Goal: Information Seeking & Learning: Learn about a topic

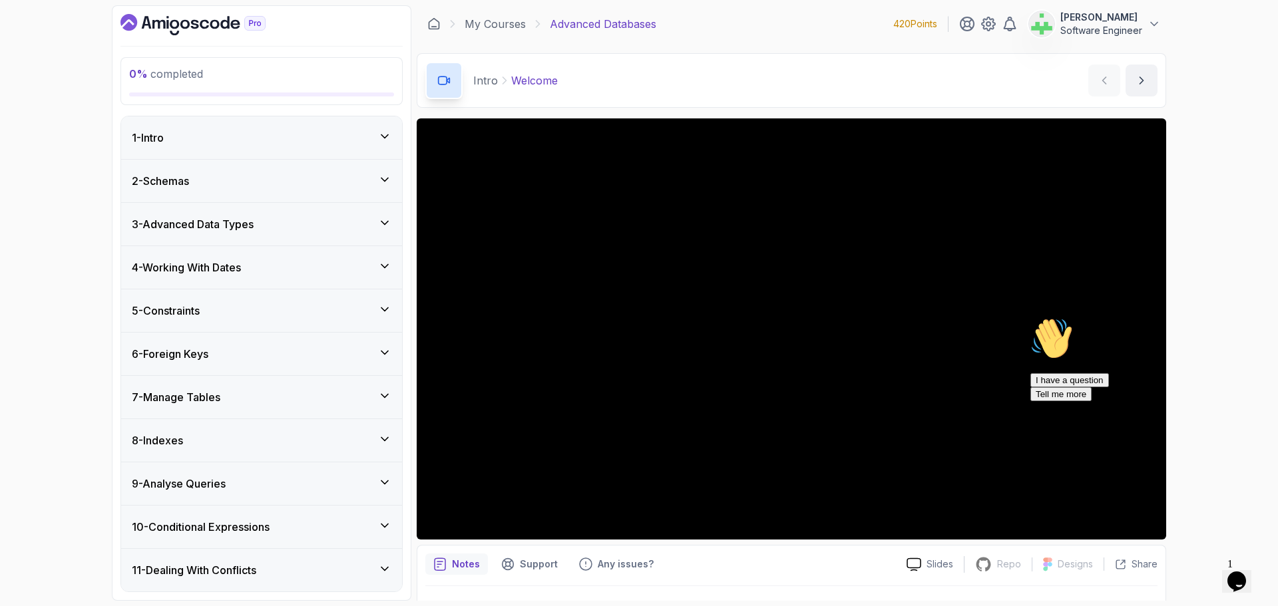
click at [229, 139] on div "1 - Intro" at bounding box center [262, 138] width 260 height 16
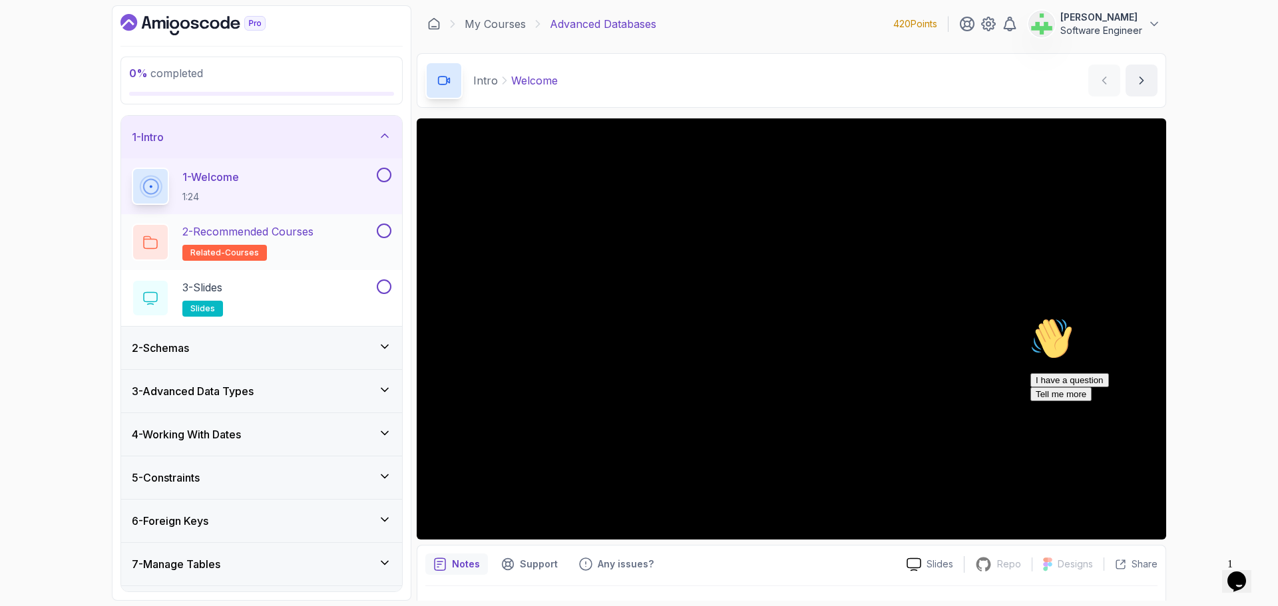
click at [280, 230] on p "2 - Recommended Courses" at bounding box center [247, 232] width 131 height 16
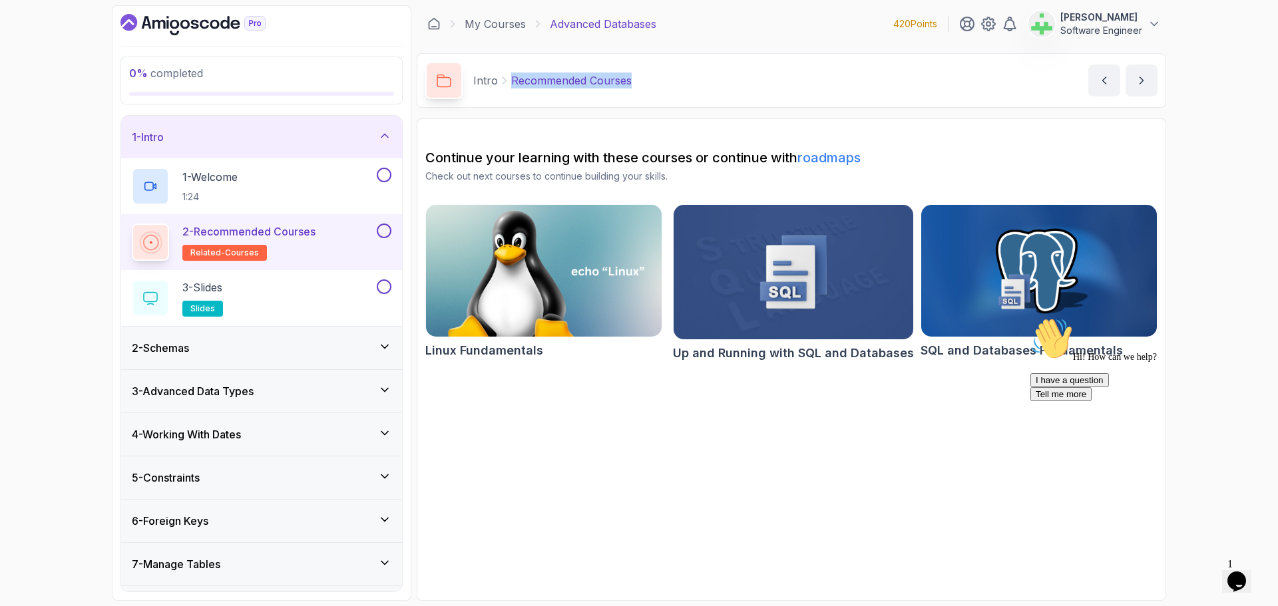
drag, startPoint x: 511, startPoint y: 79, endPoint x: 678, endPoint y: 74, distance: 167.1
click at [678, 74] on div "Intro Recommended Courses Recommended Courses by nelson" at bounding box center [791, 80] width 749 height 55
copy p "Recommended Courses"
click at [678, 74] on div "Intro Recommended Courses Recommended Courses by nelson" at bounding box center [791, 80] width 749 height 55
click at [1030, 318] on icon "Chat attention grabber" at bounding box center [1030, 318] width 0 height 0
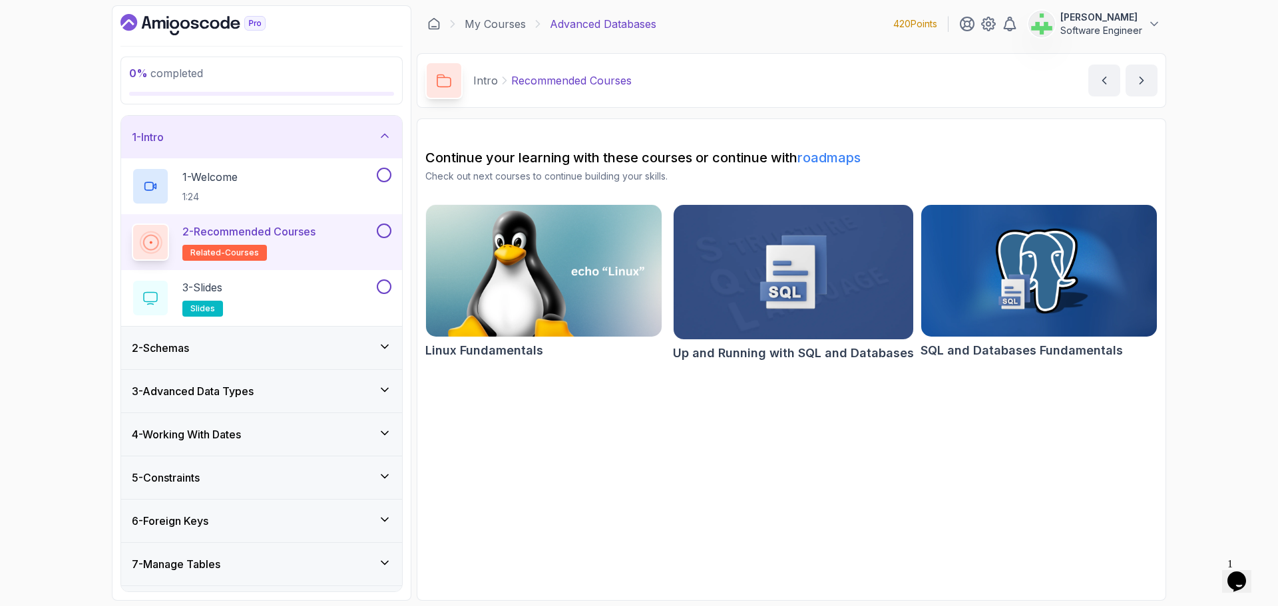
click at [1204, 437] on div "0 % completed 1 - Intro 1 - Welcome 1:24 2 - Recommended Courses related-course…" at bounding box center [639, 303] width 1278 height 606
click at [276, 294] on div "3 - Slides slides" at bounding box center [253, 298] width 242 height 37
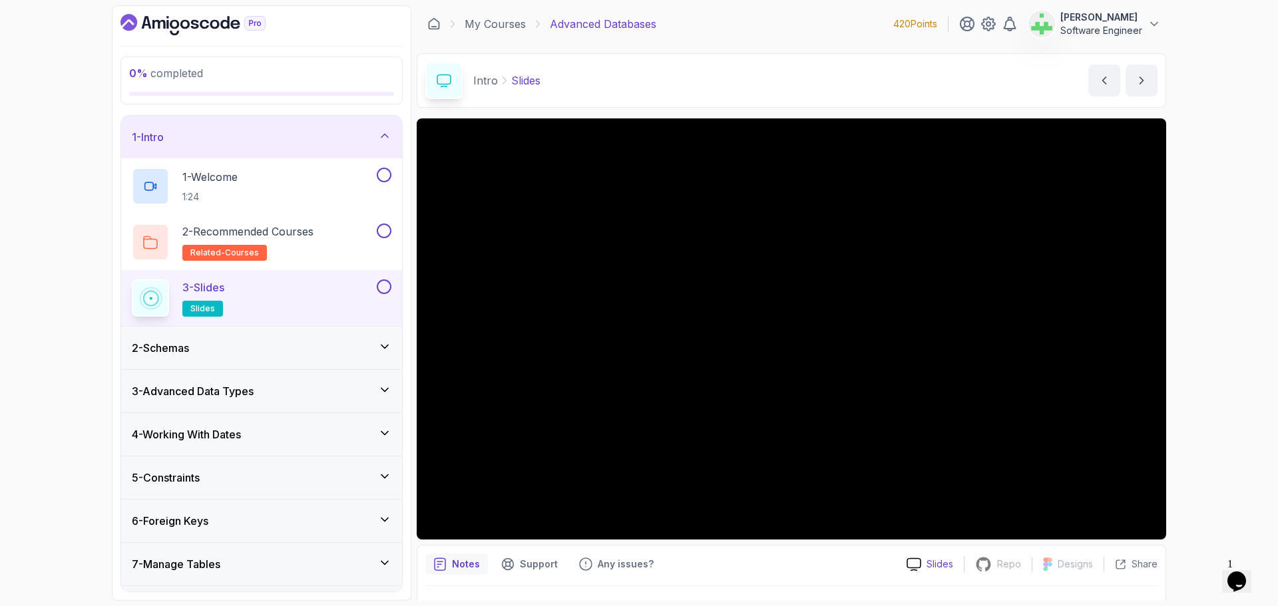
click at [936, 565] on p "Slides" at bounding box center [940, 564] width 27 height 13
click at [230, 179] on p "1 - Welcome" at bounding box center [209, 177] width 55 height 16
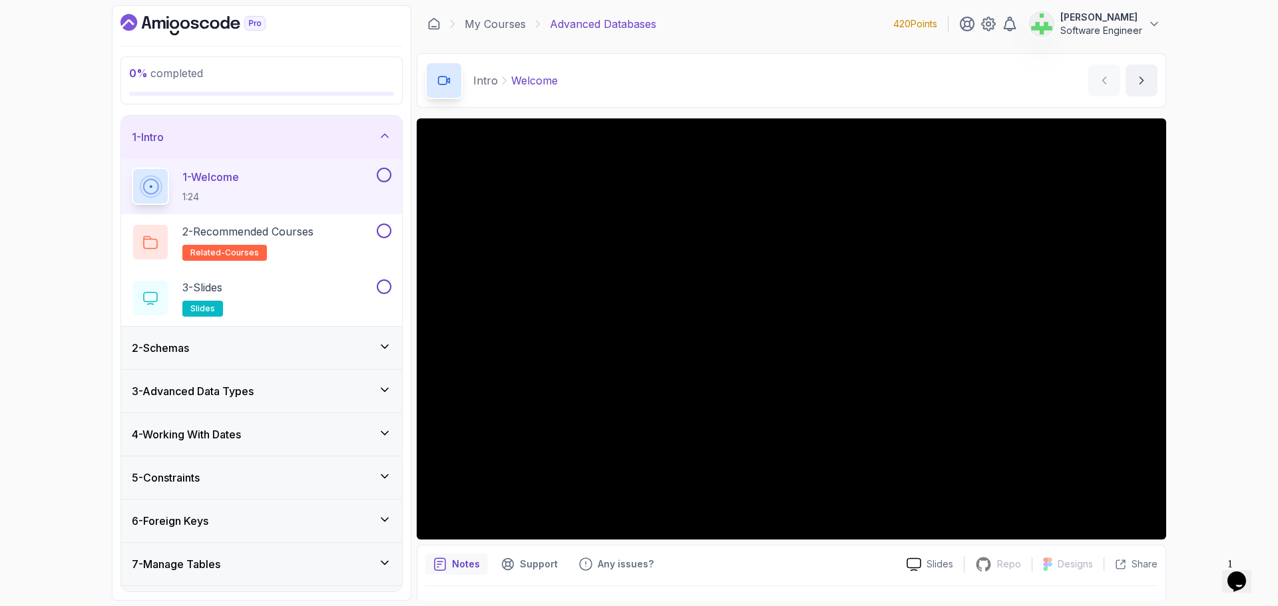
click at [294, 139] on div "1 - Intro" at bounding box center [262, 137] width 260 height 16
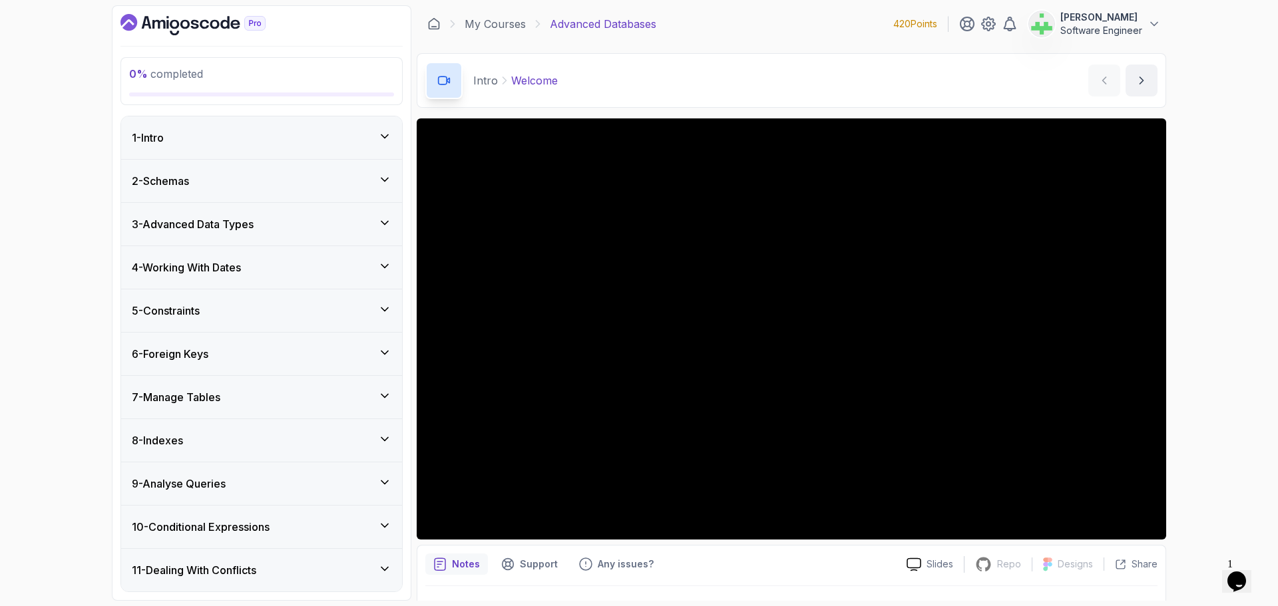
click at [284, 175] on div "2 - Schemas" at bounding box center [262, 181] width 260 height 16
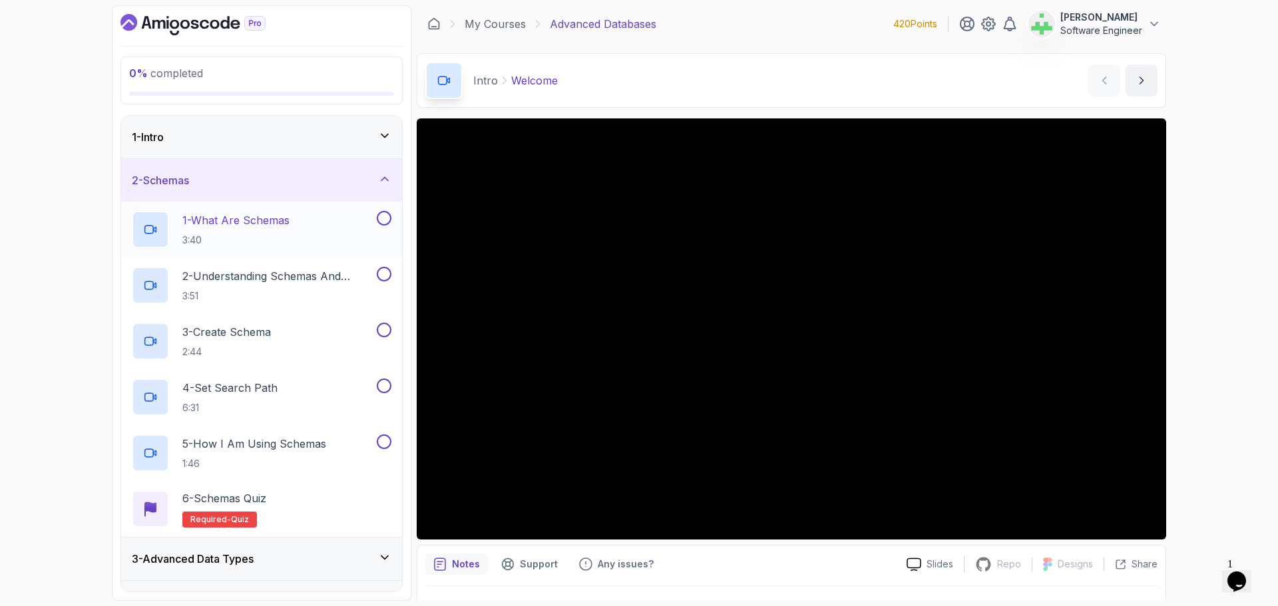
click at [290, 222] on p "1 - What Are Schemas" at bounding box center [235, 220] width 107 height 16
click at [312, 272] on p "2 - Understanding Schemas And Search Path" at bounding box center [278, 276] width 192 height 16
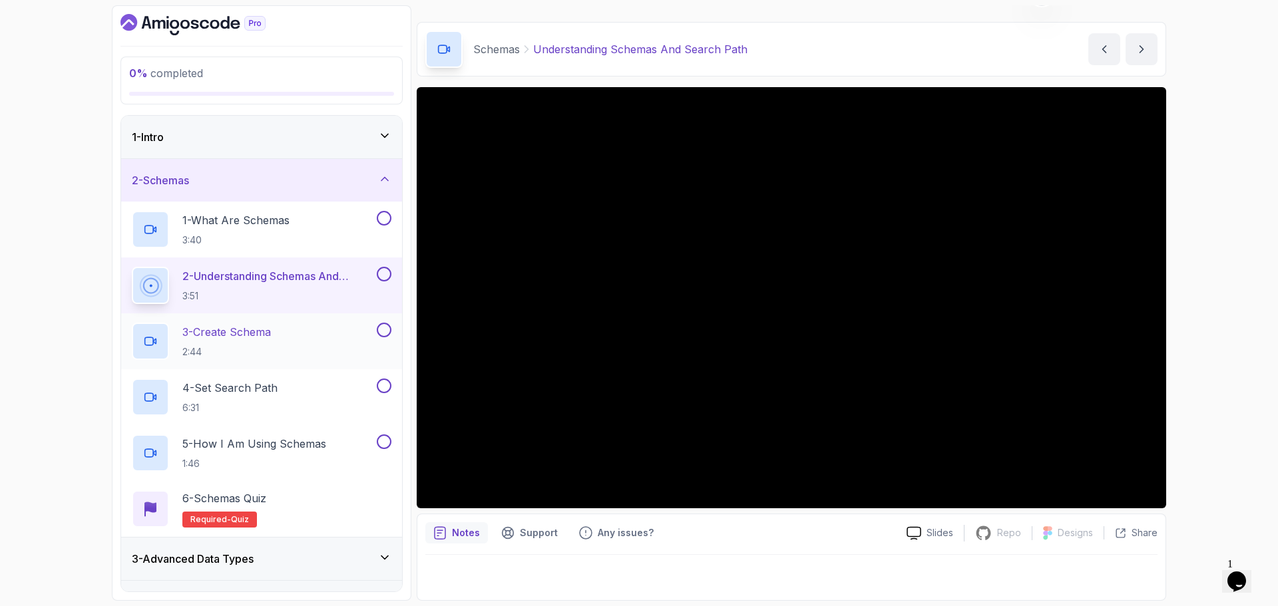
click at [270, 335] on p "3 - Create Schema" at bounding box center [226, 332] width 89 height 16
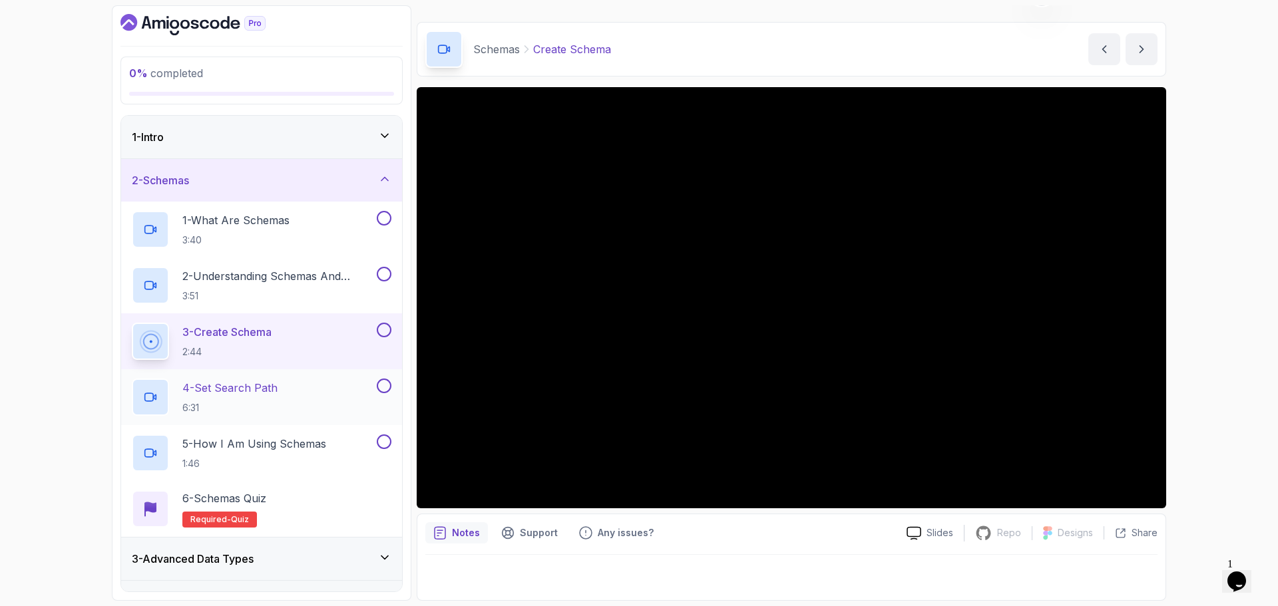
click at [281, 385] on div "4 - Set Search Path 6:31" at bounding box center [253, 397] width 242 height 37
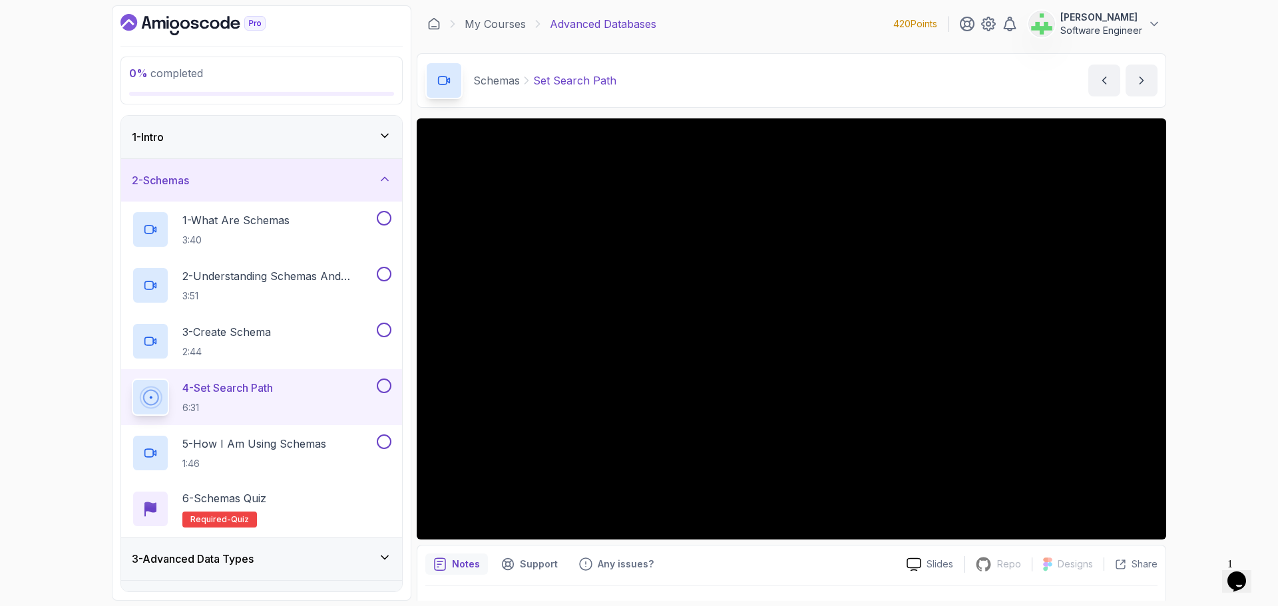
scroll to position [31, 0]
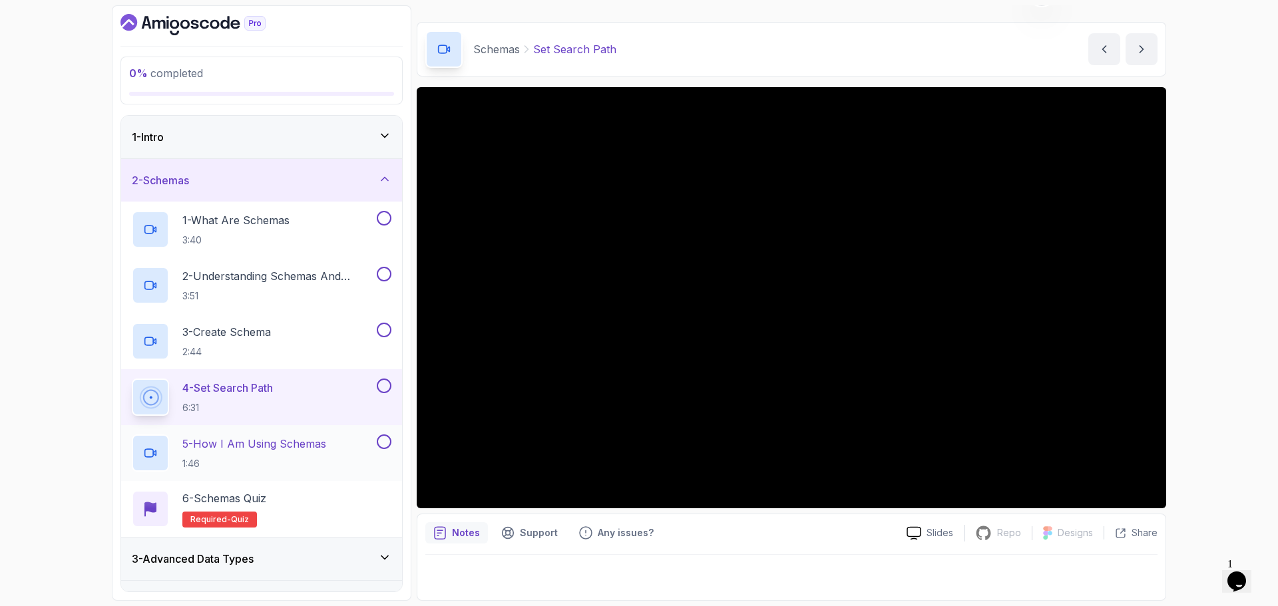
click at [312, 444] on p "5 - How I Am Using Schemas" at bounding box center [254, 444] width 144 height 16
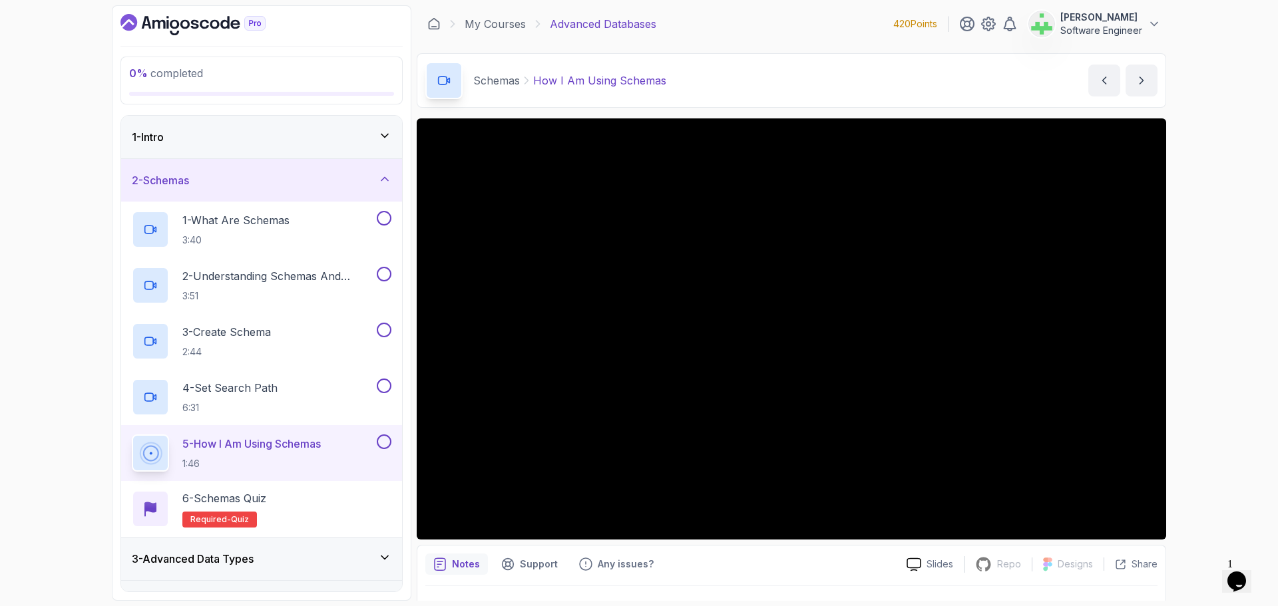
scroll to position [31, 0]
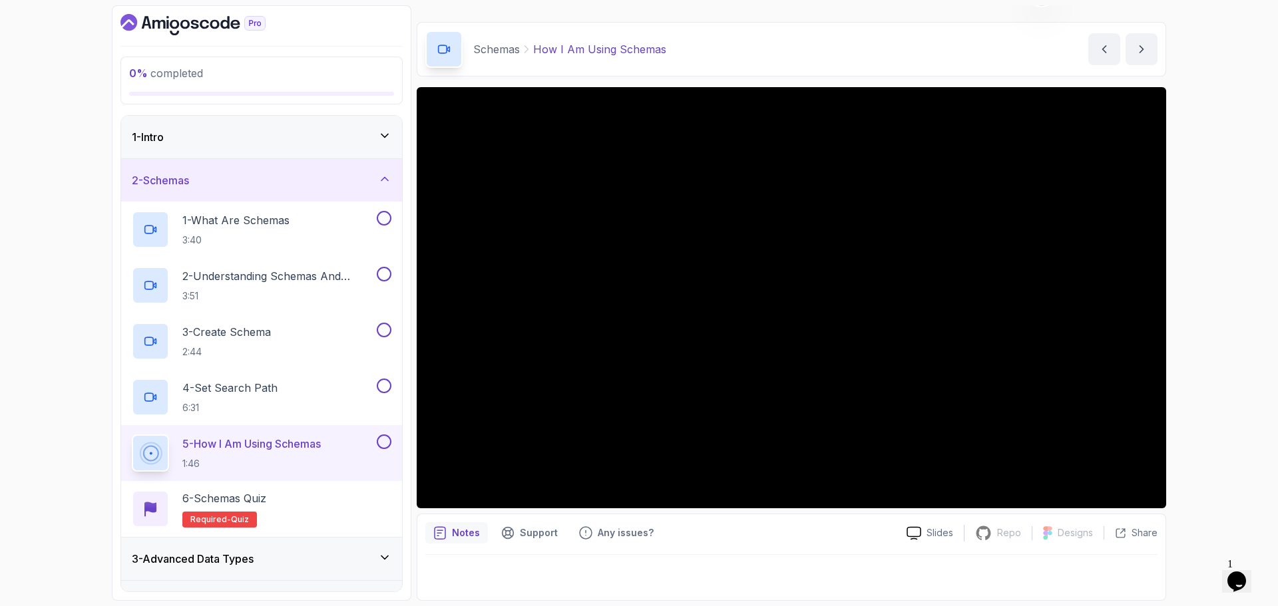
click at [350, 180] on div "2 - Schemas" at bounding box center [262, 180] width 260 height 16
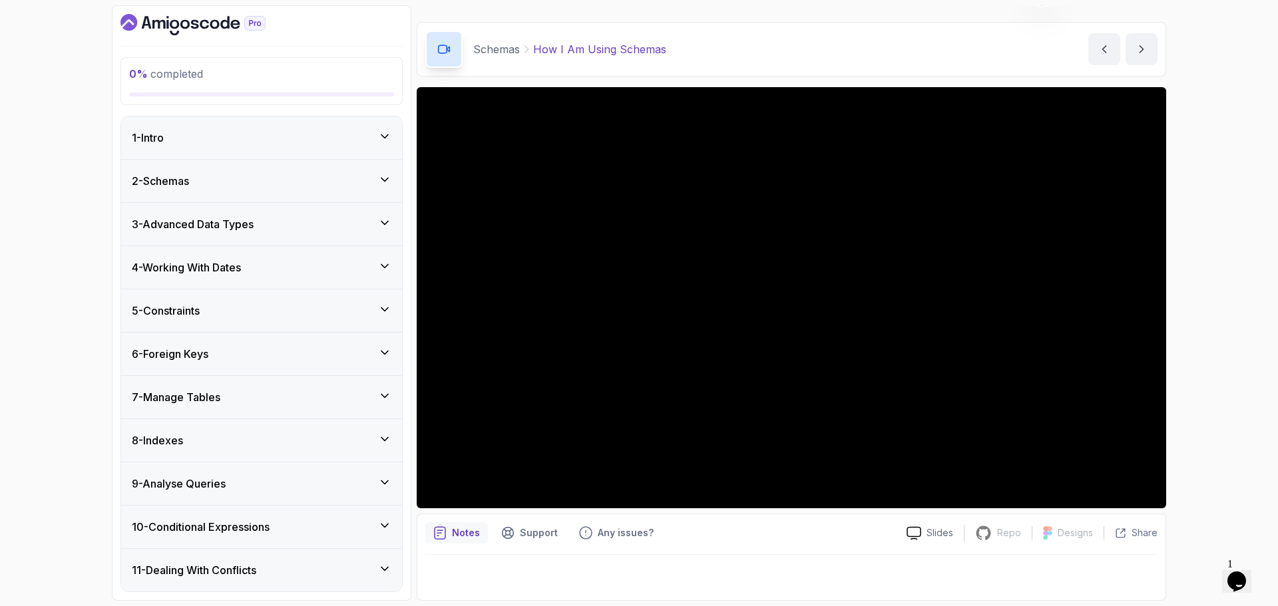
click at [336, 218] on div "3 - Advanced Data Types" at bounding box center [262, 224] width 260 height 16
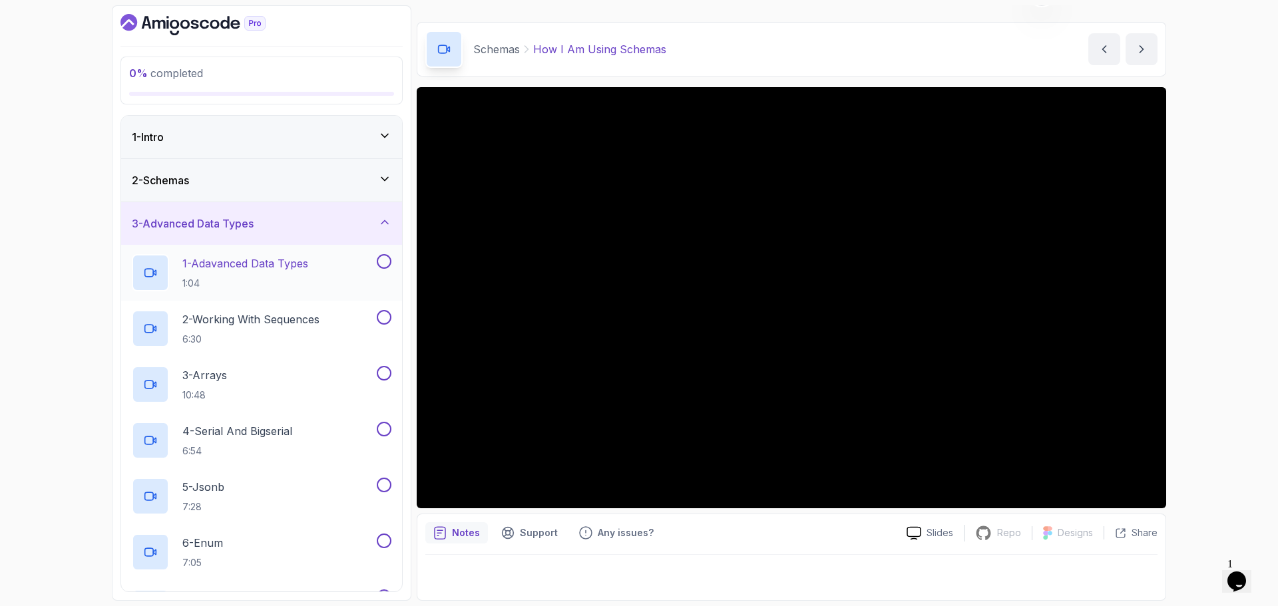
click at [323, 266] on div "1 - Adavanced Data Types 1:04" at bounding box center [253, 272] width 242 height 37
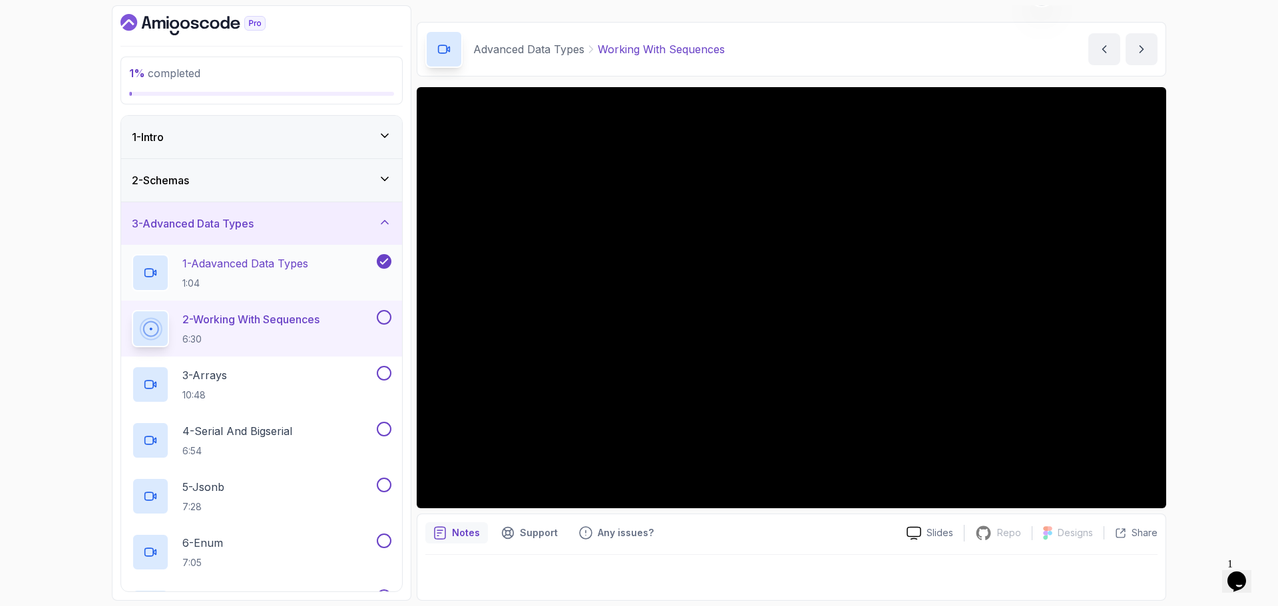
click at [380, 259] on icon at bounding box center [384, 261] width 12 height 13
click at [267, 264] on p "1 - Adavanced Data Types" at bounding box center [245, 264] width 126 height 16
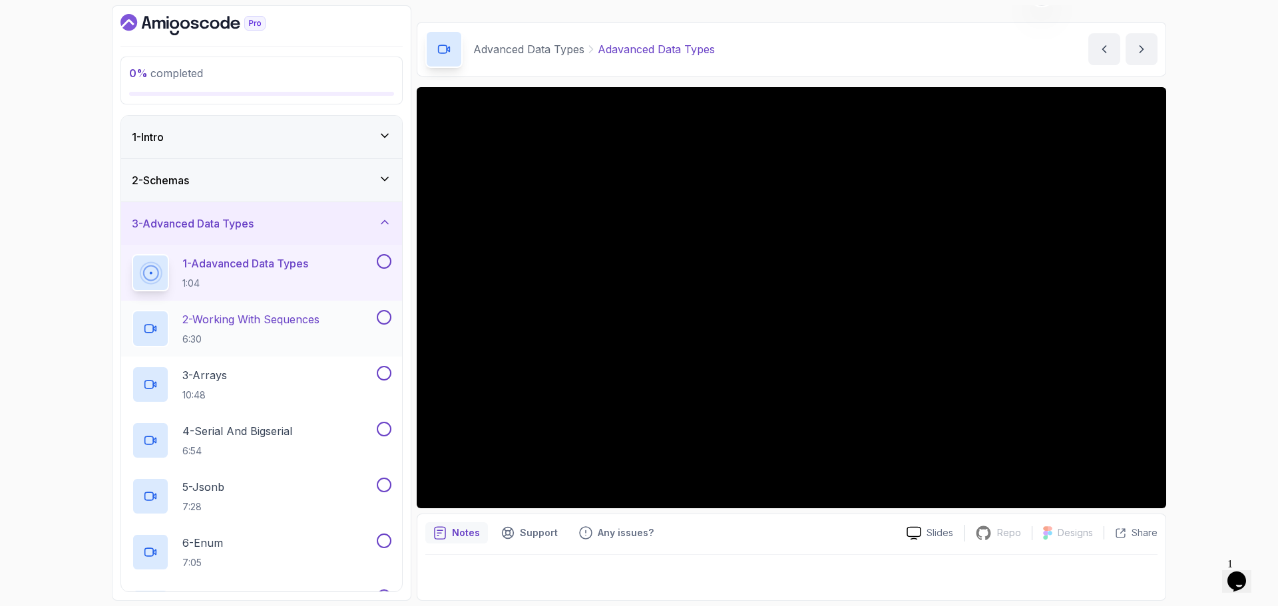
click at [314, 317] on p "2 - Working With Sequences" at bounding box center [250, 320] width 137 height 16
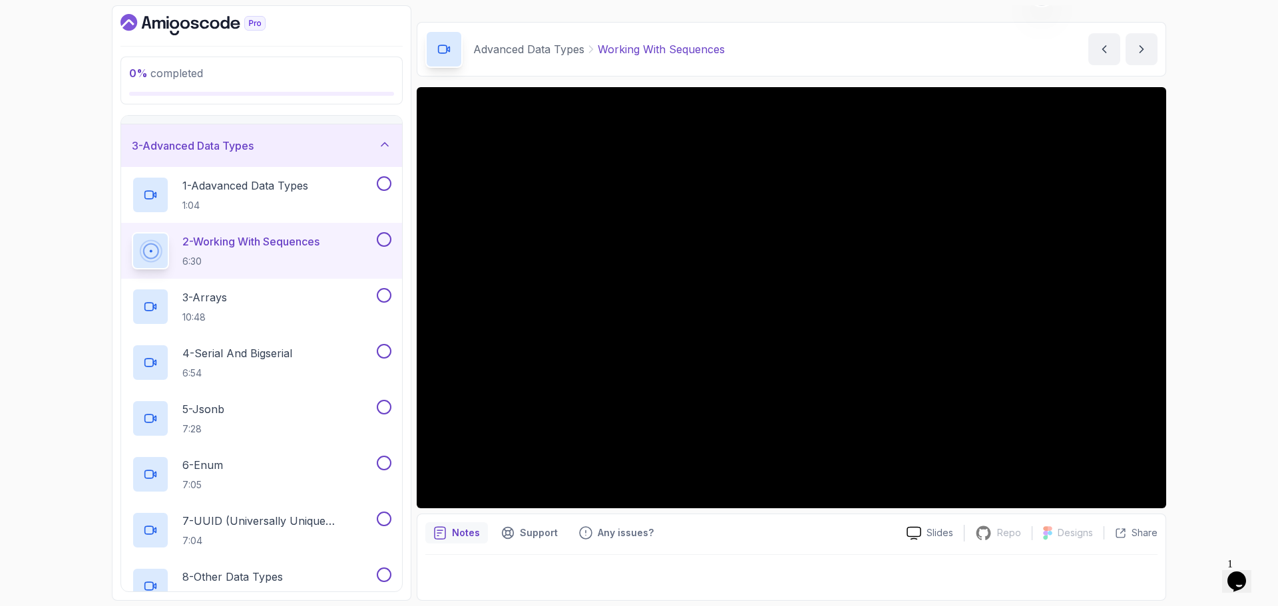
scroll to position [67, 0]
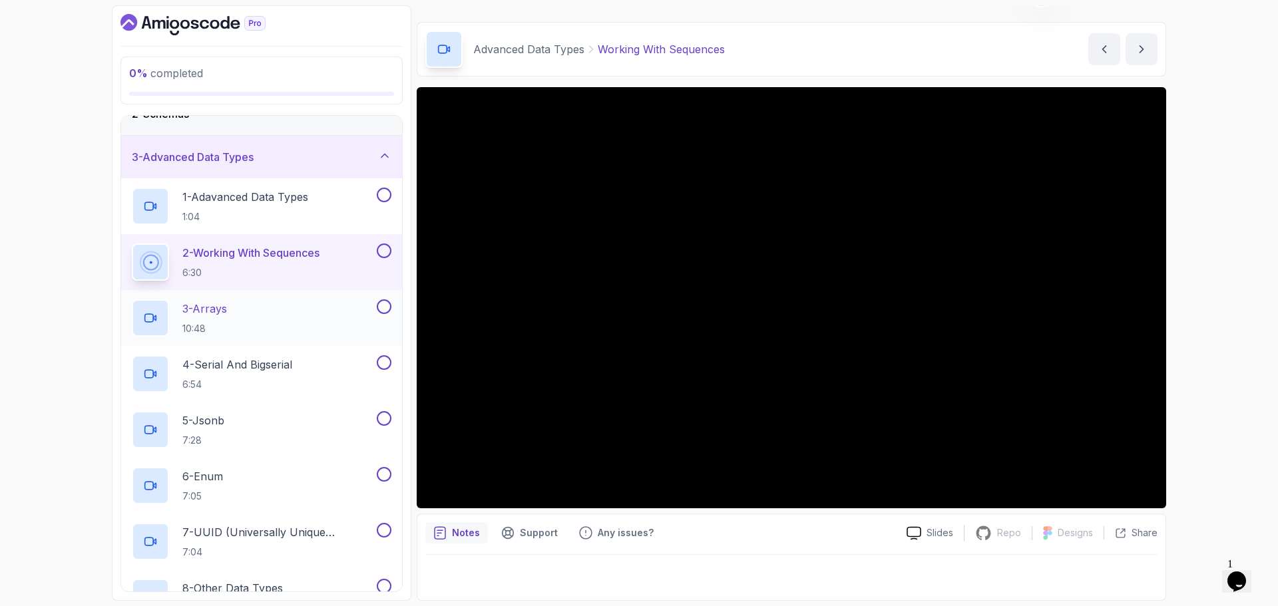
click at [268, 301] on div "3 - Arrays 10:48" at bounding box center [253, 318] width 242 height 37
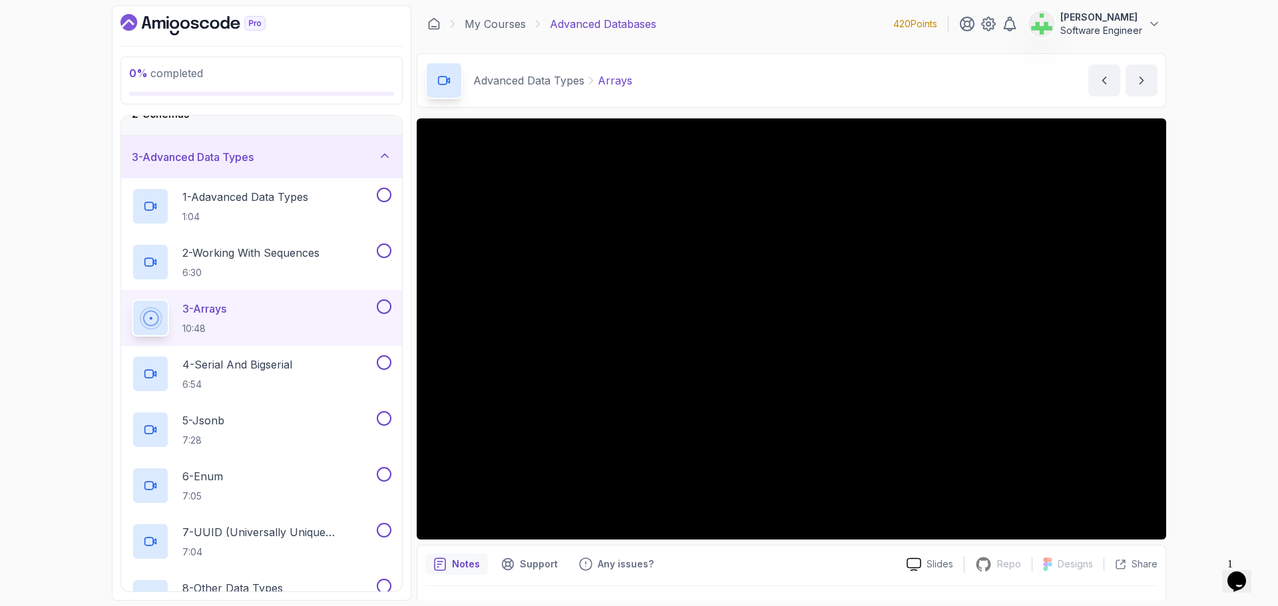
scroll to position [31, 0]
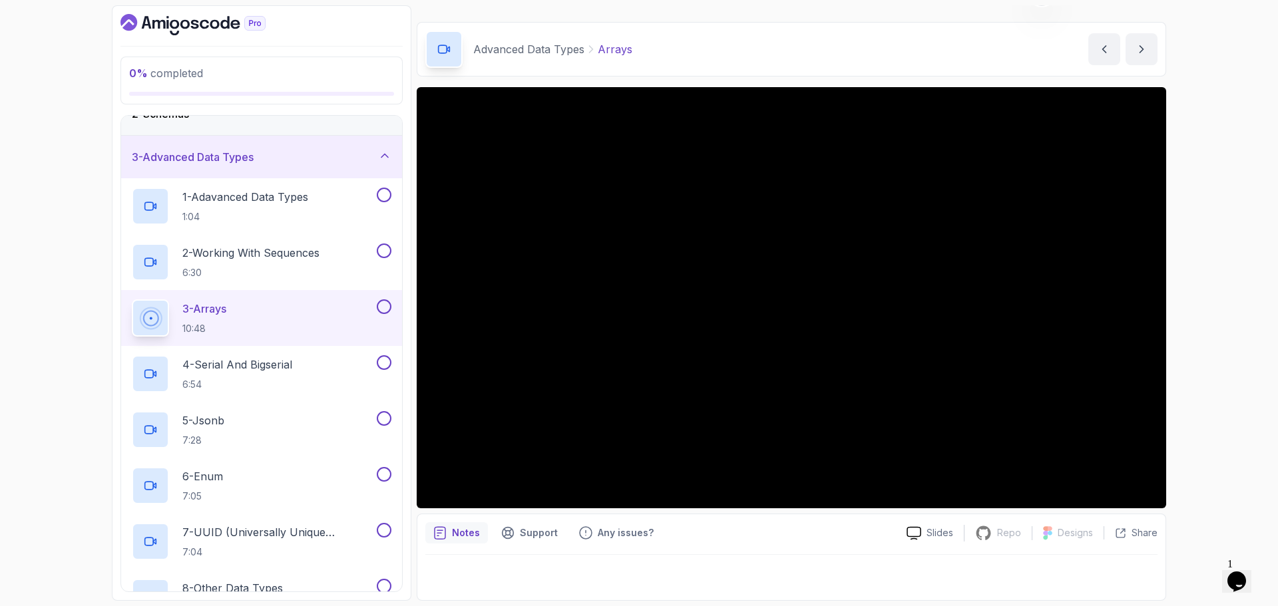
click at [321, 306] on div "3 - Arrays 10:48" at bounding box center [253, 318] width 242 height 37
click at [316, 309] on div "3 - Arrays 10:48" at bounding box center [253, 318] width 242 height 37
click at [337, 306] on div "3 - Arrays 10:48" at bounding box center [253, 318] width 242 height 37
click at [304, 366] on div "4 - Serial And Bigserial 6:54" at bounding box center [253, 373] width 242 height 37
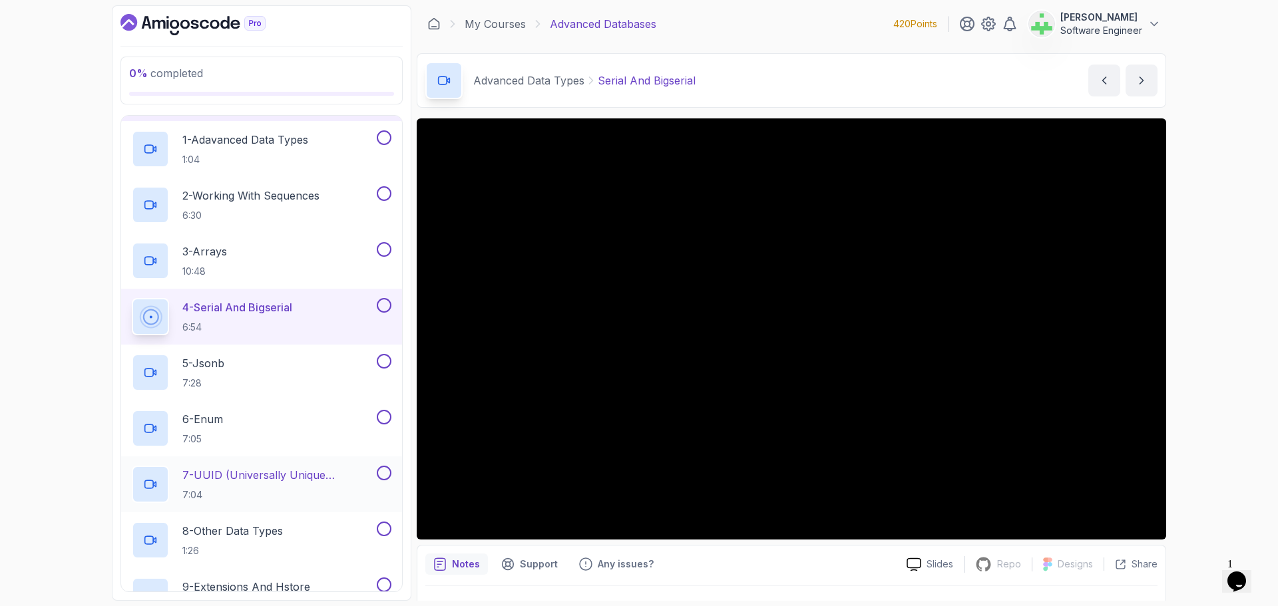
scroll to position [200, 0]
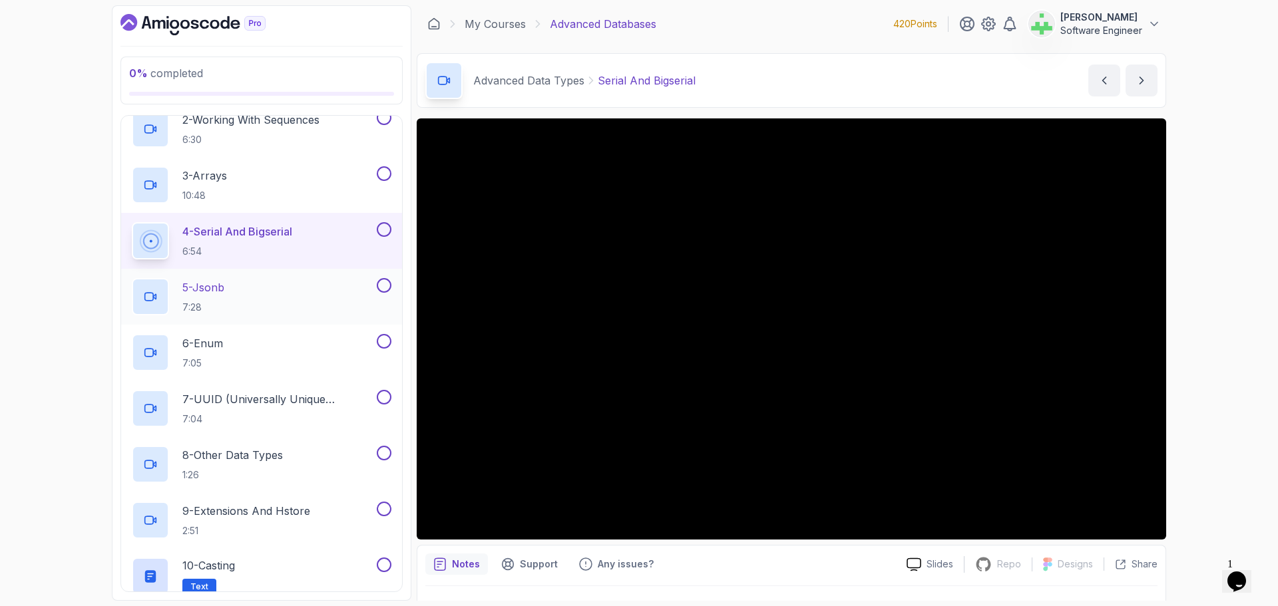
click at [258, 288] on div "5 - Jsonb 7:28" at bounding box center [253, 296] width 242 height 37
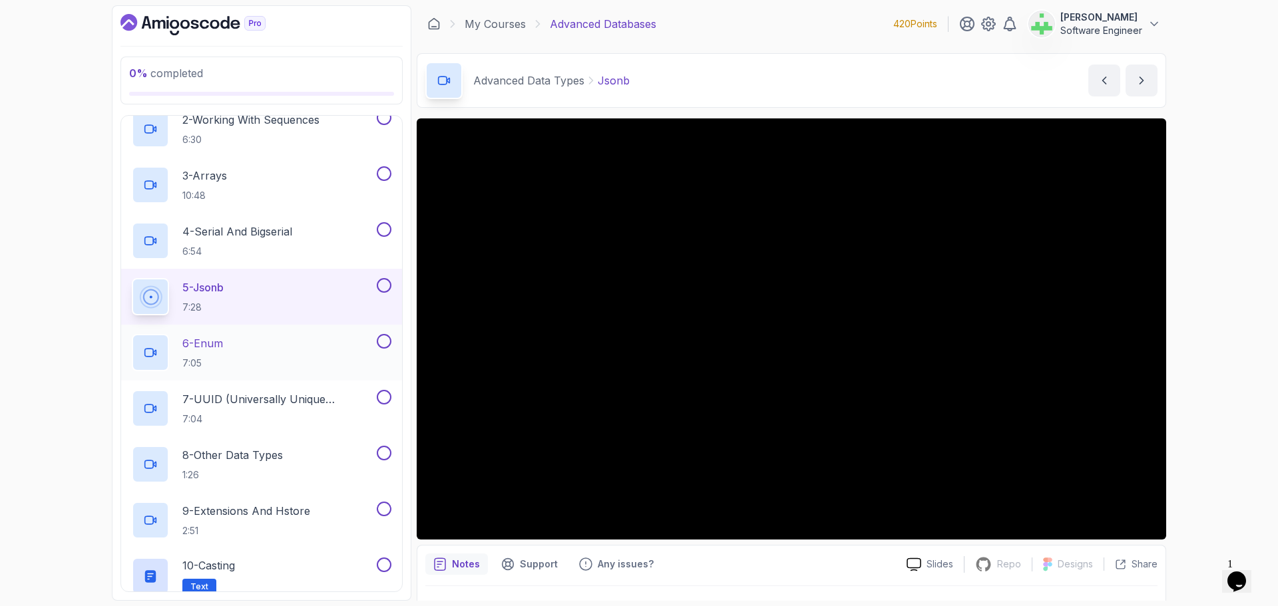
click at [302, 345] on div "6 - Enum 7:05" at bounding box center [253, 352] width 242 height 37
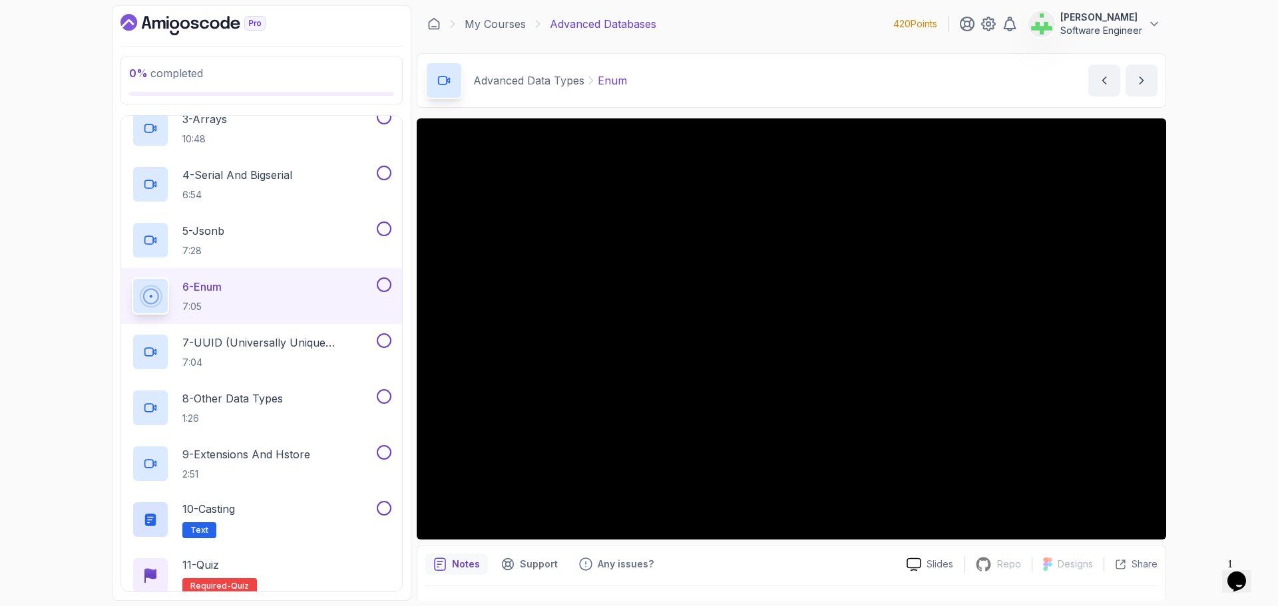
scroll to position [333, 0]
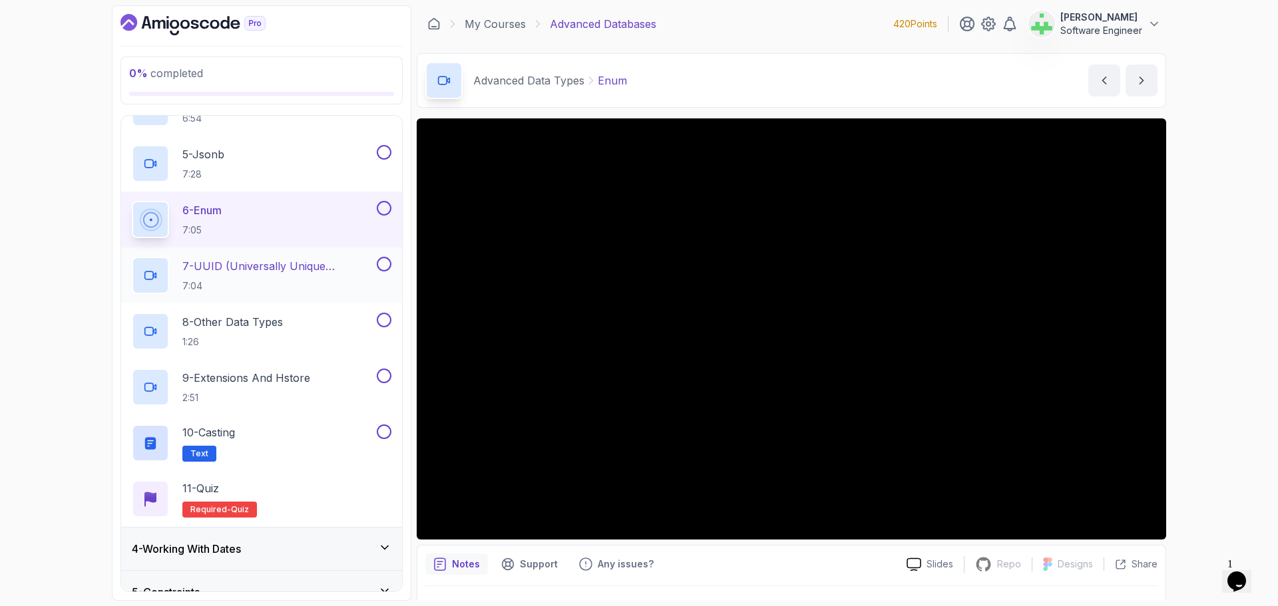
click at [270, 268] on p "7 - UUID (Universally Unique Identifier)" at bounding box center [278, 266] width 192 height 16
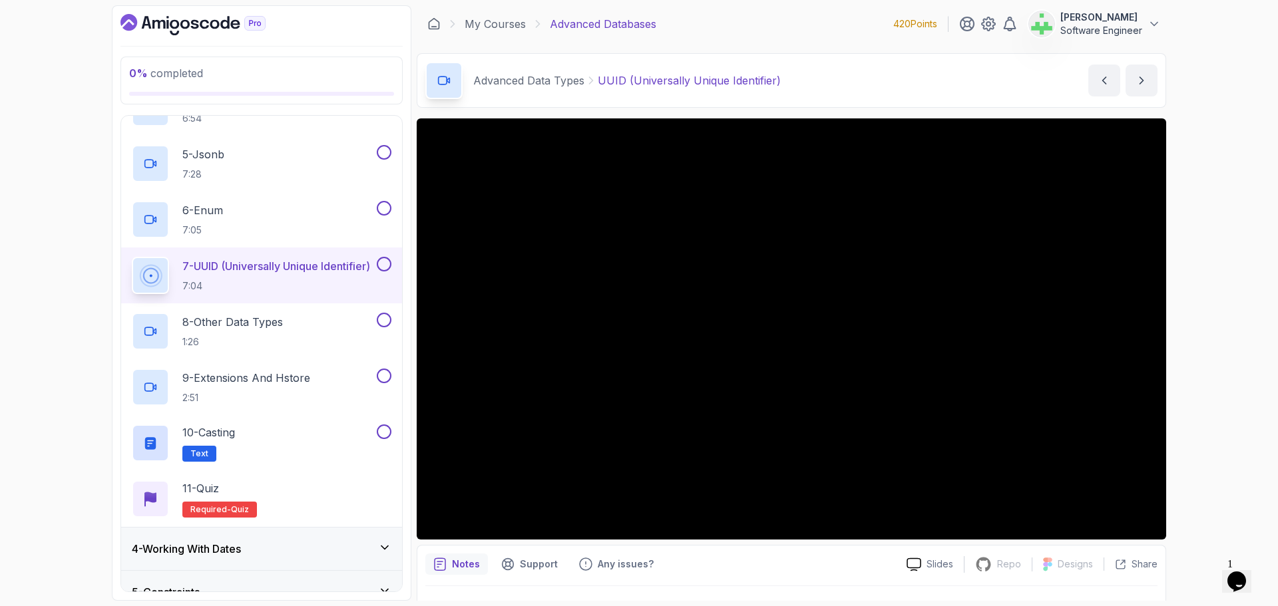
scroll to position [197, 0]
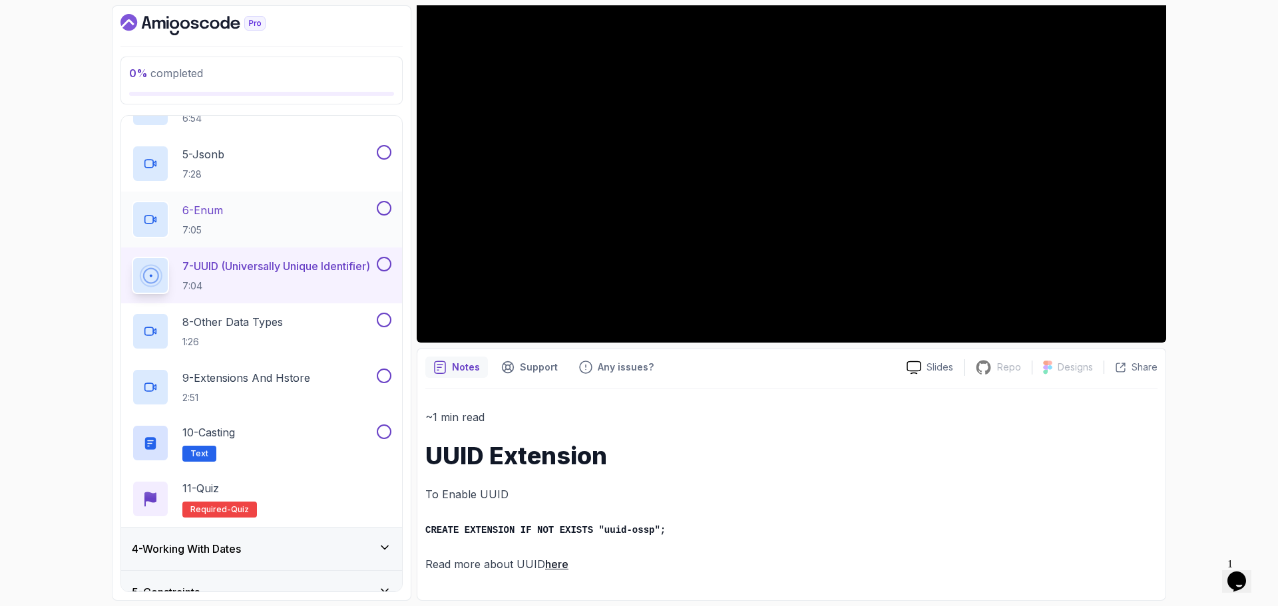
click at [238, 214] on div "6 - Enum 7:05" at bounding box center [253, 219] width 242 height 37
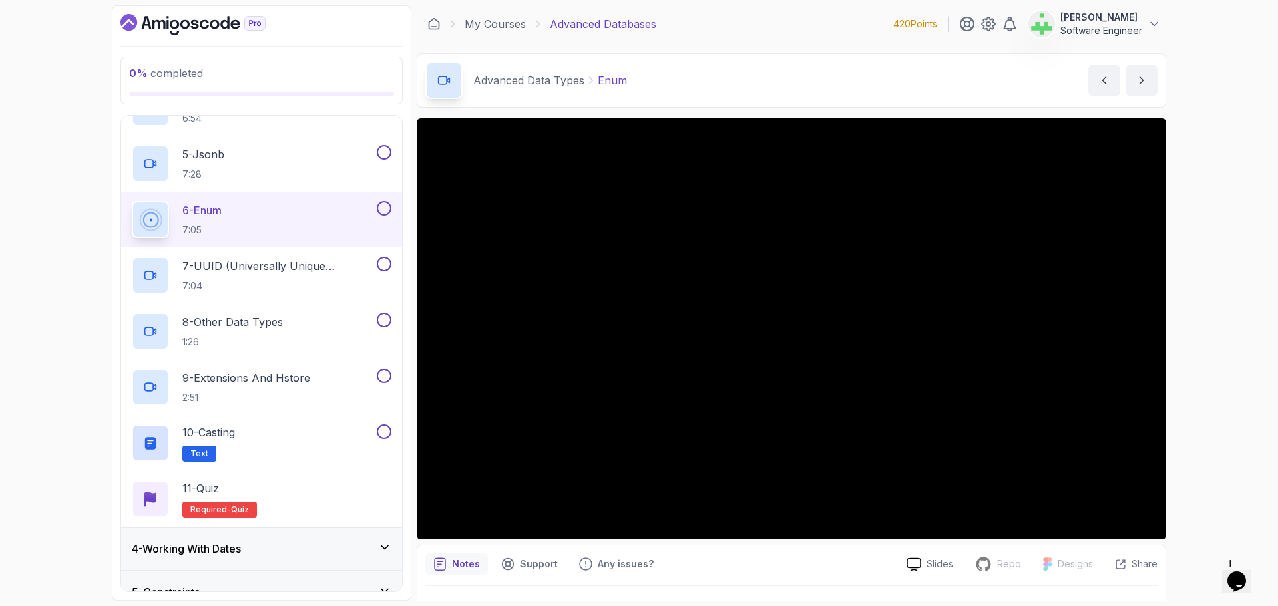
scroll to position [31, 0]
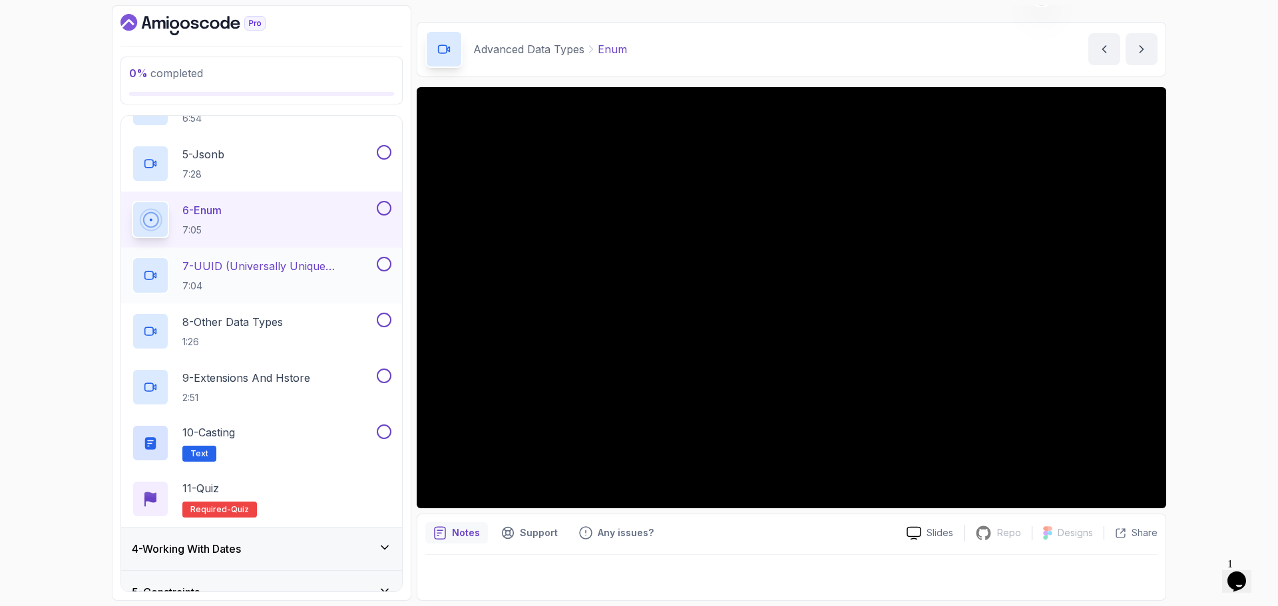
drag, startPoint x: 280, startPoint y: 269, endPoint x: 258, endPoint y: 271, distance: 22.1
click at [280, 269] on p "7 - UUID (Universally Unique Identifier)" at bounding box center [278, 266] width 192 height 16
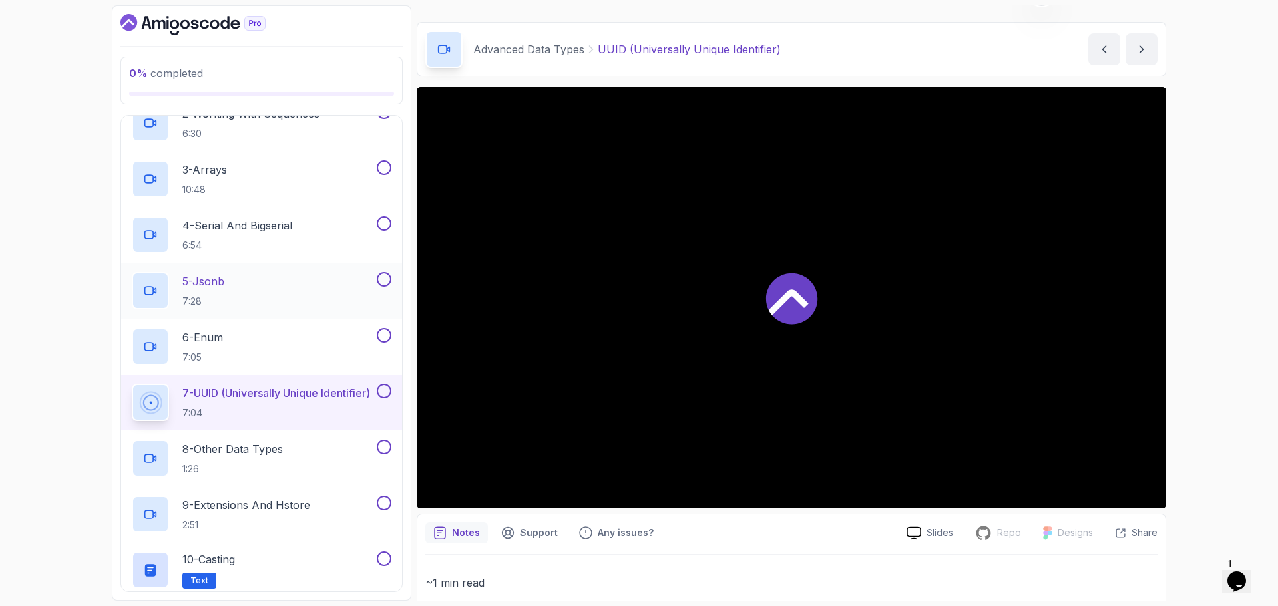
scroll to position [200, 0]
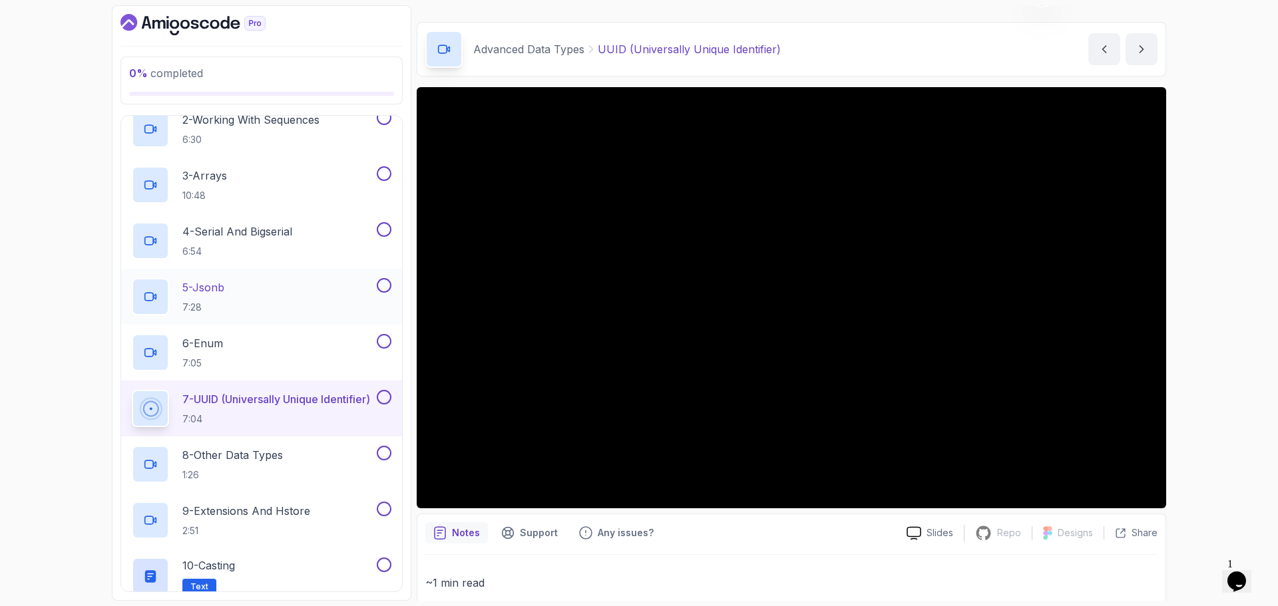
click at [270, 284] on div "5 - Jsonb 7:28" at bounding box center [253, 296] width 242 height 37
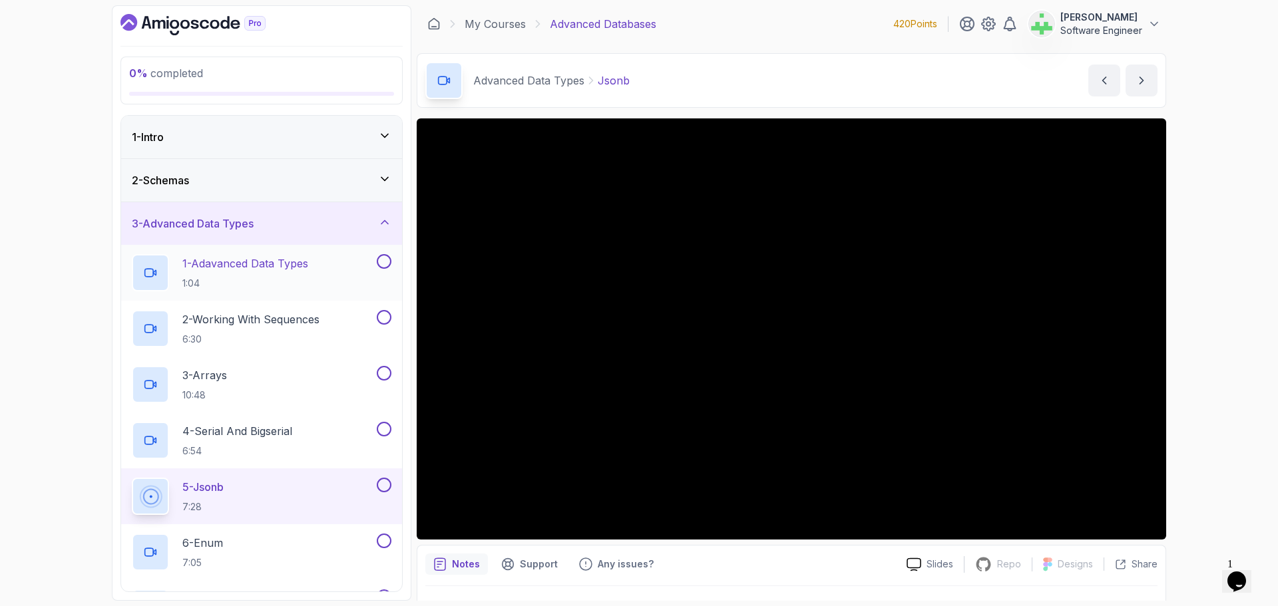
click at [243, 270] on p "1 - Adavanced Data Types" at bounding box center [245, 264] width 126 height 16
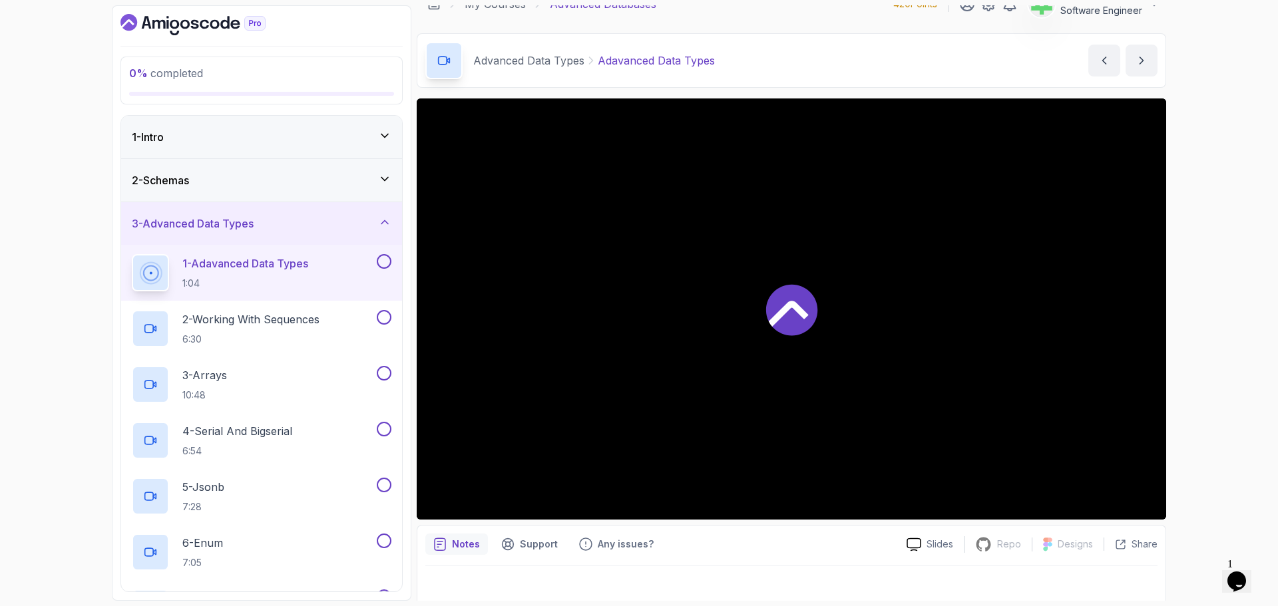
scroll to position [31, 0]
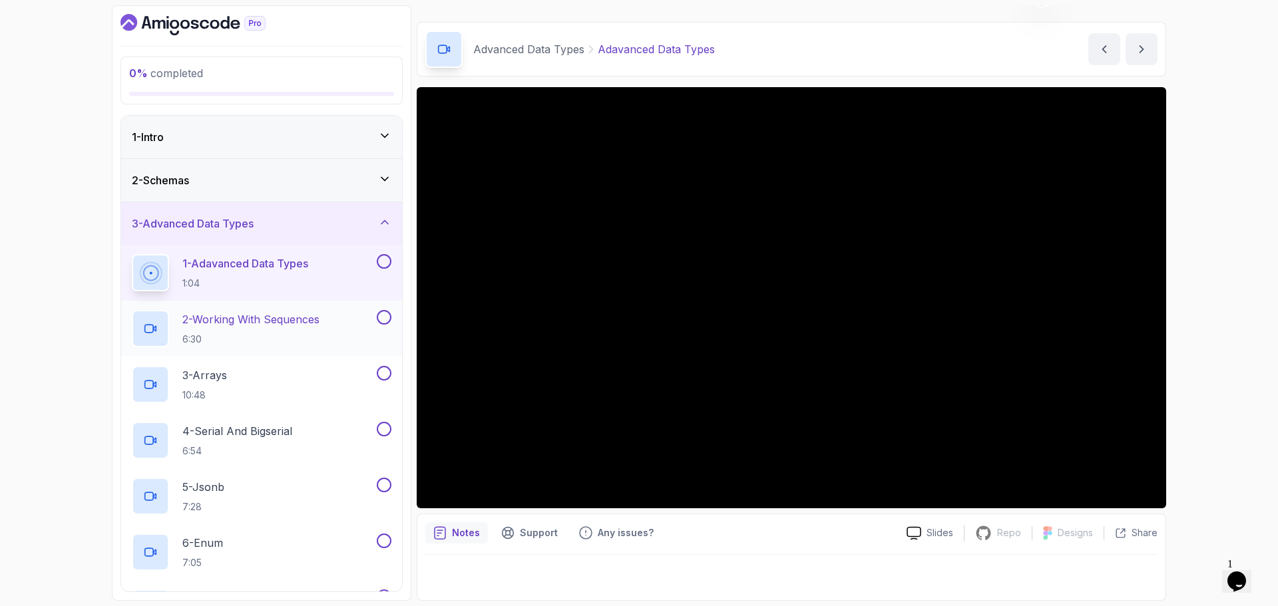
click at [305, 325] on p "2 - Working With Sequences" at bounding box center [250, 320] width 137 height 16
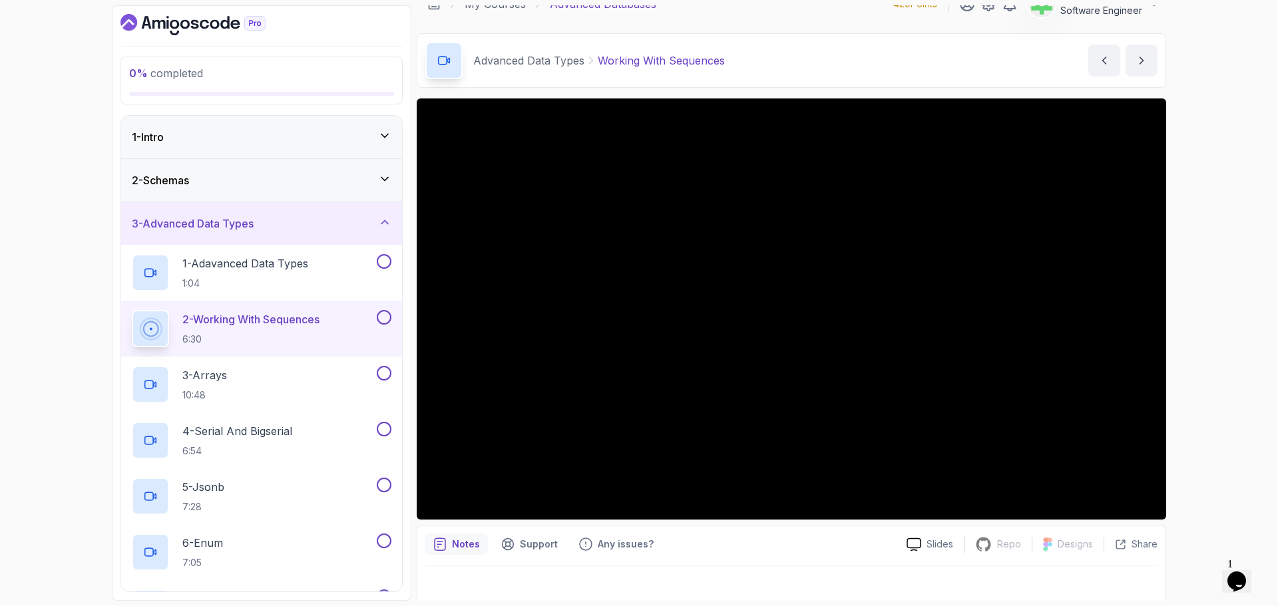
scroll to position [31, 0]
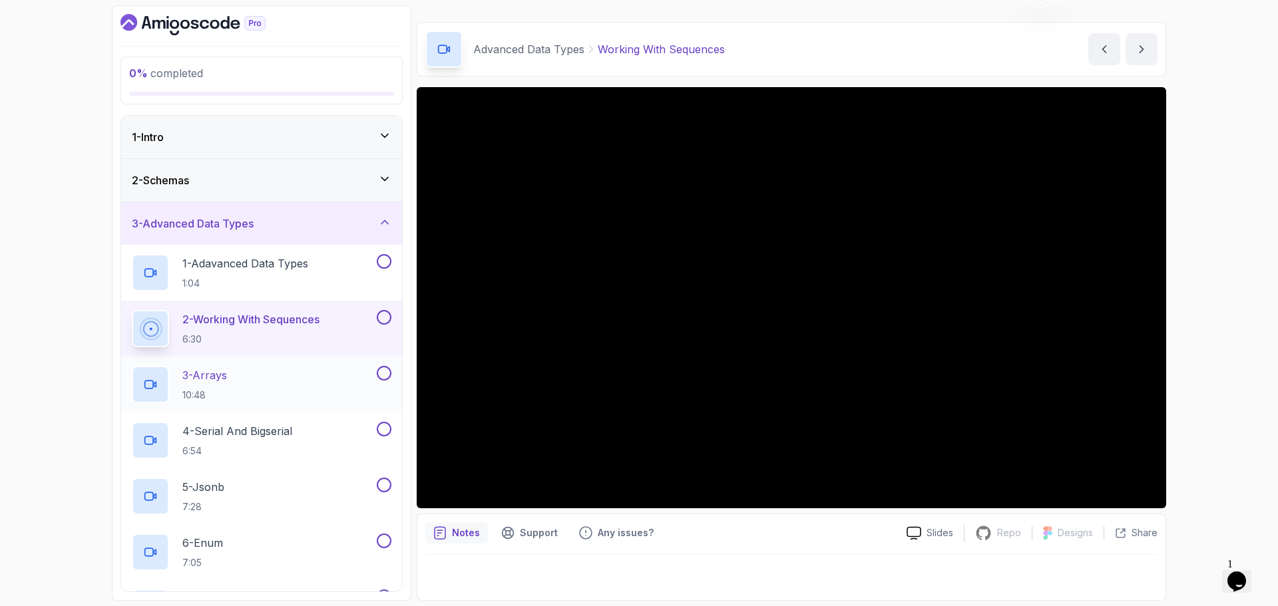
click at [254, 375] on div "3 - Arrays 10:48" at bounding box center [253, 384] width 242 height 37
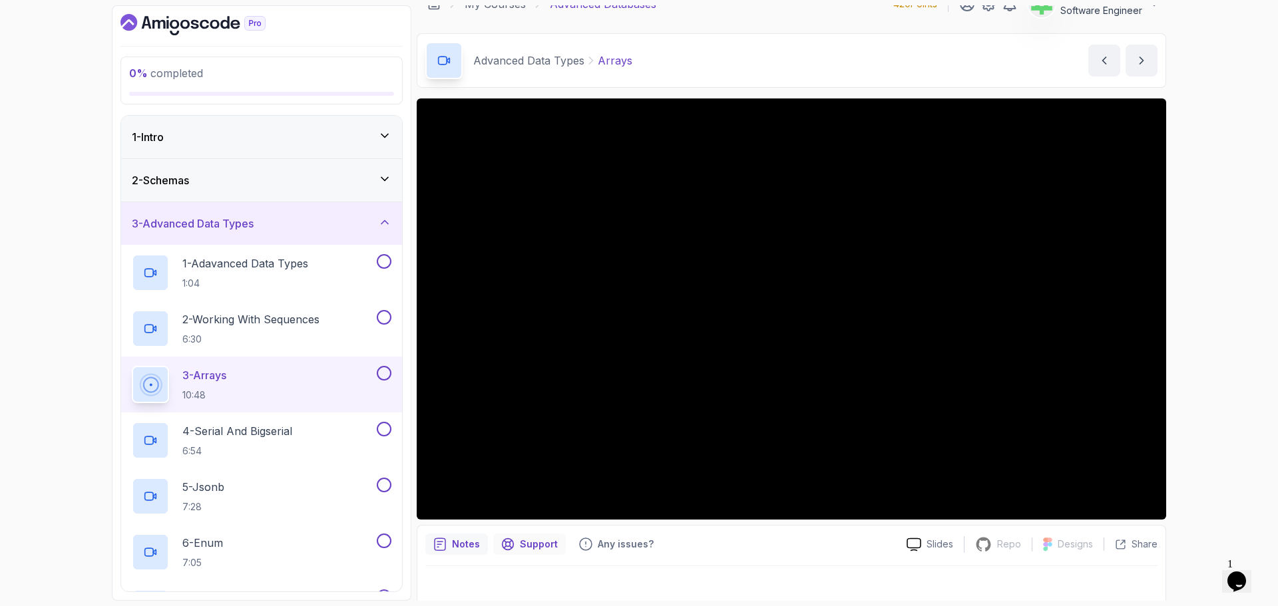
scroll to position [31, 0]
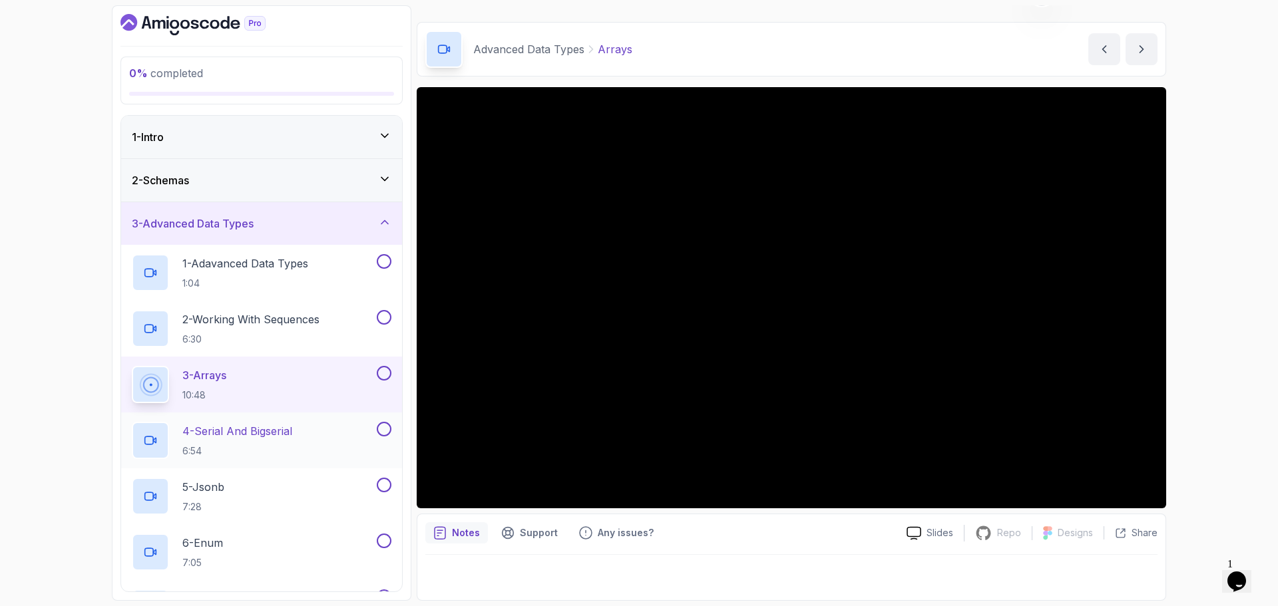
click at [272, 429] on p "4 - Serial And Bigserial" at bounding box center [237, 431] width 110 height 16
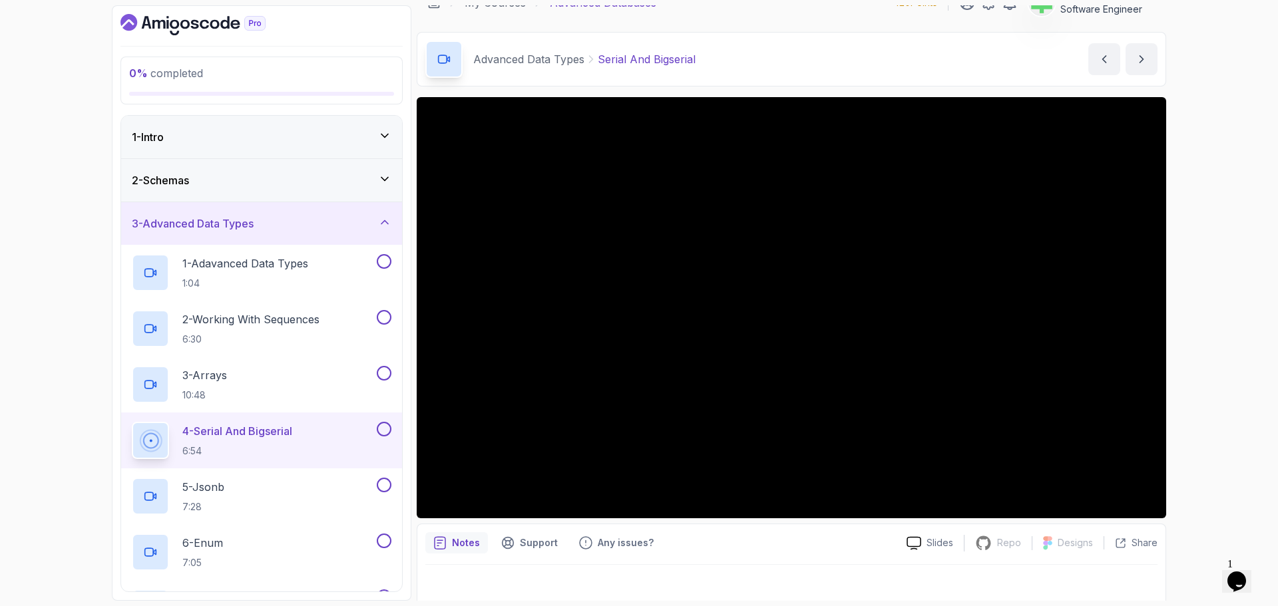
scroll to position [31, 0]
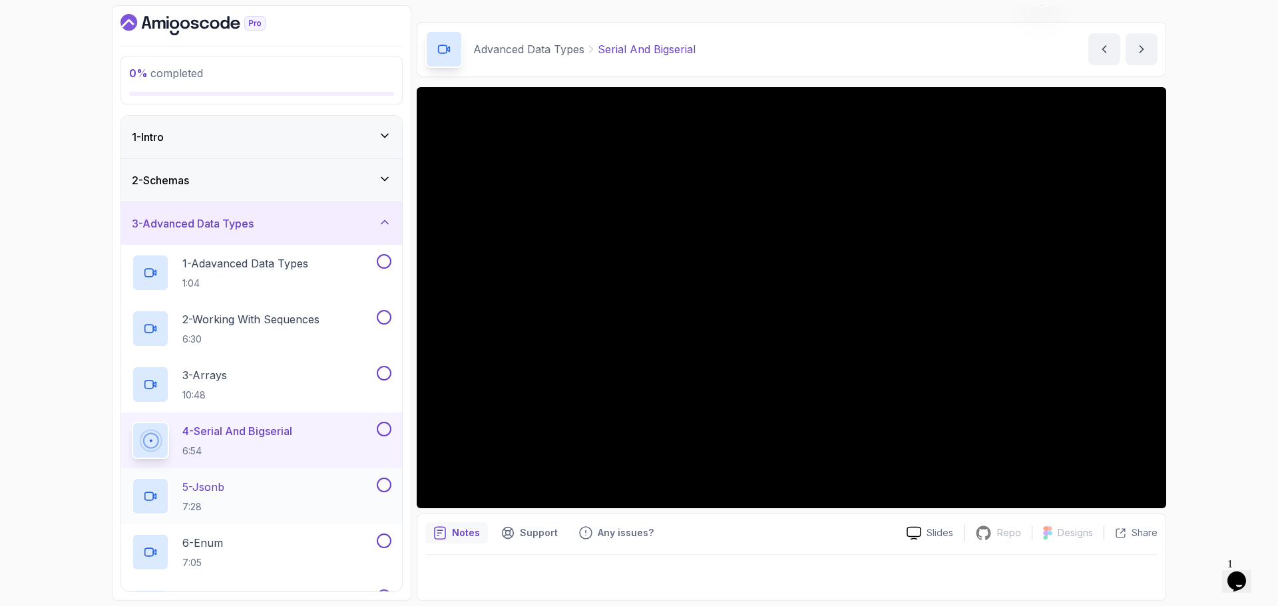
click at [253, 487] on div "5 - Jsonb 7:28" at bounding box center [253, 496] width 242 height 37
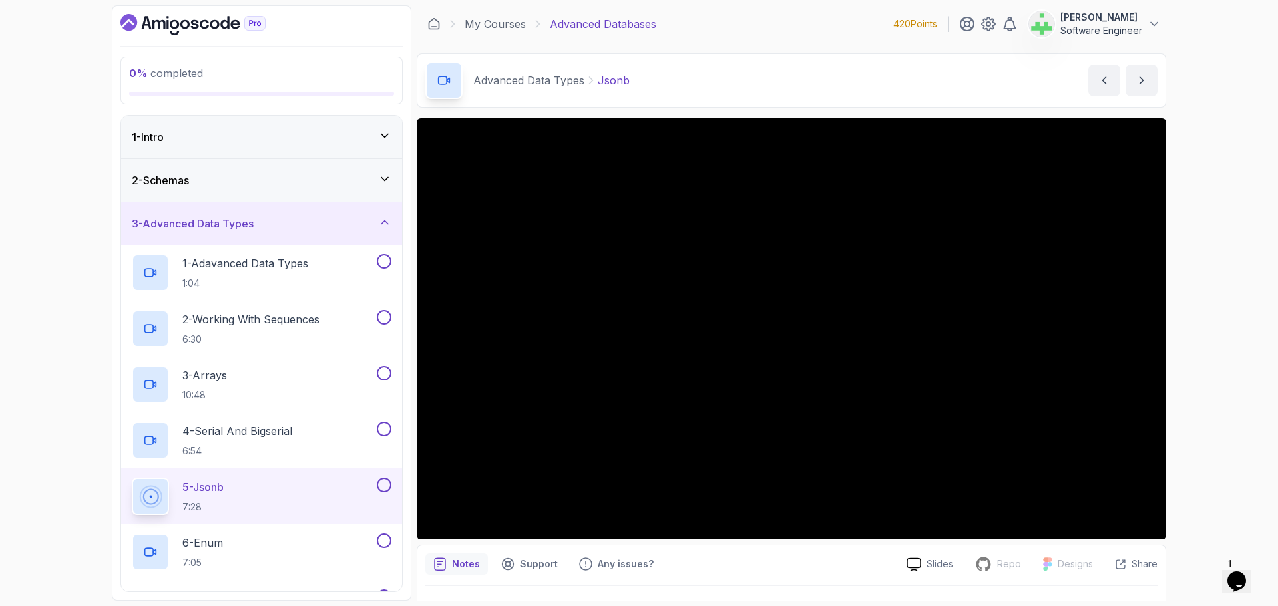
click at [613, 80] on p "Jsonb" at bounding box center [614, 81] width 32 height 16
copy p "Jsonb"
click at [683, 75] on div "Advanced Data Types Jsonb Jsonb by nelson" at bounding box center [791, 80] width 749 height 55
click at [1117, 560] on div "Share" at bounding box center [1136, 564] width 43 height 13
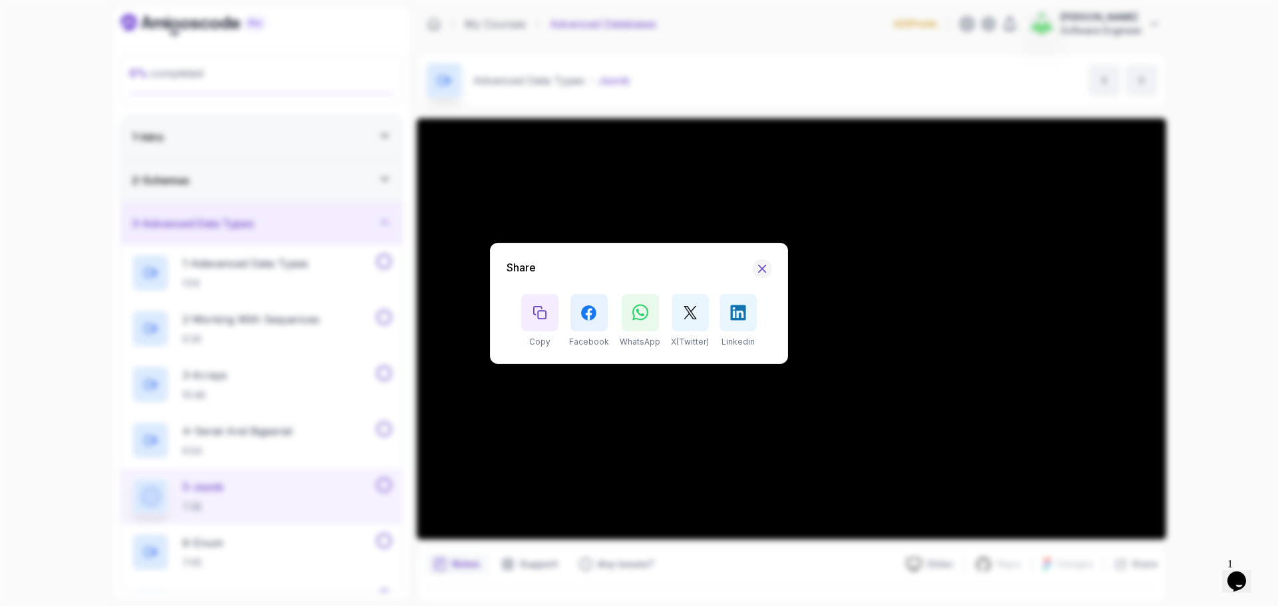
click at [761, 268] on icon "Hide Share modal" at bounding box center [762, 268] width 7 height 7
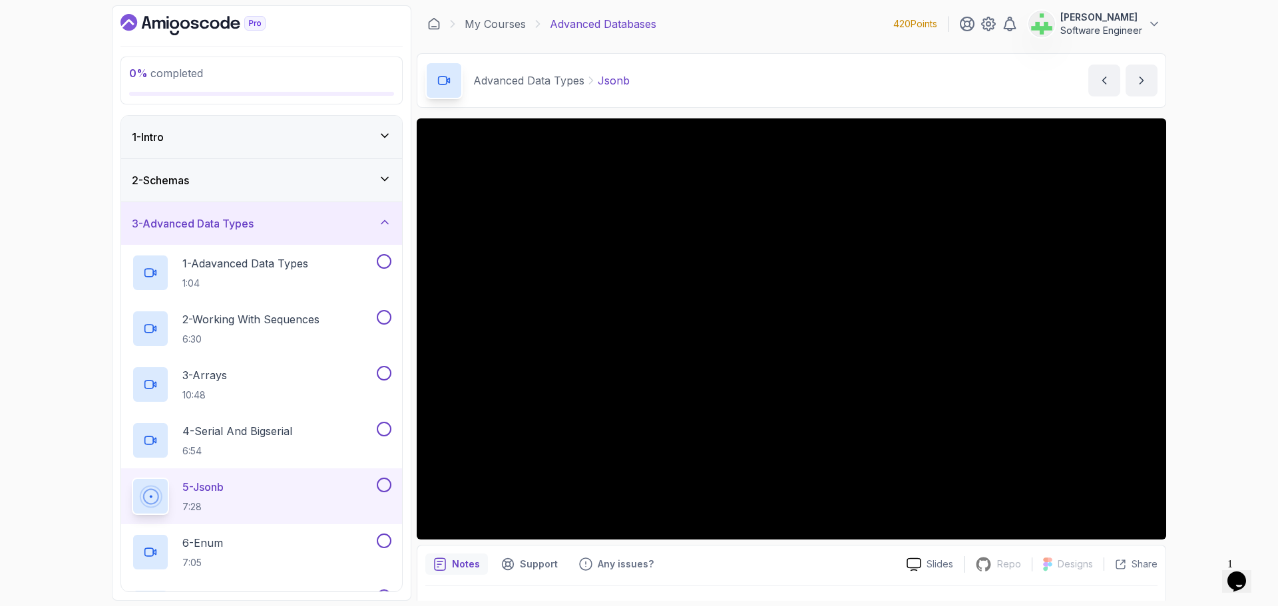
click at [1237, 398] on div "0 % completed 1 - Intro 2 - Schemas 3 - Advanced Data Types 1 - Adavanced Data …" at bounding box center [639, 303] width 1278 height 606
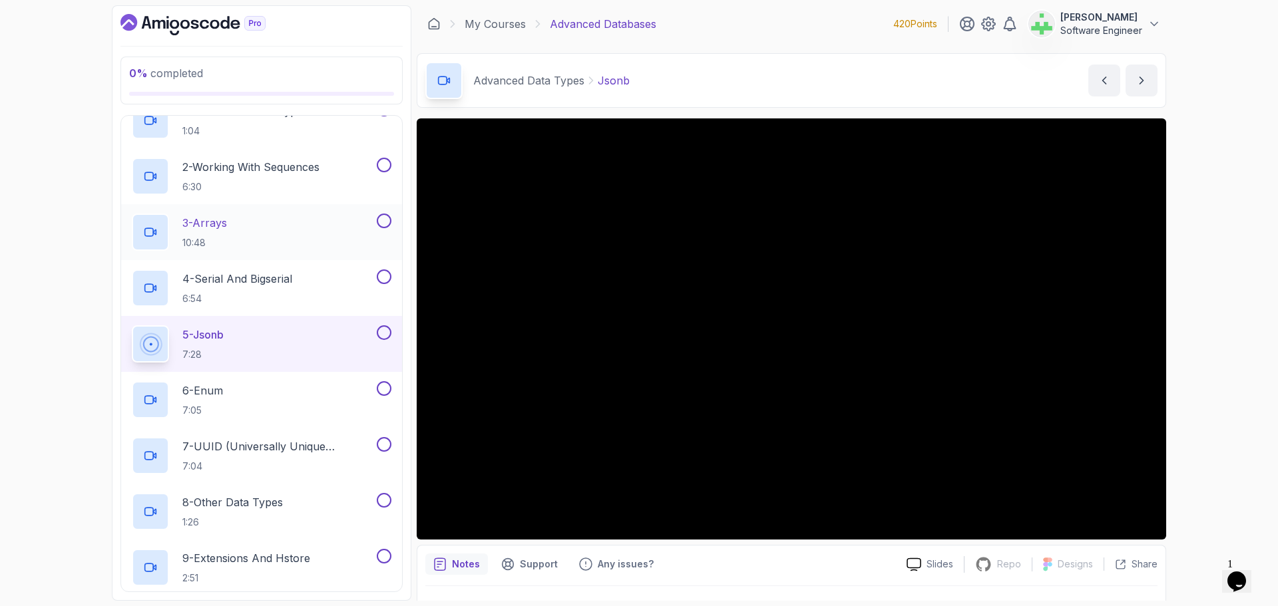
scroll to position [200, 0]
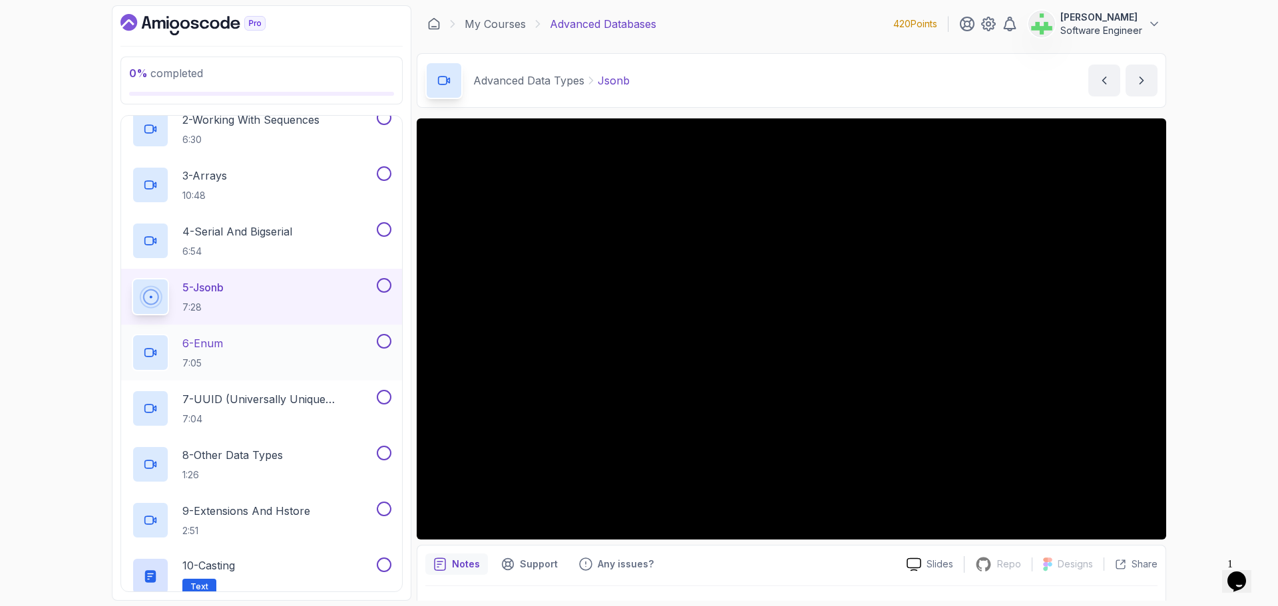
click at [263, 342] on div "6 - Enum 7:05" at bounding box center [253, 352] width 242 height 37
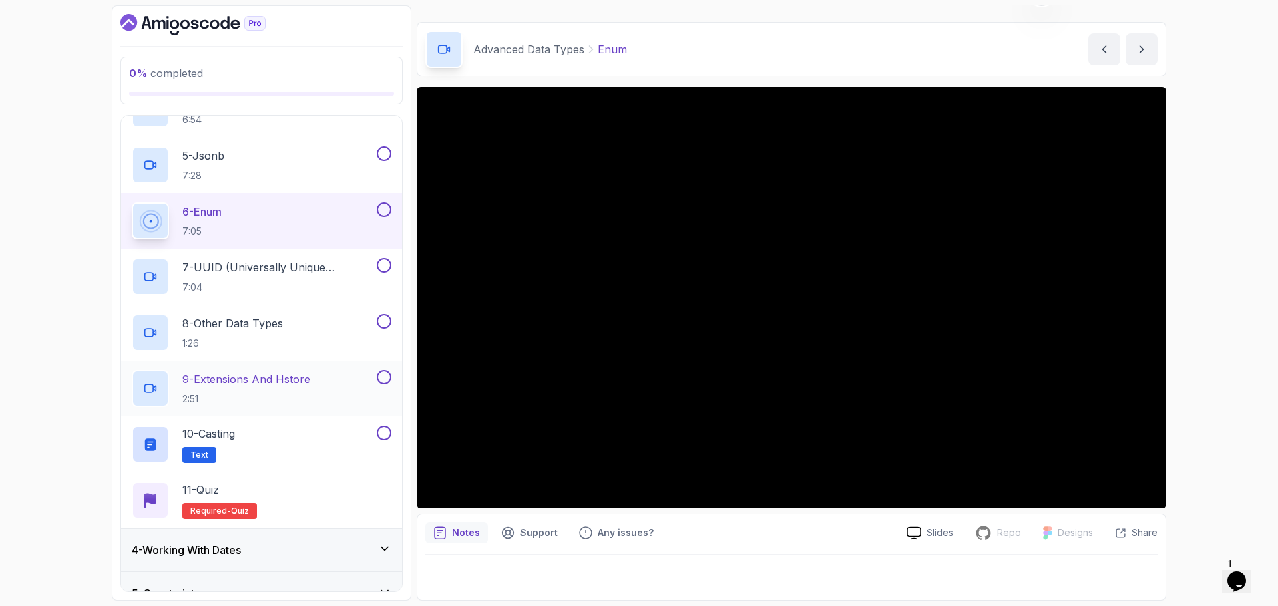
scroll to position [333, 0]
click at [261, 323] on p "8 - Other Data Types" at bounding box center [232, 322] width 101 height 16
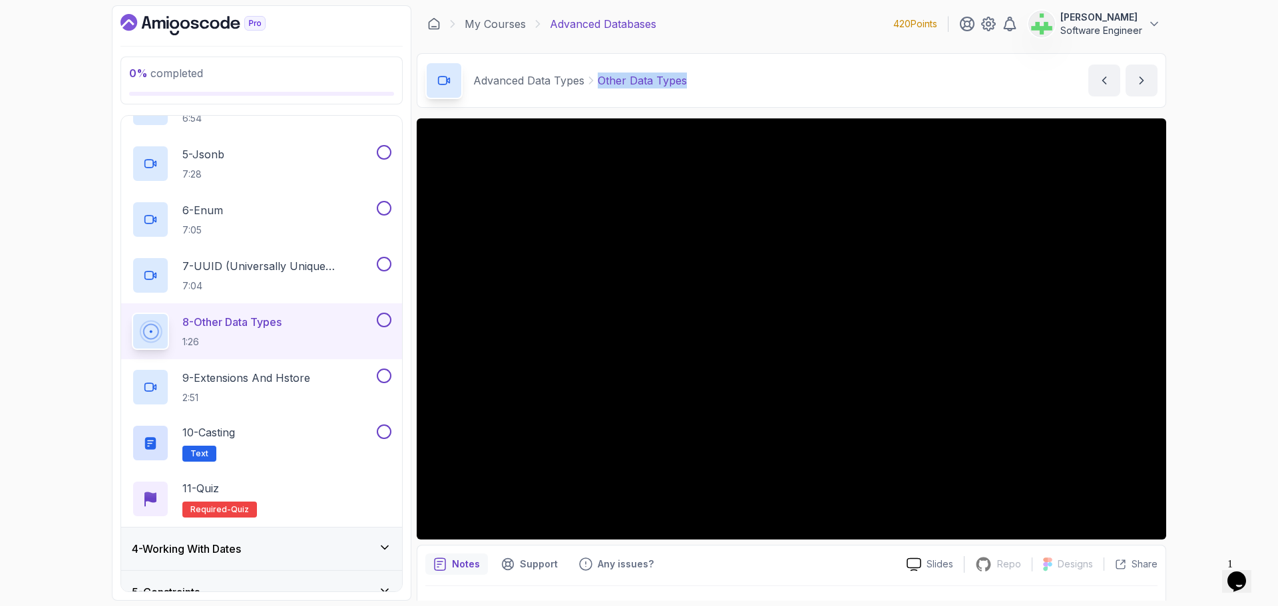
drag, startPoint x: 599, startPoint y: 83, endPoint x: 713, endPoint y: 69, distance: 114.6
click at [713, 69] on div "Advanced Data Types Other Data Types Other Data Types by nelson" at bounding box center [791, 80] width 749 height 55
copy p "Other Data Types"
click at [718, 78] on div "Advanced Data Types Other Data Types Other Data Types by nelson" at bounding box center [791, 80] width 749 height 55
click at [1207, 327] on div "0 % completed 1 - Intro 2 - Schemas 3 - Advanced Data Types 1 - Adavanced Data …" at bounding box center [639, 303] width 1278 height 606
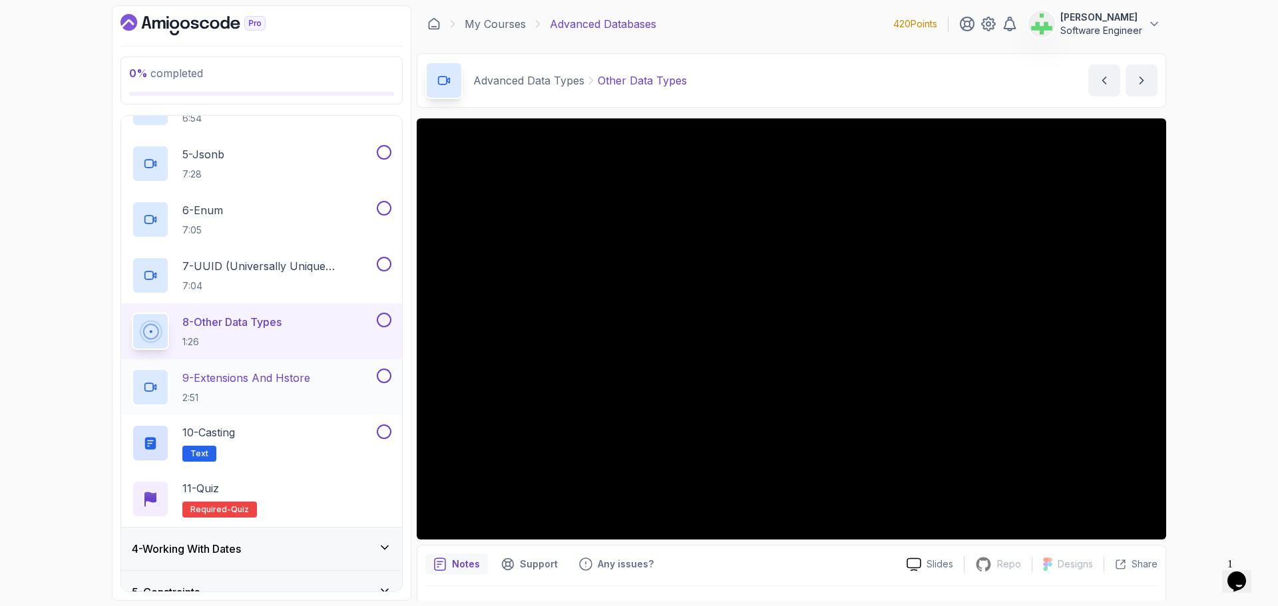
click at [270, 379] on p "9 - Extensions And Hstore" at bounding box center [246, 378] width 128 height 16
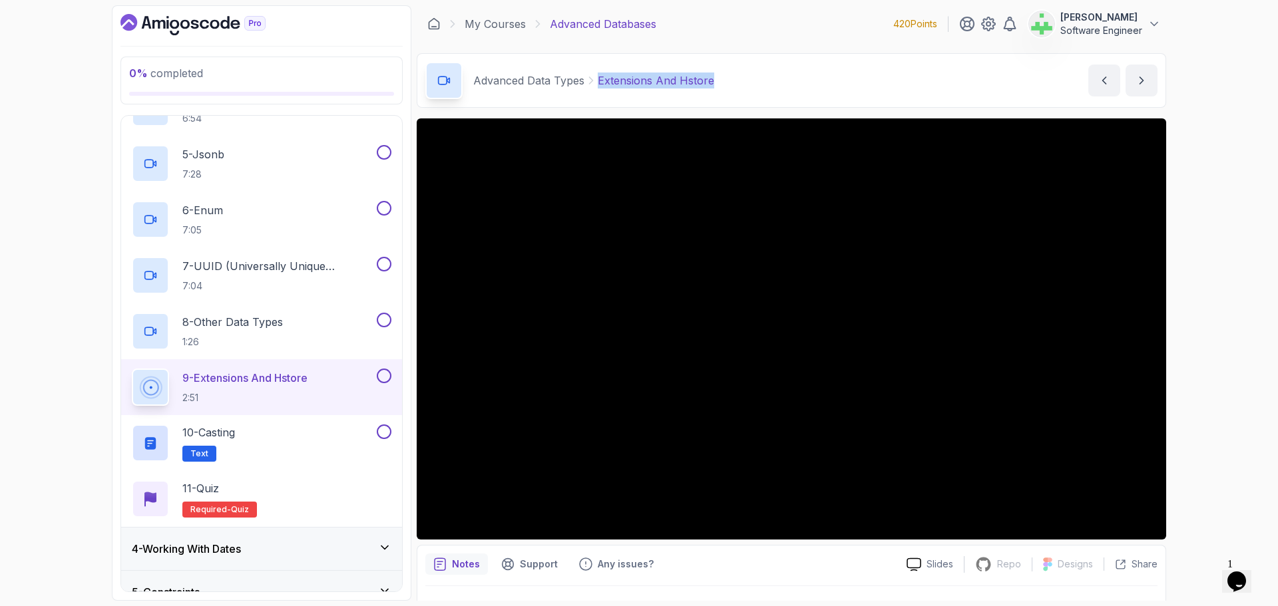
drag, startPoint x: 600, startPoint y: 81, endPoint x: 767, endPoint y: 75, distance: 167.9
click at [767, 75] on div "Advanced Data Types Extensions And Hstore Extensions And Hstore by nelson" at bounding box center [791, 80] width 749 height 55
copy p "Extensions And Hstore"
click at [767, 75] on div "Advanced Data Types Extensions And Hstore Extensions And Hstore by nelson" at bounding box center [791, 80] width 749 height 55
click at [1256, 349] on div "0 % completed 1 - Intro 2 - Schemas 3 - Advanced Data Types 1 - Adavanced Data …" at bounding box center [639, 303] width 1278 height 606
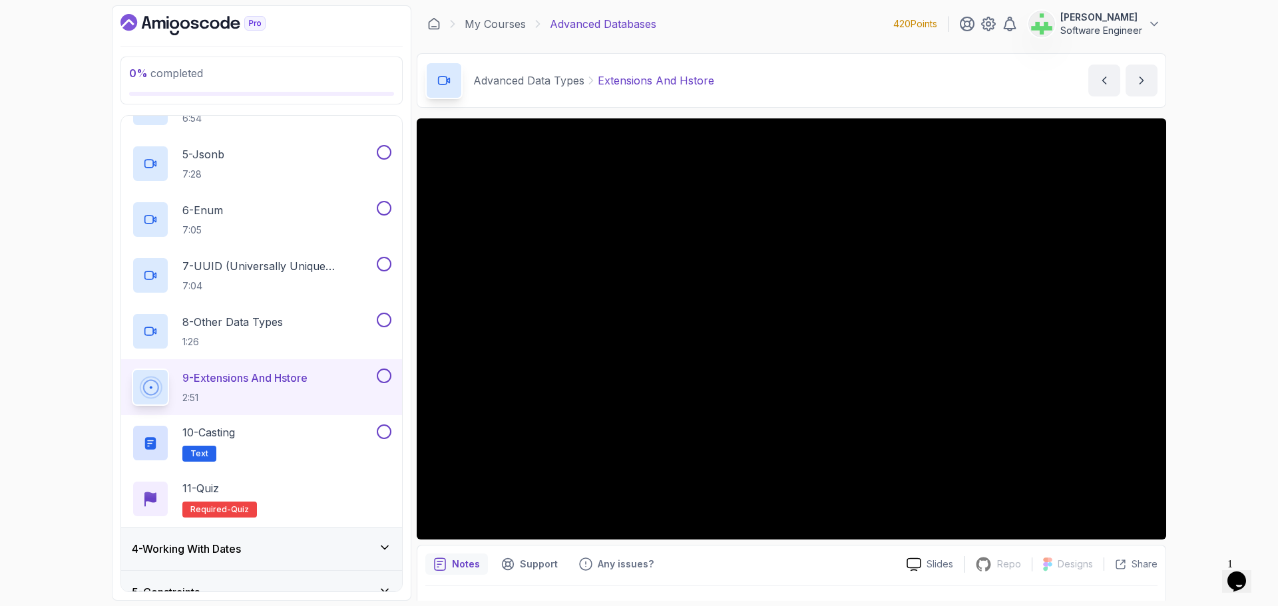
scroll to position [266, 0]
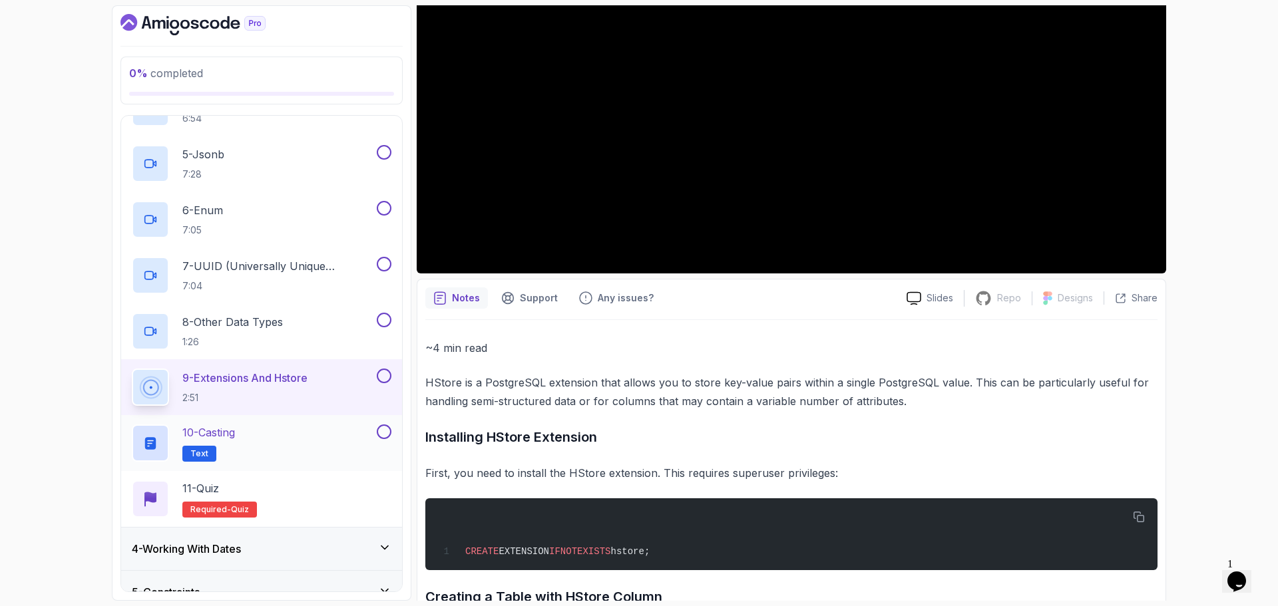
click at [294, 437] on div "10 - Casting Text" at bounding box center [253, 443] width 242 height 37
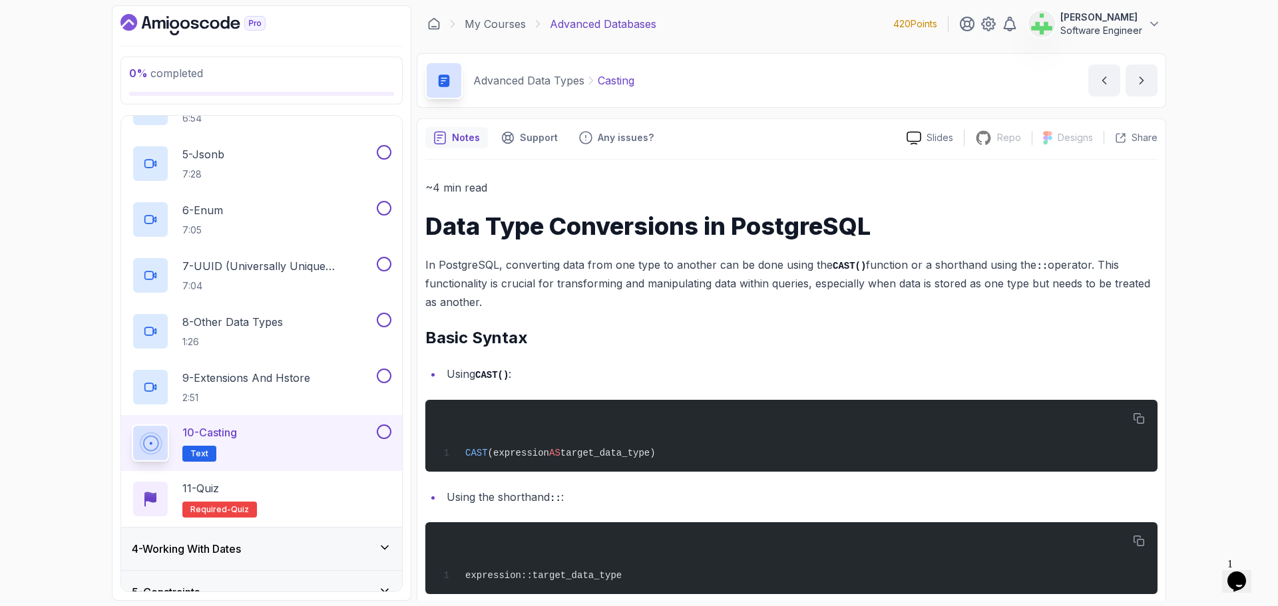
click at [612, 81] on p "Casting" at bounding box center [616, 81] width 37 height 16
click at [614, 85] on p "Casting" at bounding box center [616, 81] width 37 height 16
copy p "Casting"
click at [833, 94] on div "Advanced Data Types Casting Casting by nelson" at bounding box center [791, 80] width 749 height 55
click at [684, 284] on p "In PostgreSQL, converting data from one type to another can be done using the C…" at bounding box center [791, 284] width 732 height 57
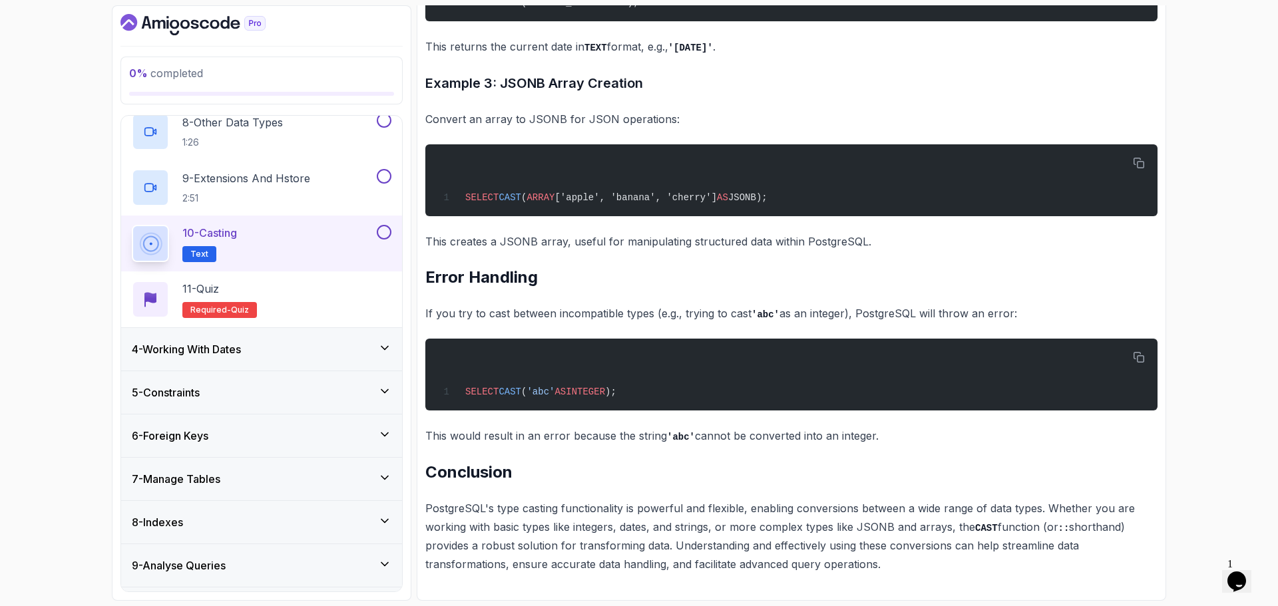
click at [241, 352] on h3 "4 - Working With Dates" at bounding box center [186, 349] width 109 height 16
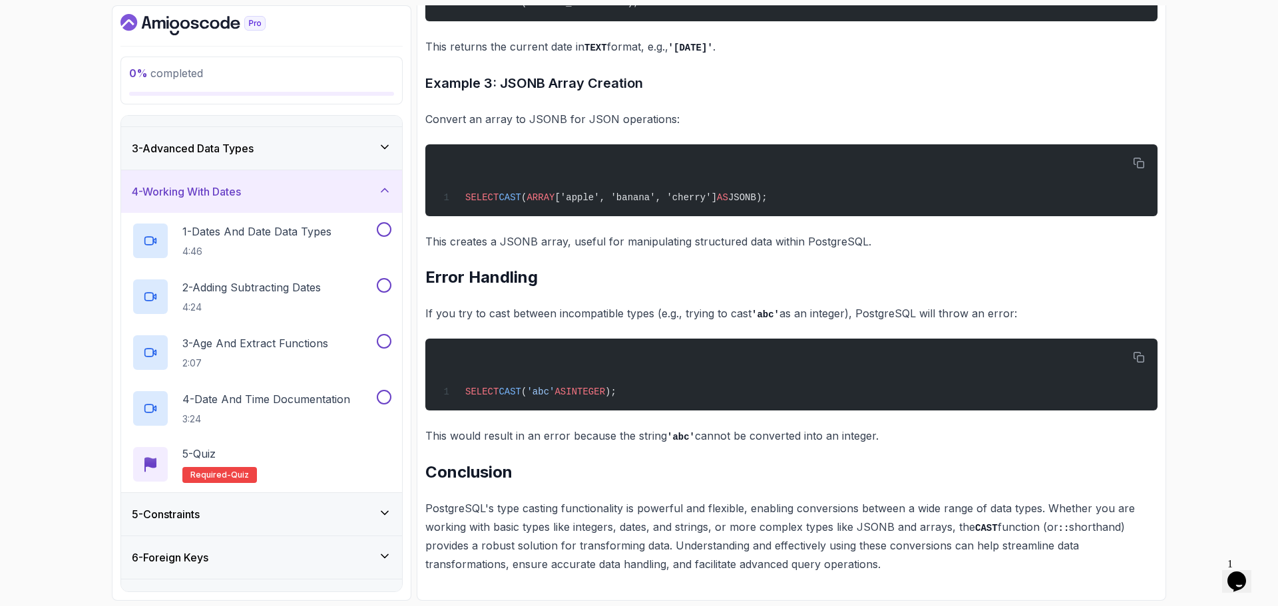
scroll to position [23, 0]
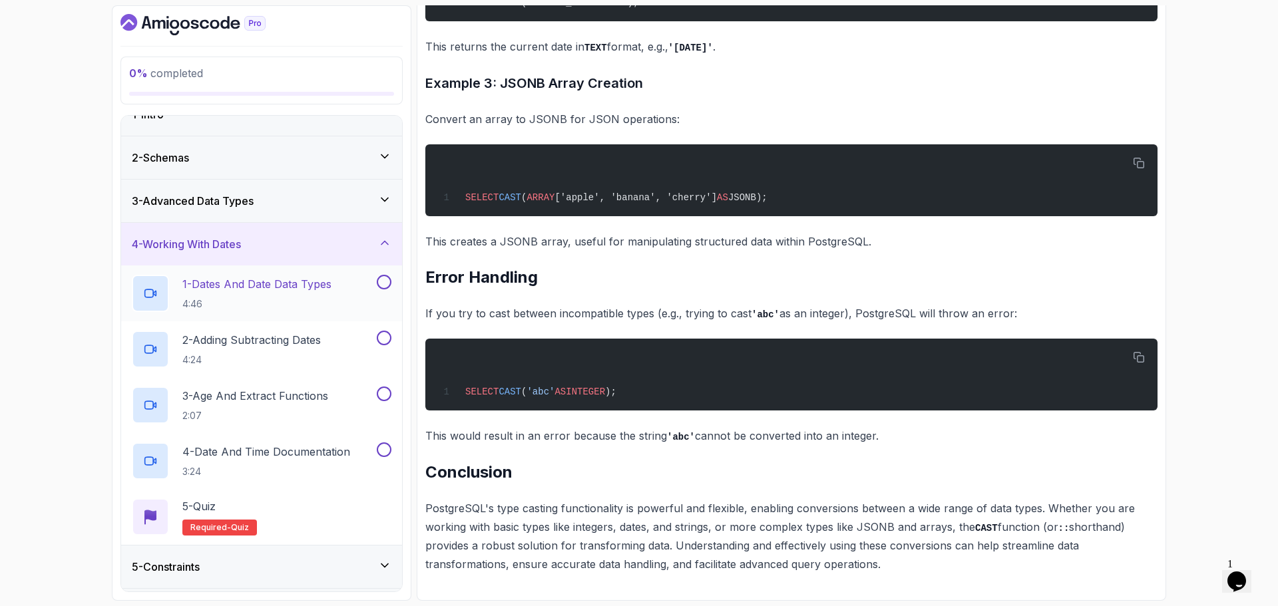
click at [260, 282] on p "1 - Dates And Date Data Types" at bounding box center [256, 284] width 149 height 16
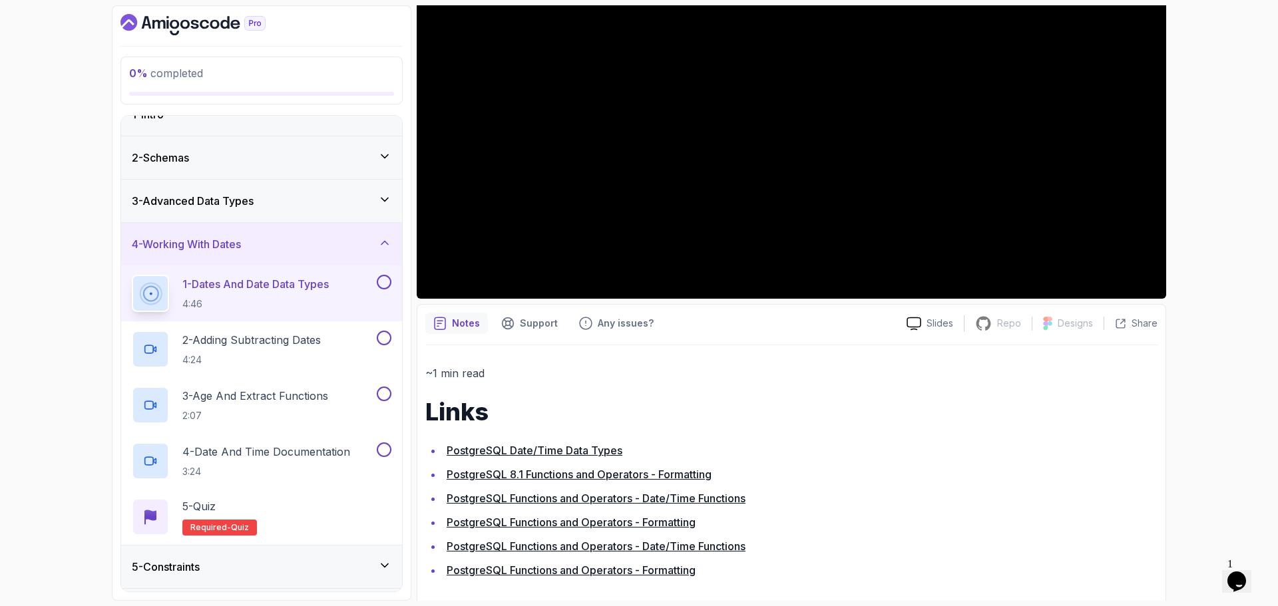
scroll to position [252, 0]
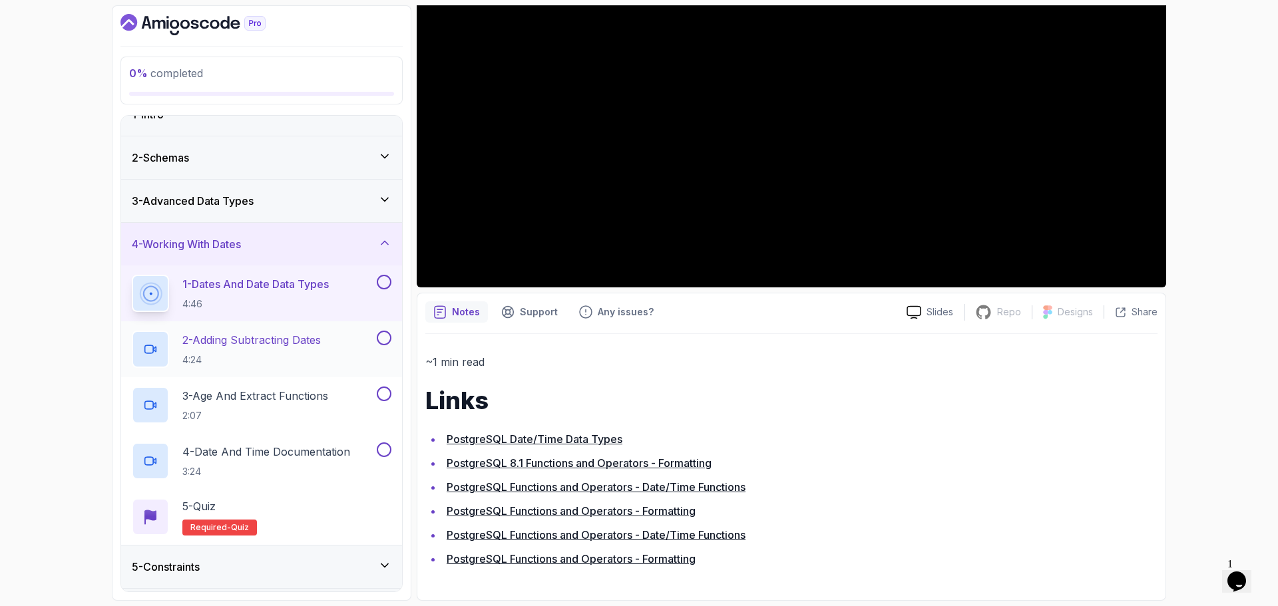
click at [274, 343] on p "2 - Adding Subtracting Dates" at bounding box center [251, 340] width 138 height 16
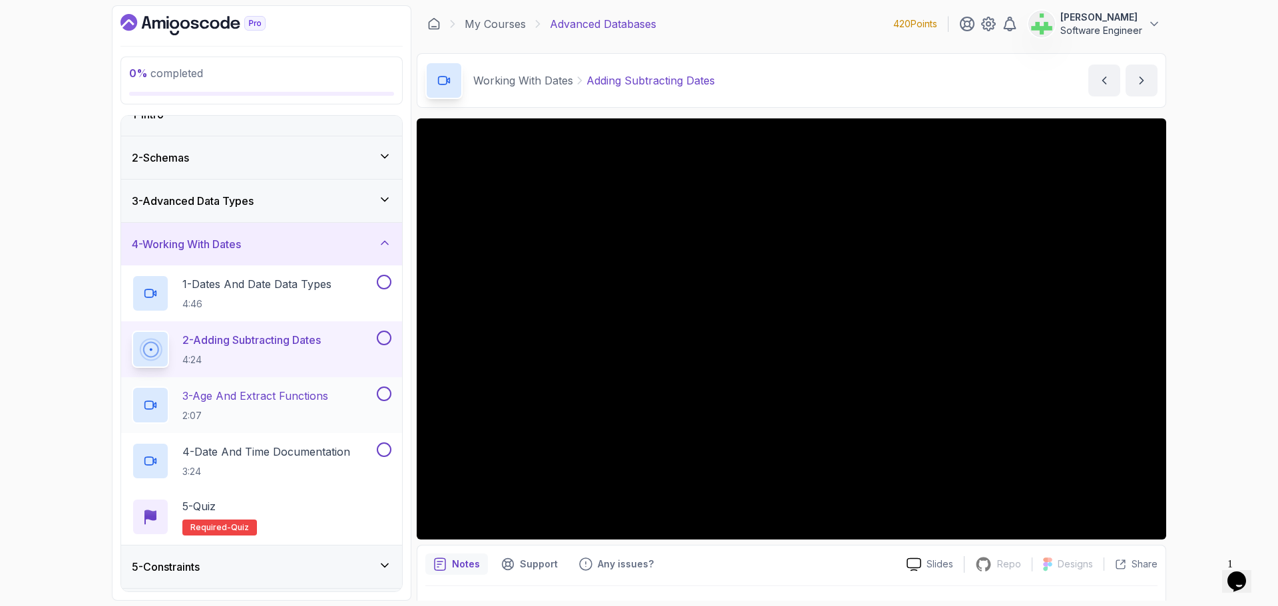
click at [312, 395] on p "3 - Age And Extract Functions" at bounding box center [255, 396] width 146 height 16
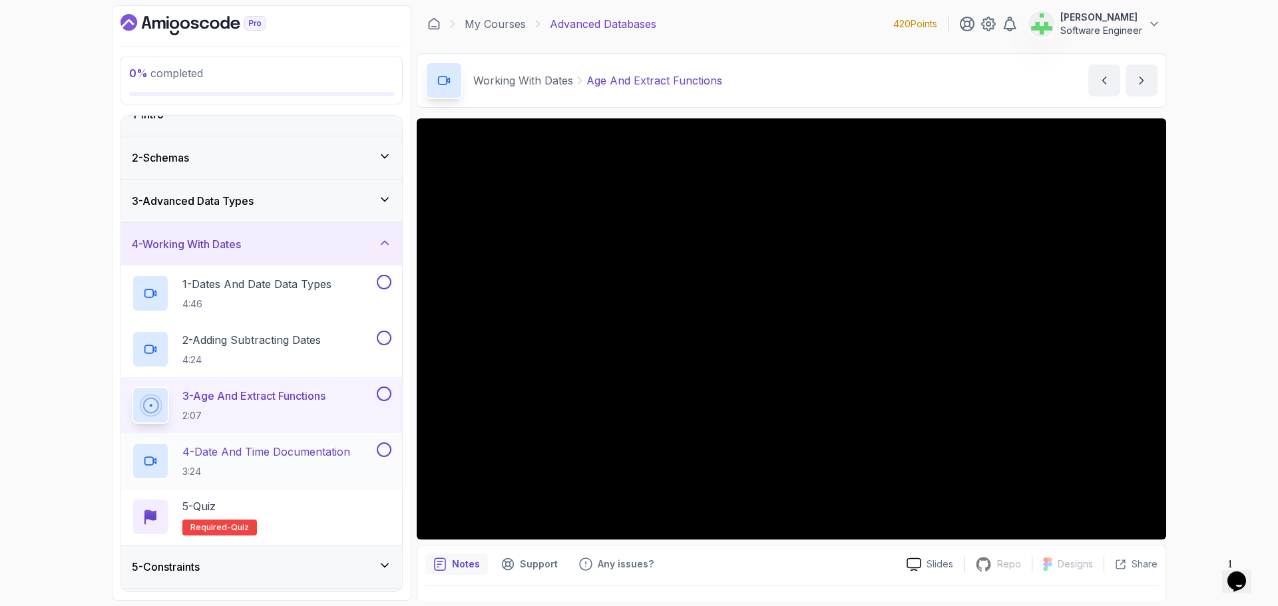
click at [292, 449] on p "4 - Date and Time Documentation" at bounding box center [266, 452] width 168 height 16
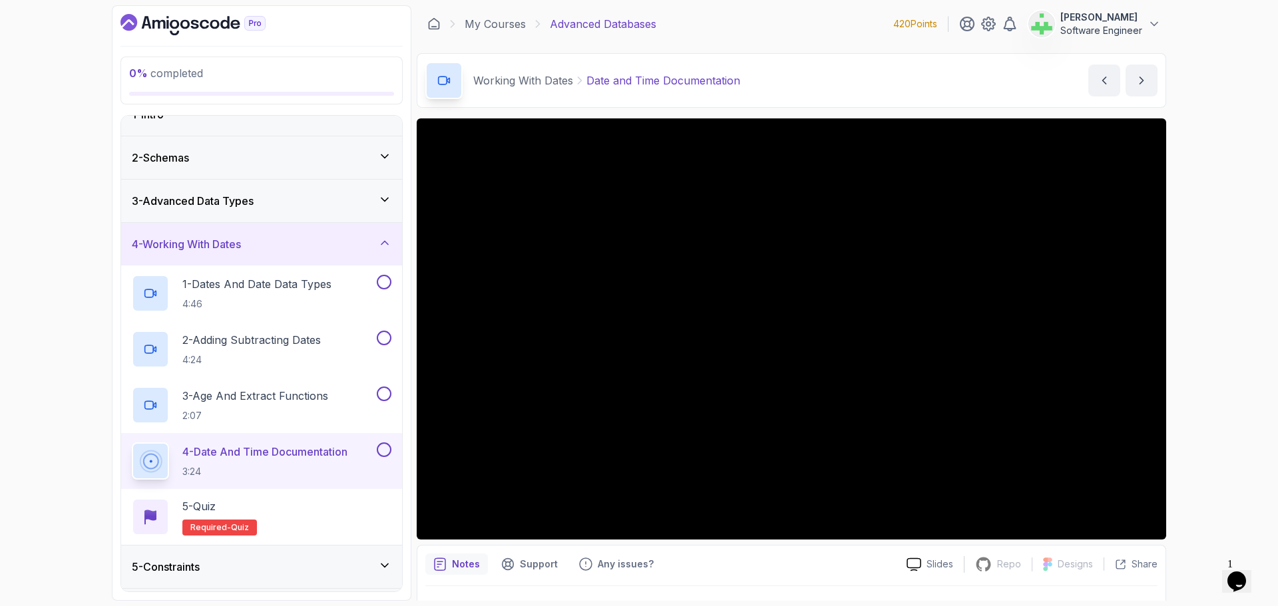
scroll to position [252, 0]
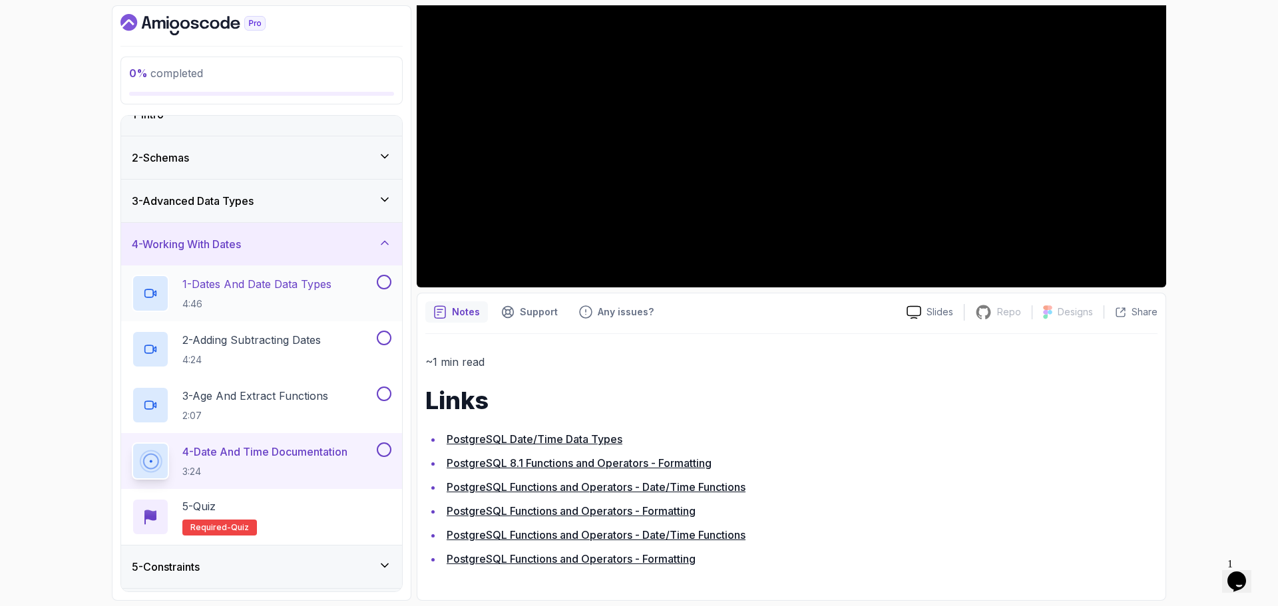
click at [312, 284] on p "1 - Dates And Date Data Types" at bounding box center [256, 284] width 149 height 16
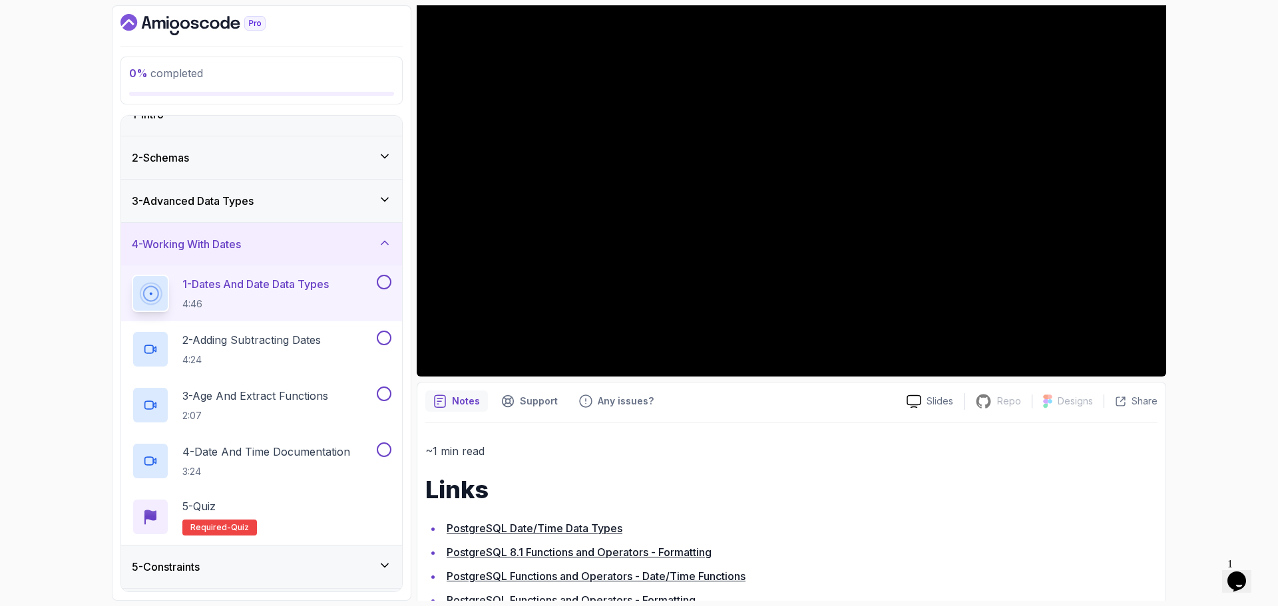
scroll to position [252, 0]
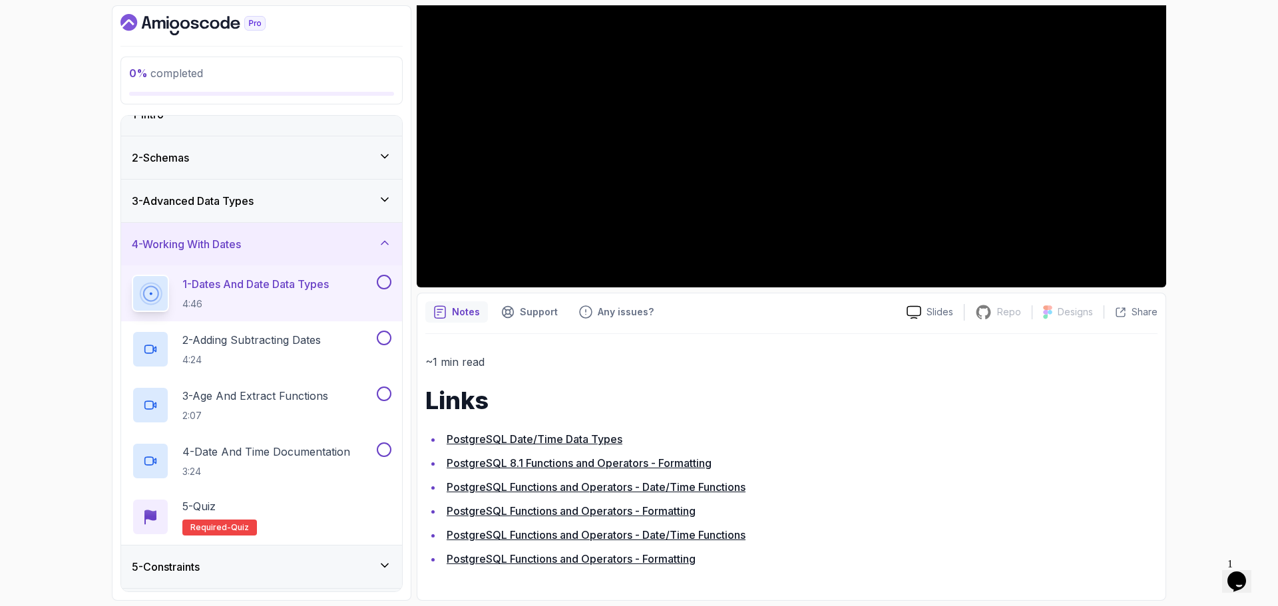
click at [241, 246] on h3 "4 - Working With Dates" at bounding box center [186, 244] width 109 height 16
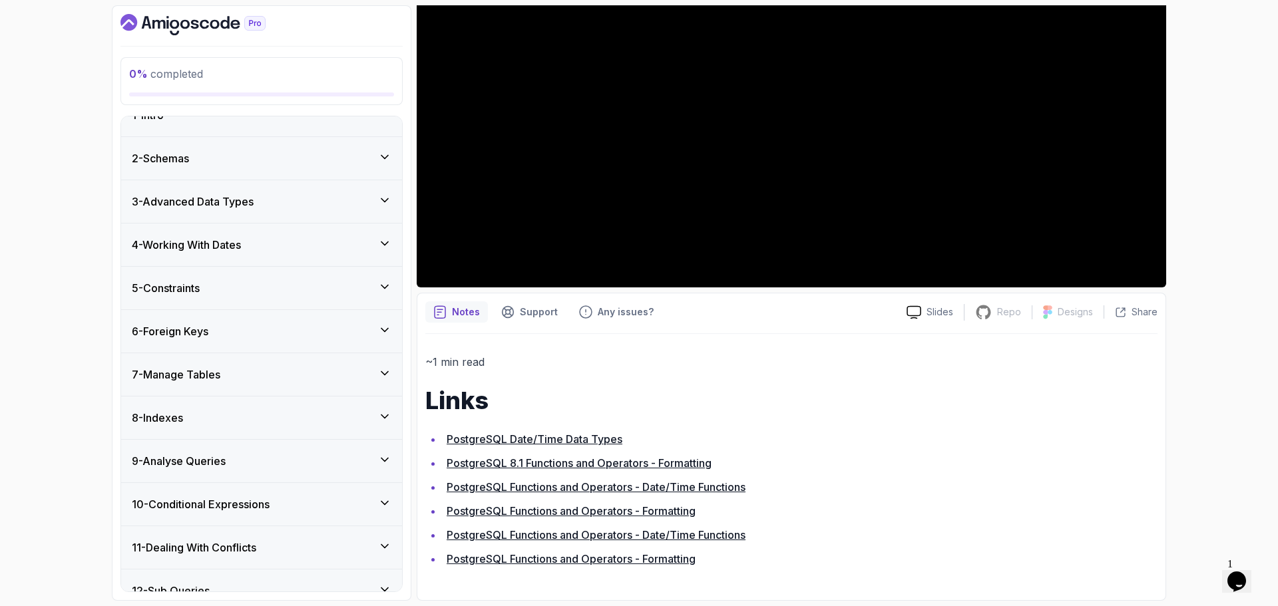
click at [241, 246] on h3 "4 - Working With Dates" at bounding box center [186, 245] width 109 height 16
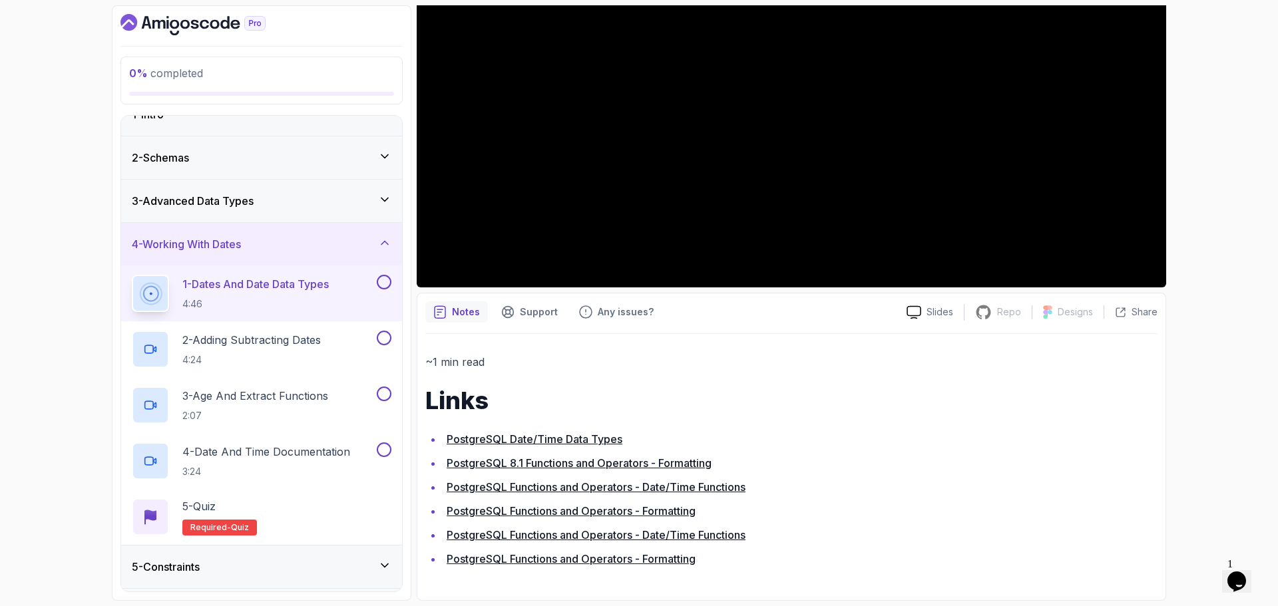
click at [266, 246] on div "4 - Working With Dates" at bounding box center [262, 244] width 260 height 16
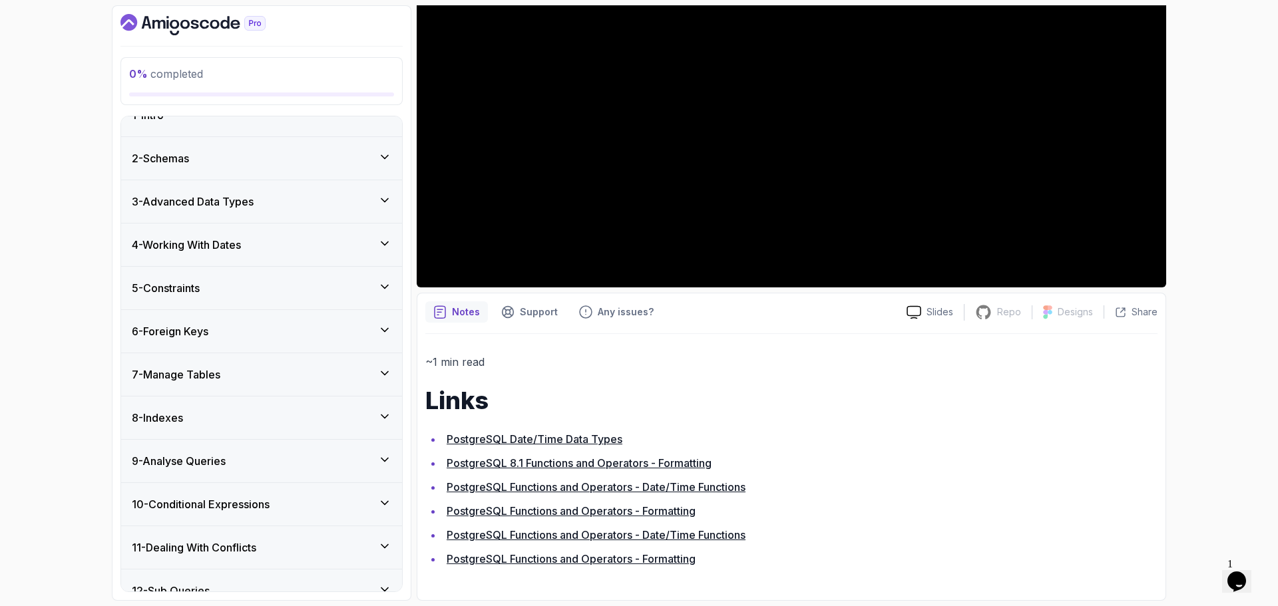
click at [258, 280] on div "5 - Constraints" at bounding box center [262, 288] width 260 height 16
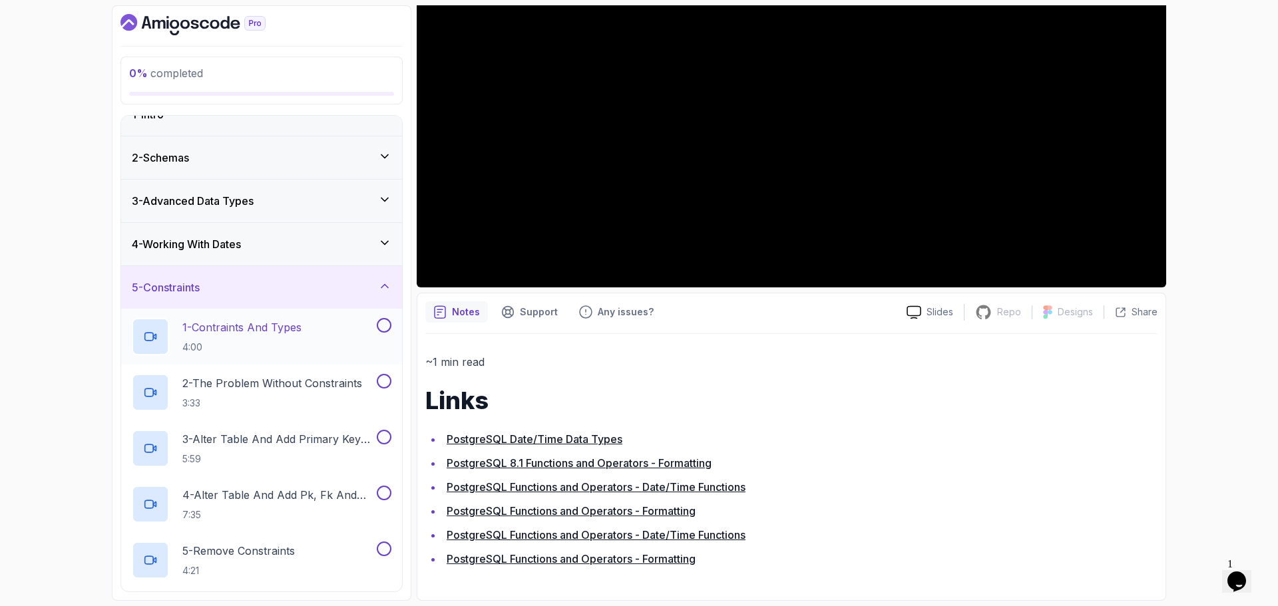
click at [264, 328] on p "1 - Contraints And Types" at bounding box center [241, 327] width 119 height 16
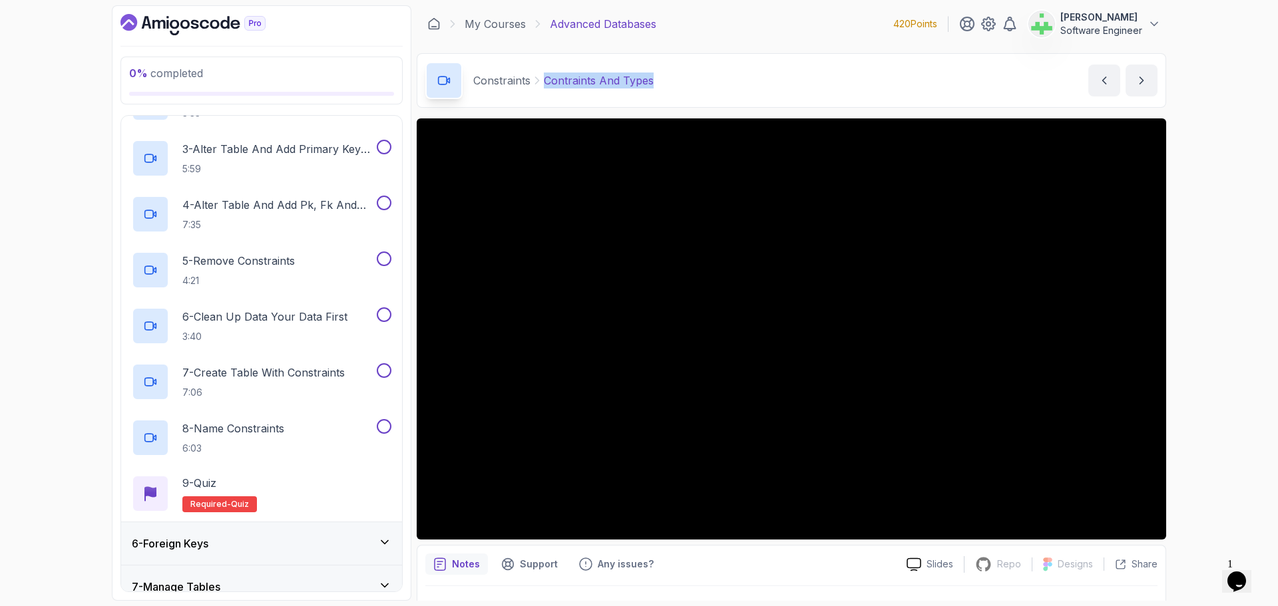
drag, startPoint x: 546, startPoint y: 83, endPoint x: 766, endPoint y: 91, distance: 220.5
click at [766, 91] on div "Constraints Contraints And Types Contraints And Types by nelson" at bounding box center [791, 80] width 749 height 55
copy p "Contraints And Types"
click at [755, 81] on div "Constraints Contraints And Types Contraints And Types by nelson" at bounding box center [791, 80] width 749 height 55
click at [1245, 333] on div "0 % completed 1 - Intro 2 - Schemas 3 - Advanced Data Types 4 - Working With Da…" at bounding box center [639, 303] width 1278 height 606
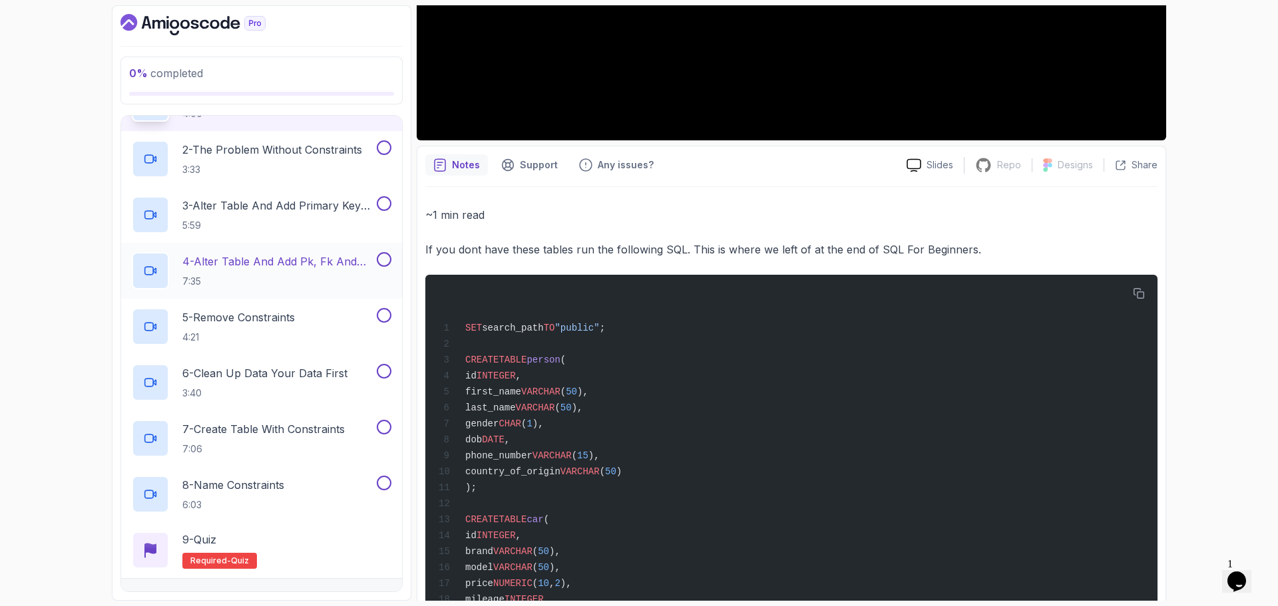
scroll to position [180, 0]
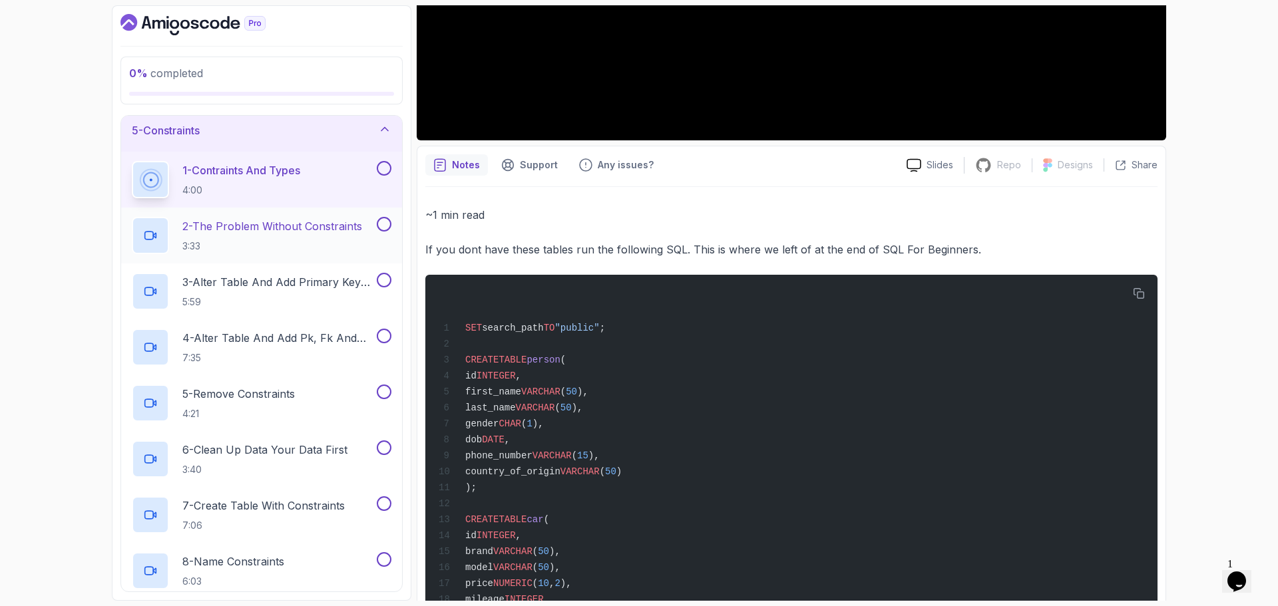
click at [270, 229] on p "2 - The Problem Without Constraints" at bounding box center [272, 226] width 180 height 16
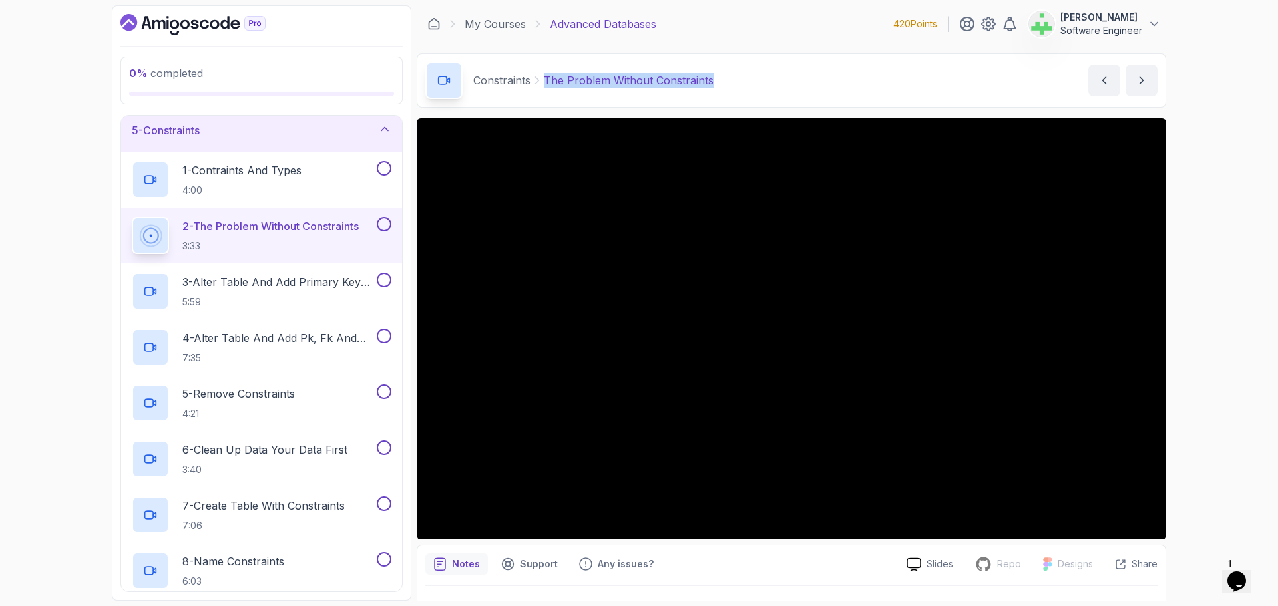
drag, startPoint x: 544, startPoint y: 82, endPoint x: 769, endPoint y: 76, distance: 225.7
click at [769, 76] on div "Constraints The Problem Without Constraints The Problem Without Constraints by …" at bounding box center [791, 80] width 749 height 55
copy p "The Problem Without Constraints"
click at [770, 76] on div "Constraints The Problem Without Constraints The Problem Without Constraints by …" at bounding box center [791, 80] width 749 height 55
click at [628, 88] on p "The Problem Without Constraints" at bounding box center [629, 81] width 170 height 16
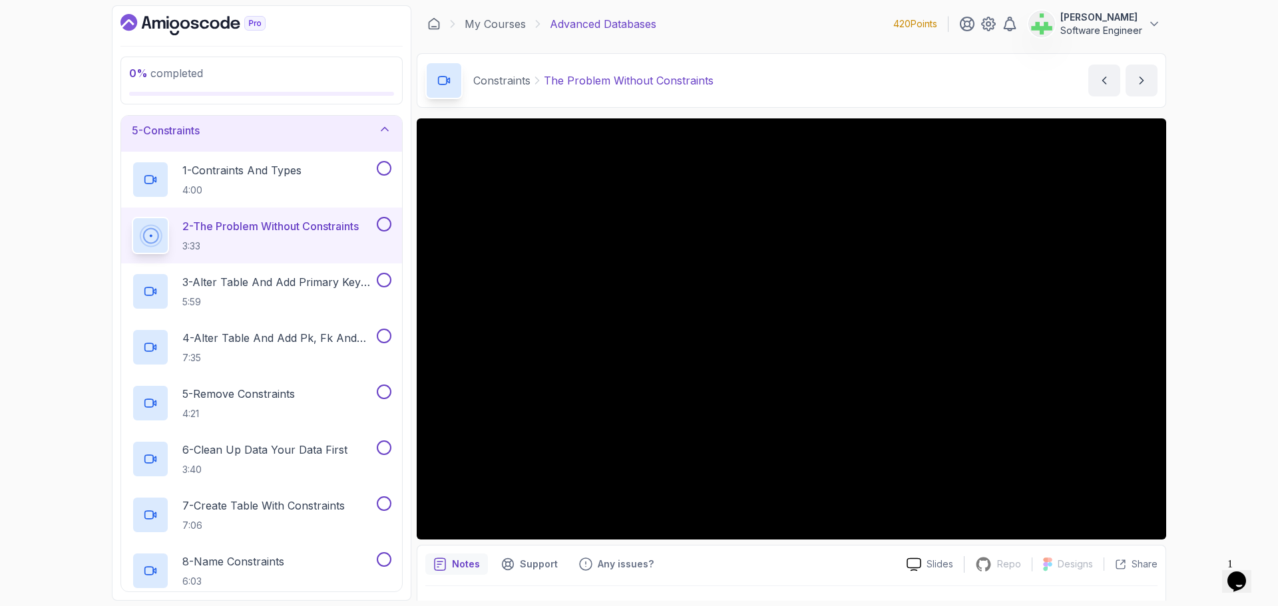
click at [1248, 321] on div "0 % completed 1 - Intro 2 - Schemas 3 - Advanced Data Types 4 - Working With Da…" at bounding box center [639, 303] width 1278 height 606
click at [280, 284] on p "3 - Alter Table And Add Primary Key Connstraint" at bounding box center [278, 282] width 192 height 16
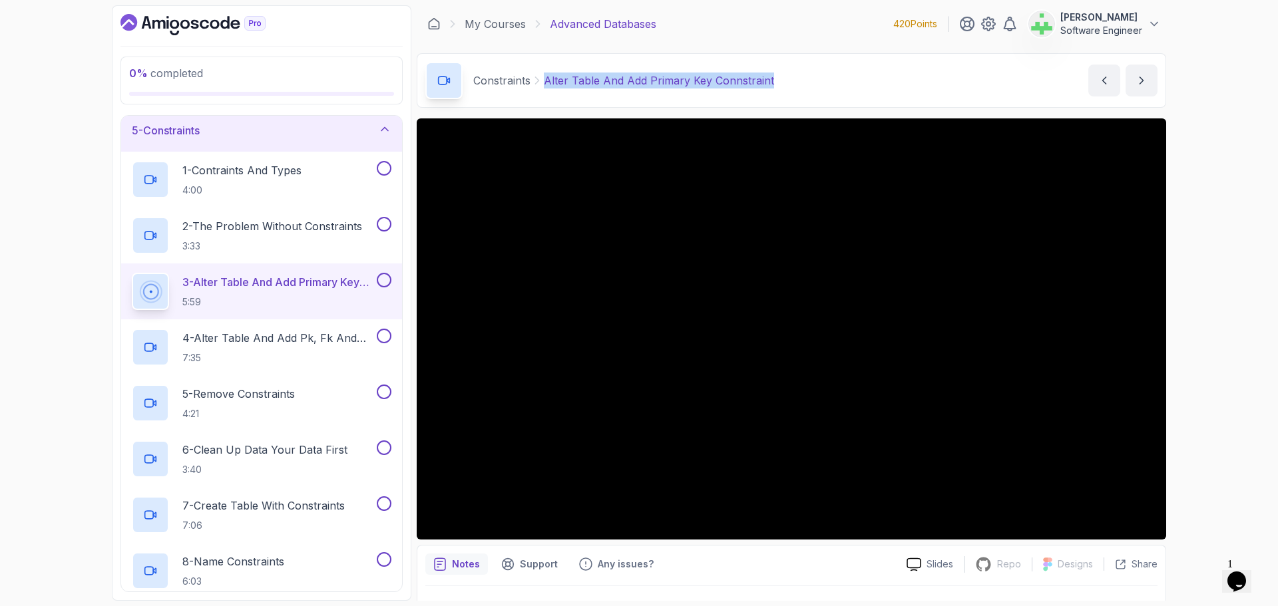
drag, startPoint x: 544, startPoint y: 82, endPoint x: 859, endPoint y: 79, distance: 314.9
click at [859, 79] on div "Constraints Alter Table And Add Primary Key Connstraint Alter Table And Add Pri…" at bounding box center [791, 80] width 749 height 55
copy p "Alter Table And Add Primary Key Connstraint"
click at [861, 80] on div "Constraints Alter Table And Add Primary Key Connstraint Alter Table And Add Pri…" at bounding box center [791, 80] width 749 height 55
click at [674, 84] on p "Alter Table And Add Primary Key Connstraint" at bounding box center [659, 81] width 230 height 16
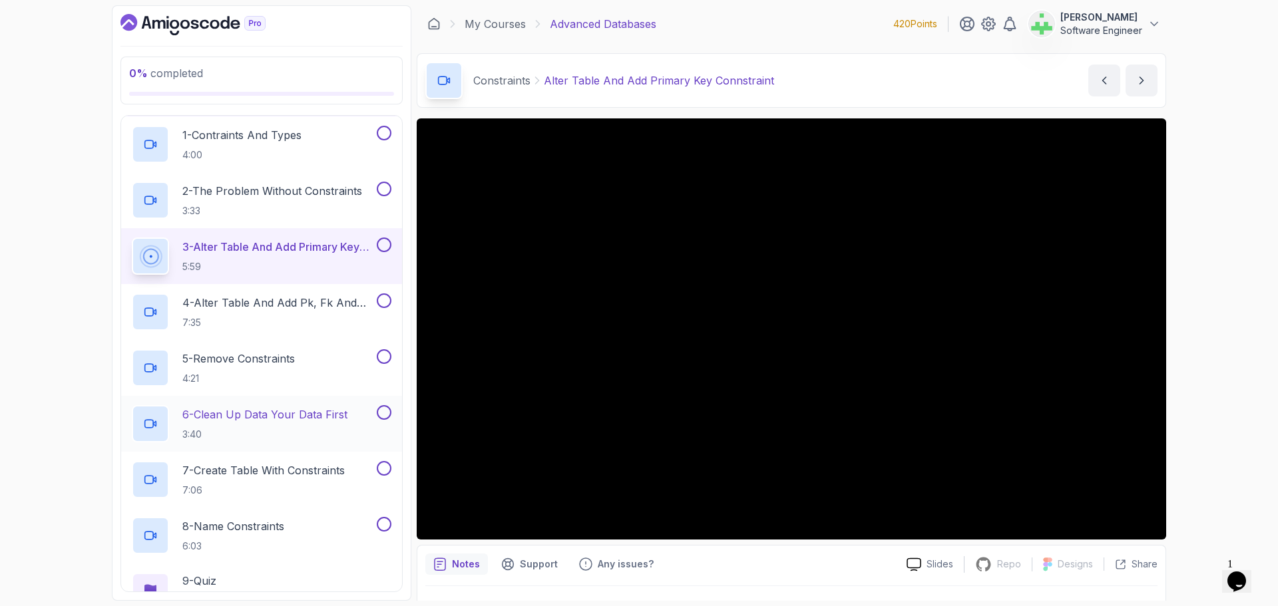
scroll to position [180, 0]
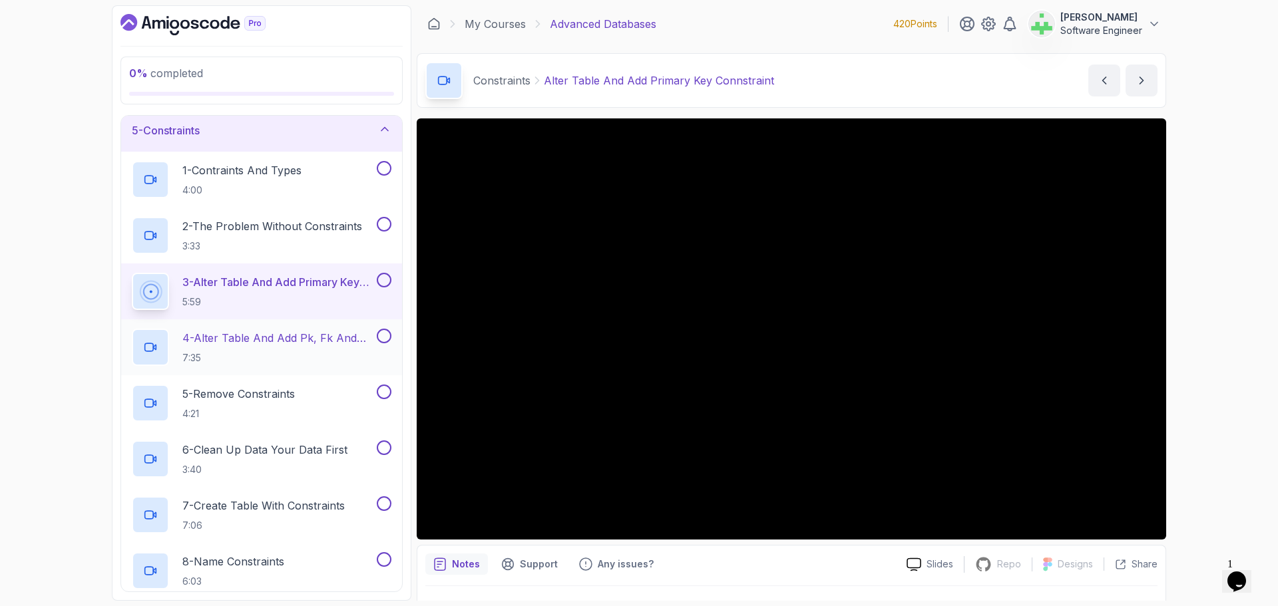
click at [300, 338] on p "4 - Alter Table And Add Pk, Fk And Check Constraints" at bounding box center [278, 338] width 192 height 16
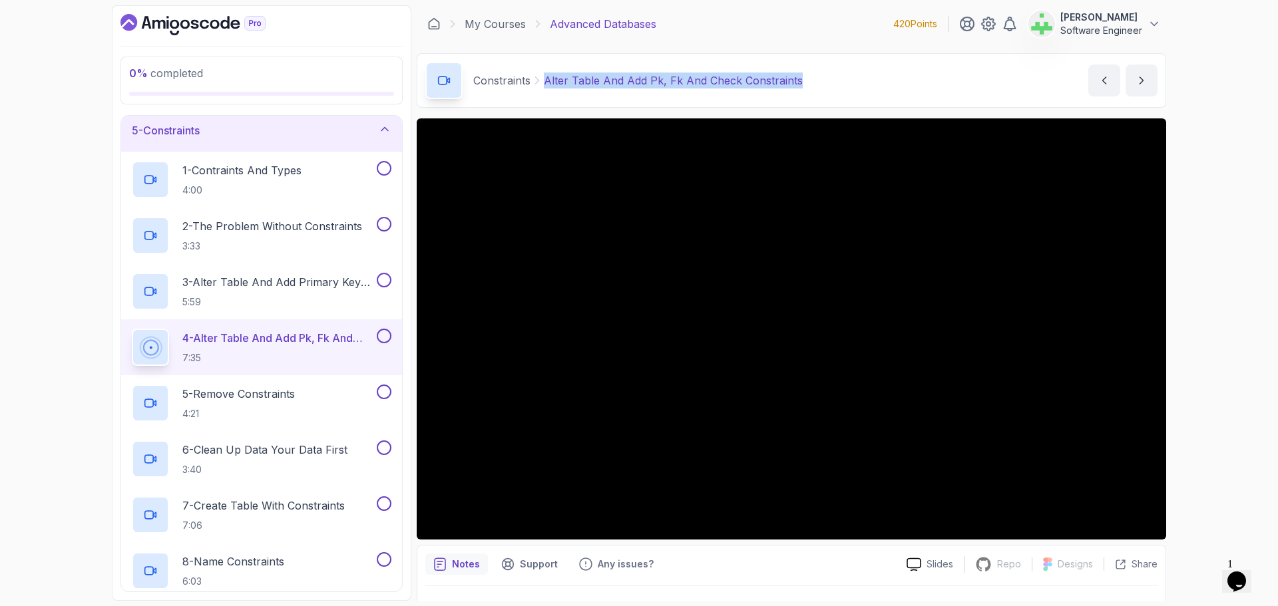
drag, startPoint x: 546, startPoint y: 81, endPoint x: 837, endPoint y: 76, distance: 290.9
click at [837, 76] on div "Constraints Alter Table And Add Pk, Fk And Check Constraints Alter Table And Ad…" at bounding box center [791, 80] width 749 height 55
copy p "Alter Table And Add Pk, Fk And Check Constraints"
click at [837, 76] on div "Constraints Alter Table And Add Pk, Fk And Check Constraints Alter Table And Ad…" at bounding box center [791, 80] width 749 height 55
click at [1236, 389] on div "0 % completed 1 - Intro 2 - Schemas 3 - Advanced Data Types 4 - Working With Da…" at bounding box center [639, 303] width 1278 height 606
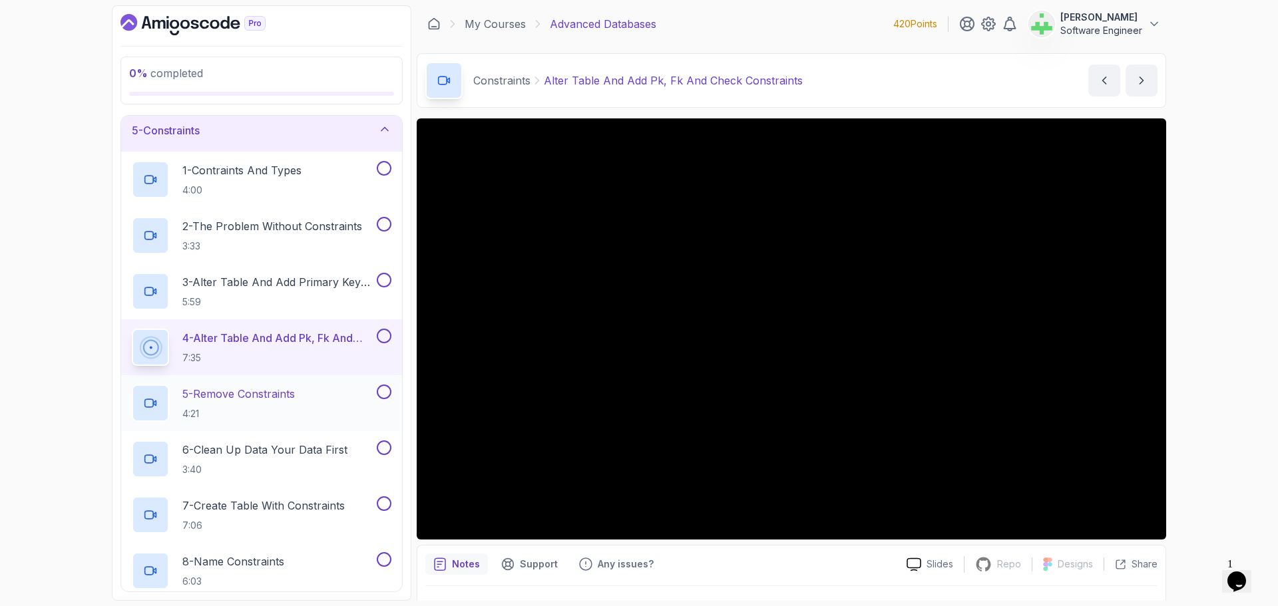
click at [284, 395] on p "5 - Remove Constraints" at bounding box center [238, 394] width 112 height 16
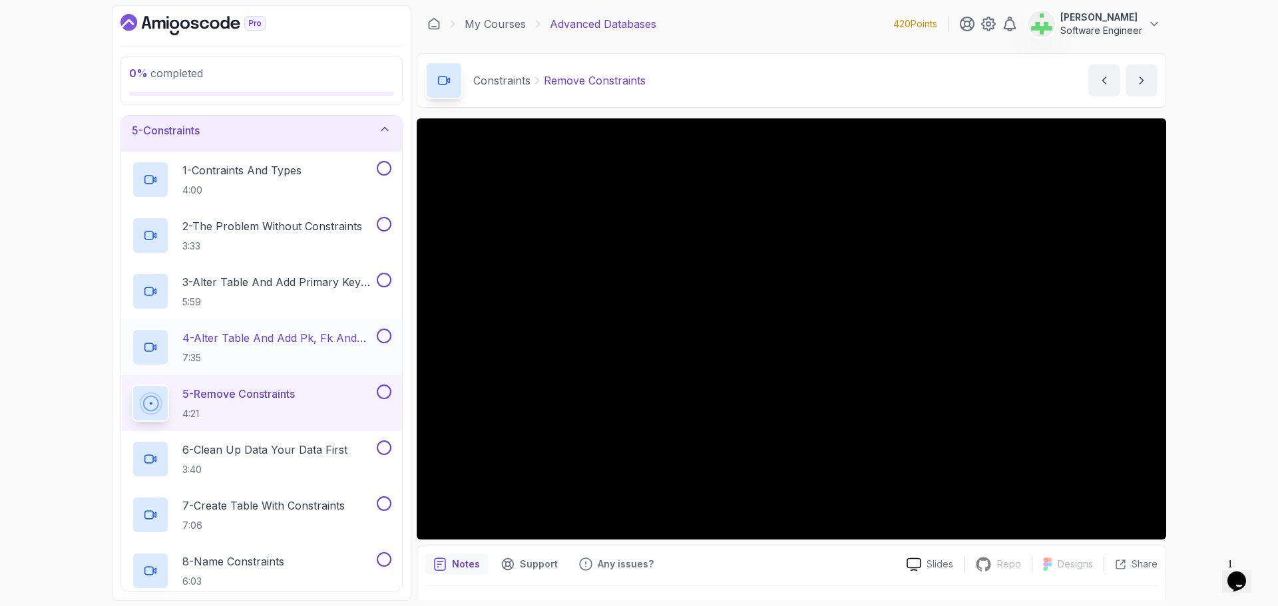
click at [305, 337] on p "4 - Alter Table And Add Pk, Fk And Check Constraints" at bounding box center [278, 338] width 192 height 16
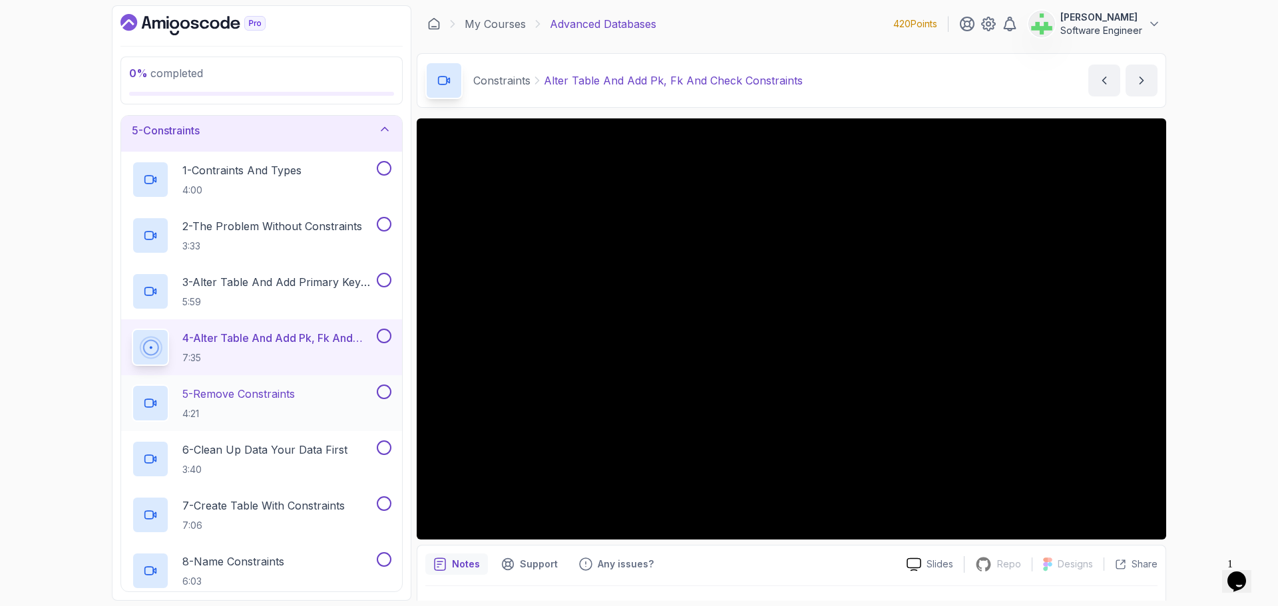
click at [295, 393] on p "5 - Remove Constraints" at bounding box center [238, 394] width 112 height 16
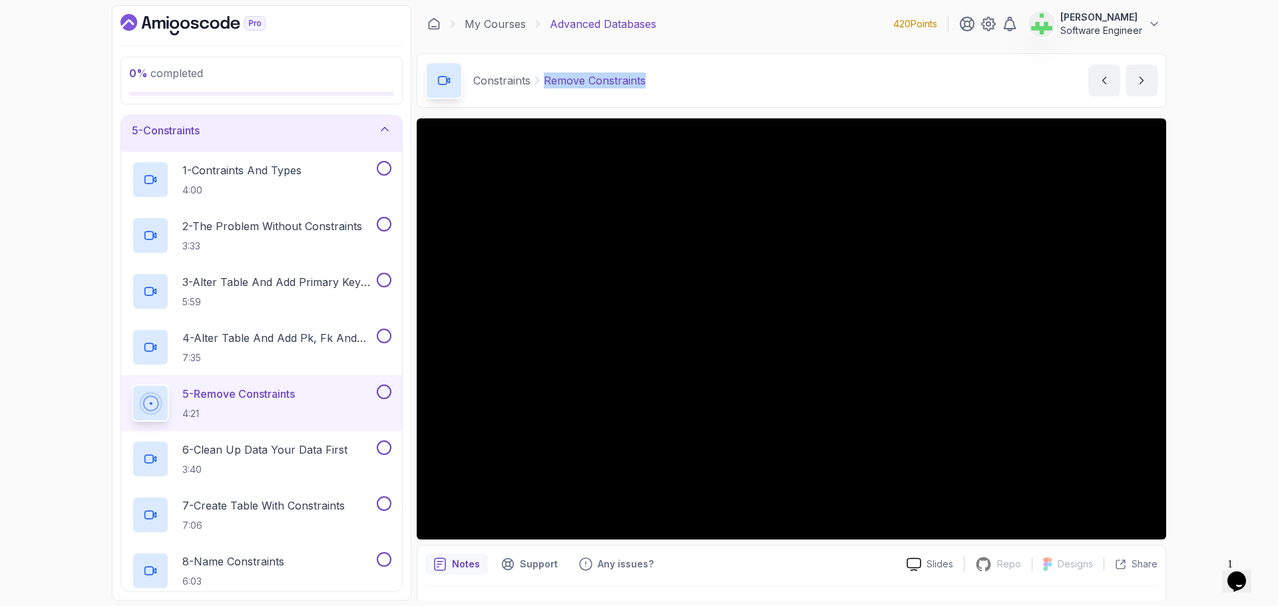
drag, startPoint x: 548, startPoint y: 81, endPoint x: 728, endPoint y: 85, distance: 180.4
click at [728, 85] on div "Constraints Remove Constraints Remove Constraints by nelson" at bounding box center [791, 80] width 749 height 55
copy p "Remove Constraints"
click at [728, 85] on div "Constraints Remove Constraints Remove Constraints by nelson" at bounding box center [791, 80] width 749 height 55
click at [278, 450] on p "6 - Clean Up Data Your Data First" at bounding box center [264, 450] width 165 height 16
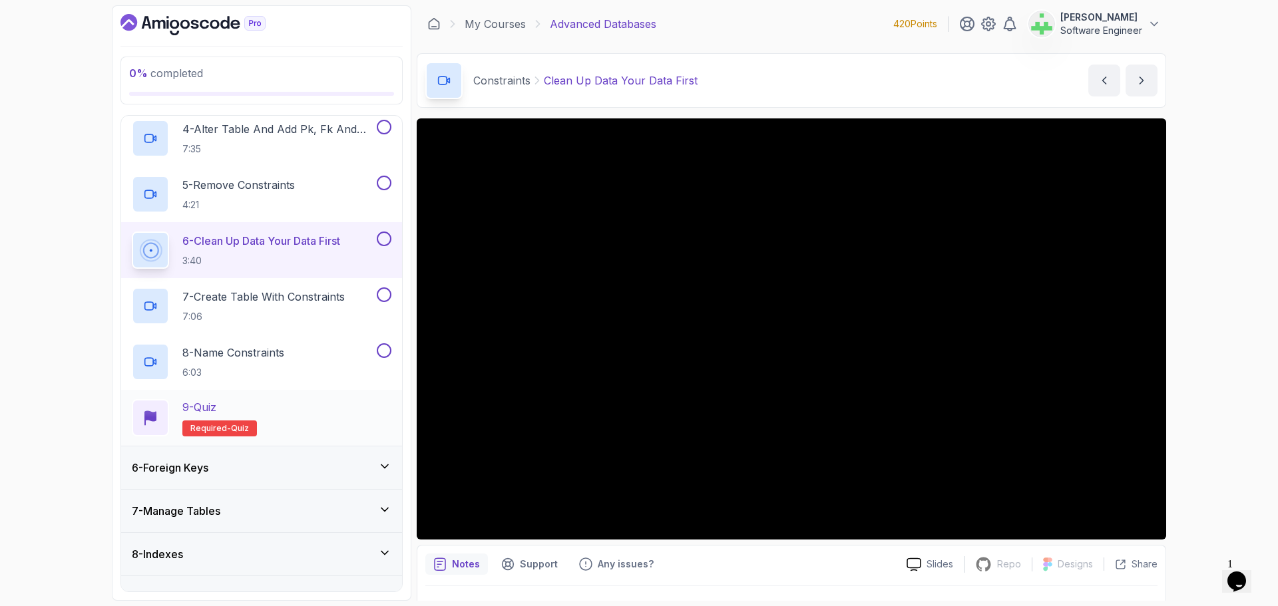
scroll to position [446, 0]
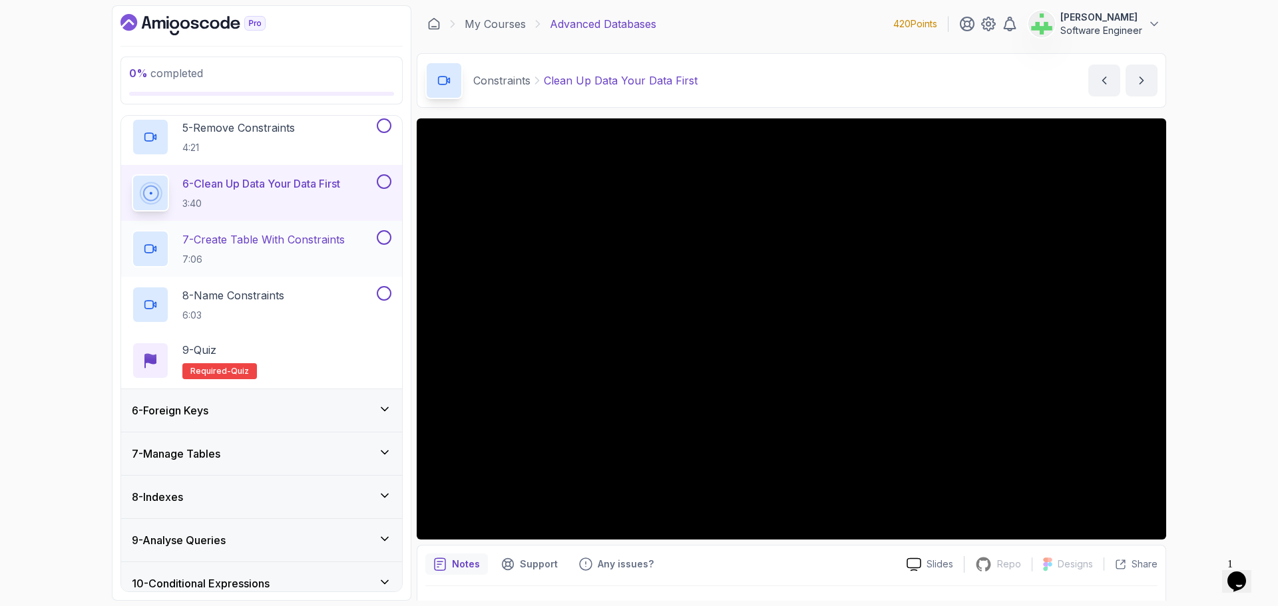
click at [295, 237] on p "7 - Create Table With Constraints" at bounding box center [263, 240] width 162 height 16
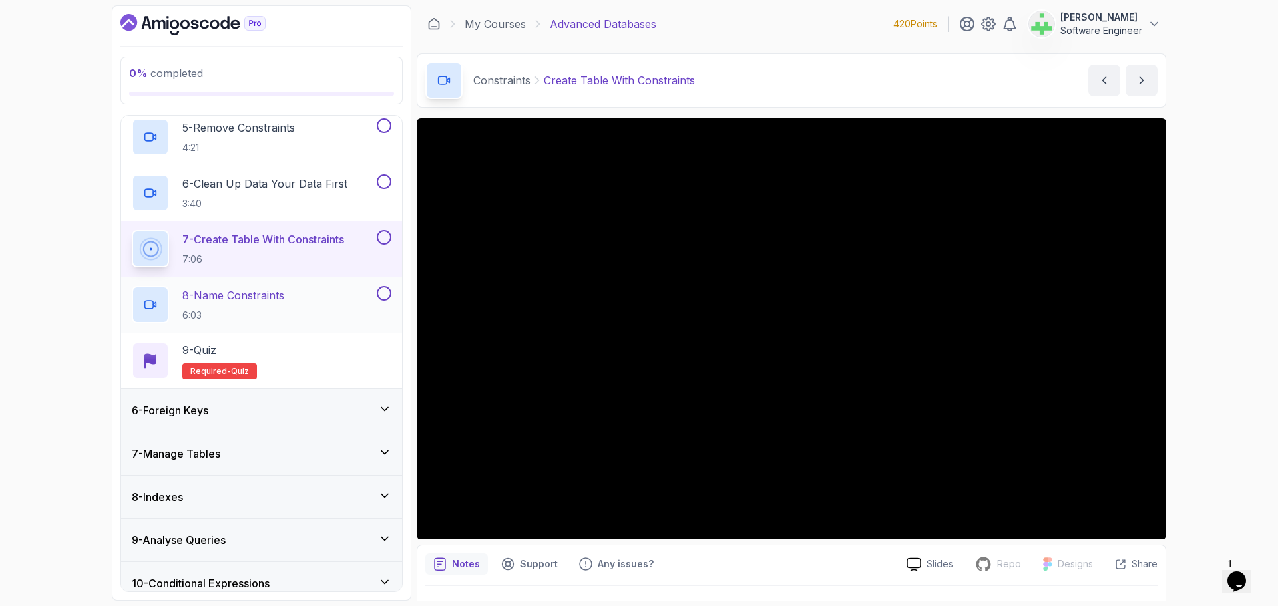
click at [274, 297] on p "8 - Name Constraints" at bounding box center [233, 296] width 102 height 16
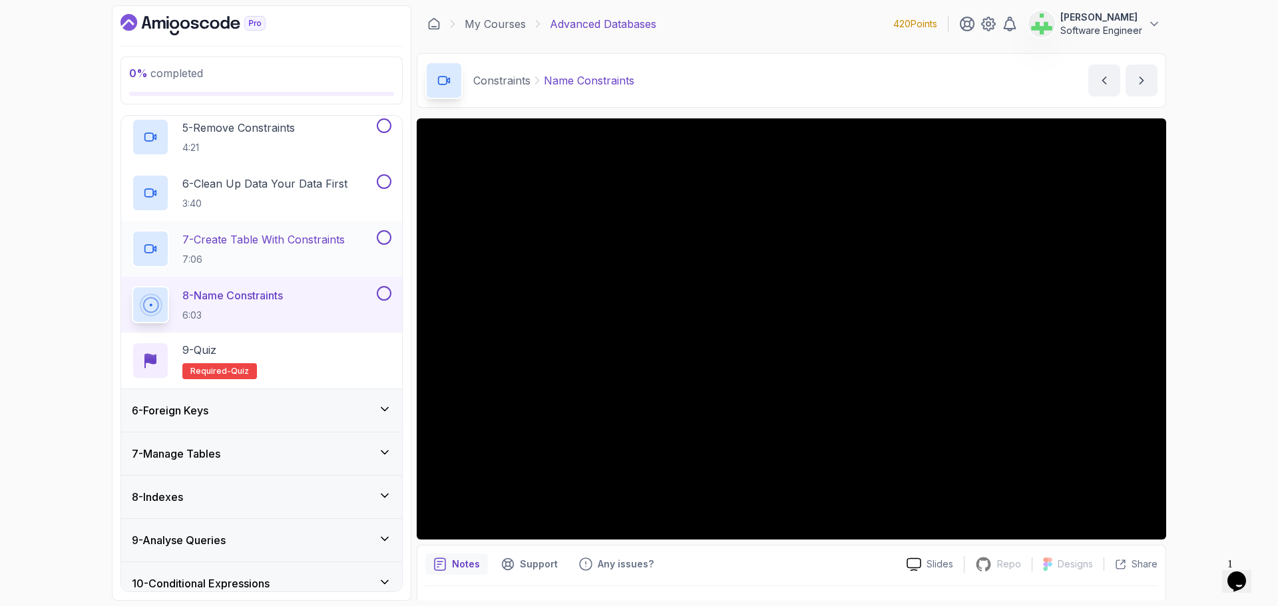
click at [310, 240] on p "7 - Create Table With Constraints" at bounding box center [263, 240] width 162 height 16
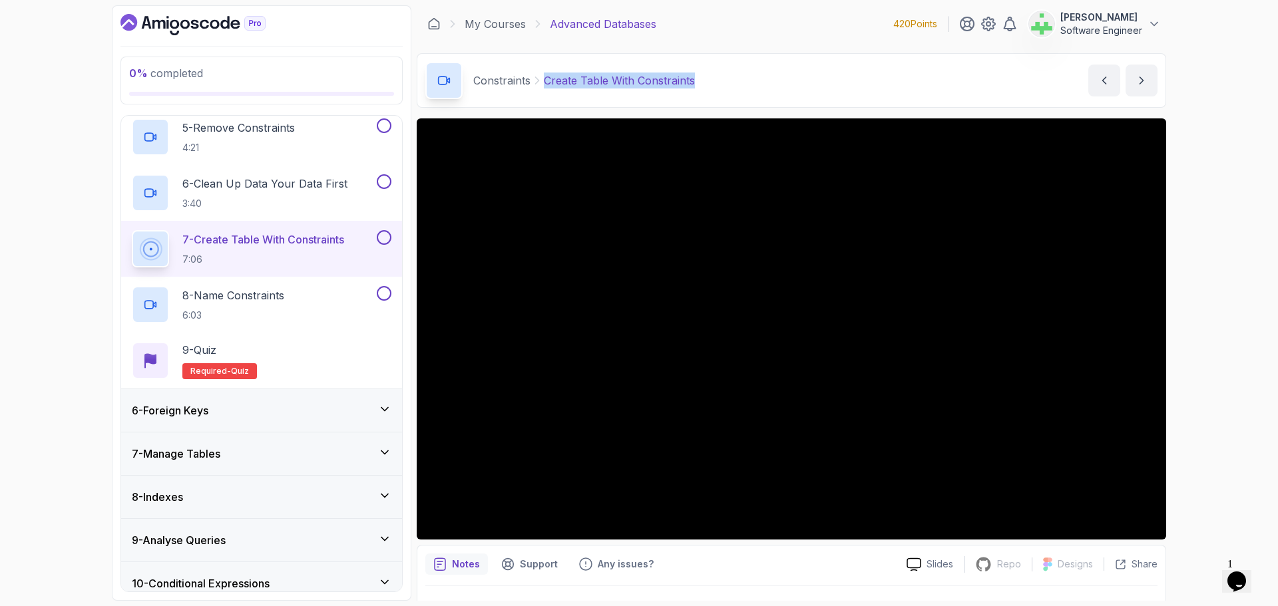
drag, startPoint x: 545, startPoint y: 85, endPoint x: 719, endPoint y: 70, distance: 174.3
click at [719, 70] on div "Constraints Create Table With Constraints Create Table With Constraints by nels…" at bounding box center [791, 80] width 749 height 55
click at [741, 75] on div "Constraints Create Table With Constraints Create Table With Constraints by nels…" at bounding box center [791, 80] width 749 height 55
click at [1249, 291] on div "0 % completed 1 - Intro 2 - Schemas 3 - Advanced Data Types 4 - Working With Da…" at bounding box center [639, 303] width 1278 height 606
click at [274, 291] on p "8 - Name Constraints" at bounding box center [233, 296] width 102 height 16
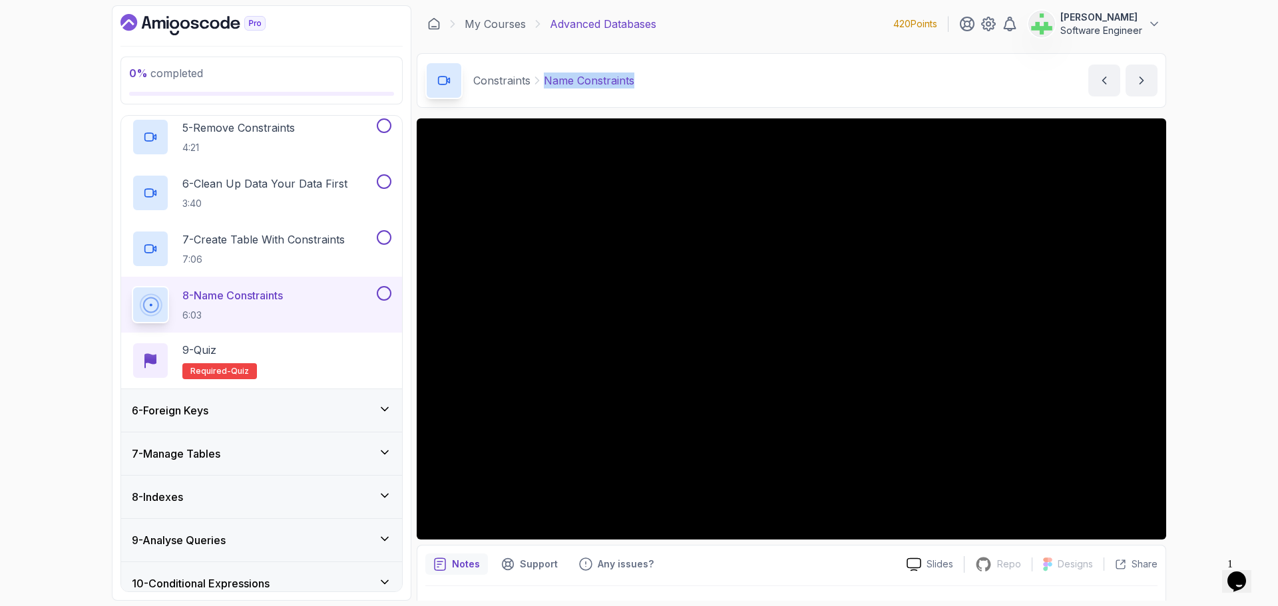
drag, startPoint x: 544, startPoint y: 80, endPoint x: 741, endPoint y: 79, distance: 197.0
click at [741, 79] on div "Constraints Name Constraints Name Constraints by nelson" at bounding box center [791, 80] width 749 height 55
click at [740, 82] on div "Constraints Name Constraints Name Constraints by nelson" at bounding box center [791, 80] width 749 height 55
drag, startPoint x: 544, startPoint y: 79, endPoint x: 771, endPoint y: 80, distance: 227.6
click at [772, 79] on div "Constraints Name Constraints Name Constraints by nelson" at bounding box center [791, 80] width 749 height 55
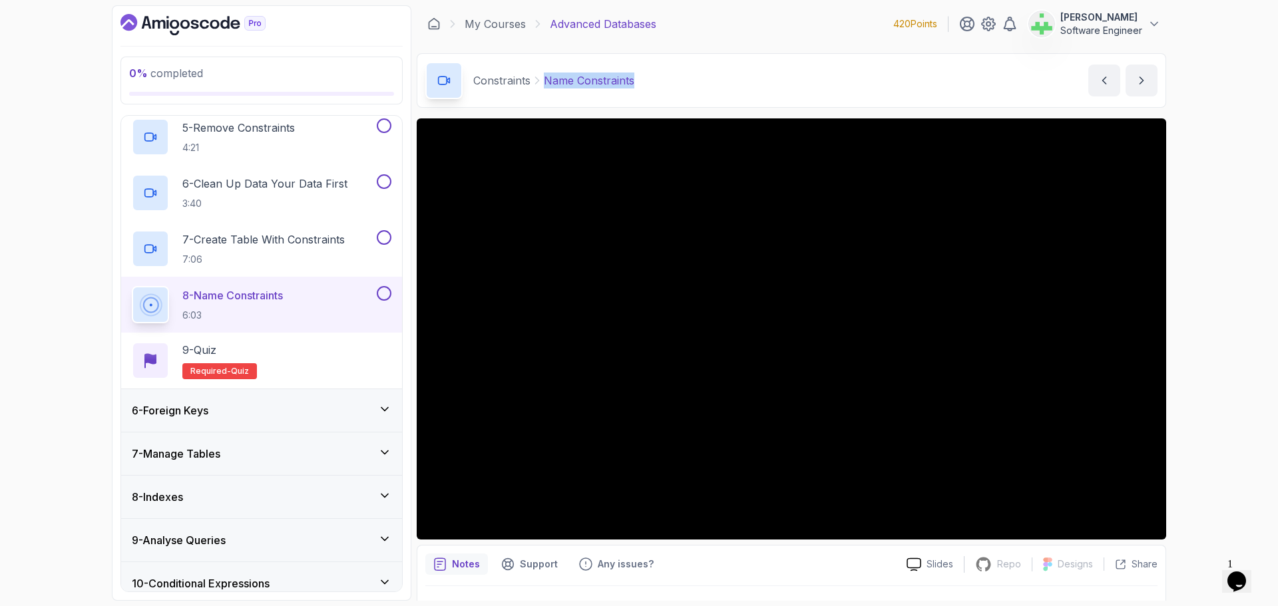
click at [769, 81] on div "Constraints Name Constraints Name Constraints by nelson" at bounding box center [791, 80] width 749 height 55
drag, startPoint x: 1259, startPoint y: 252, endPoint x: 1243, endPoint y: 254, distance: 15.4
click at [1257, 252] on div "0 % completed 1 - Intro 2 - Schemas 3 - Advanced Data Types 4 - Working With Da…" at bounding box center [639, 303] width 1278 height 606
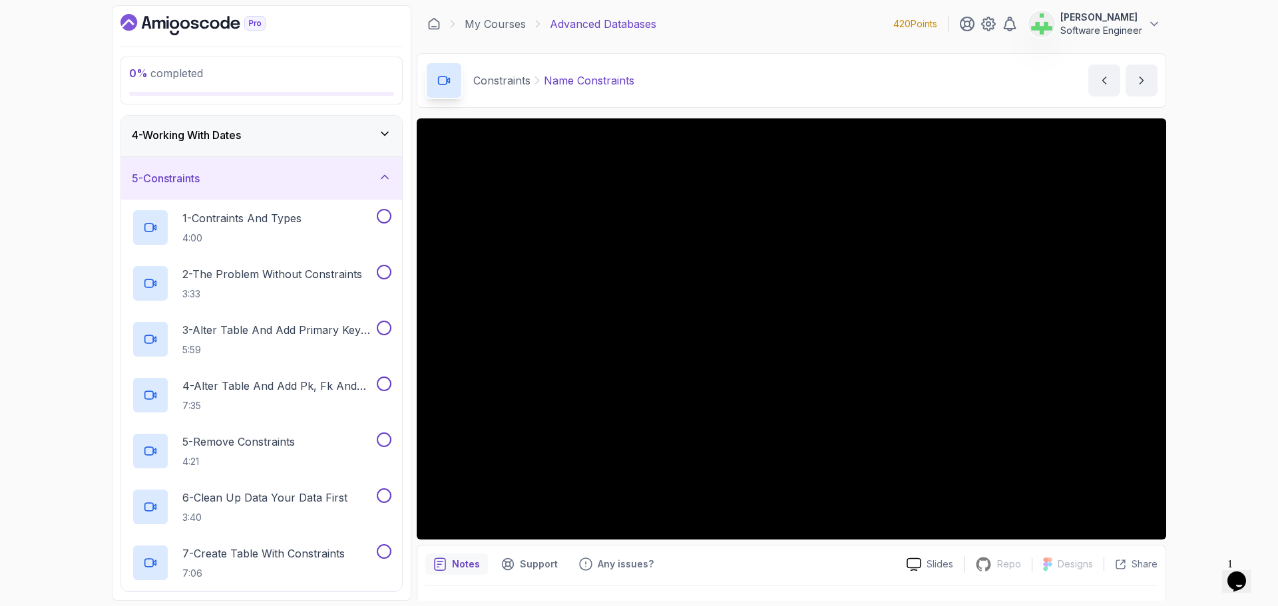
scroll to position [113, 0]
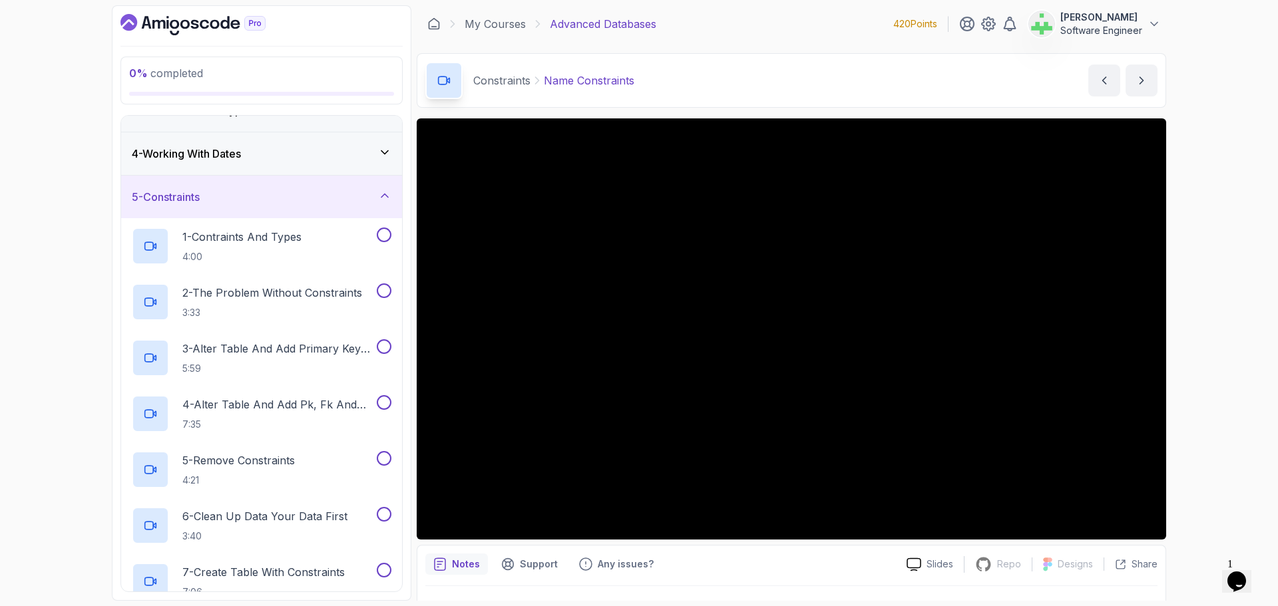
click at [286, 200] on div "5 - Constraints" at bounding box center [262, 197] width 260 height 16
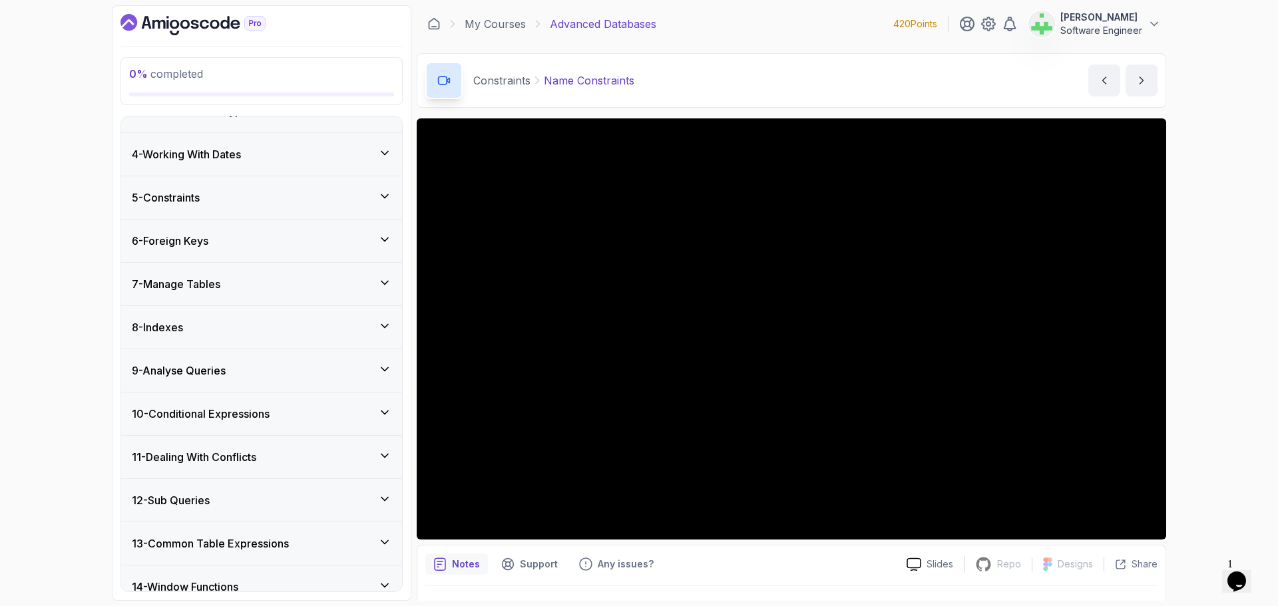
click at [277, 243] on div "6 - Foreign Keys" at bounding box center [262, 241] width 260 height 16
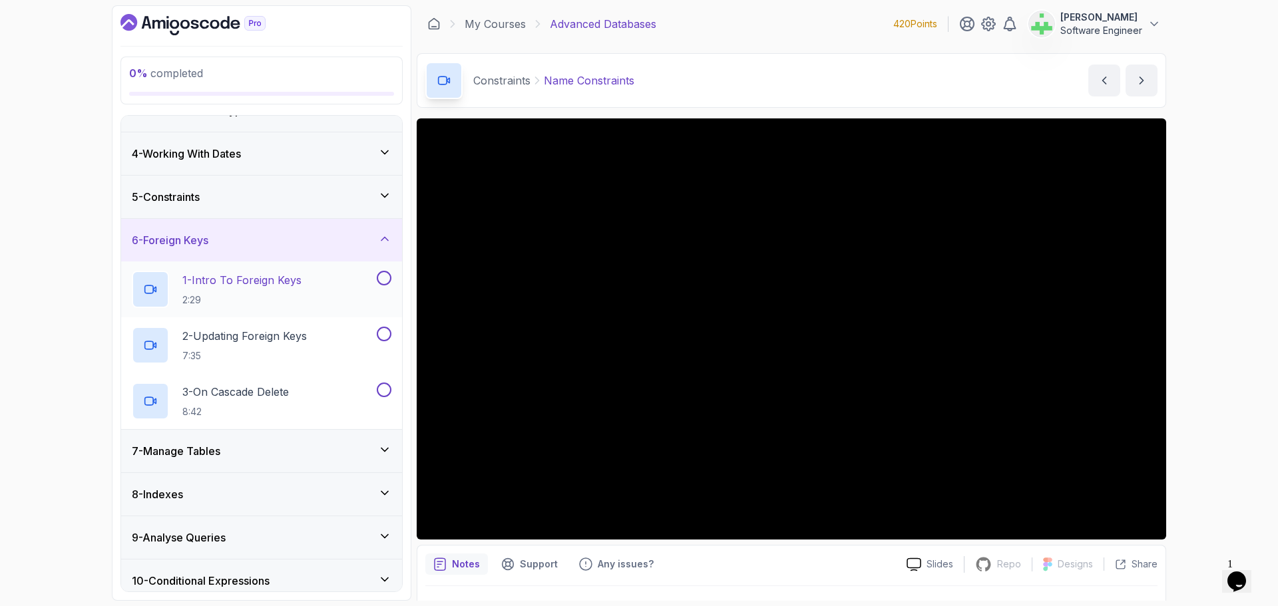
click at [275, 280] on p "1 - Intro To Foreign Keys" at bounding box center [241, 280] width 119 height 16
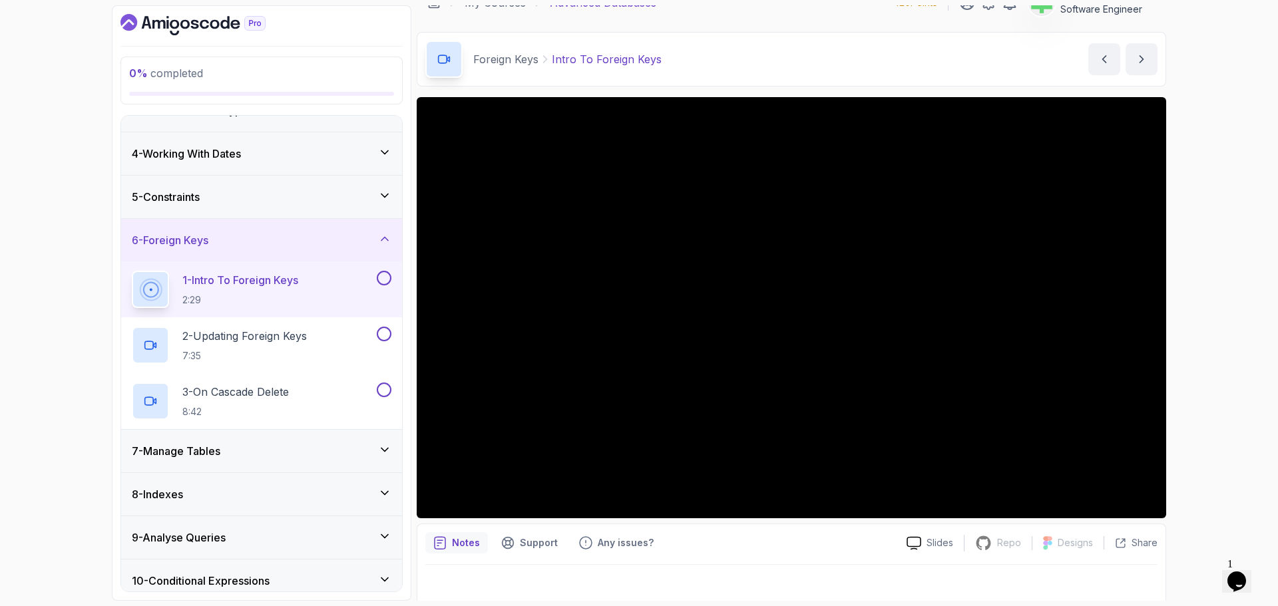
scroll to position [31, 0]
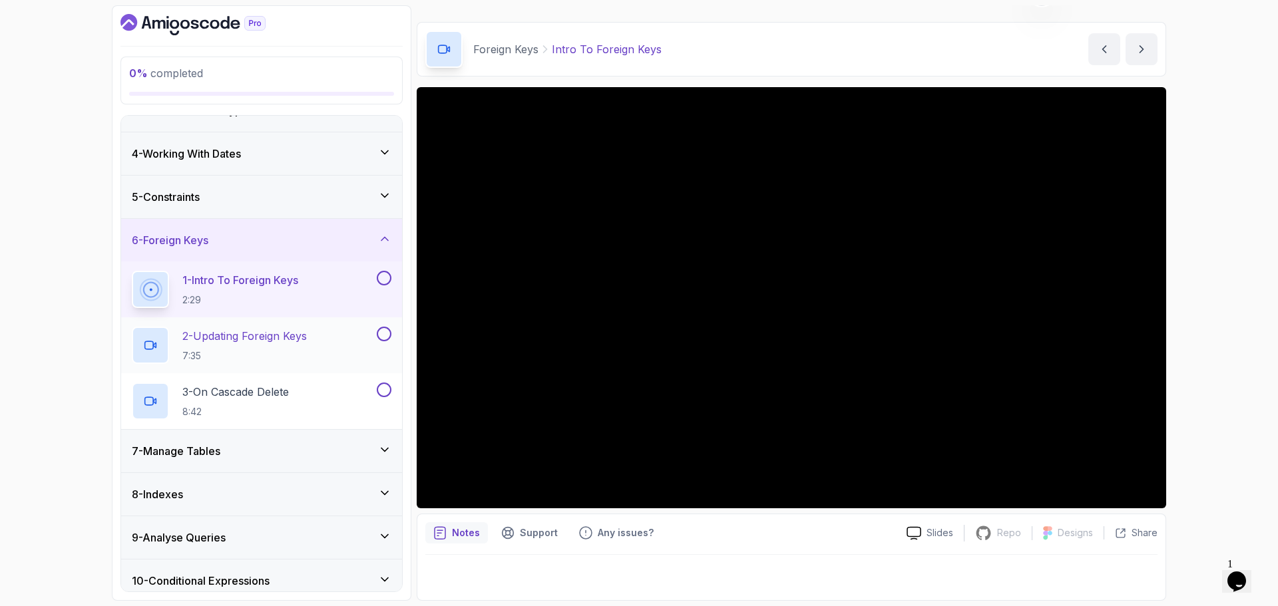
click at [286, 335] on p "2 - Updating Foreign Keys" at bounding box center [244, 336] width 124 height 16
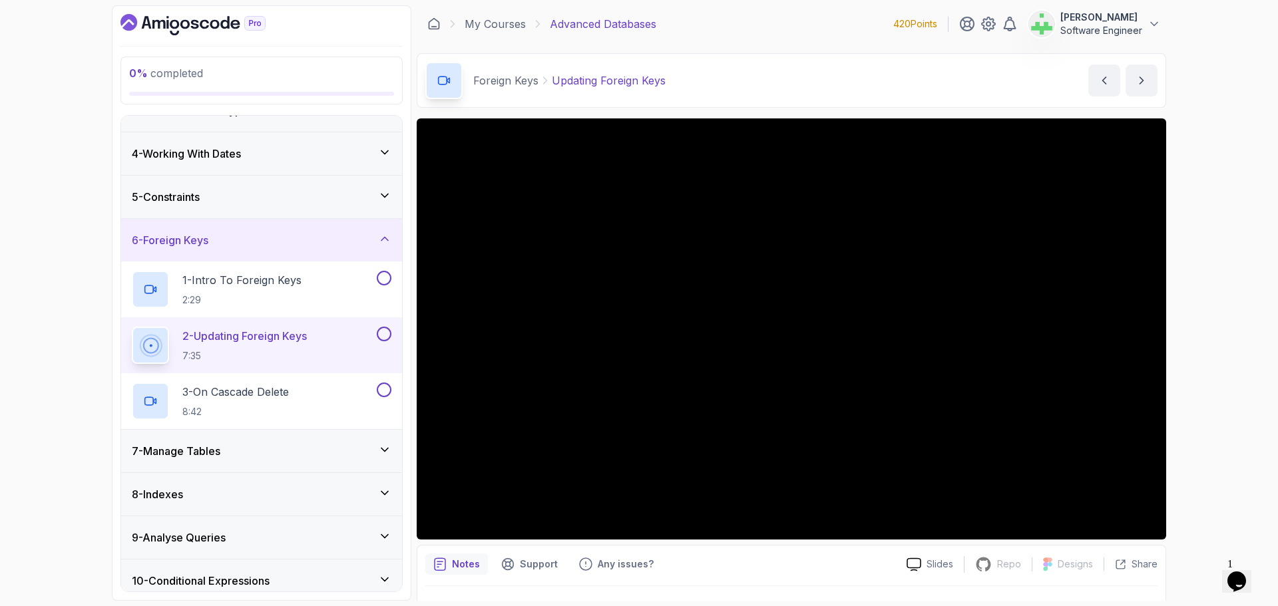
drag, startPoint x: 1138, startPoint y: 73, endPoint x: 1114, endPoint y: 114, distance: 46.8
click at [1138, 74] on button "next content" at bounding box center [1142, 81] width 32 height 32
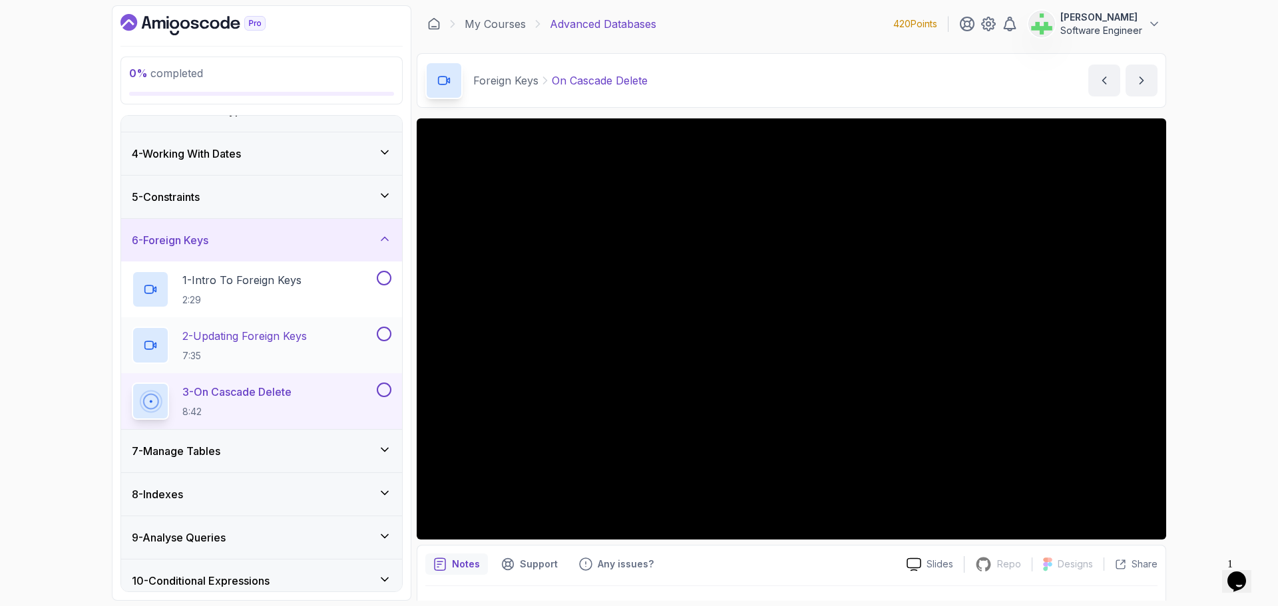
click at [307, 339] on p "2 - Updating Foreign Keys" at bounding box center [244, 336] width 124 height 16
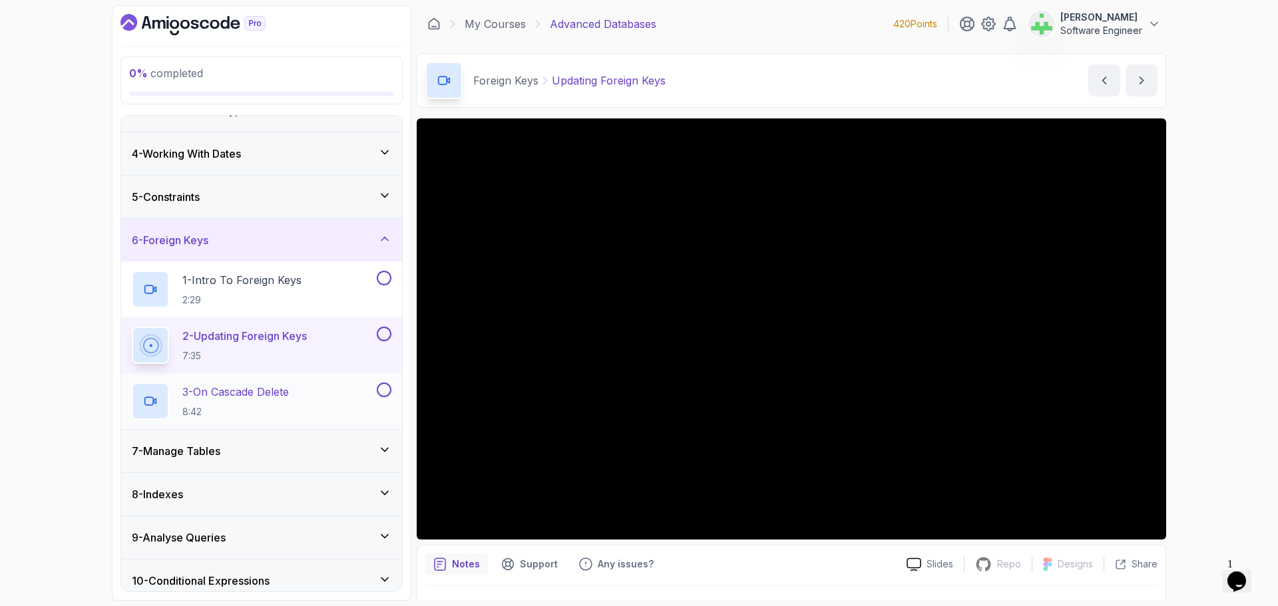
click at [286, 392] on p "3 - On Cascade Delete" at bounding box center [235, 392] width 106 height 16
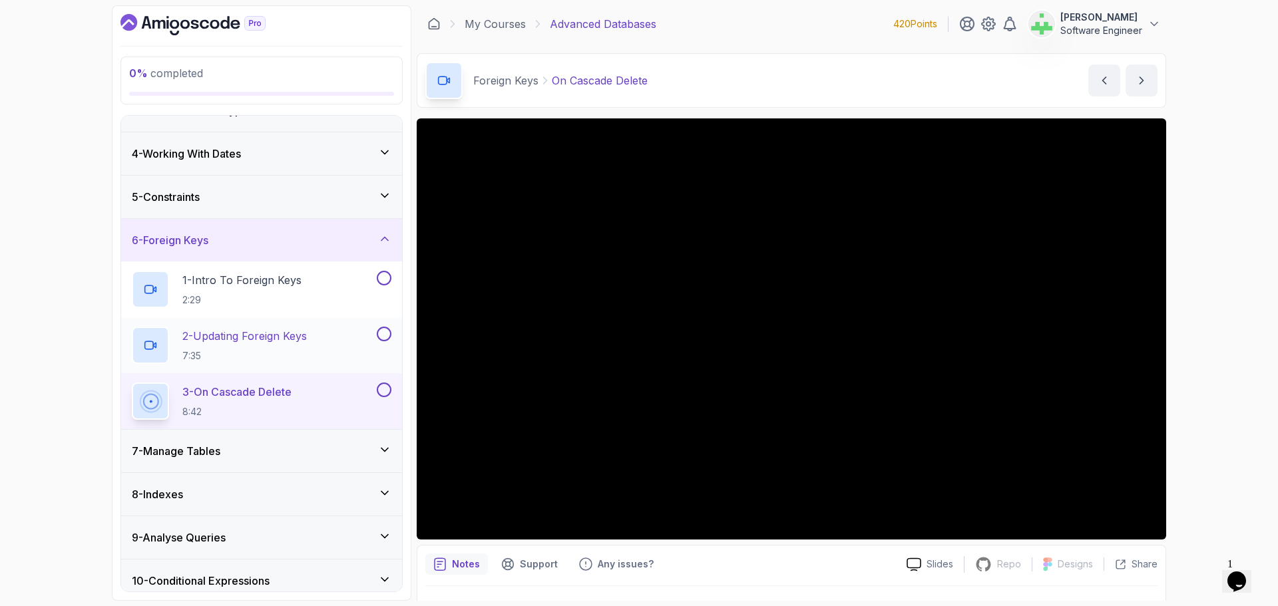
click at [258, 337] on p "2 - Updating Foreign Keys" at bounding box center [244, 336] width 124 height 16
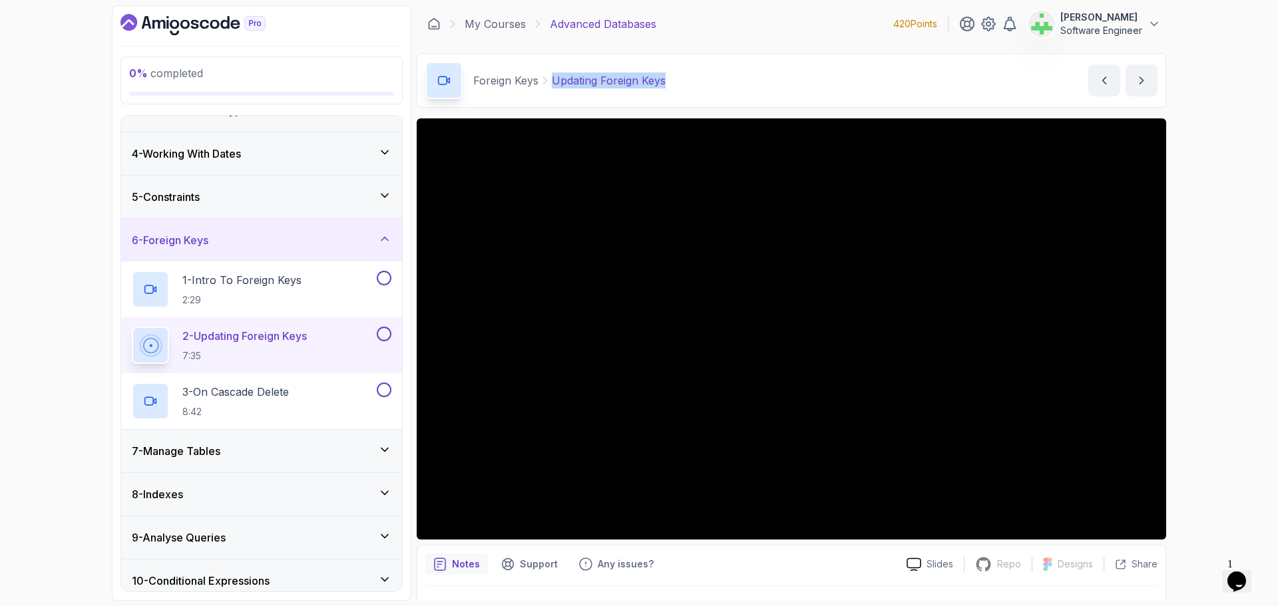
drag, startPoint x: 554, startPoint y: 84, endPoint x: 760, endPoint y: 83, distance: 206.3
click at [760, 83] on div "Foreign Keys Updating Foreign Keys Updating Foreign Keys by nelson" at bounding box center [791, 80] width 749 height 55
click at [762, 83] on div "Foreign Keys Updating Foreign Keys Updating Foreign Keys by nelson" at bounding box center [791, 80] width 749 height 55
click at [656, 89] on div "Foreign Keys Updating Foreign Keys" at bounding box center [545, 80] width 240 height 37
click at [654, 82] on p "Updating Foreign Keys" at bounding box center [609, 81] width 114 height 16
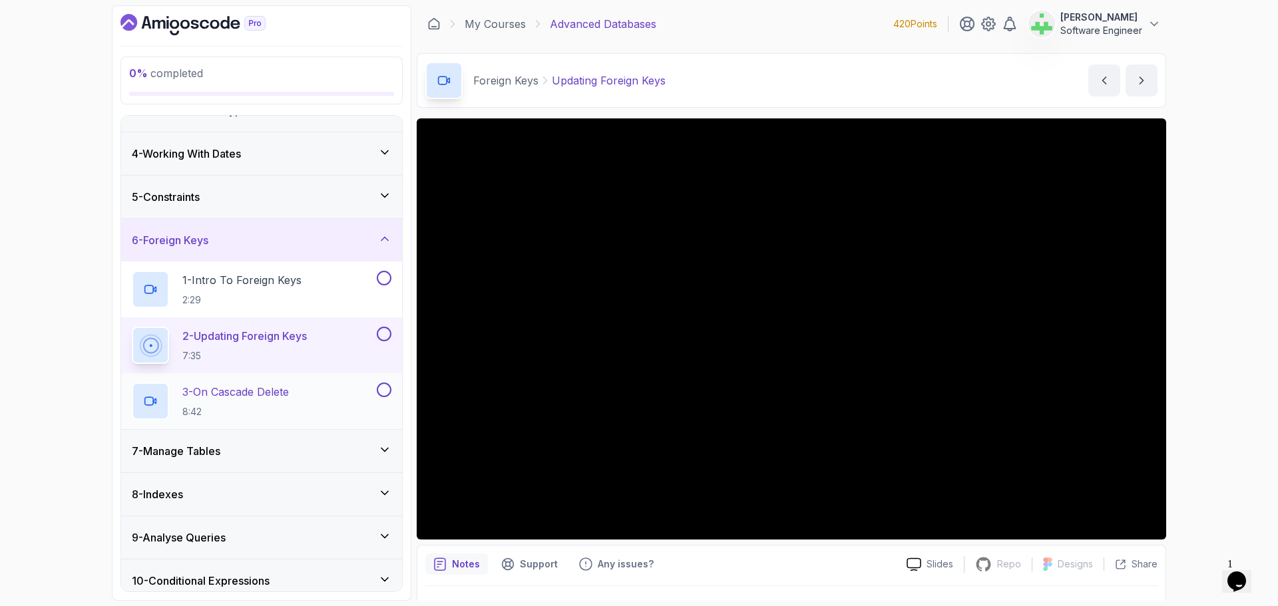
click at [282, 393] on p "3 - On Cascade Delete" at bounding box center [235, 392] width 106 height 16
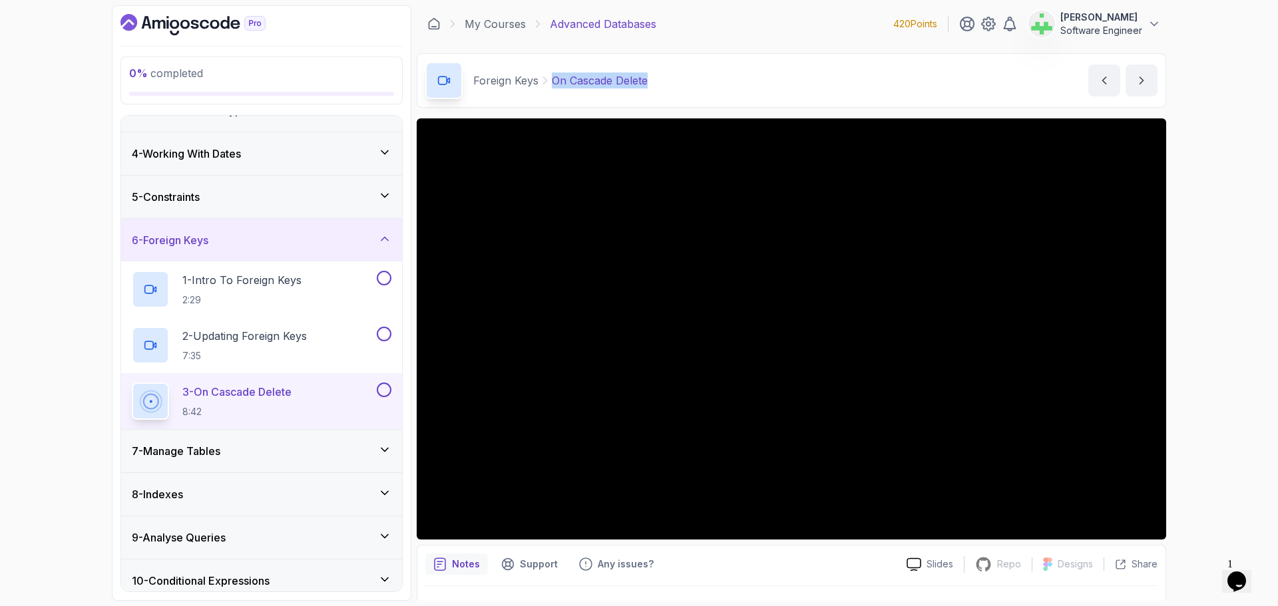
drag, startPoint x: 550, startPoint y: 79, endPoint x: 682, endPoint y: 79, distance: 131.8
click at [682, 79] on div "Foreign Keys On Cascade Delete On Cascade Delete by nelson" at bounding box center [791, 80] width 749 height 55
click at [684, 79] on div "Foreign Keys On Cascade Delete On Cascade Delete by nelson" at bounding box center [791, 80] width 749 height 55
click at [623, 89] on div "Foreign Keys On Cascade Delete" at bounding box center [536, 80] width 222 height 37
click at [623, 84] on p "On Cascade Delete" at bounding box center [600, 81] width 96 height 16
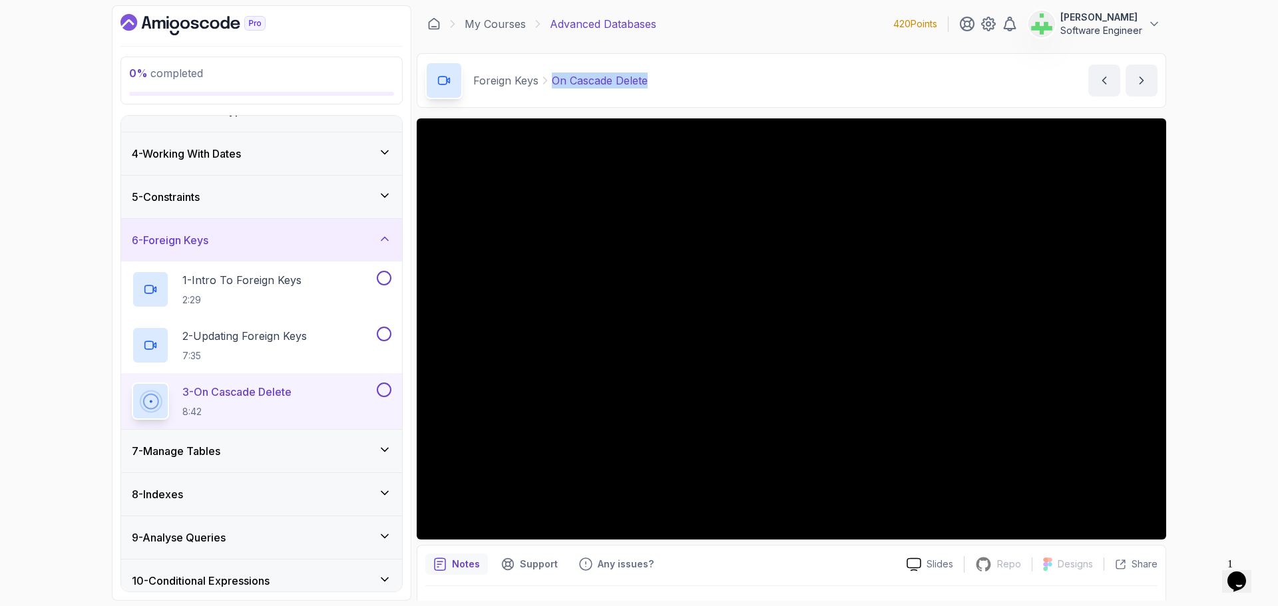
click at [574, 81] on p "On Cascade Delete" at bounding box center [600, 81] width 96 height 16
click at [282, 451] on div "7 - Manage Tables" at bounding box center [262, 451] width 260 height 16
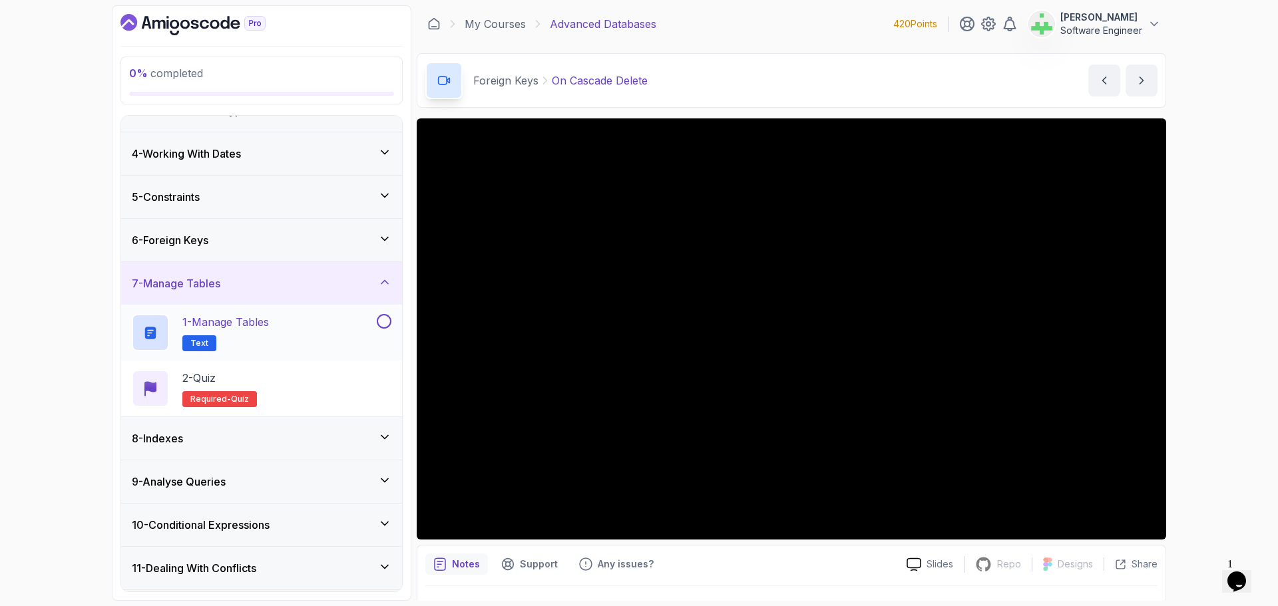
click at [255, 325] on p "1 - Manage Tables" at bounding box center [225, 322] width 87 height 16
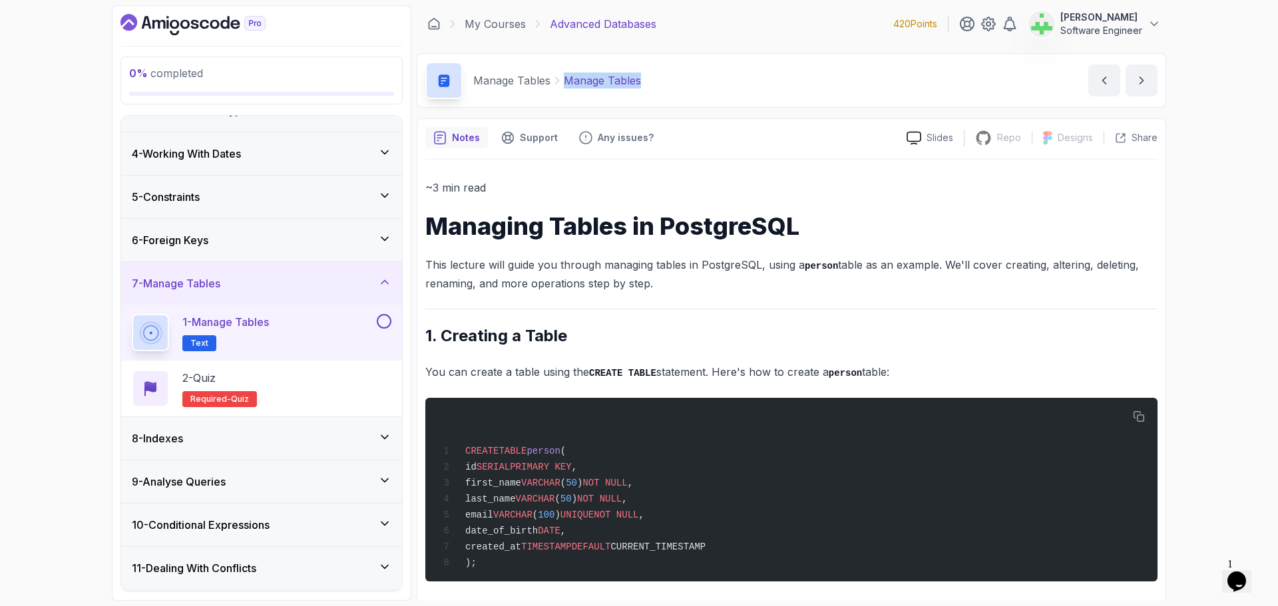
drag, startPoint x: 562, startPoint y: 82, endPoint x: 686, endPoint y: 79, distance: 123.2
click at [686, 79] on div "Manage Tables Manage Tables Manage Tables by nelson" at bounding box center [791, 80] width 749 height 55
click at [1211, 273] on div "0 % completed 1 - Intro 2 - Schemas 3 - Advanced Data Types 4 - Working With Da…" at bounding box center [639, 303] width 1278 height 606
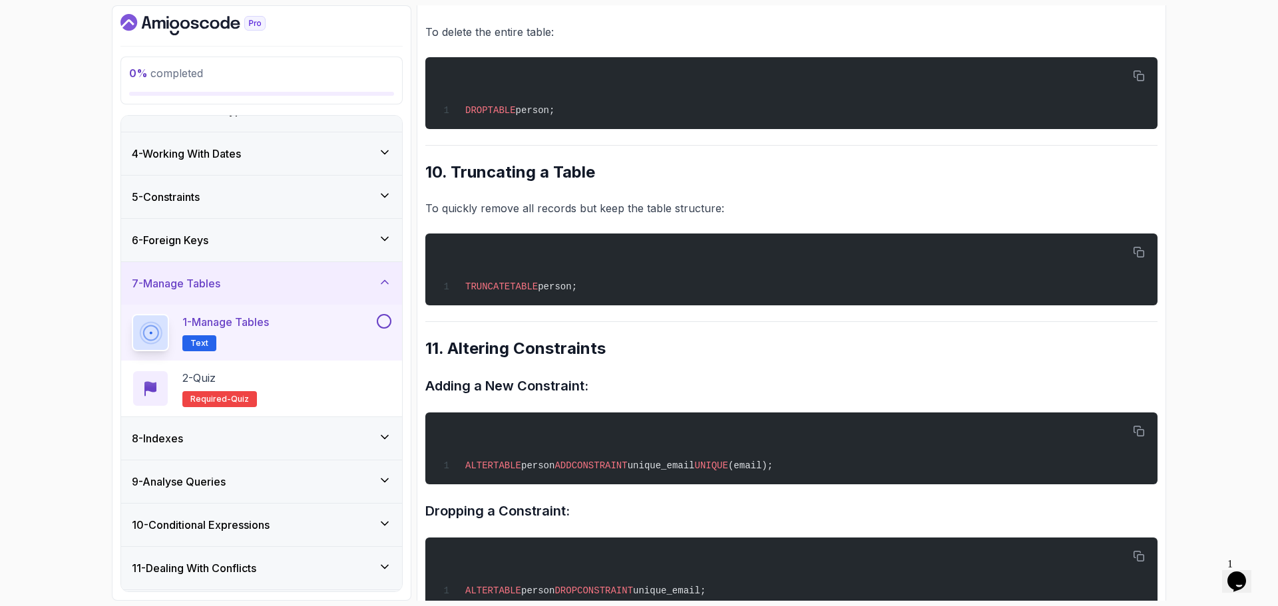
scroll to position [2648, 0]
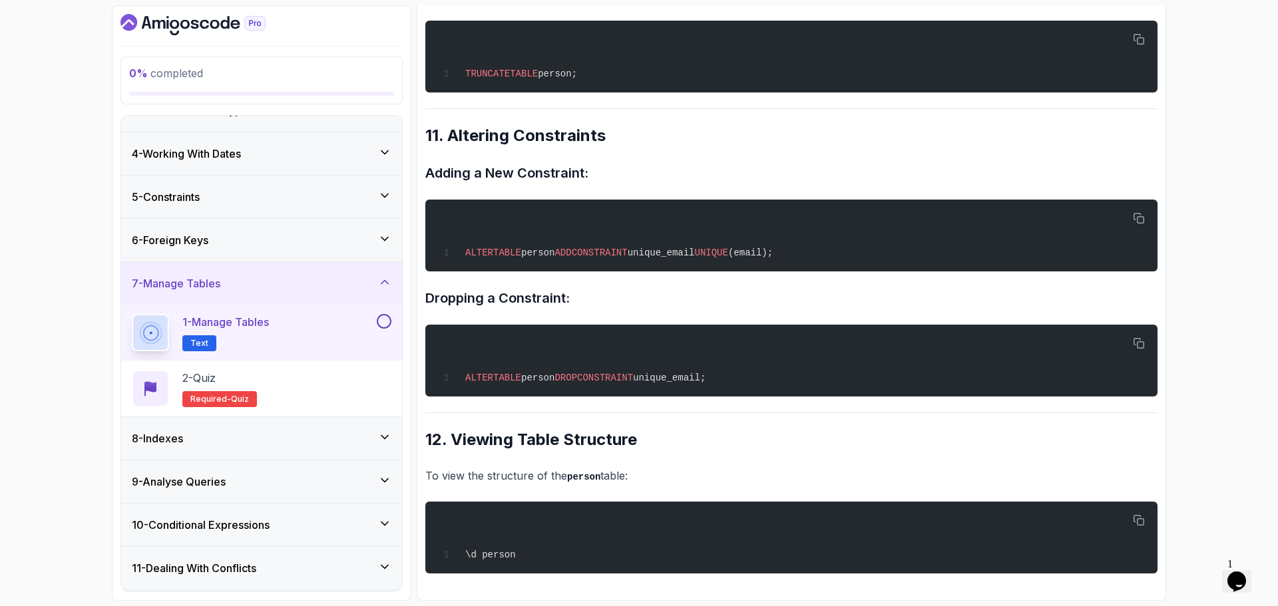
click at [295, 286] on div "7 - Manage Tables" at bounding box center [262, 284] width 260 height 16
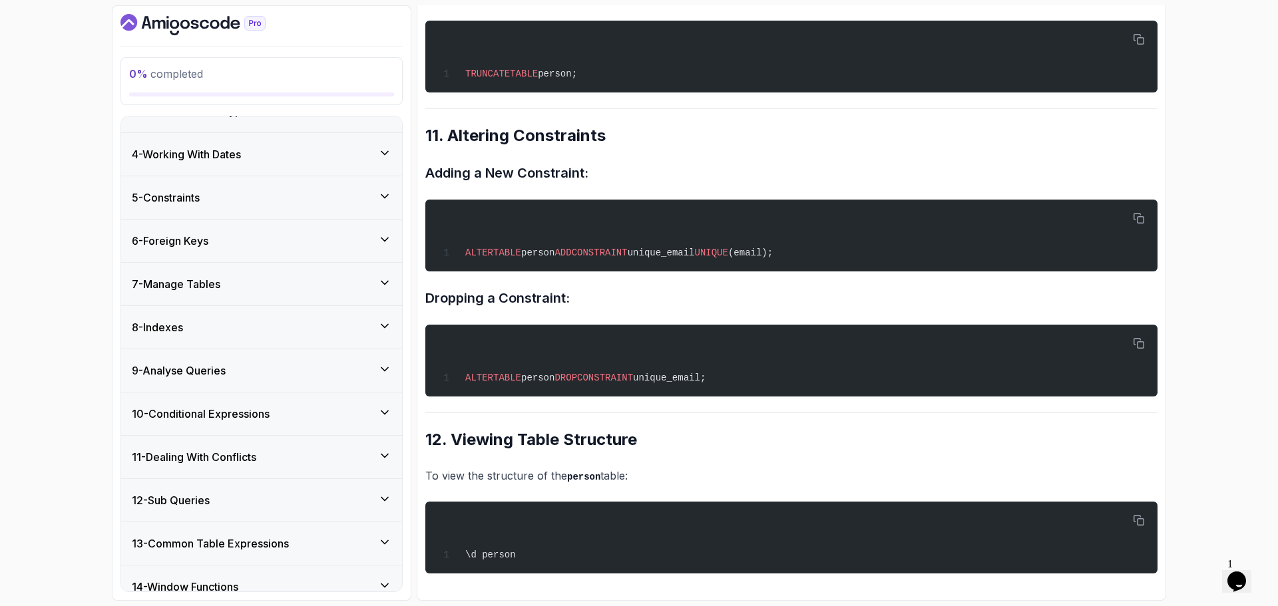
click at [288, 327] on div "8 - Indexes" at bounding box center [262, 327] width 260 height 16
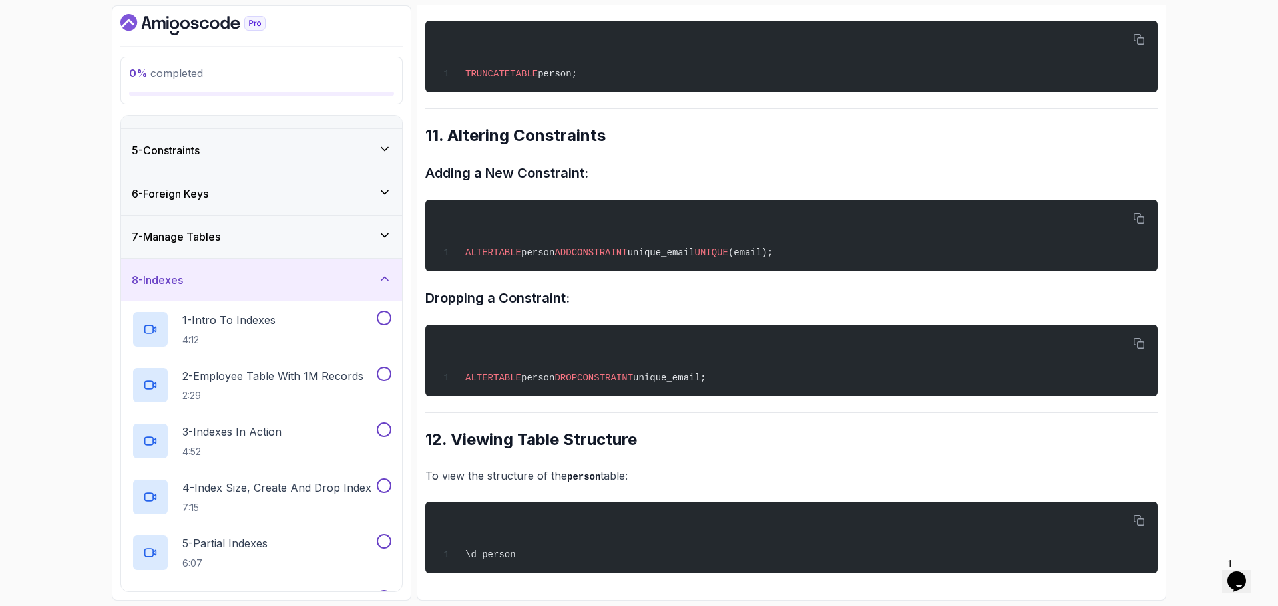
scroll to position [180, 0]
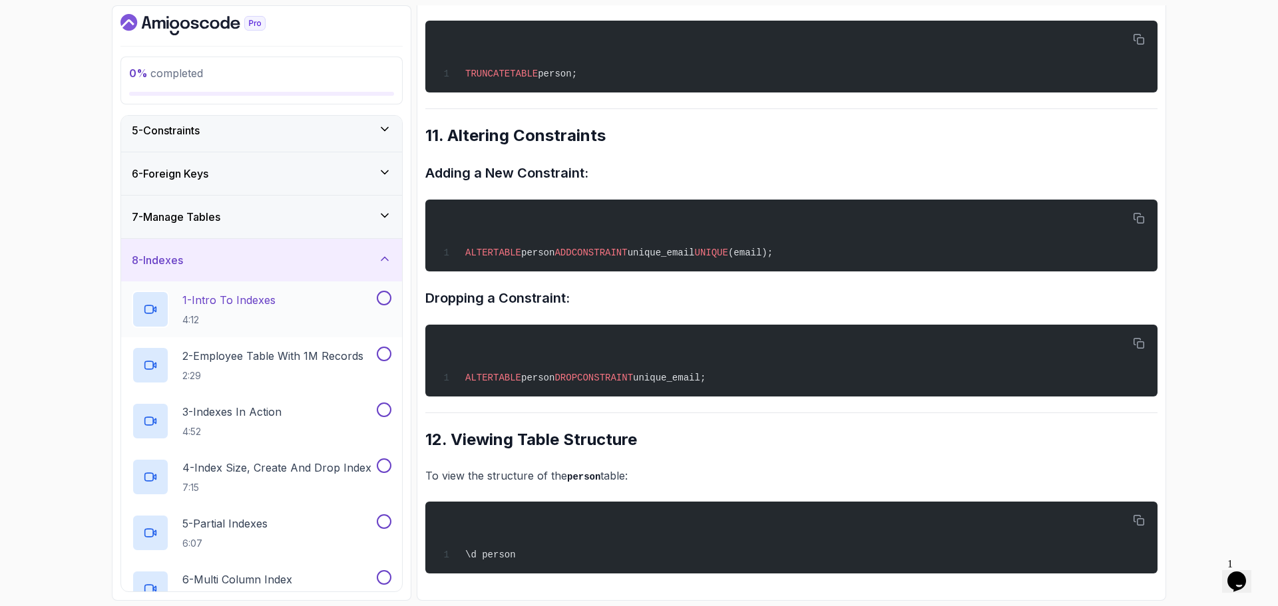
click at [274, 302] on p "1 - Intro To Indexes" at bounding box center [228, 300] width 93 height 16
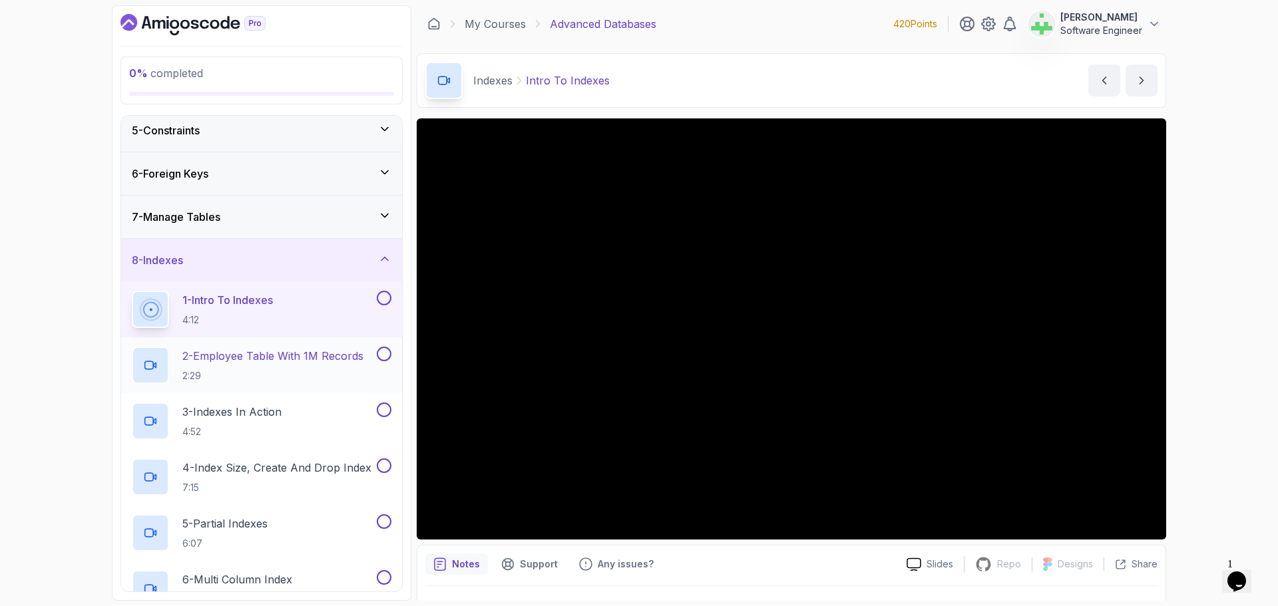
click at [307, 357] on p "2 - Employee Table With 1M Records" at bounding box center [272, 356] width 181 height 16
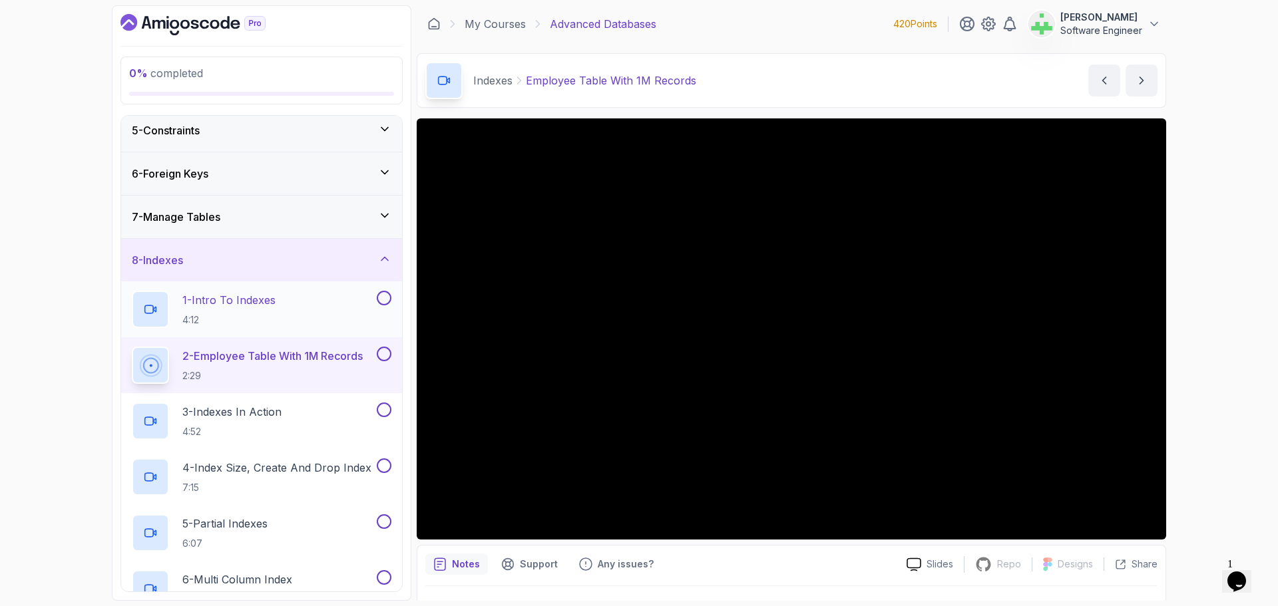
click at [237, 304] on p "1 - Intro To Indexes" at bounding box center [228, 300] width 93 height 16
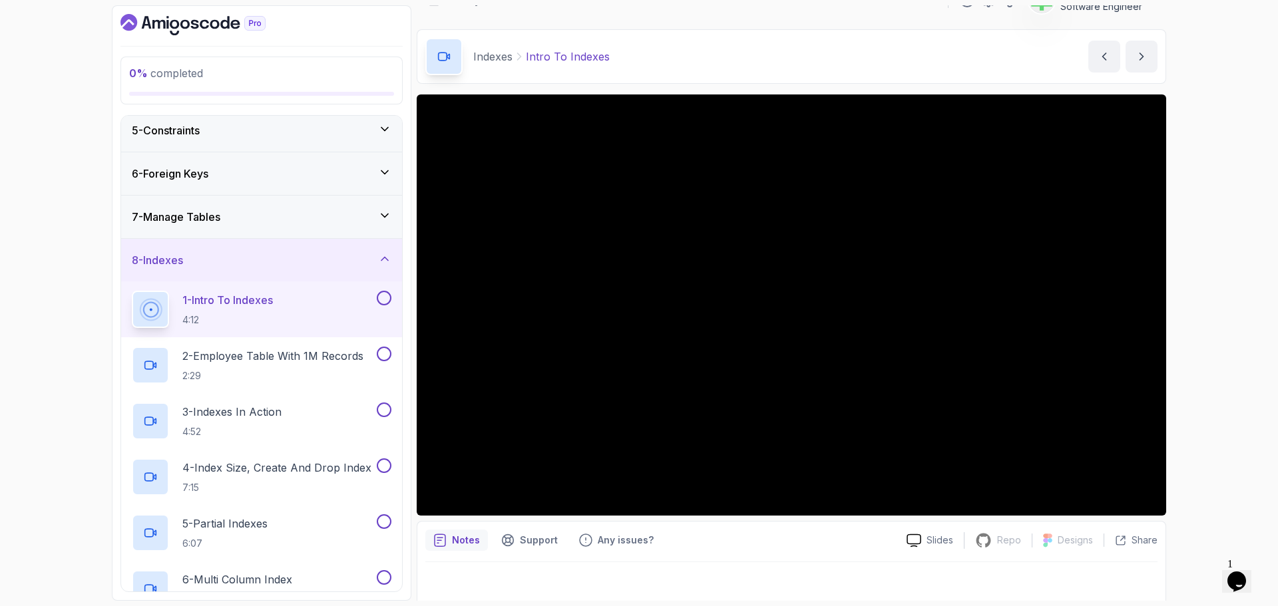
scroll to position [31, 0]
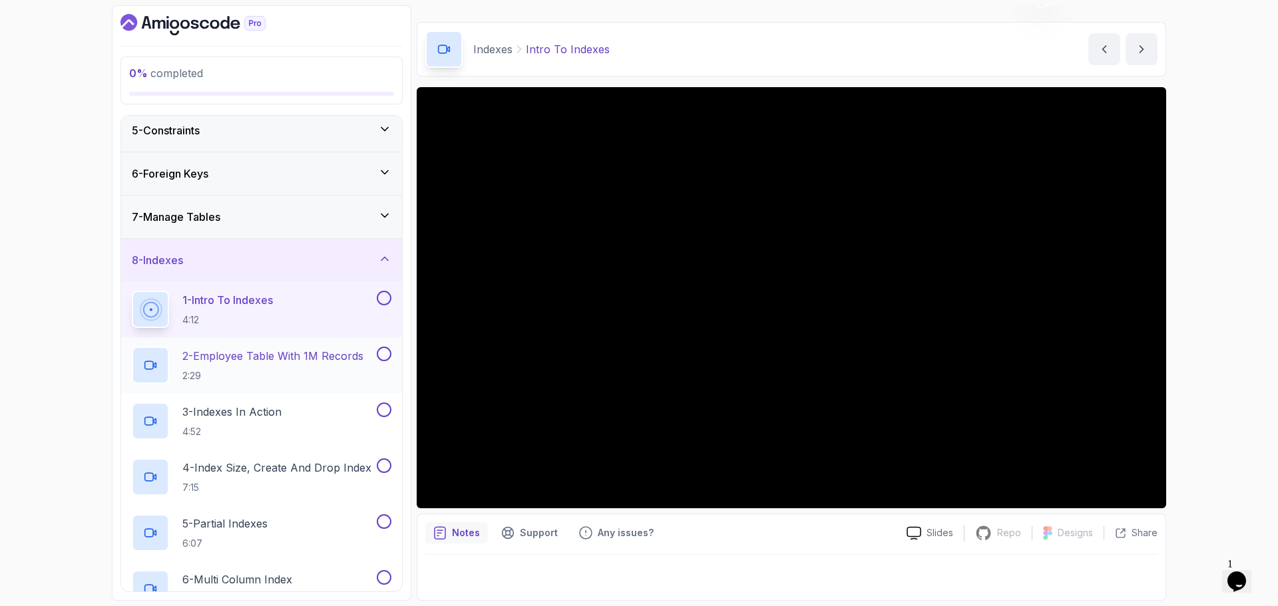
click at [258, 357] on p "2 - Employee Table With 1M Records" at bounding box center [272, 356] width 181 height 16
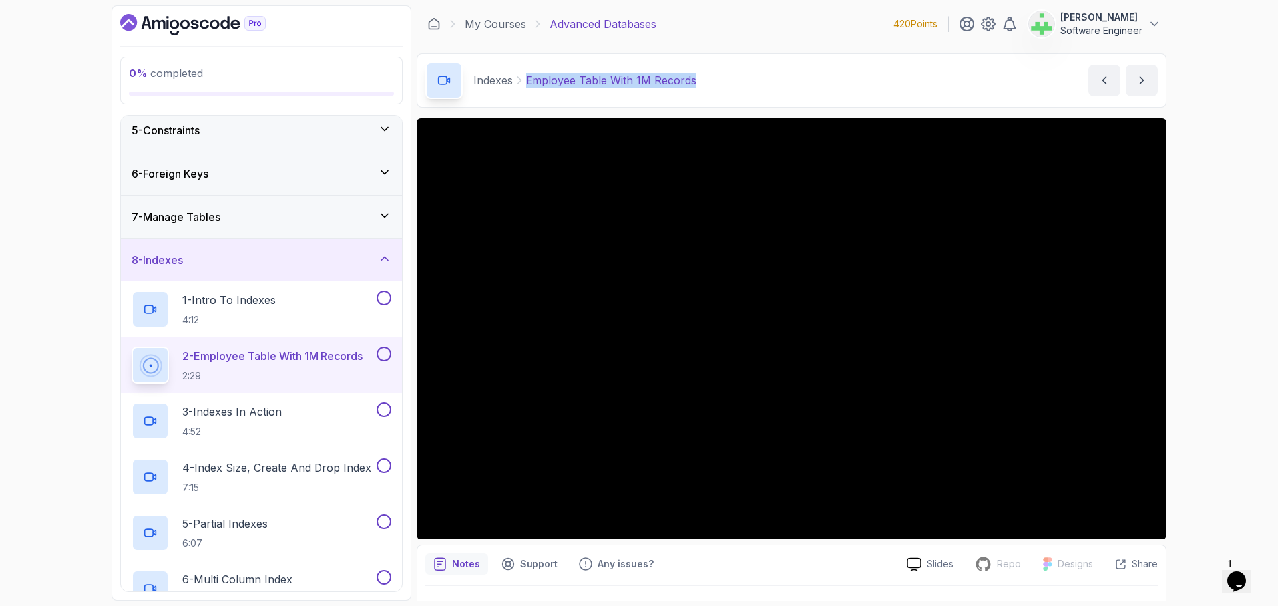
drag, startPoint x: 527, startPoint y: 83, endPoint x: 754, endPoint y: 84, distance: 227.0
click at [754, 84] on div "Indexes Employee Table With 1M Records Employee Table With 1M Records by nelson" at bounding box center [791, 80] width 749 height 55
click at [251, 413] on p "3 - Indexes In Action" at bounding box center [231, 412] width 99 height 16
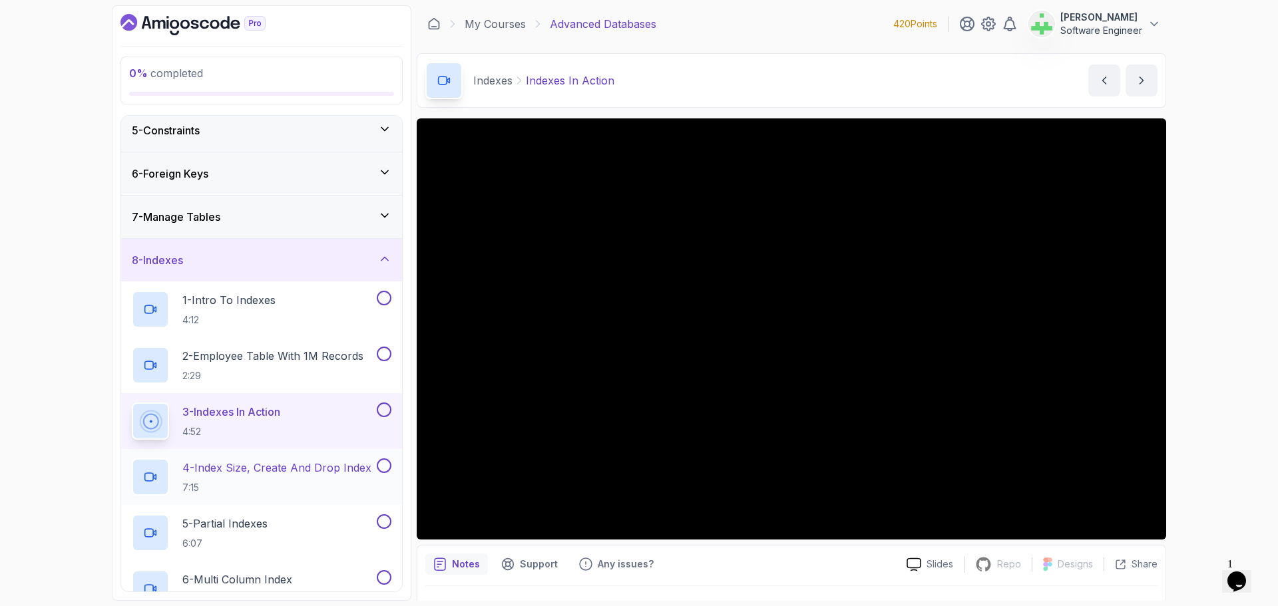
click at [298, 462] on p "4 - Index Size, Create And Drop Index" at bounding box center [276, 468] width 189 height 16
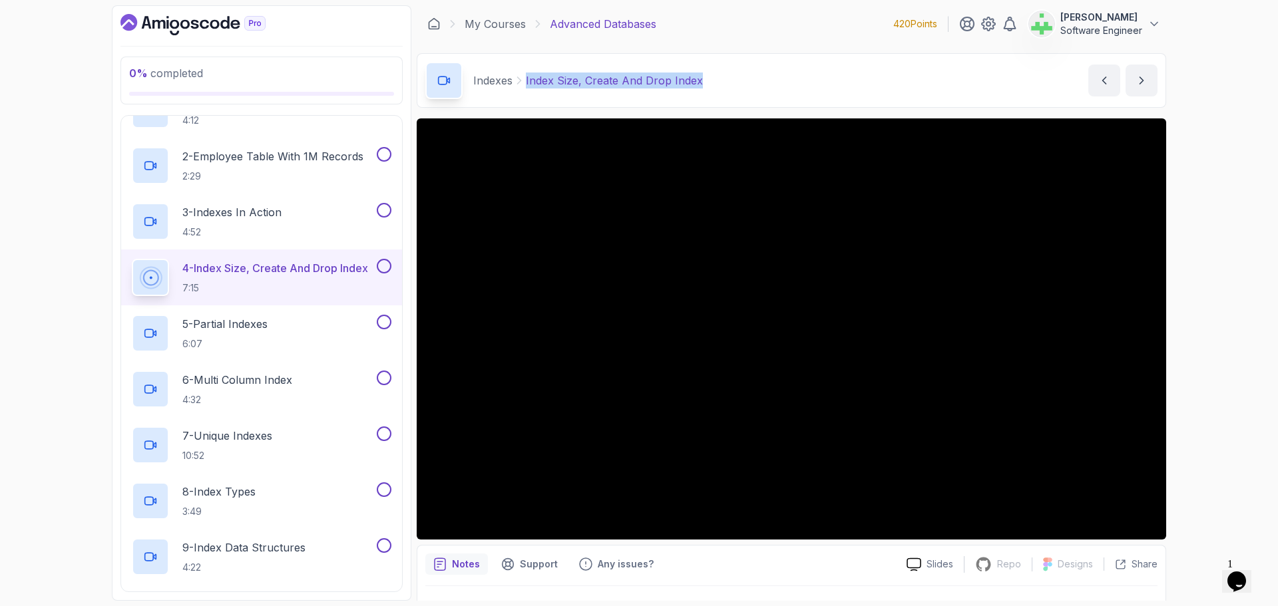
drag, startPoint x: 525, startPoint y: 80, endPoint x: 747, endPoint y: 81, distance: 221.7
click at [747, 81] on div "Indexes Index Size, Create And Drop Index Index Size, Create And Drop Index by …" at bounding box center [791, 80] width 749 height 55
click at [745, 83] on div "Indexes Index Size, Create And Drop Index Index Size, Create And Drop Index by …" at bounding box center [791, 80] width 749 height 55
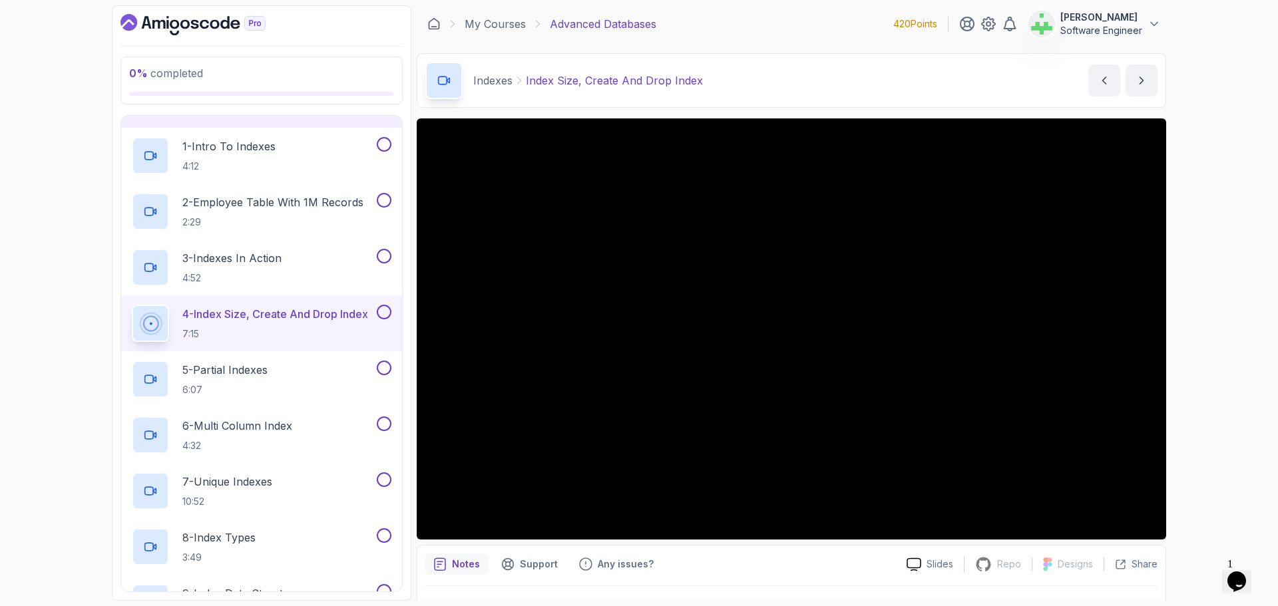
scroll to position [313, 0]
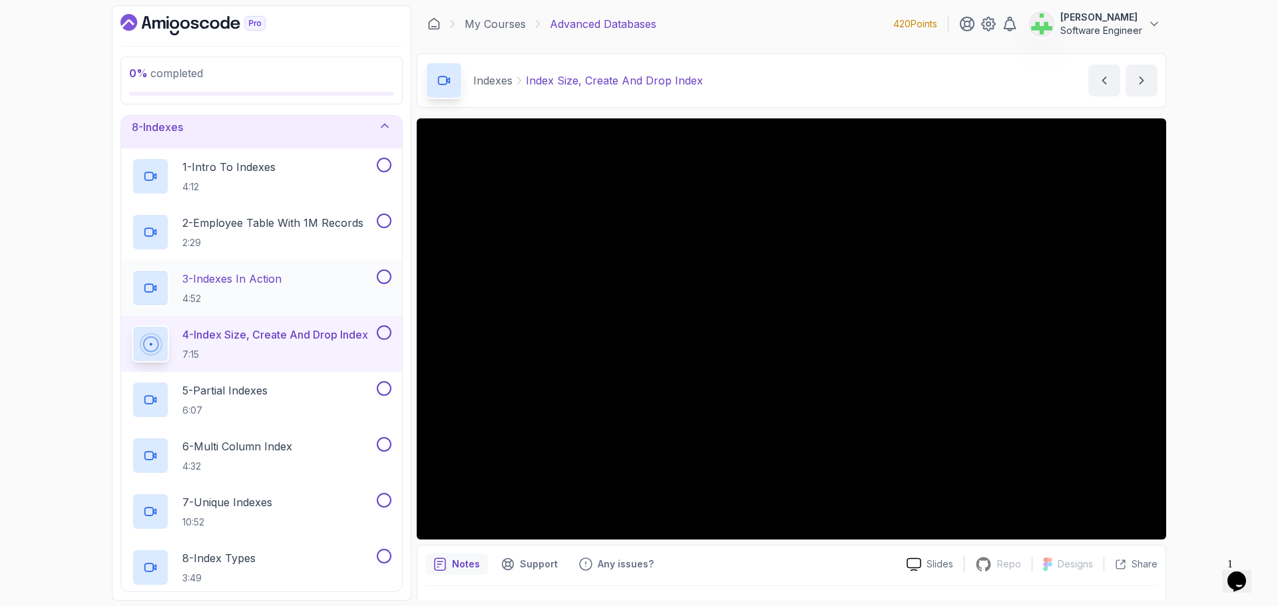
click at [261, 278] on p "3 - Indexes In Action" at bounding box center [231, 279] width 99 height 16
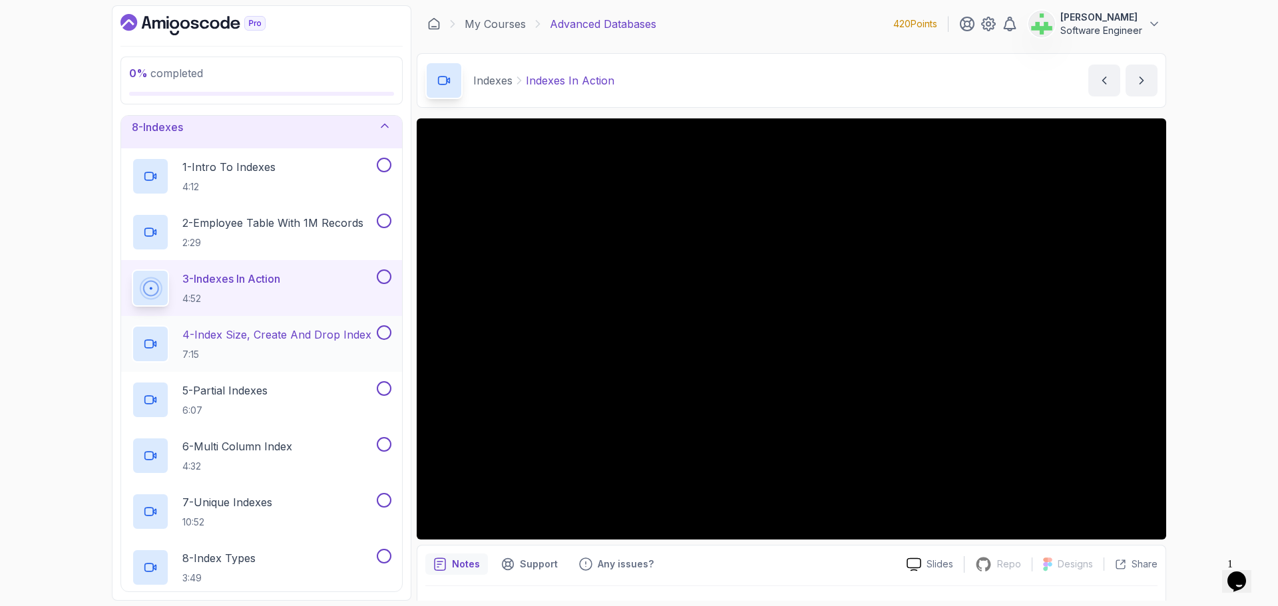
click at [290, 333] on p "4 - Index Size, Create And Drop Index" at bounding box center [276, 335] width 189 height 16
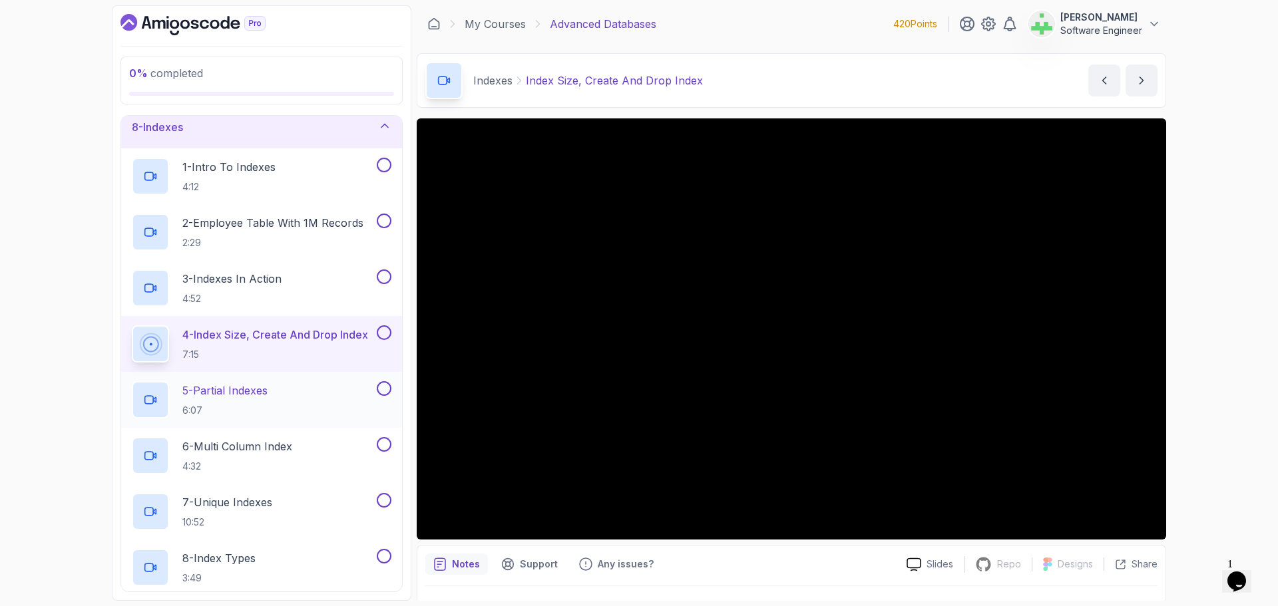
click at [250, 393] on p "5 - Partial Indexes" at bounding box center [224, 391] width 85 height 16
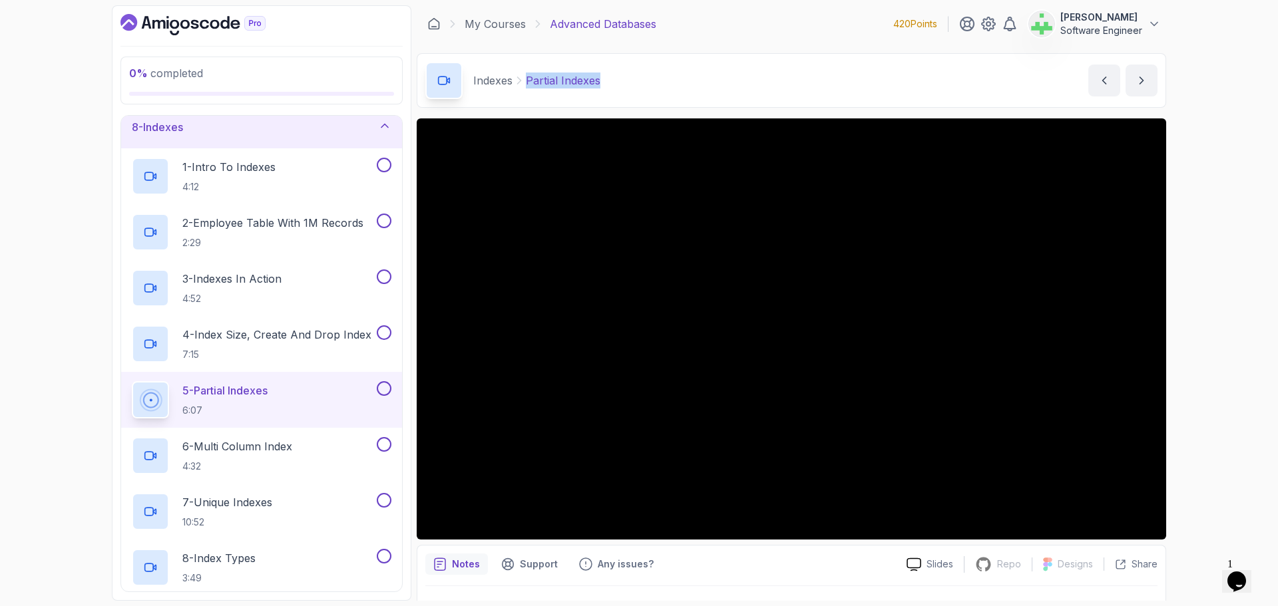
drag, startPoint x: 526, startPoint y: 80, endPoint x: 680, endPoint y: 79, distance: 153.8
click at [680, 79] on div "Indexes Partial Indexes Partial Indexes by nelson" at bounding box center [791, 80] width 749 height 55
click at [1203, 357] on div "0 % completed 1 - Intro 2 - Schemas 3 - Advanced Data Types 4 - Working With Da…" at bounding box center [639, 303] width 1278 height 606
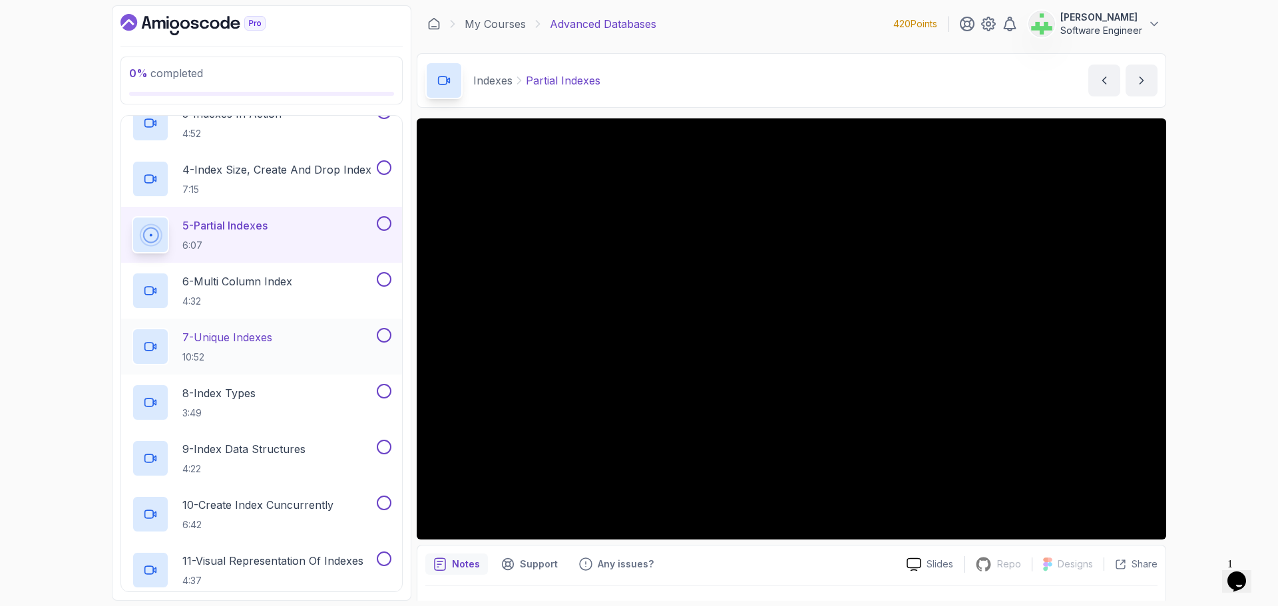
scroll to position [513, 0]
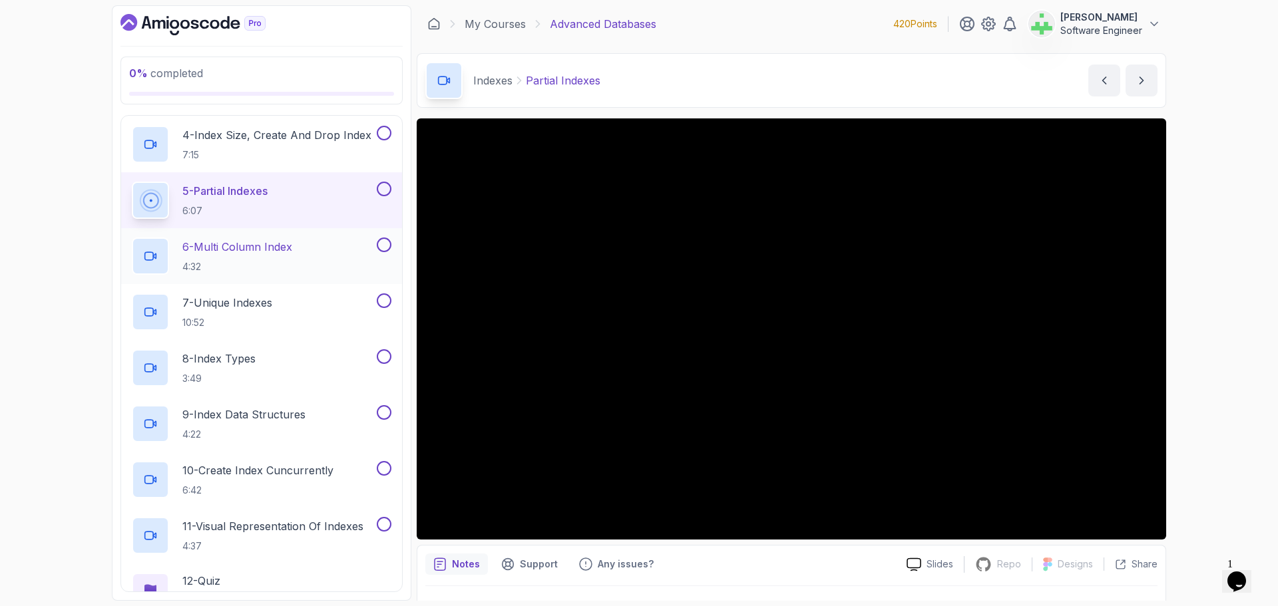
click at [277, 246] on p "6 - Multi Column Index" at bounding box center [237, 247] width 110 height 16
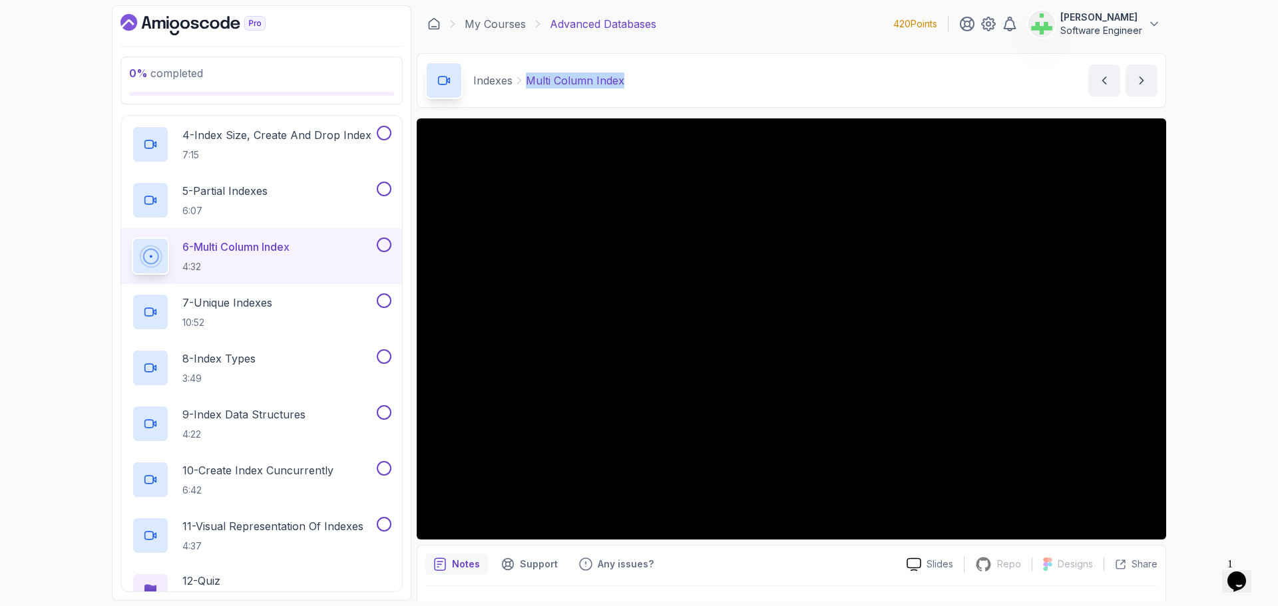
drag, startPoint x: 527, startPoint y: 83, endPoint x: 649, endPoint y: 84, distance: 121.8
click at [649, 84] on div "Indexes Multi Column Index Multi Column Index by nelson" at bounding box center [791, 80] width 749 height 55
click at [652, 86] on div "Indexes Multi Column Index Multi Column Index by nelson" at bounding box center [791, 80] width 749 height 55
click at [268, 192] on p "5 - Partial Indexes" at bounding box center [224, 191] width 85 height 16
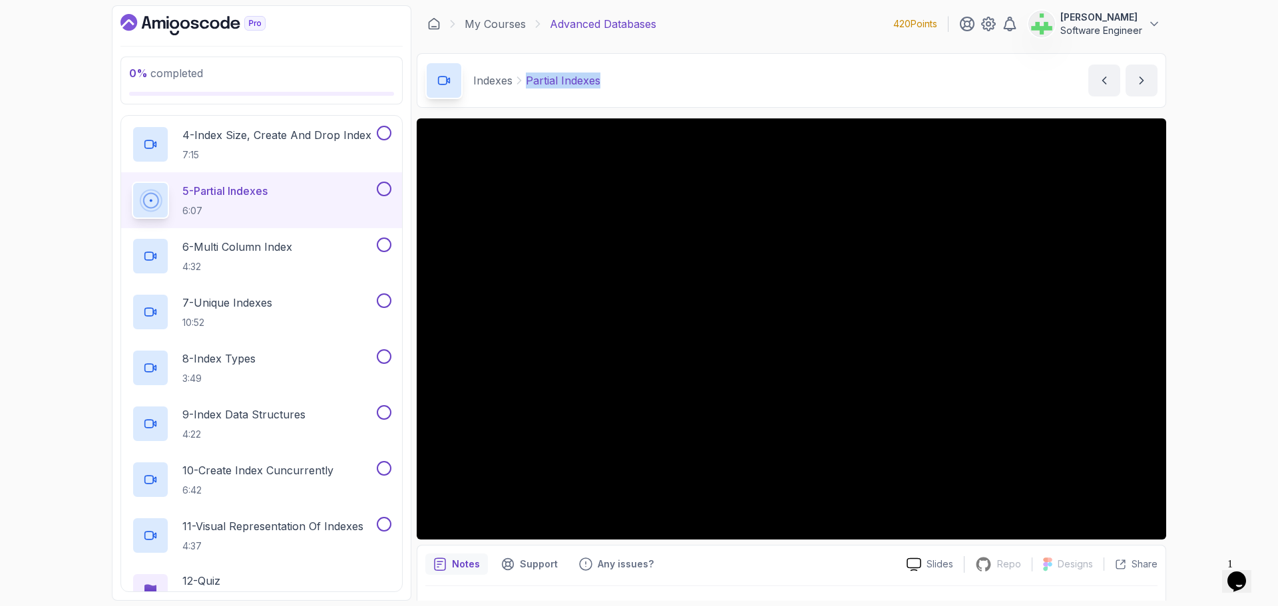
drag, startPoint x: 524, startPoint y: 83, endPoint x: 658, endPoint y: 79, distance: 134.5
click at [658, 79] on div "Indexes Partial Indexes Partial Indexes by nelson" at bounding box center [791, 80] width 749 height 55
click at [657, 81] on div "Indexes Partial Indexes Partial Indexes by nelson" at bounding box center [791, 80] width 749 height 55
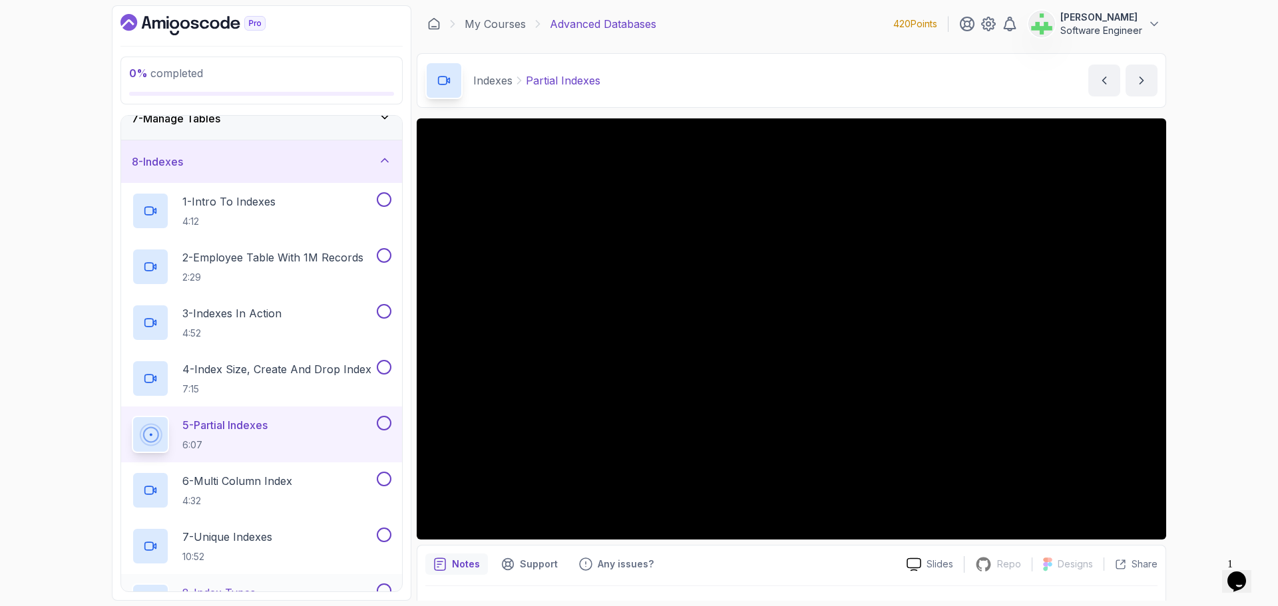
scroll to position [246, 0]
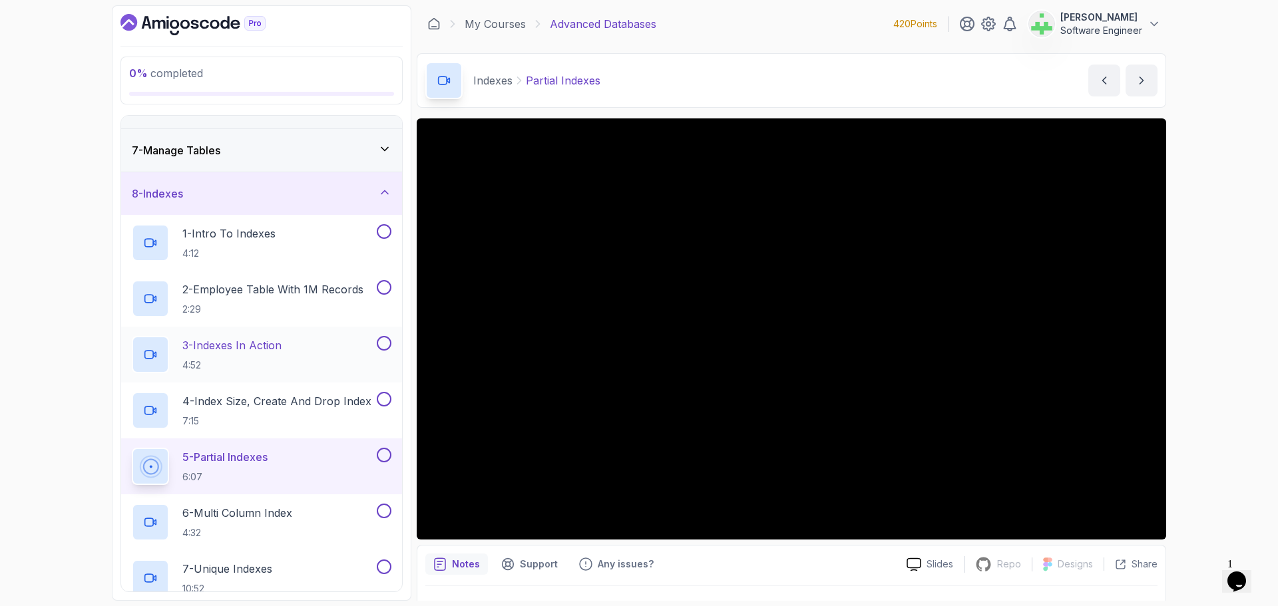
click at [260, 344] on p "3 - Indexes In Action" at bounding box center [231, 345] width 99 height 16
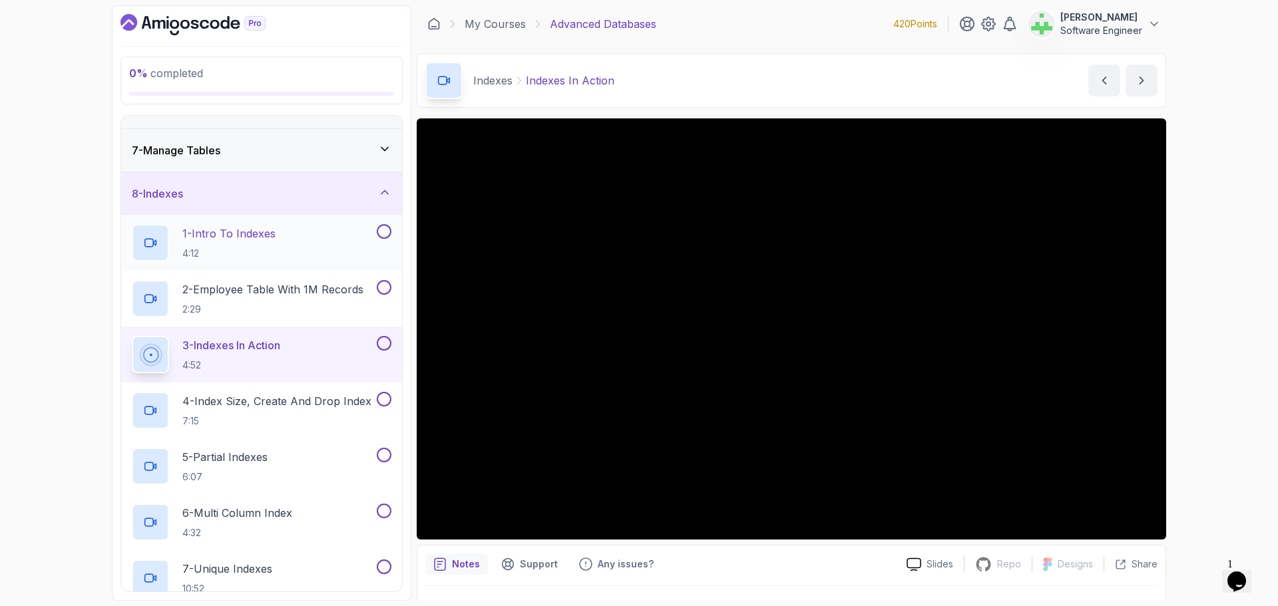
click at [262, 230] on p "1 - Intro To Indexes" at bounding box center [228, 234] width 93 height 16
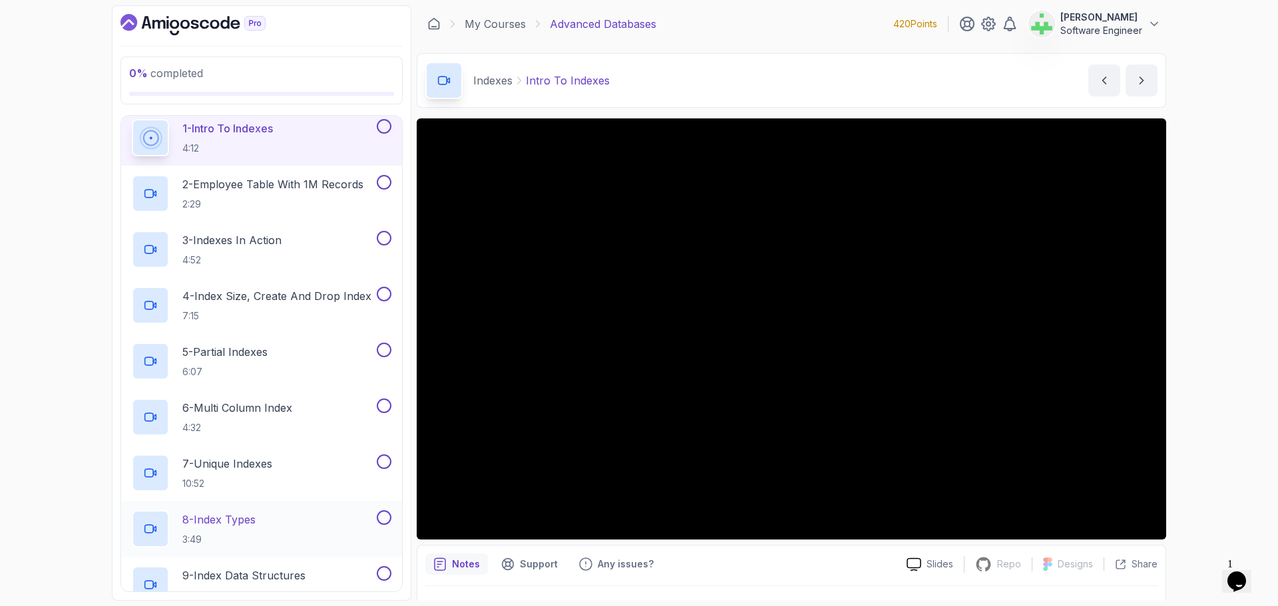
scroll to position [379, 0]
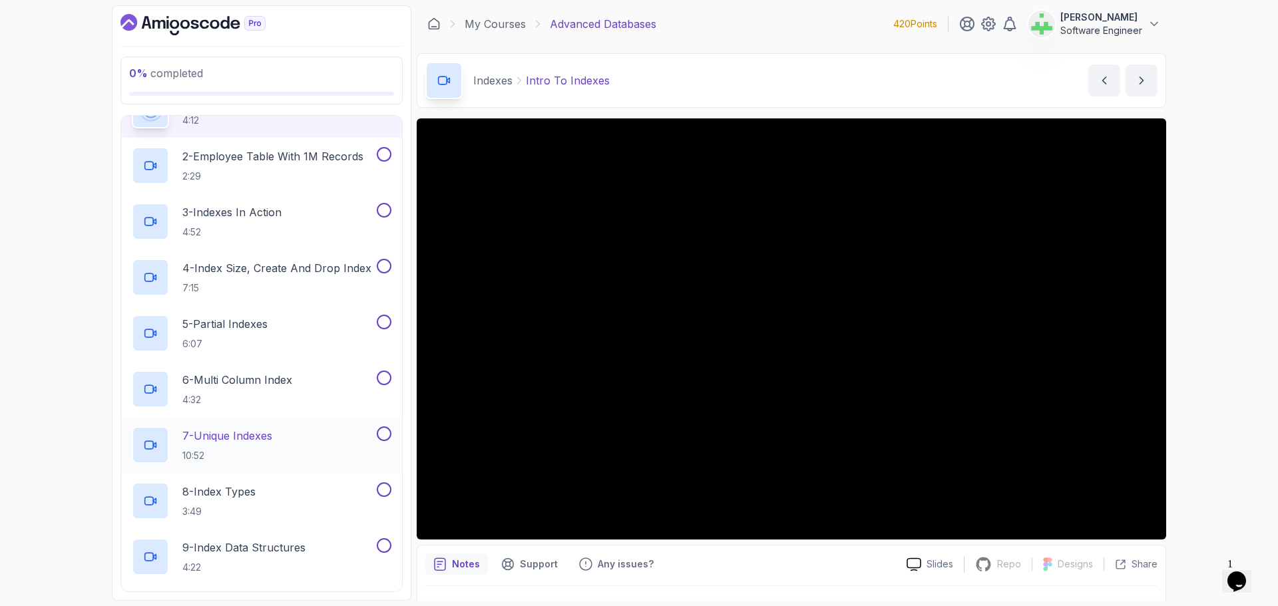
click at [252, 434] on p "7 - Unique Indexes" at bounding box center [227, 436] width 90 height 16
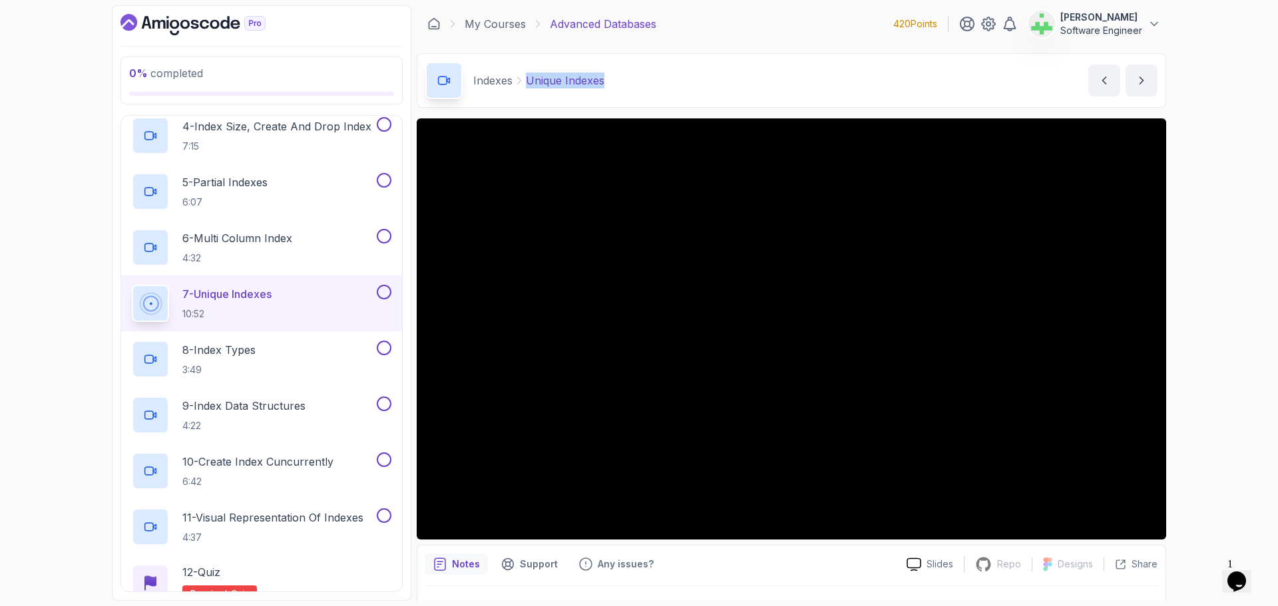
drag, startPoint x: 525, startPoint y: 83, endPoint x: 676, endPoint y: 79, distance: 150.5
click at [676, 79] on div "Indexes Unique Indexes Unique Indexes by nelson" at bounding box center [791, 80] width 749 height 55
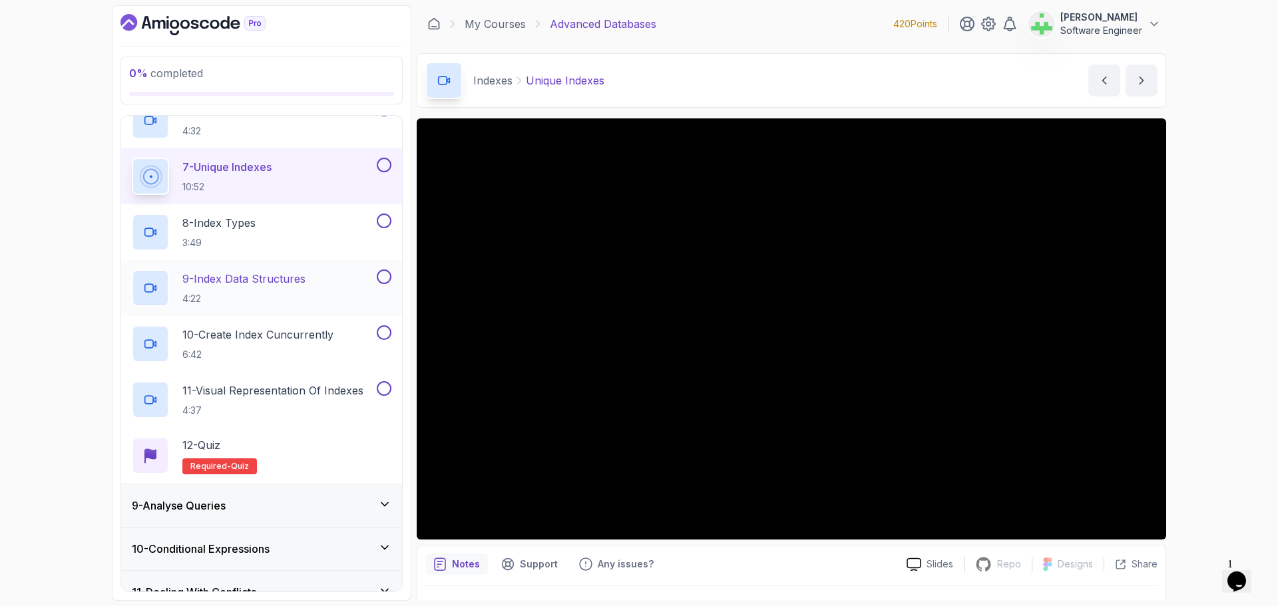
scroll to position [654, 0]
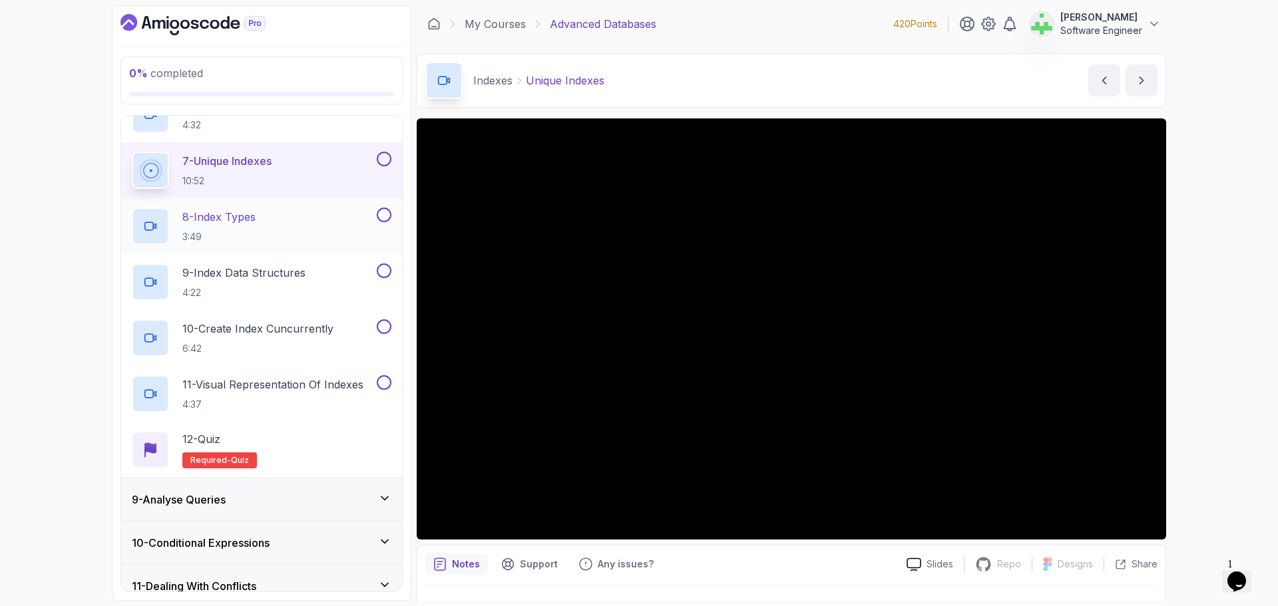
click at [218, 219] on p "8 - Index Types" at bounding box center [218, 217] width 73 height 16
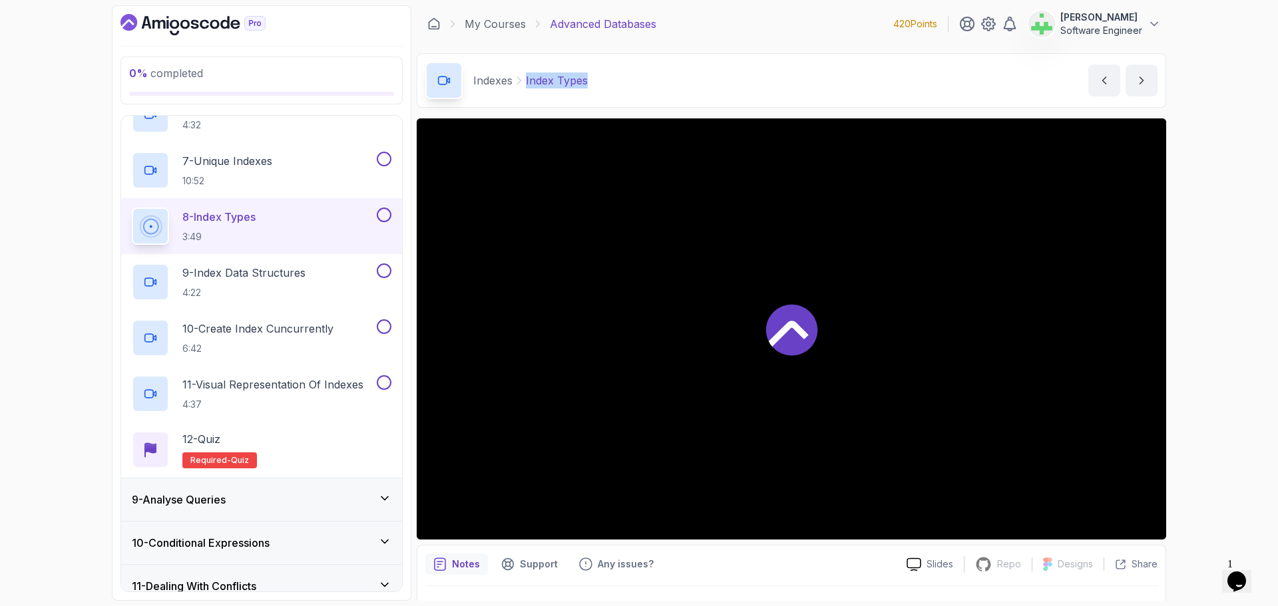
drag, startPoint x: 525, startPoint y: 83, endPoint x: 684, endPoint y: 79, distance: 158.5
click at [684, 79] on div "Indexes Index Types Index Types by nelson" at bounding box center [791, 80] width 749 height 55
click at [684, 80] on div "Indexes Index Types Index Types by nelson" at bounding box center [791, 80] width 749 height 55
click at [572, 85] on p "Index Types" at bounding box center [557, 81] width 62 height 16
click at [564, 83] on p "Index Types" at bounding box center [557, 81] width 62 height 16
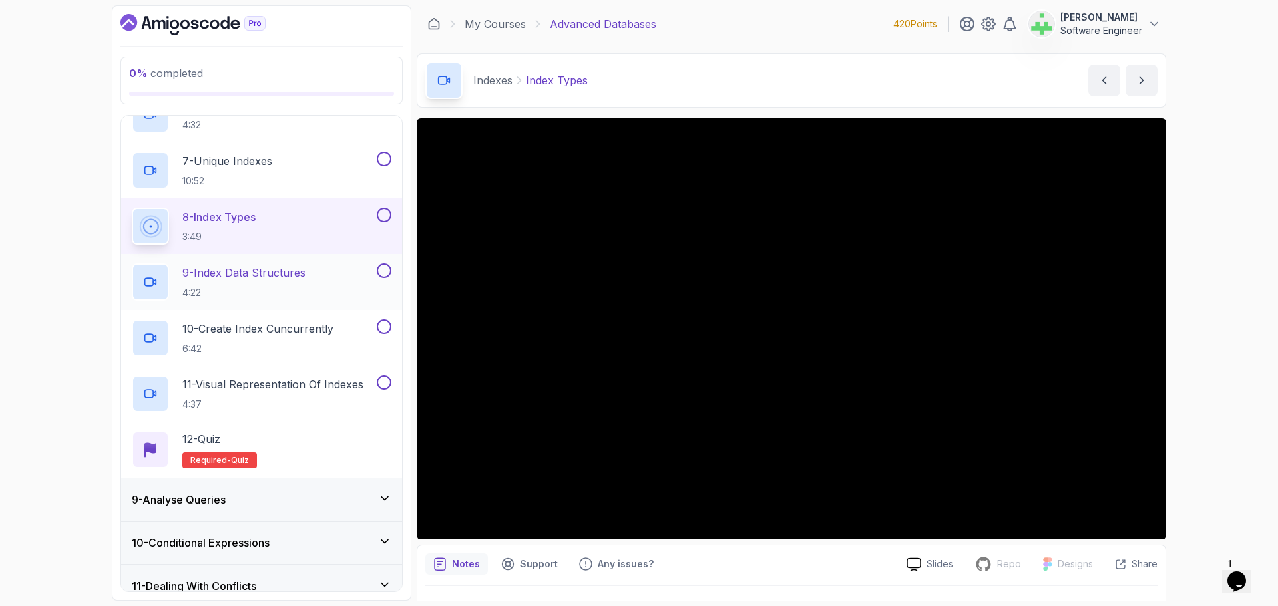
click at [266, 276] on p "9 - Index Data Structures" at bounding box center [243, 273] width 123 height 16
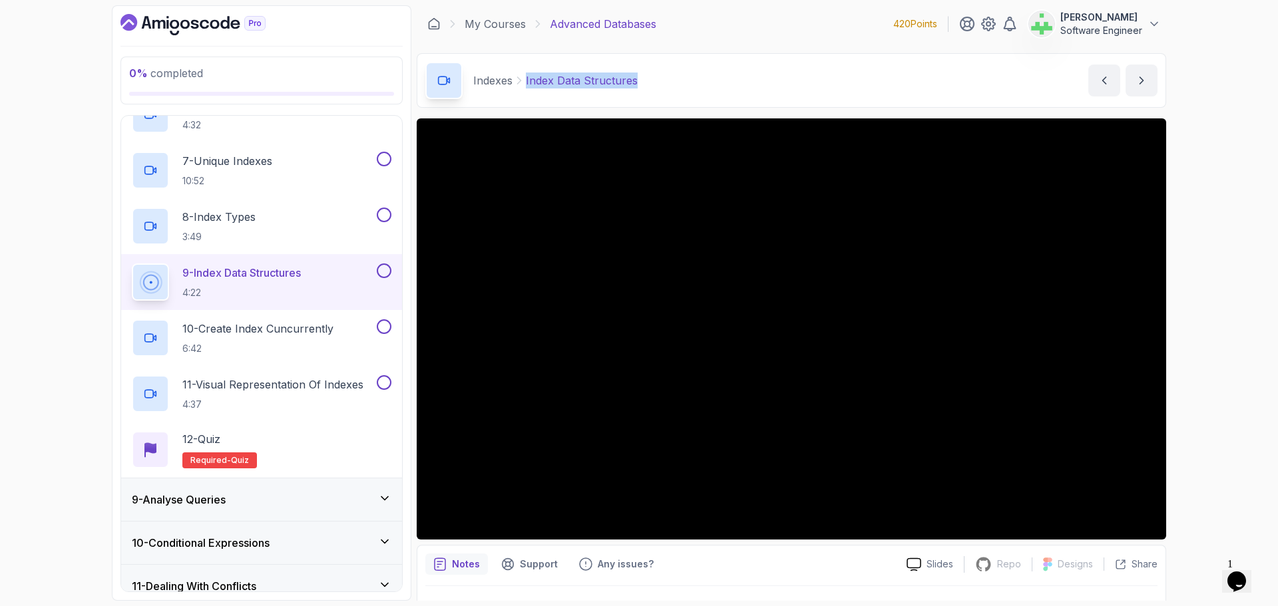
drag, startPoint x: 521, startPoint y: 83, endPoint x: 712, endPoint y: 82, distance: 191.0
click at [712, 82] on div "Indexes Index Data Structures Index Data Structures by nelson" at bounding box center [791, 80] width 749 height 55
click at [307, 331] on p "10 - Create Index Cuncurrently" at bounding box center [257, 329] width 151 height 16
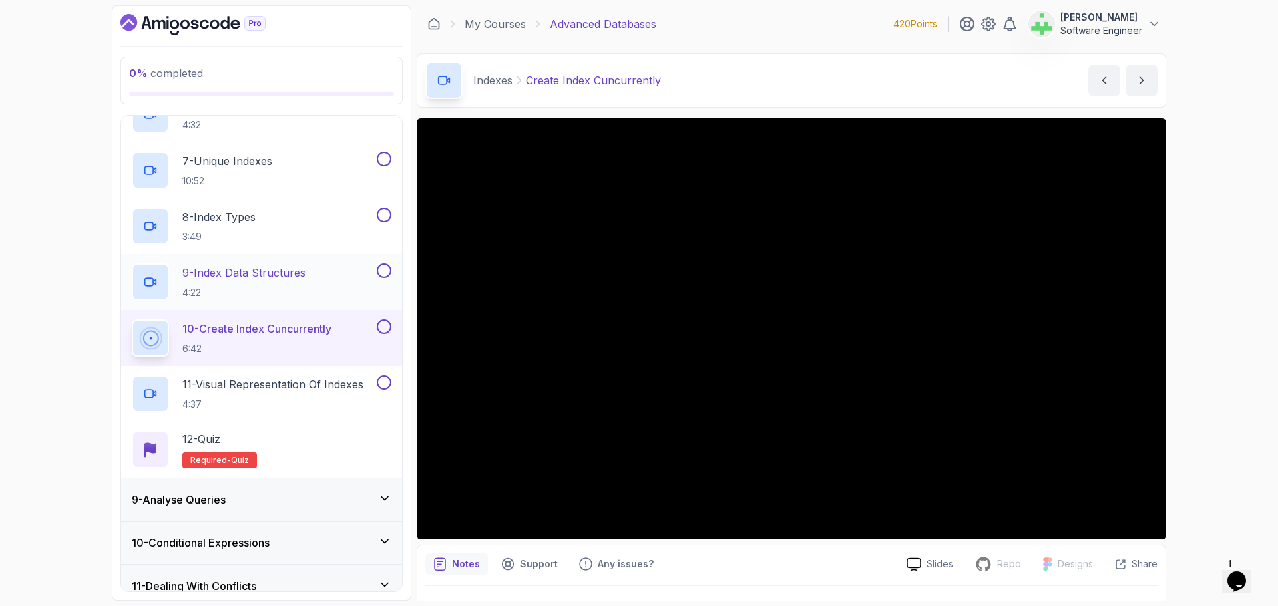
click at [325, 273] on div "9 - Index Data Structures 4:22" at bounding box center [253, 282] width 242 height 37
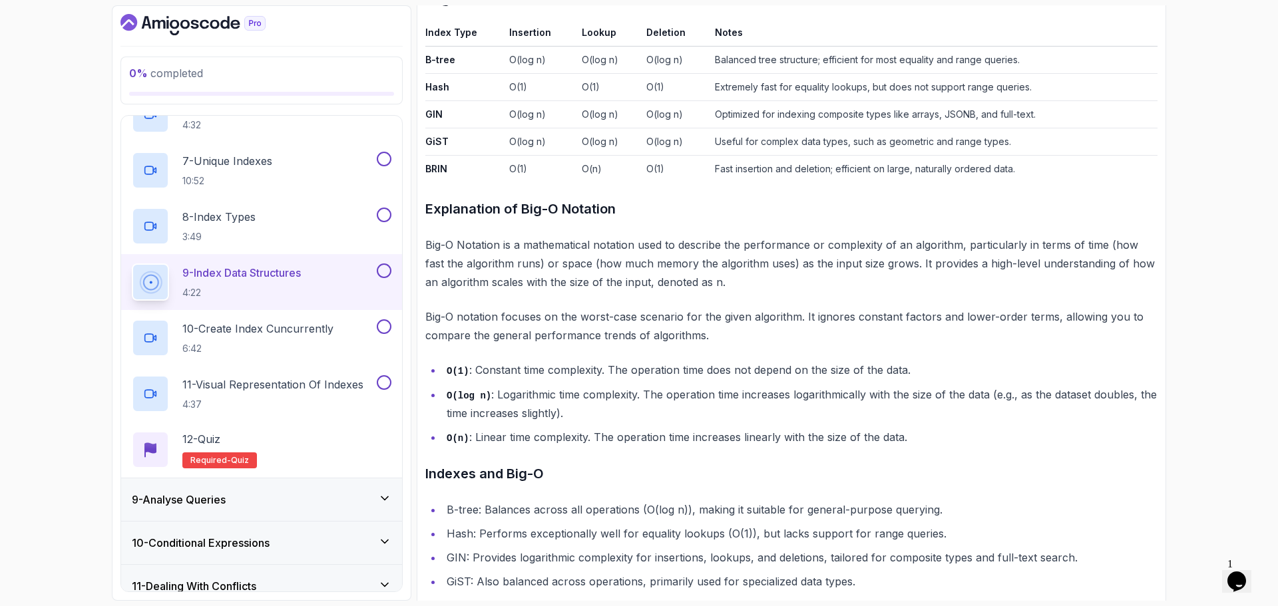
scroll to position [930, 0]
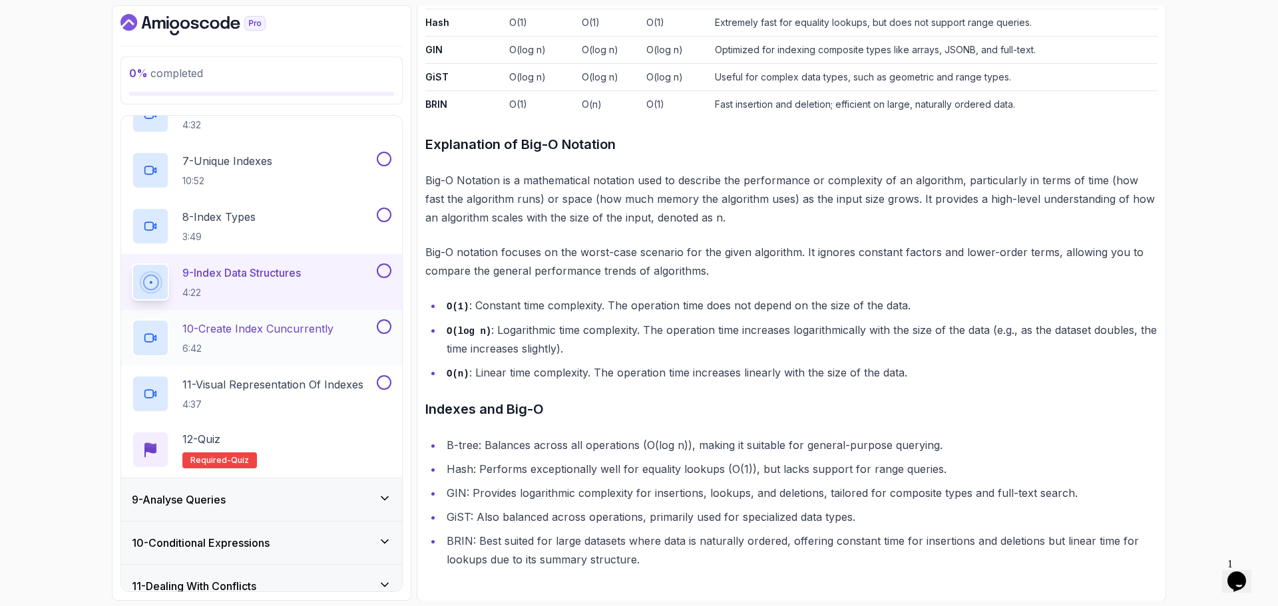
click at [329, 331] on p "10 - Create Index Cuncurrently" at bounding box center [257, 329] width 151 height 16
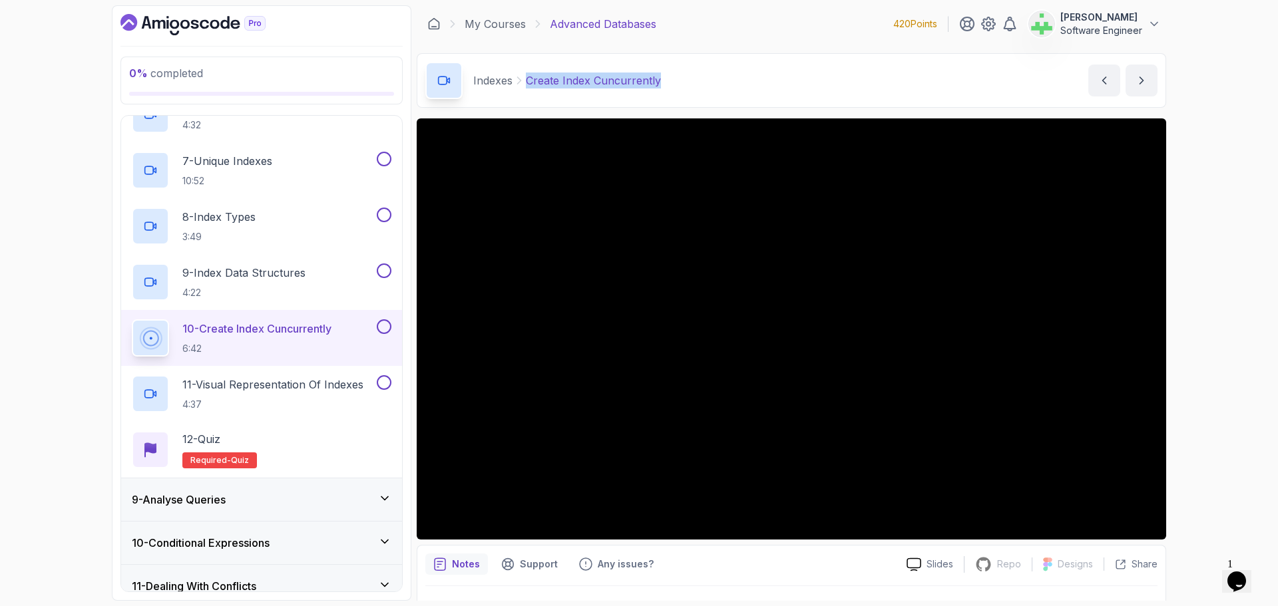
drag, startPoint x: 527, startPoint y: 83, endPoint x: 852, endPoint y: 87, distance: 324.8
click at [852, 87] on div "Indexes Create Index Cuncurrently Create Index Cuncurrently by nelson" at bounding box center [791, 80] width 749 height 55
click at [787, 83] on div "Indexes Create Index Cuncurrently Create Index Cuncurrently by nelson" at bounding box center [791, 80] width 749 height 55
click at [250, 224] on p "8 - Index Types" at bounding box center [218, 217] width 73 height 16
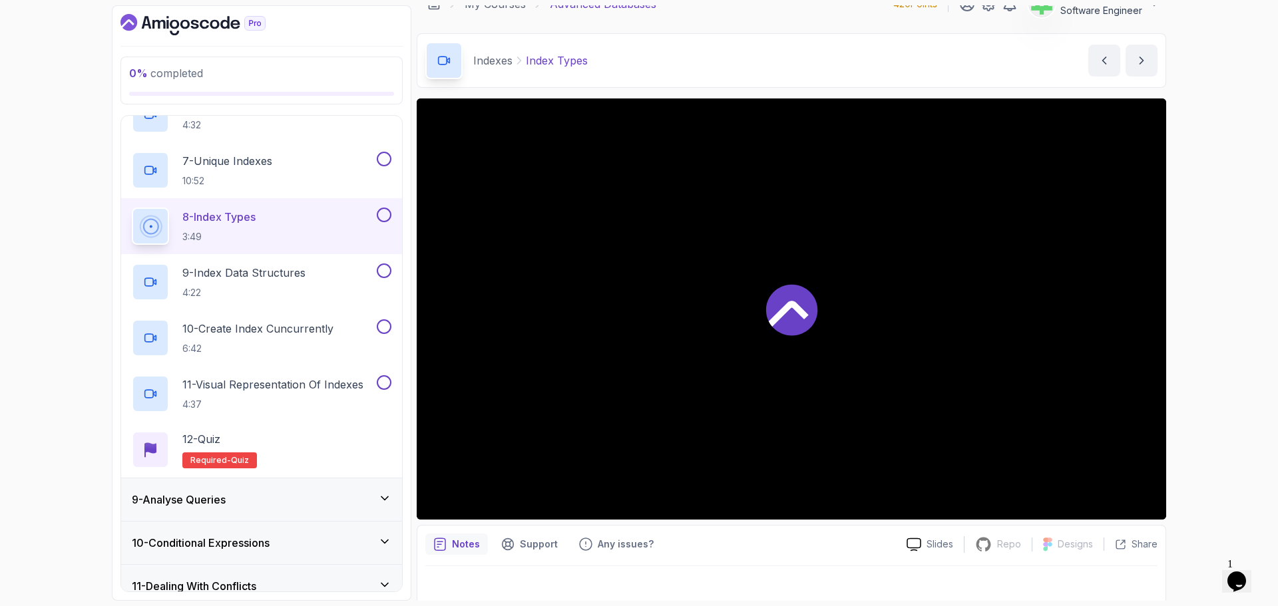
scroll to position [31, 0]
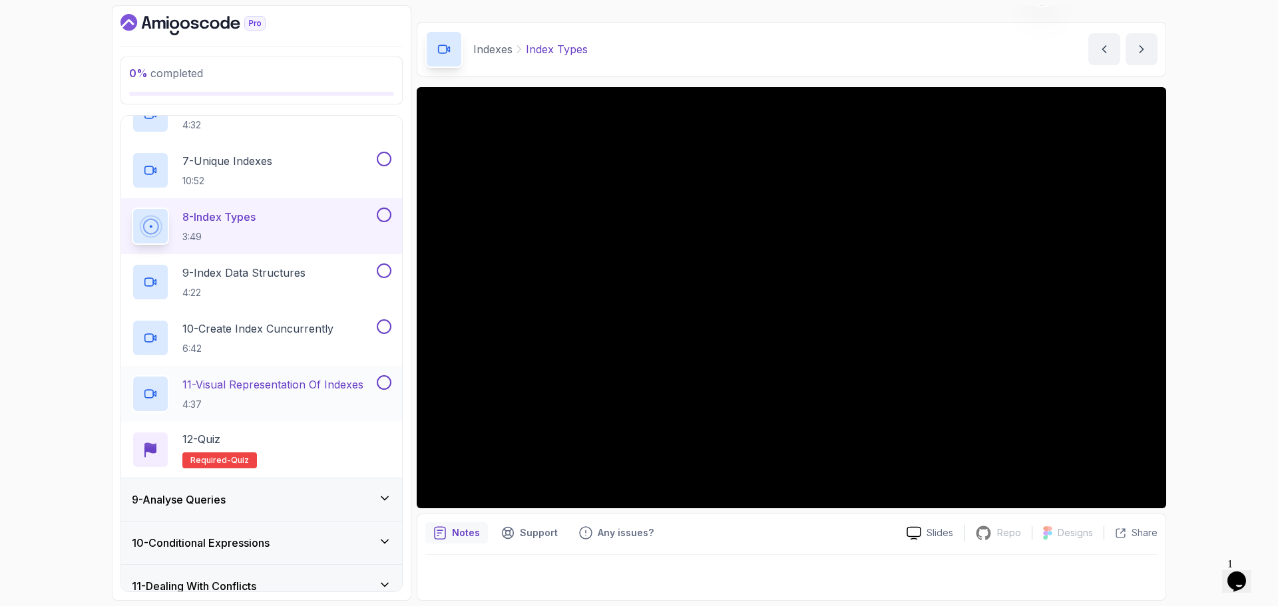
click at [283, 376] on div "11 - Visual Representation Of Indexes 4:37" at bounding box center [253, 393] width 242 height 37
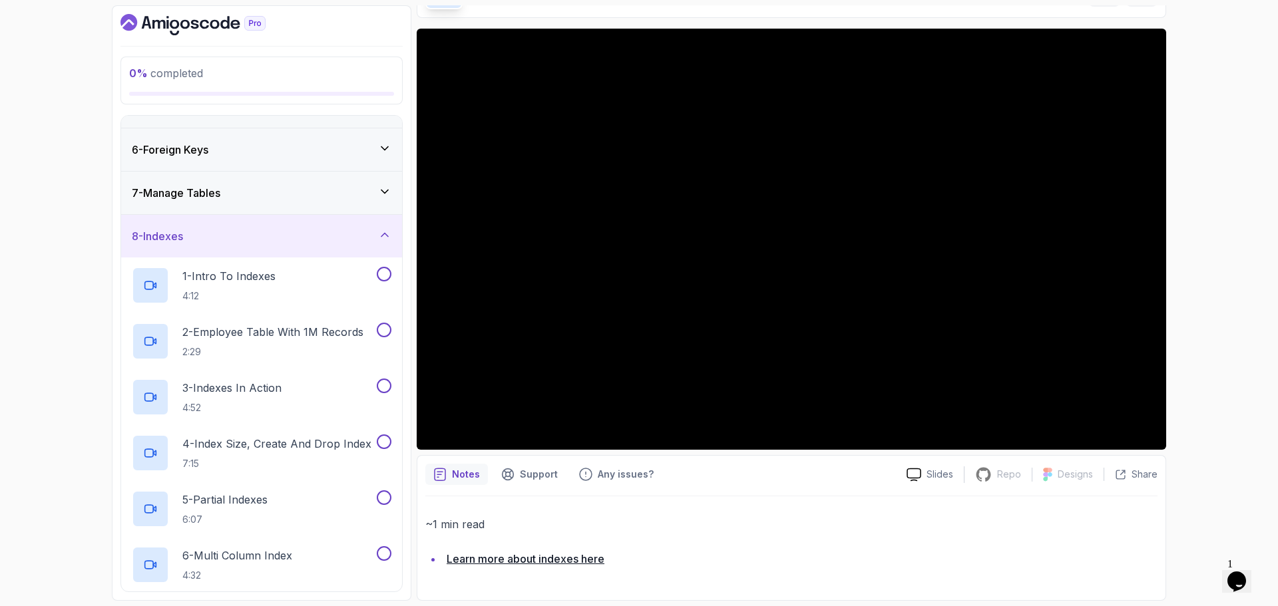
scroll to position [188, 0]
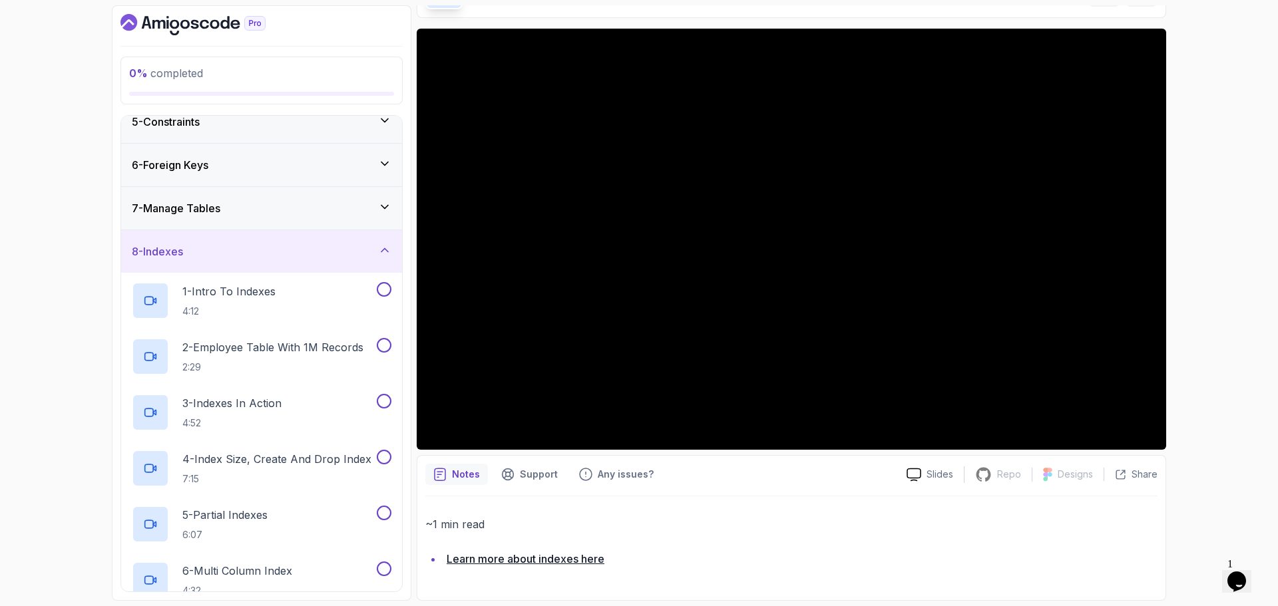
click at [308, 245] on div "8 - Indexes" at bounding box center [262, 252] width 260 height 16
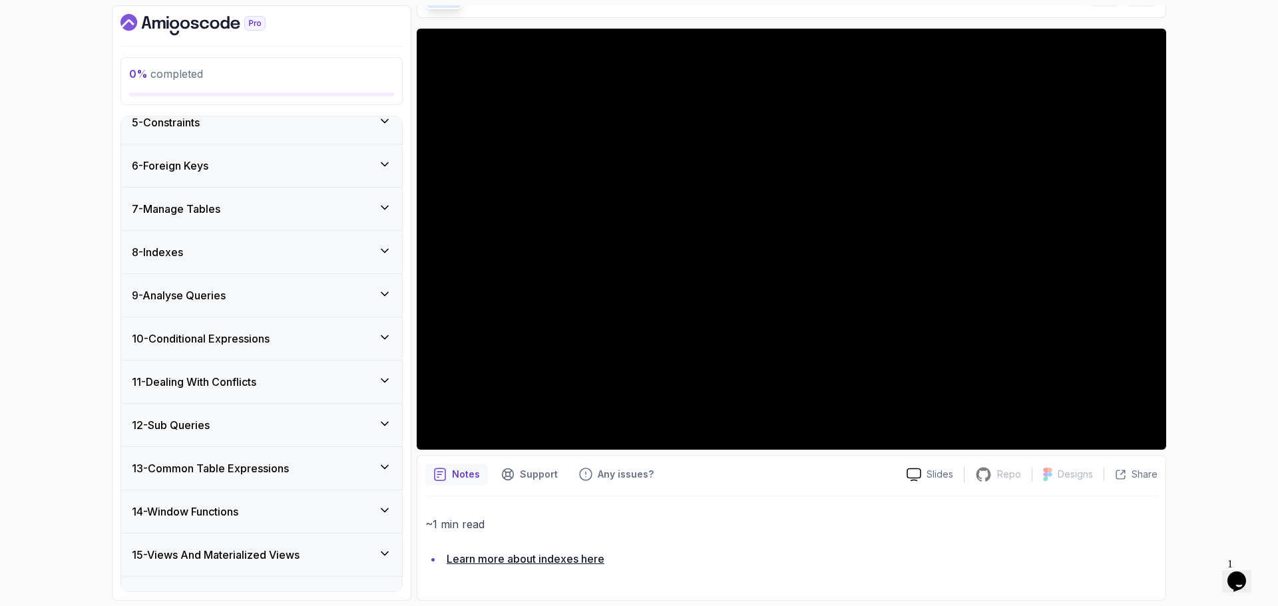
click at [298, 294] on div "9 - Analyse Queries" at bounding box center [262, 296] width 260 height 16
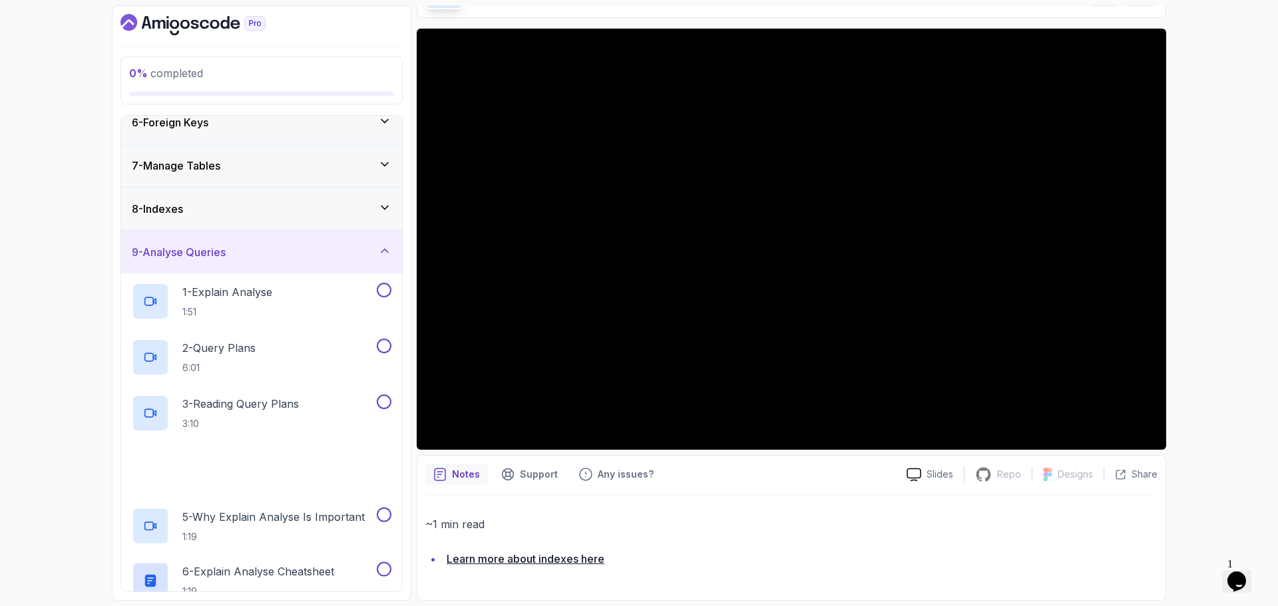
scroll to position [255, 0]
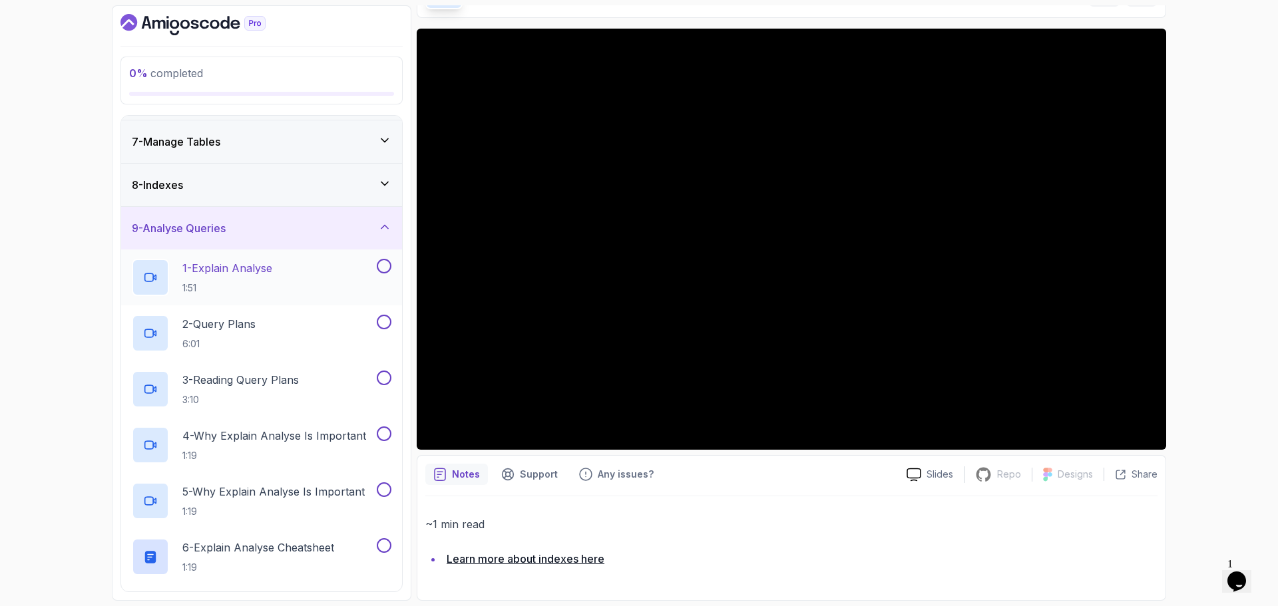
click at [278, 268] on div "1 - Explain Analyse 1:51" at bounding box center [253, 277] width 242 height 37
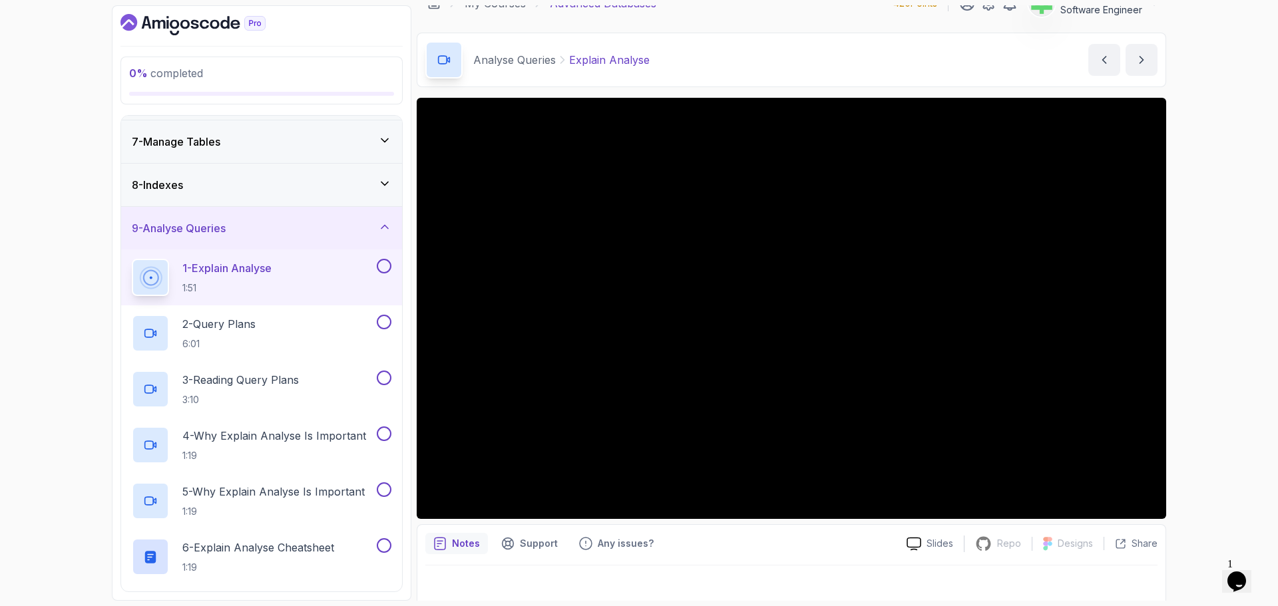
scroll to position [31, 0]
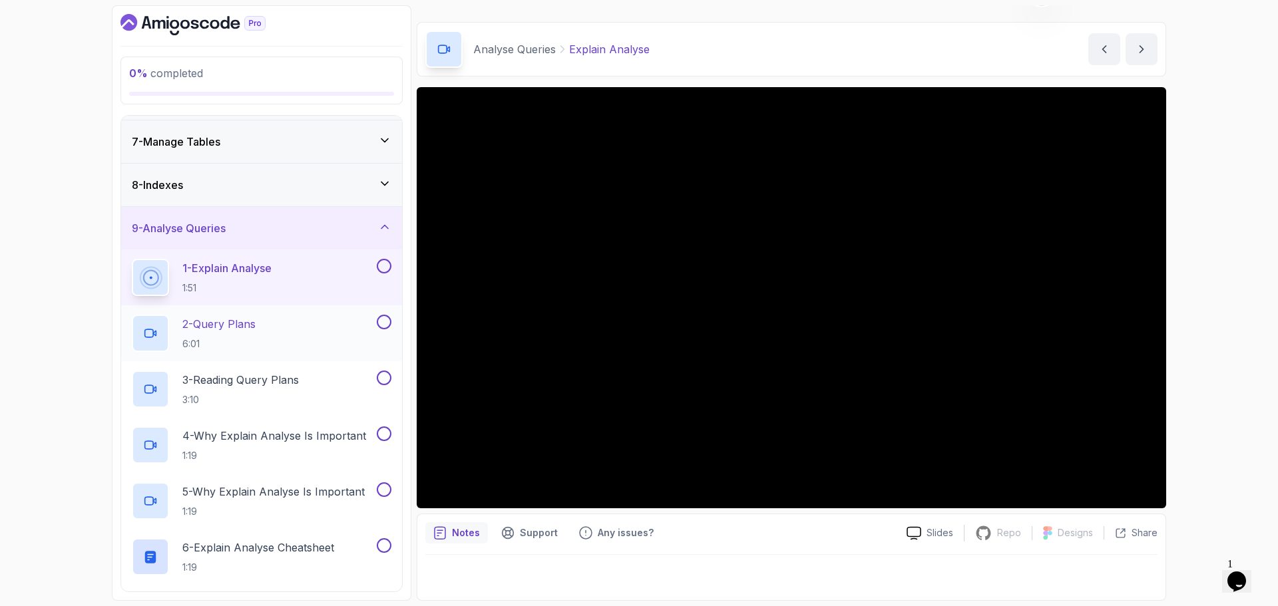
click at [268, 321] on div "2 - Query Plans 6:01" at bounding box center [253, 333] width 242 height 37
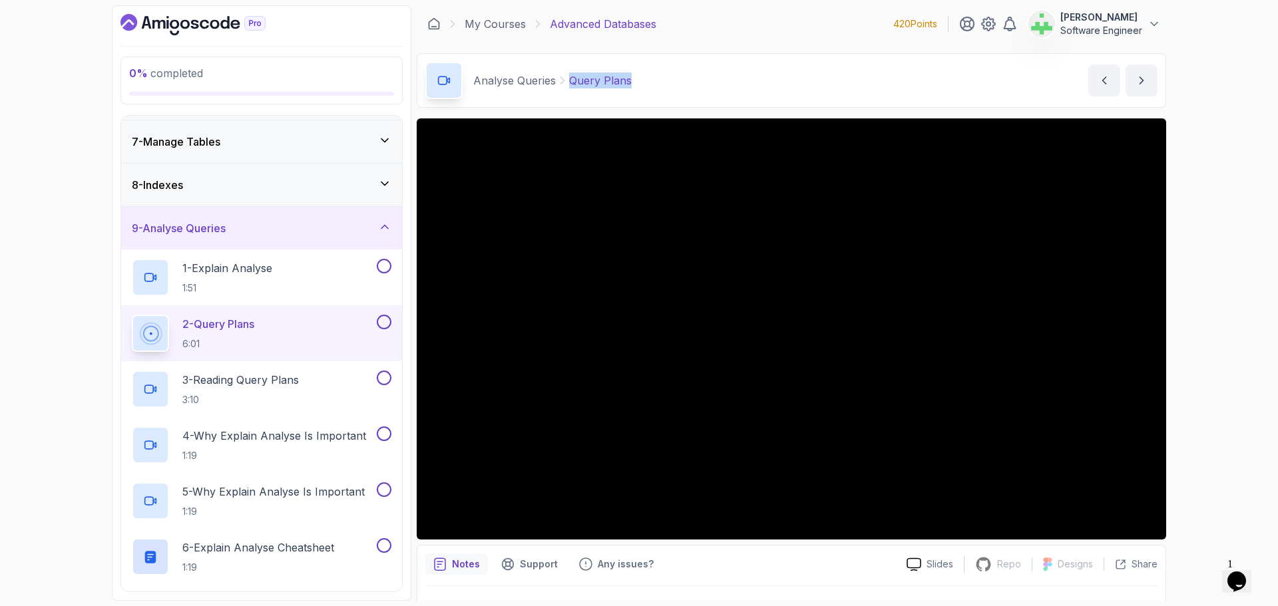
drag, startPoint x: 570, startPoint y: 83, endPoint x: 734, endPoint y: 85, distance: 164.4
click at [734, 85] on div "Analyse Queries Query Plans Query Plans by nelson" at bounding box center [791, 80] width 749 height 55
click at [299, 379] on p "3 - Reading Query Plans" at bounding box center [240, 380] width 116 height 16
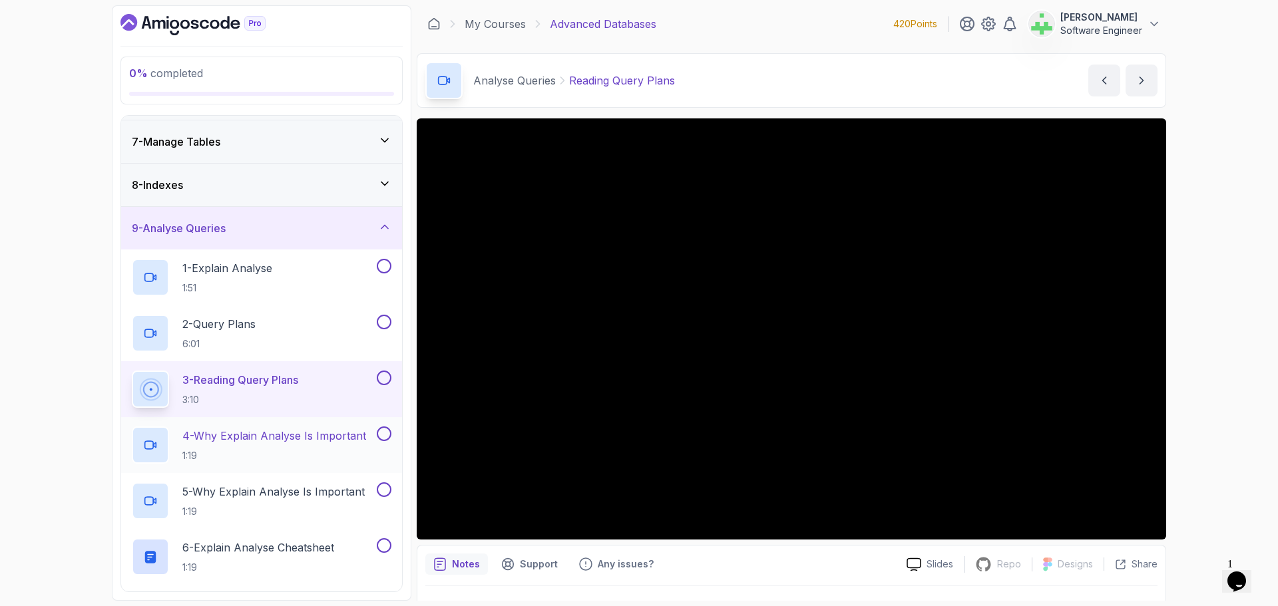
click at [305, 436] on p "4 - Why Explain Analyse Is Important" at bounding box center [274, 436] width 184 height 16
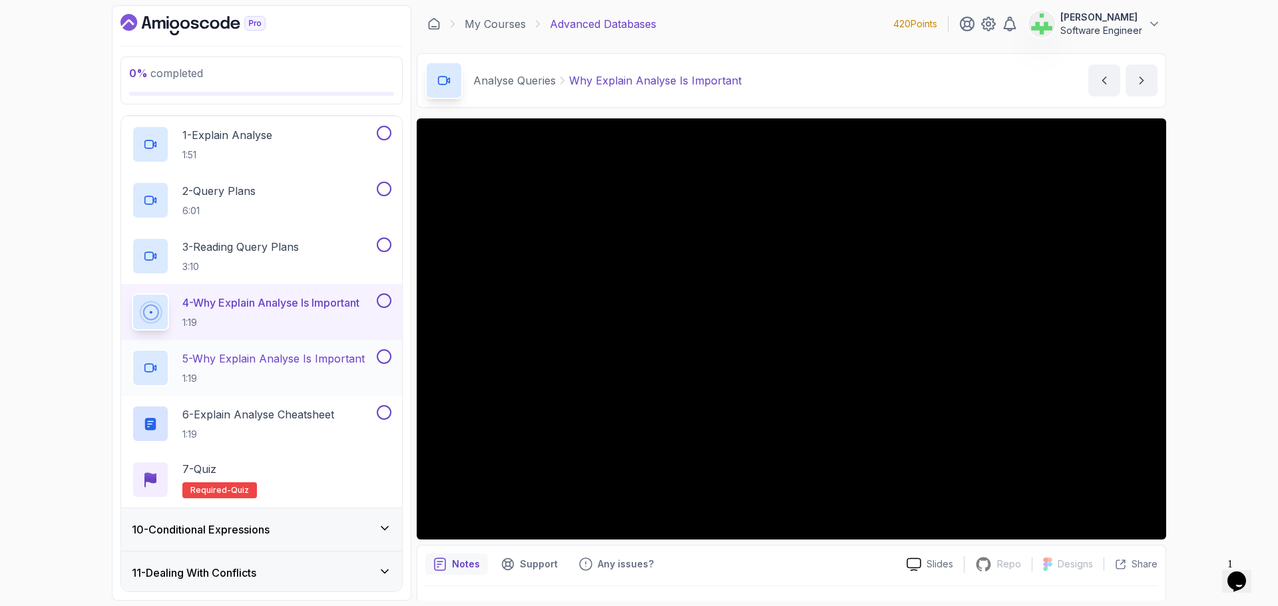
click at [304, 359] on p "5 - Why Explain Analyse Is Important" at bounding box center [273, 359] width 182 height 16
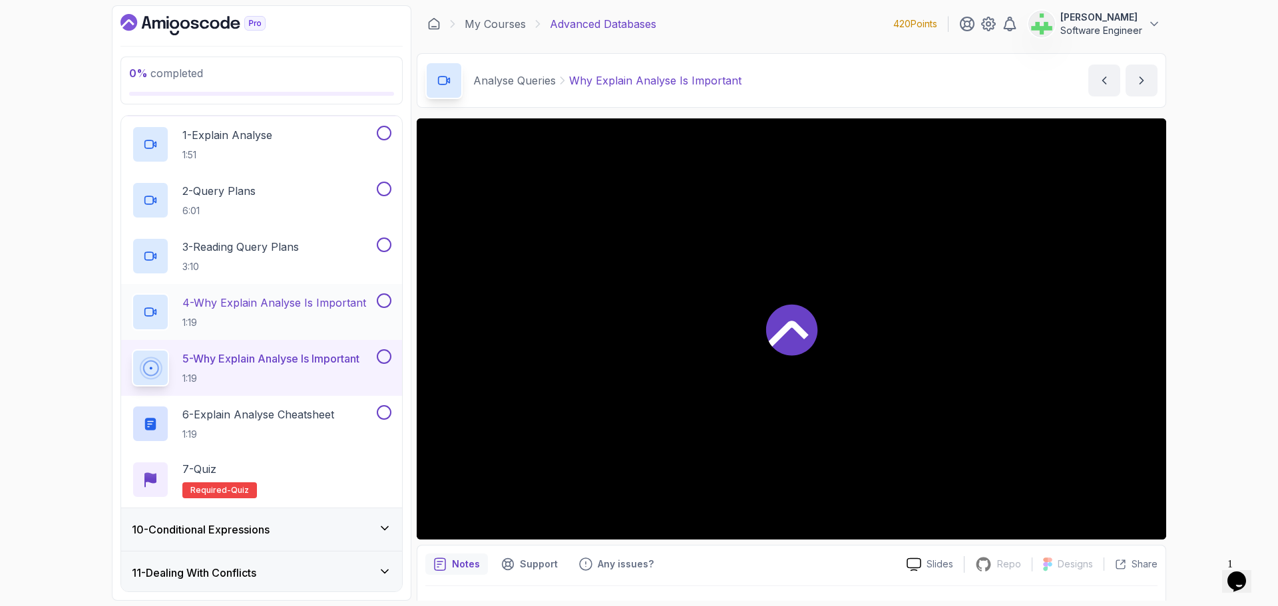
click at [306, 298] on p "4 - Why Explain Analyse Is Important" at bounding box center [274, 303] width 184 height 16
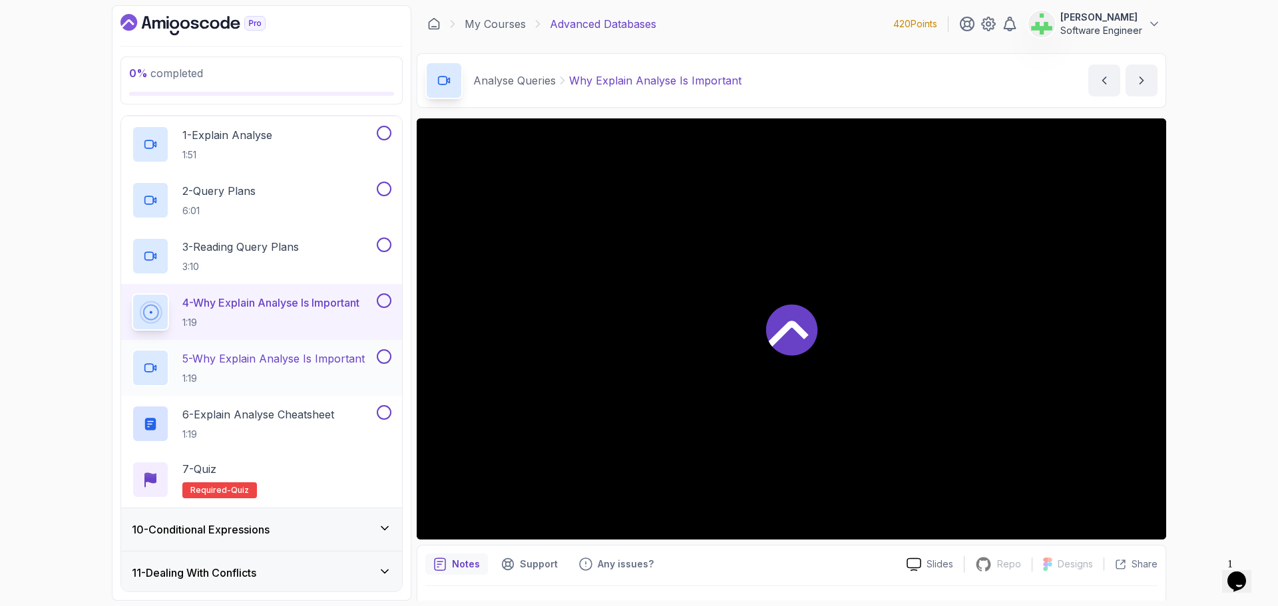
click at [343, 361] on p "5 - Why Explain Analyse Is Important" at bounding box center [273, 359] width 182 height 16
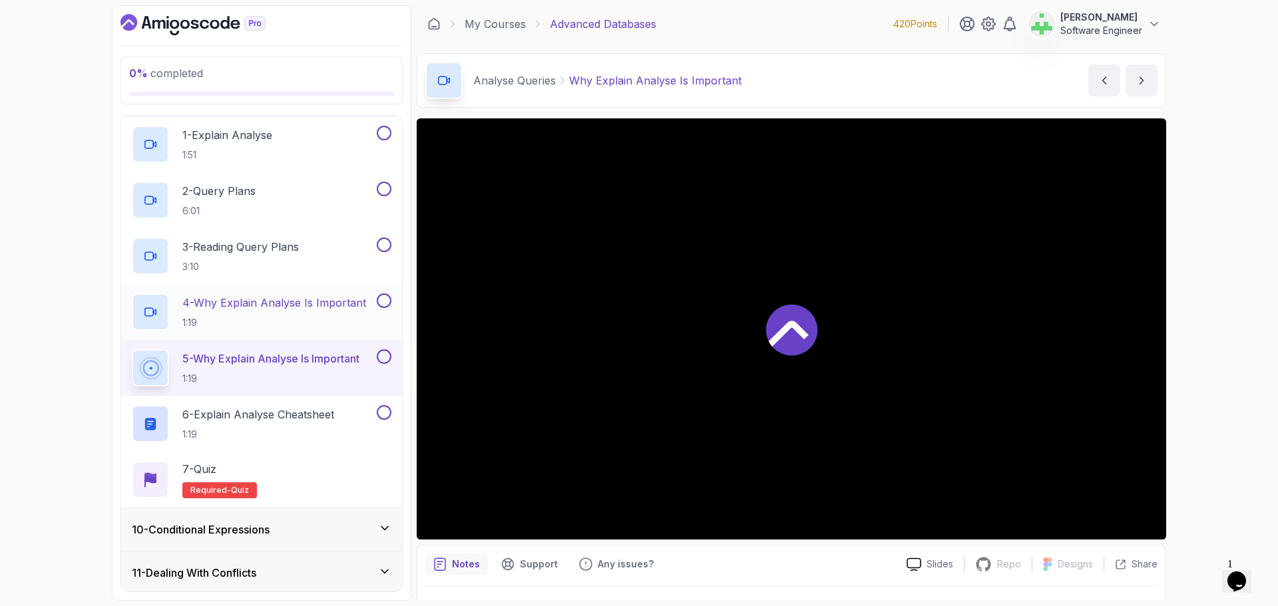
click at [343, 310] on p "4 - Why Explain Analyse Is Important" at bounding box center [274, 303] width 184 height 16
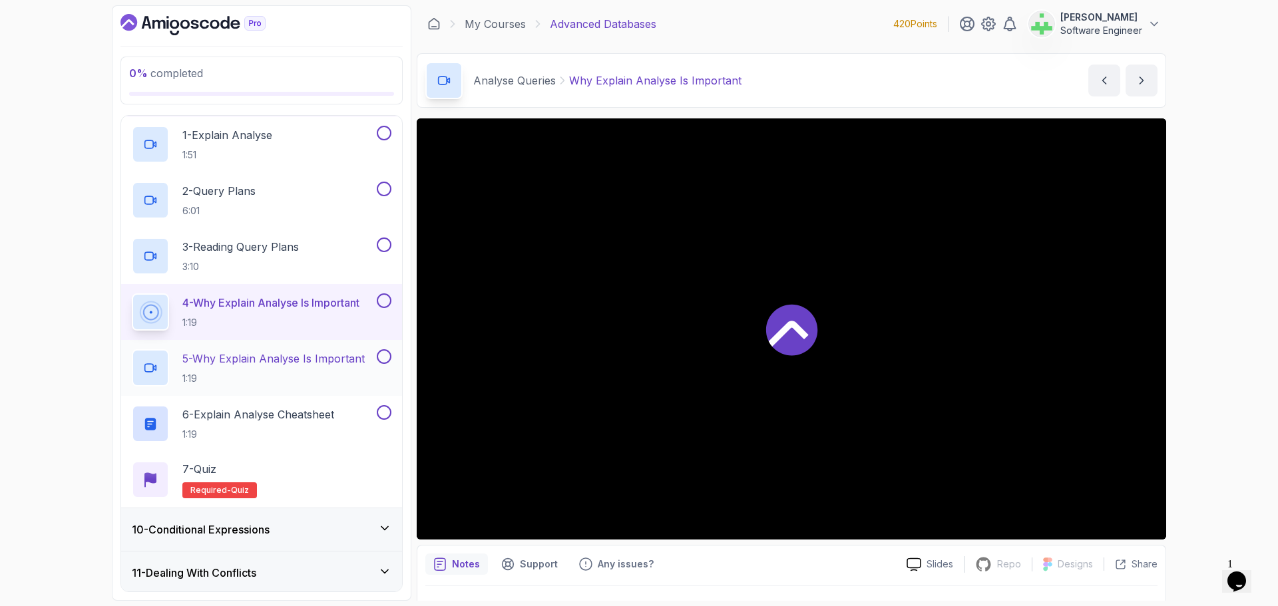
click at [345, 363] on p "5 - Why Explain Analyse Is Important" at bounding box center [273, 359] width 182 height 16
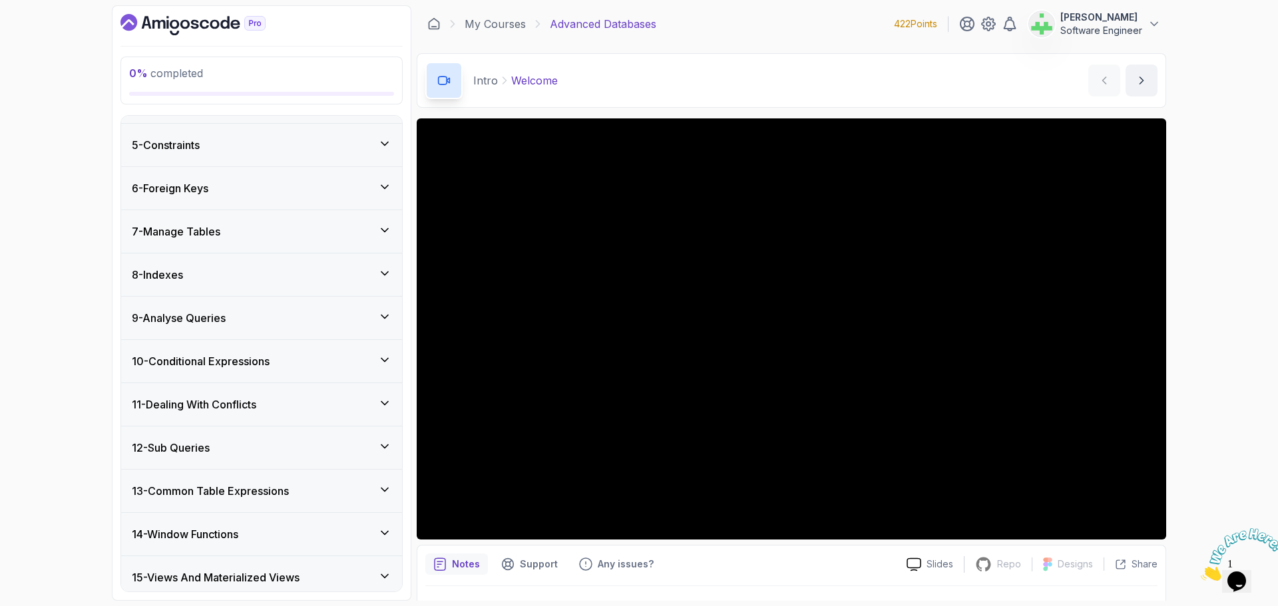
click at [249, 319] on div "9 - Analyse Queries" at bounding box center [262, 318] width 260 height 16
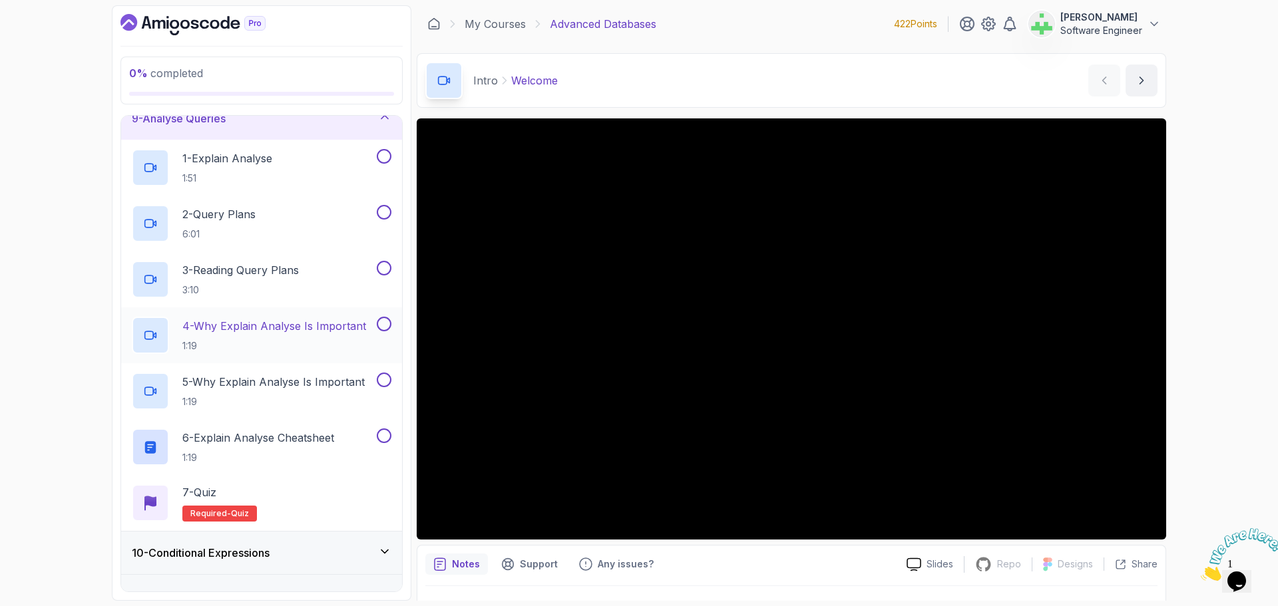
scroll to position [431, 0]
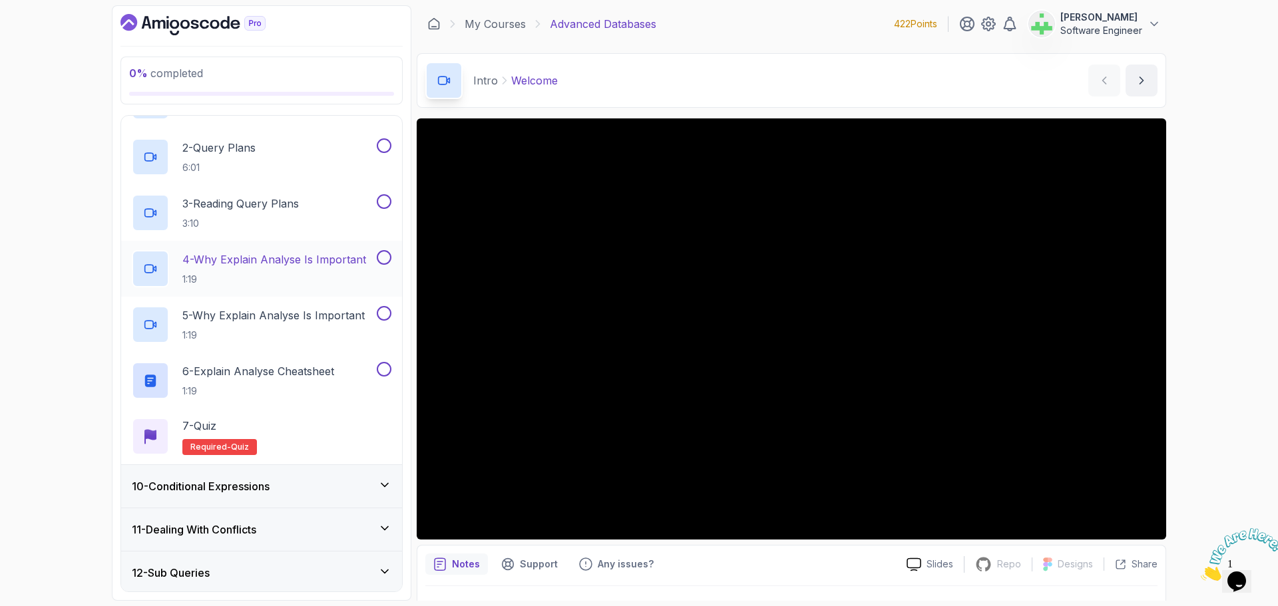
click at [292, 258] on p "4 - Why Explain Analyse Is Important" at bounding box center [274, 260] width 184 height 16
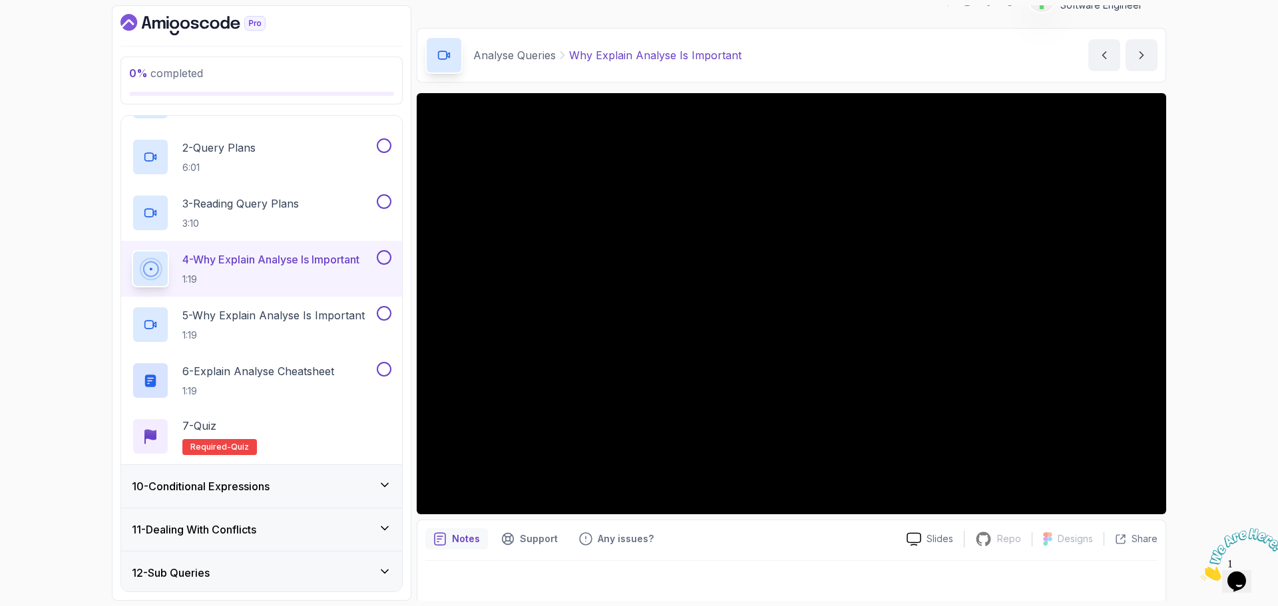
scroll to position [31, 0]
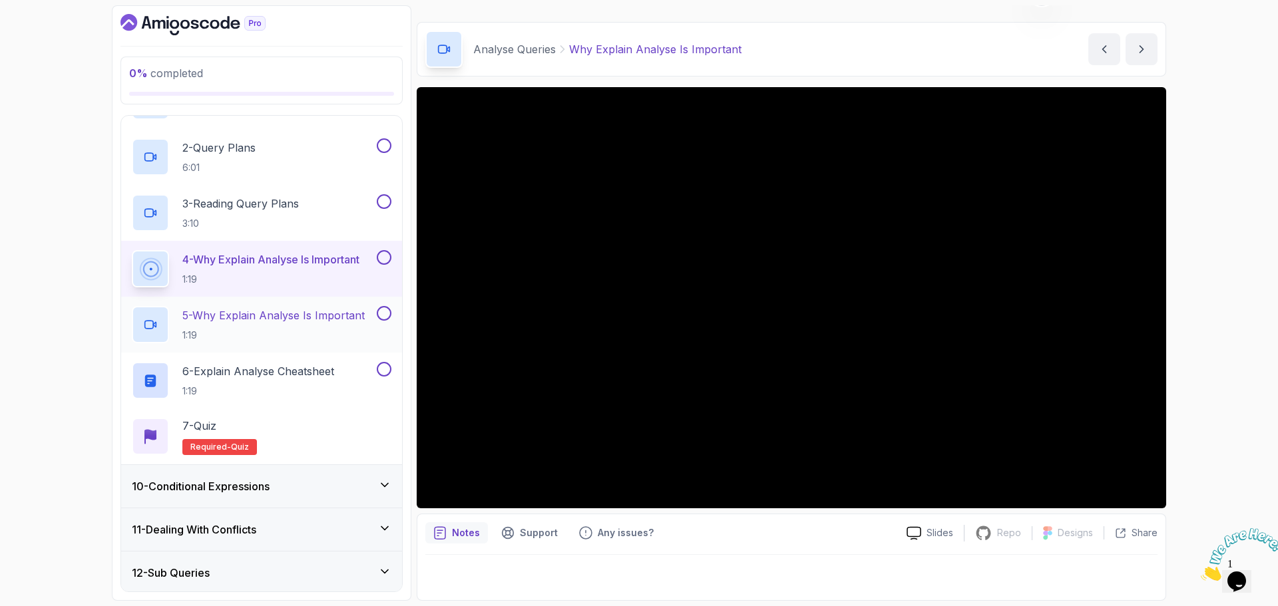
click at [334, 316] on p "5 - Why Explain Analyse Is Important" at bounding box center [273, 316] width 182 height 16
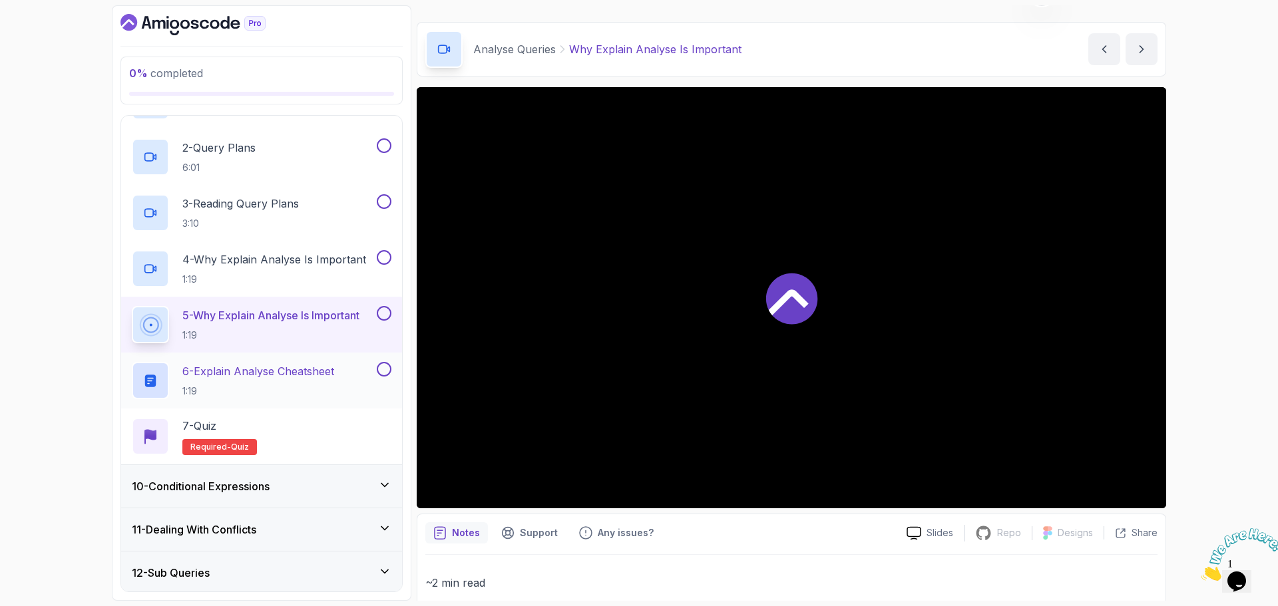
click at [334, 369] on p "6 - Explain Analyse Cheatsheet" at bounding box center [258, 371] width 152 height 16
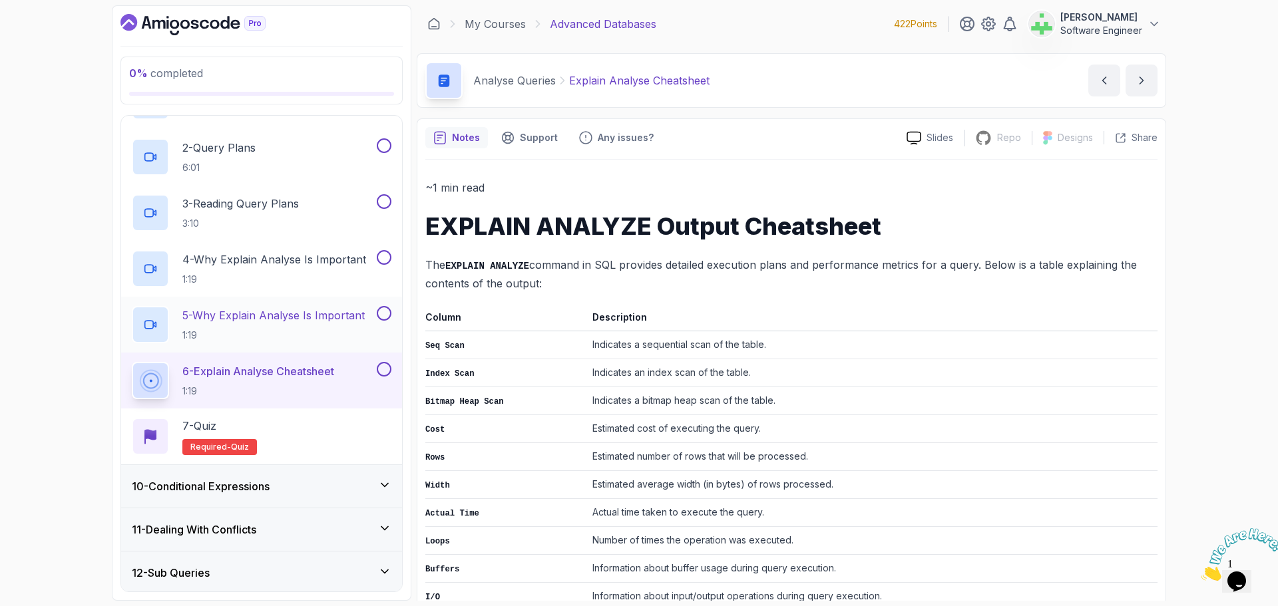
click at [328, 319] on p "5 - Why Explain Analyse Is Important" at bounding box center [273, 316] width 182 height 16
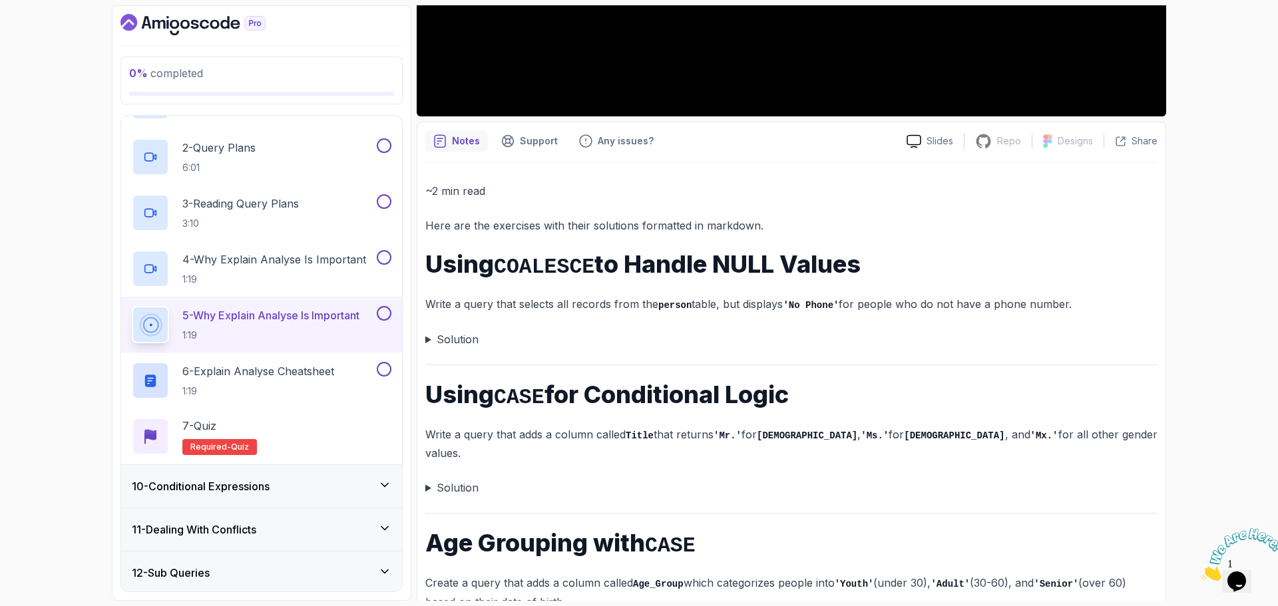
scroll to position [552, 0]
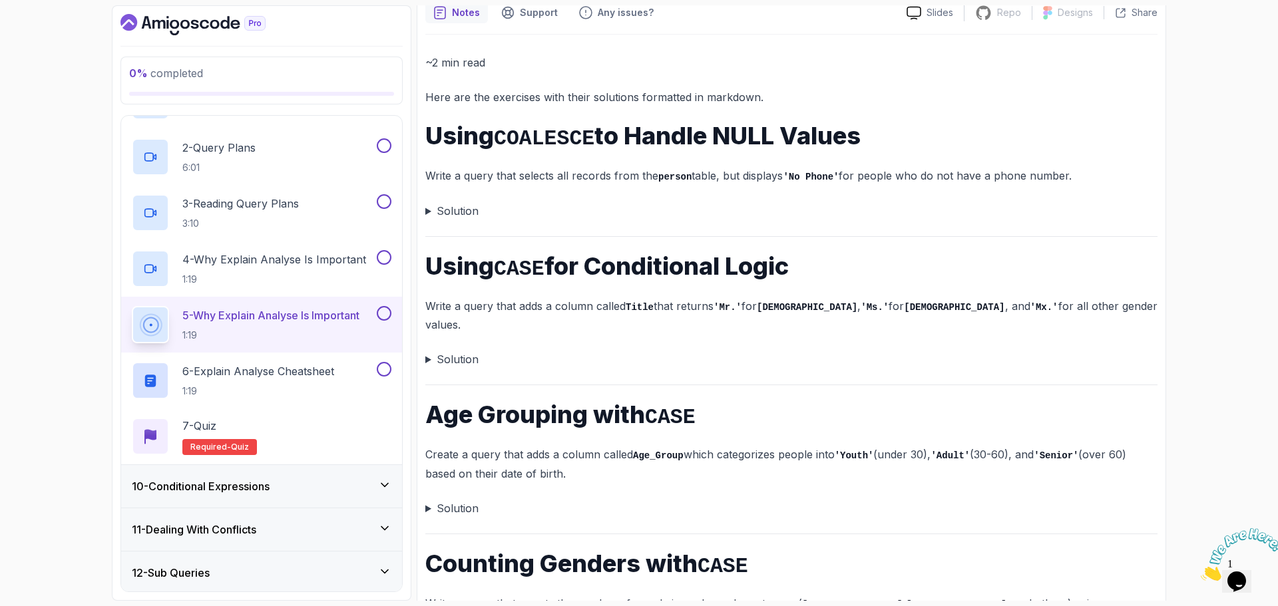
click at [427, 210] on summary "Solution" at bounding box center [791, 211] width 732 height 19
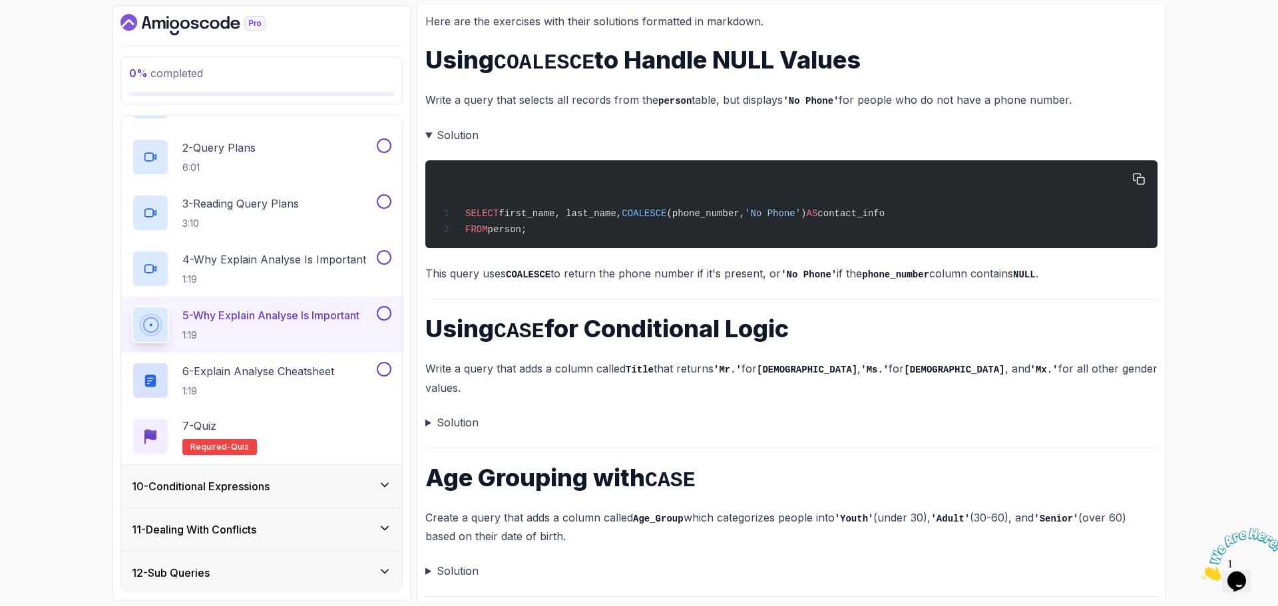
scroll to position [759, 0]
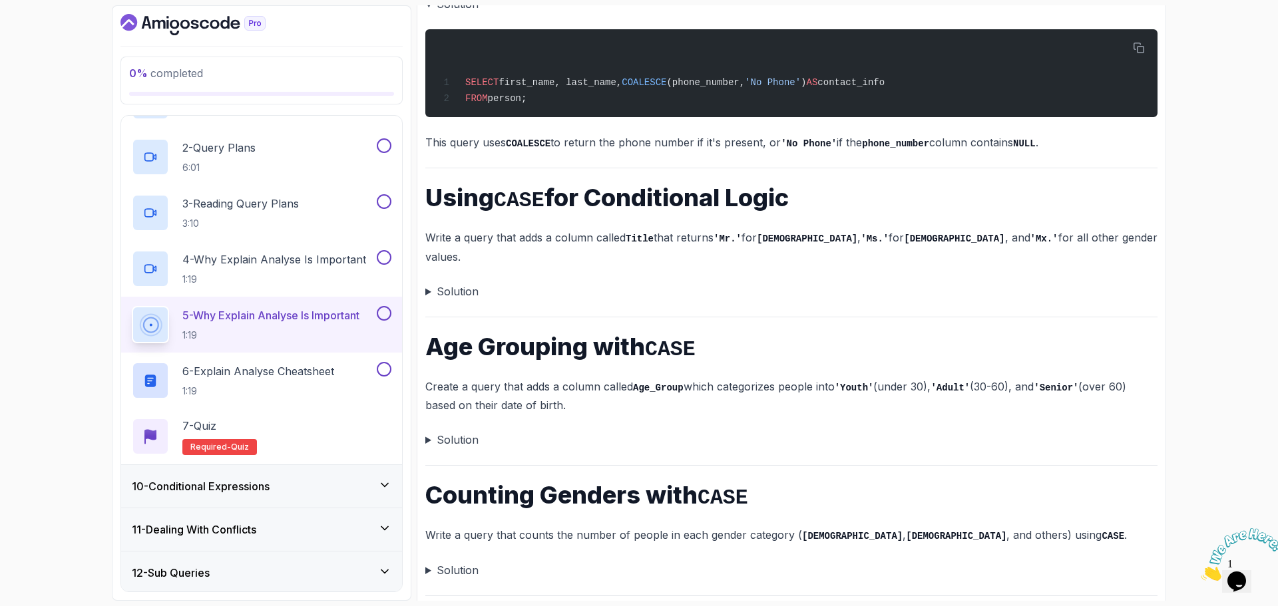
click at [427, 282] on summary "Solution" at bounding box center [791, 291] width 732 height 19
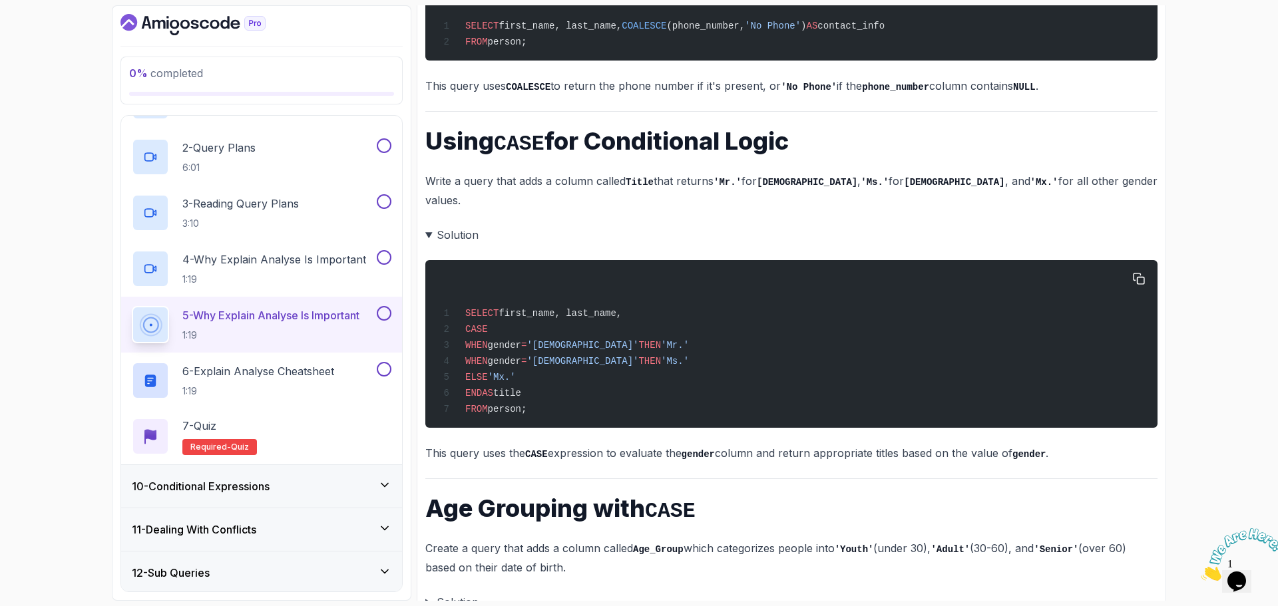
scroll to position [982, 0]
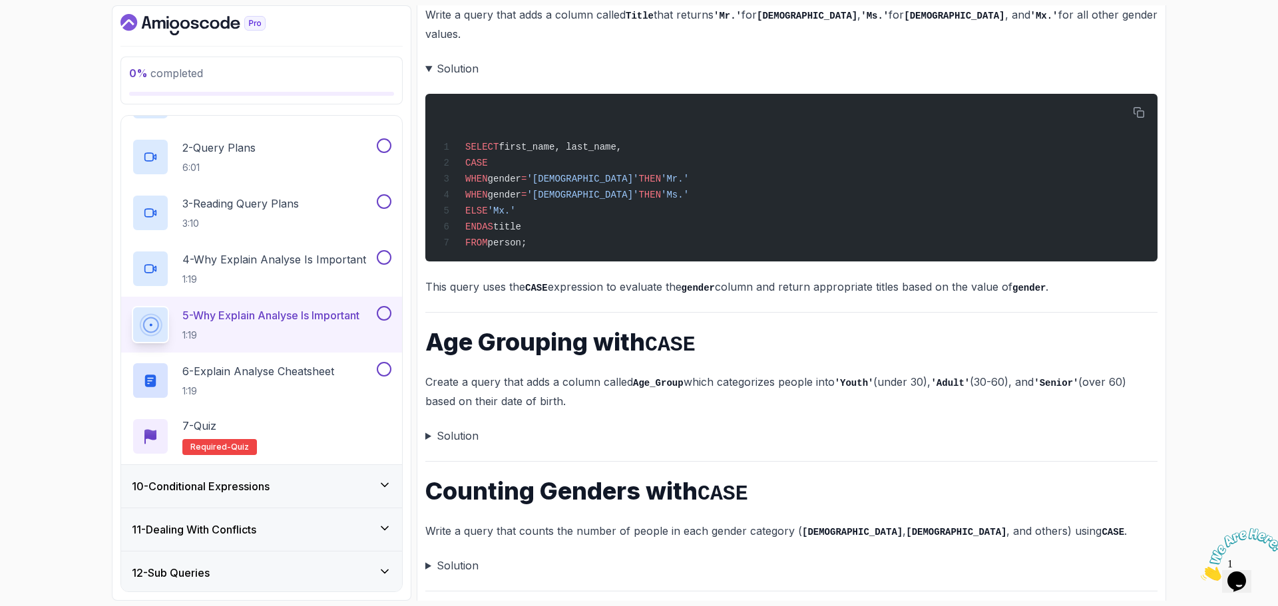
click at [430, 427] on summary "Solution" at bounding box center [791, 436] width 732 height 19
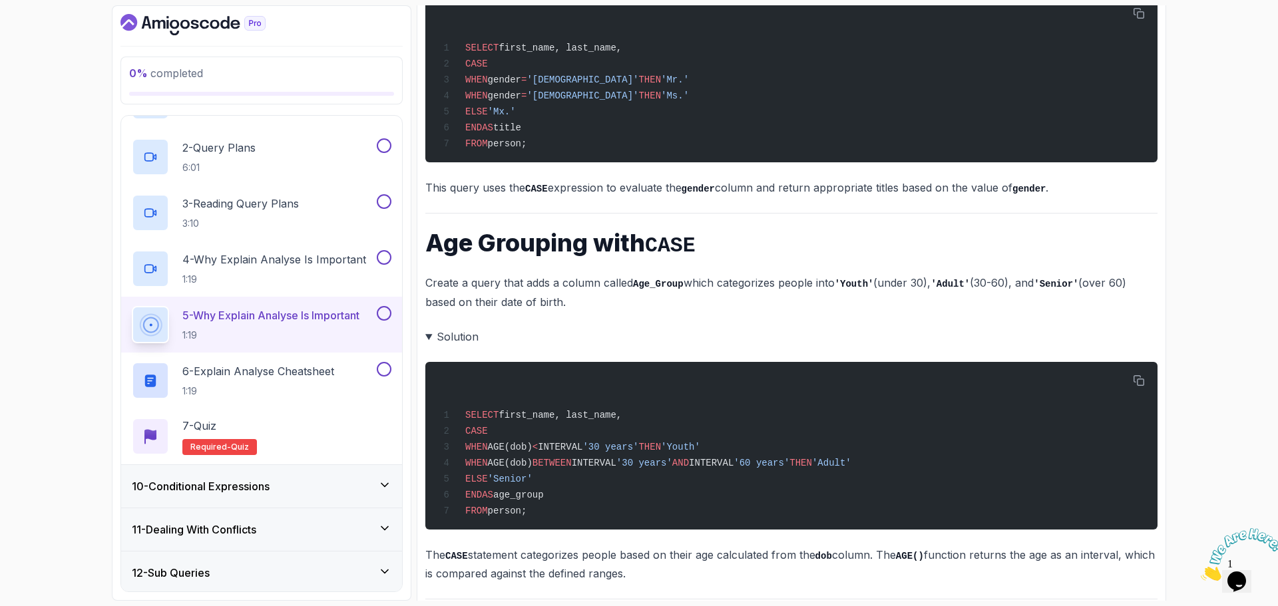
scroll to position [1224, 0]
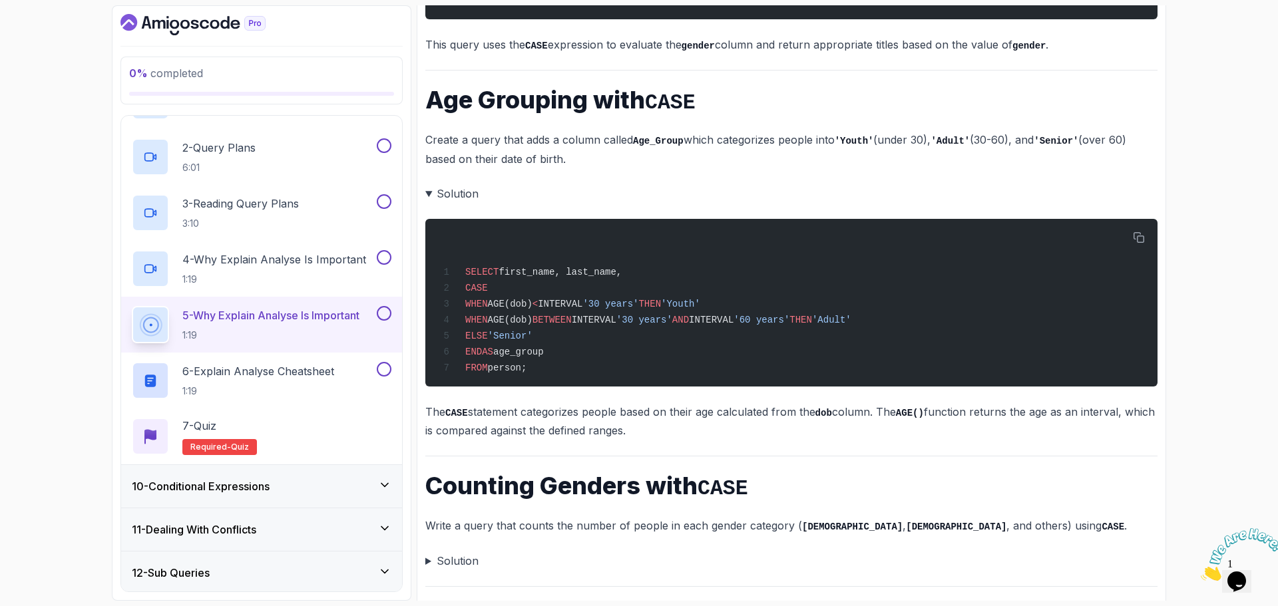
click at [427, 552] on summary "Solution" at bounding box center [791, 561] width 732 height 19
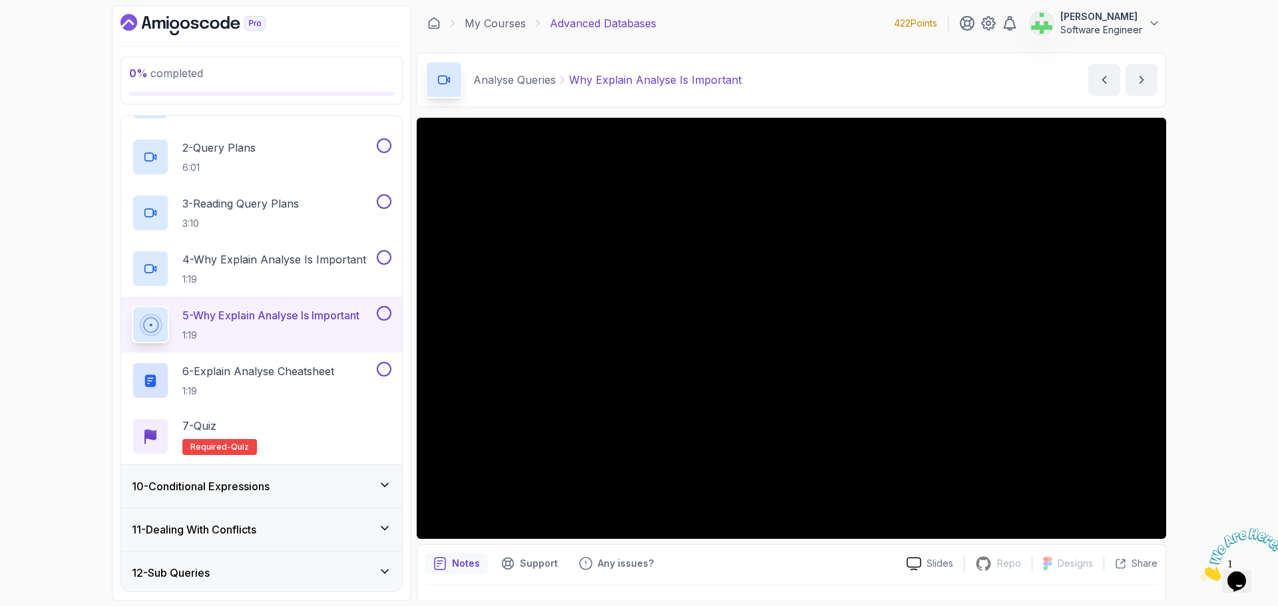
scroll to position [0, 0]
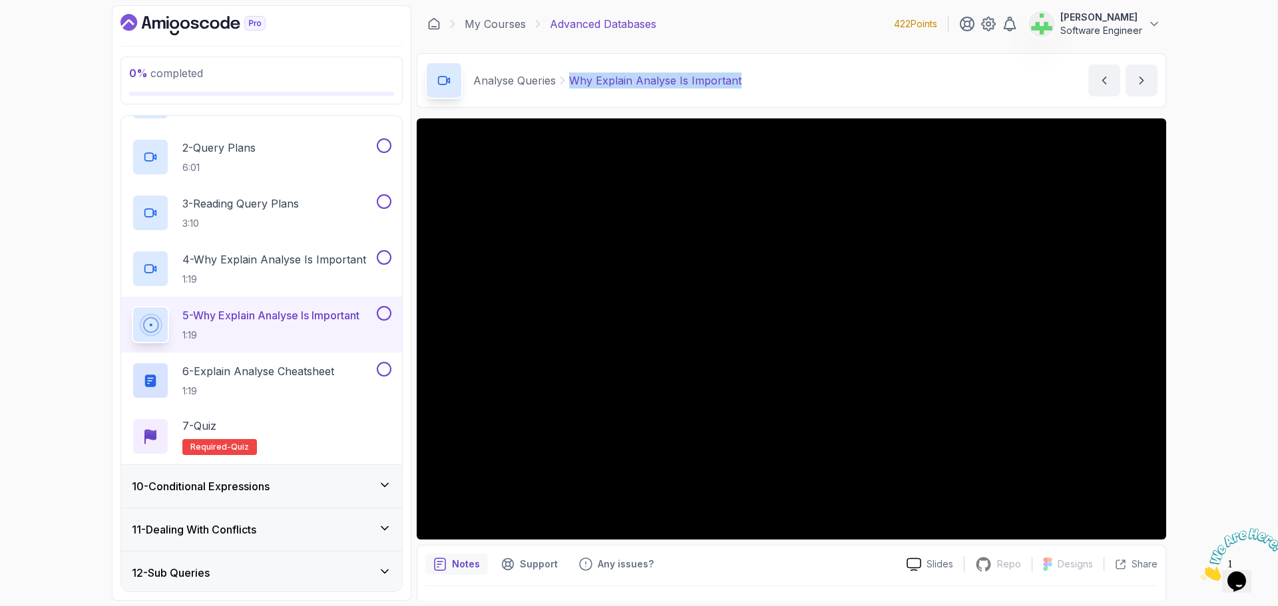
drag, startPoint x: 568, startPoint y: 80, endPoint x: 813, endPoint y: 86, distance: 245.7
click at [813, 86] on div "Analyse Queries Why Explain Analyse Is Important Why Explain Analyse Is Importa…" at bounding box center [791, 80] width 749 height 55
copy p "Why Explain Analyse Is Important"
click at [813, 86] on div "Analyse Queries Why Explain Analyse Is Important Why Explain Analyse Is Importa…" at bounding box center [791, 80] width 749 height 55
click at [324, 369] on p "6 - Explain Analyse Cheatsheet" at bounding box center [258, 371] width 152 height 16
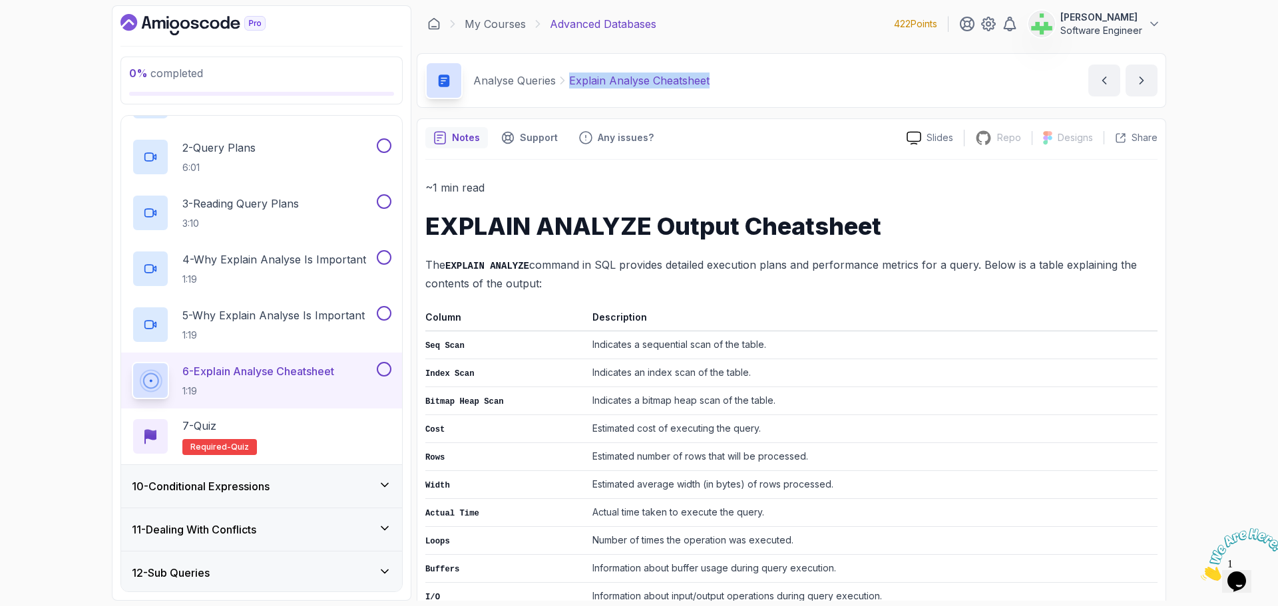
drag, startPoint x: 569, startPoint y: 81, endPoint x: 778, endPoint y: 81, distance: 209.0
click at [778, 81] on div "Analyse Queries Explain Analyse Cheatsheet Explain Analyse Cheatsheet by [PERSO…" at bounding box center [791, 80] width 749 height 55
copy p "Explain Analyse Cheatsheet"
click at [778, 81] on div "Analyse Queries Explain Analyse Cheatsheet Explain Analyse Cheatsheet by [PERSO…" at bounding box center [791, 80] width 749 height 55
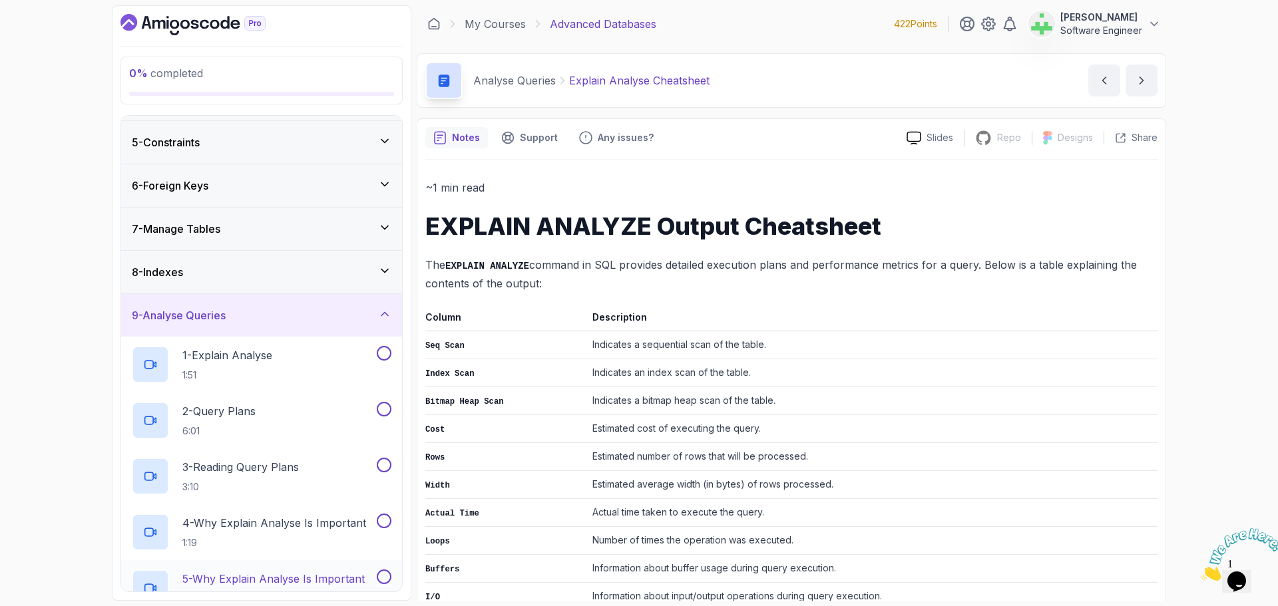
scroll to position [165, 0]
click at [252, 318] on div "9 - Analyse Queries" at bounding box center [262, 318] width 260 height 16
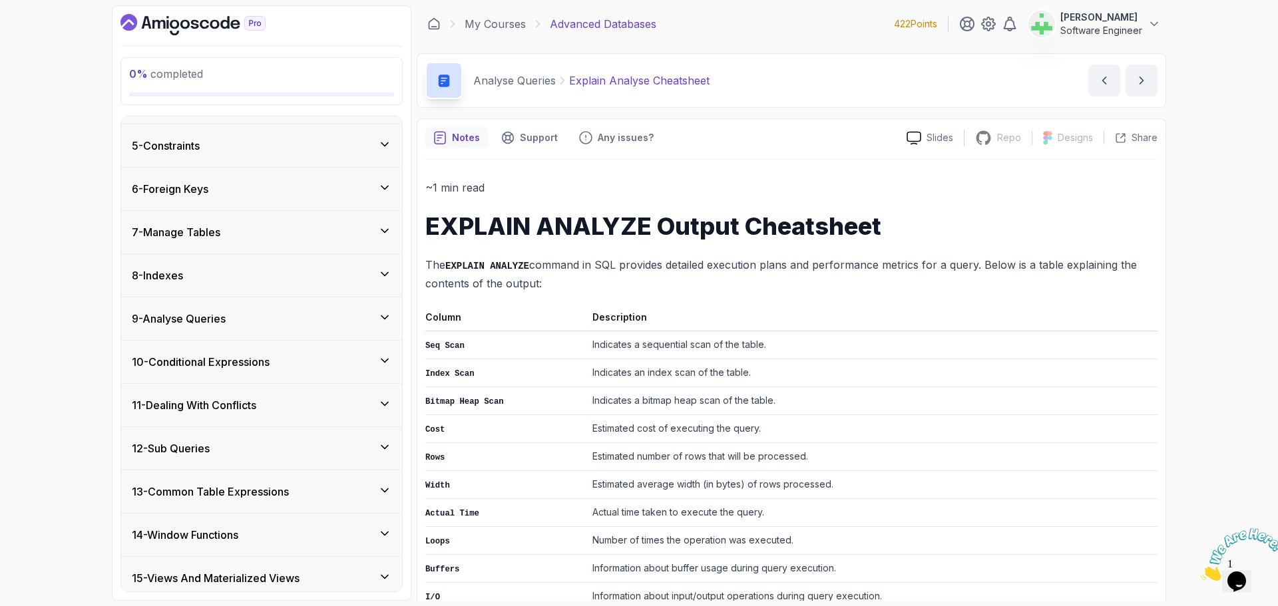
click at [255, 360] on h3 "10 - Conditional Expressions" at bounding box center [201, 362] width 138 height 16
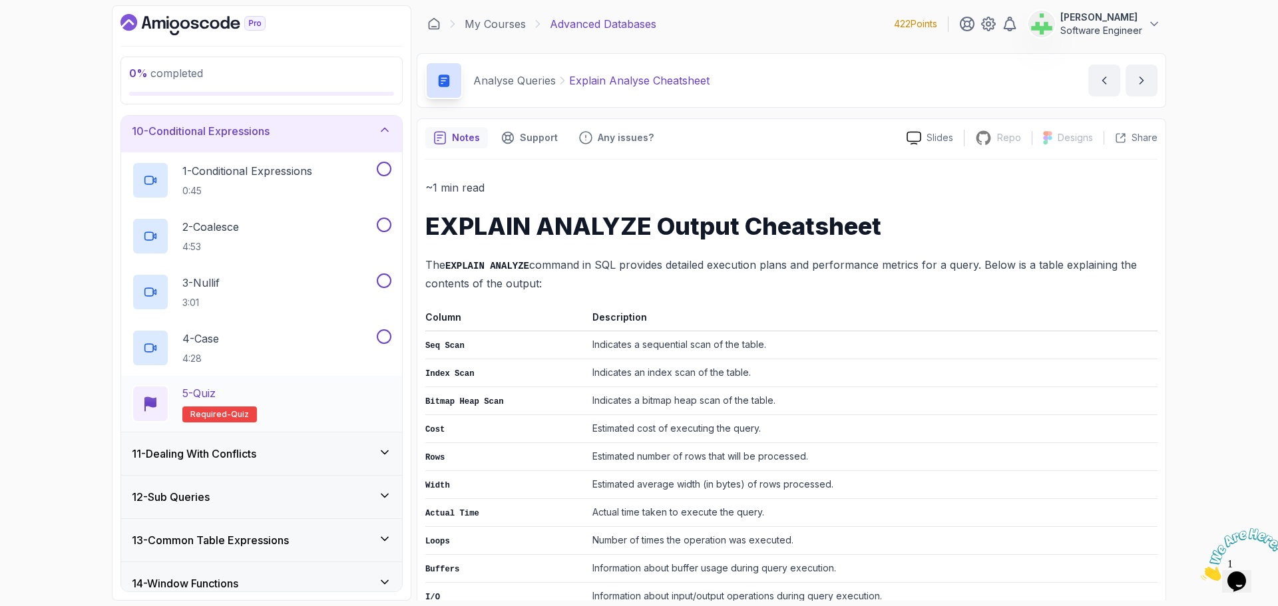
scroll to position [365, 0]
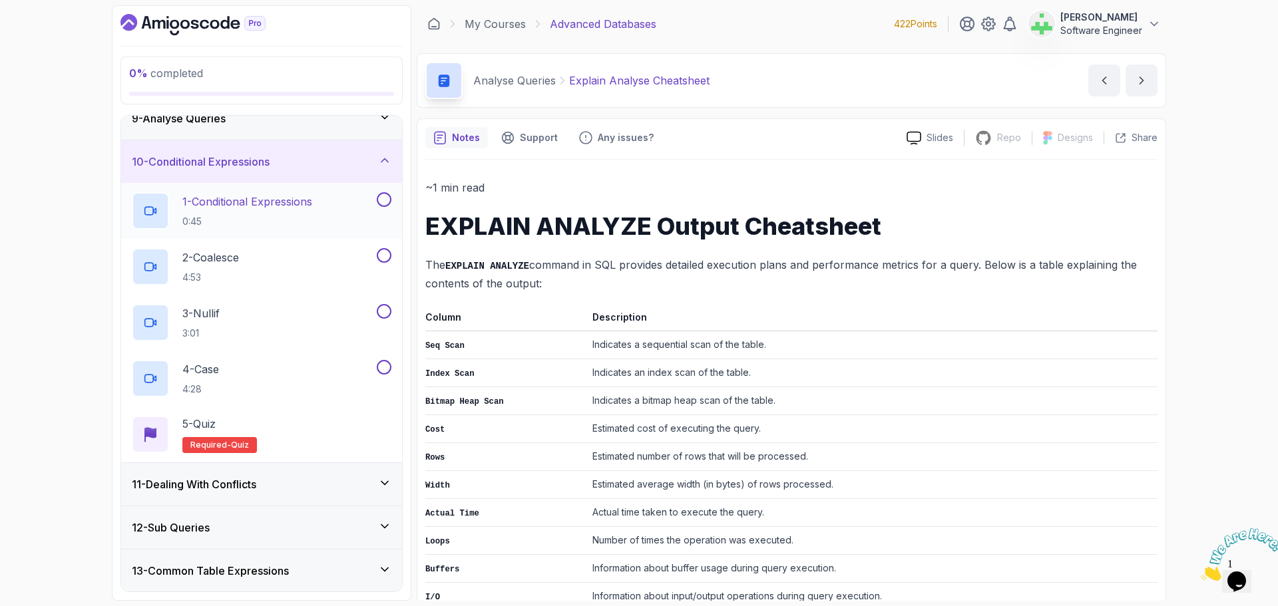
click at [272, 200] on p "1 - Conditional Expressions" at bounding box center [247, 202] width 130 height 16
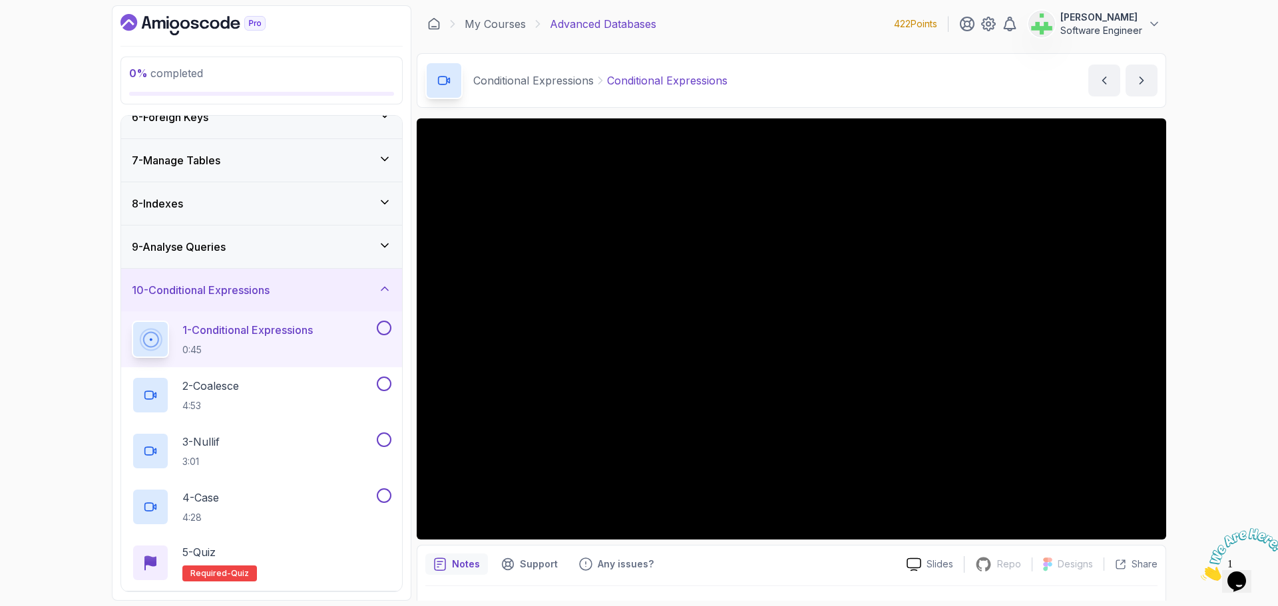
scroll to position [232, 0]
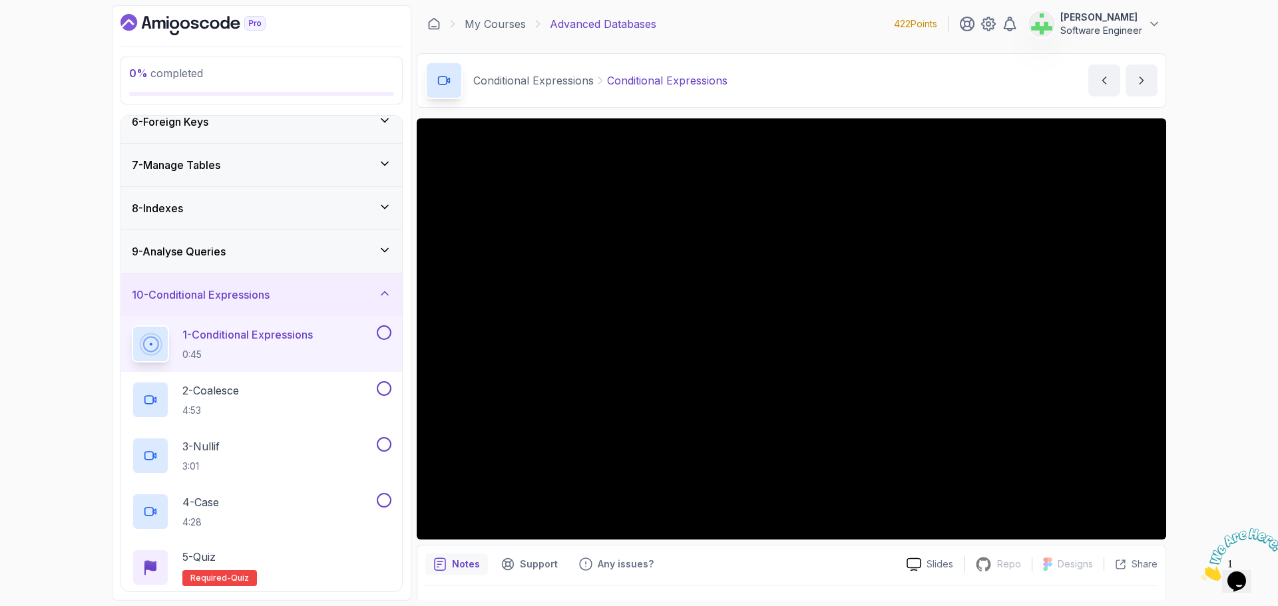
click at [253, 253] on div "9 - Analyse Queries" at bounding box center [262, 252] width 260 height 16
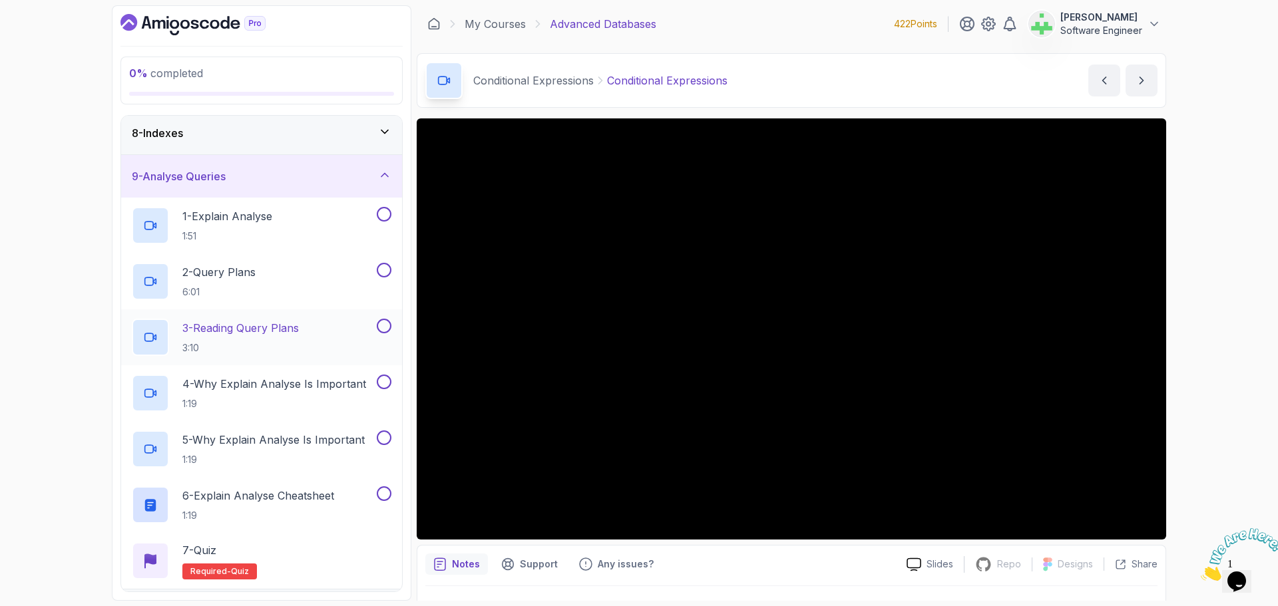
scroll to position [298, 0]
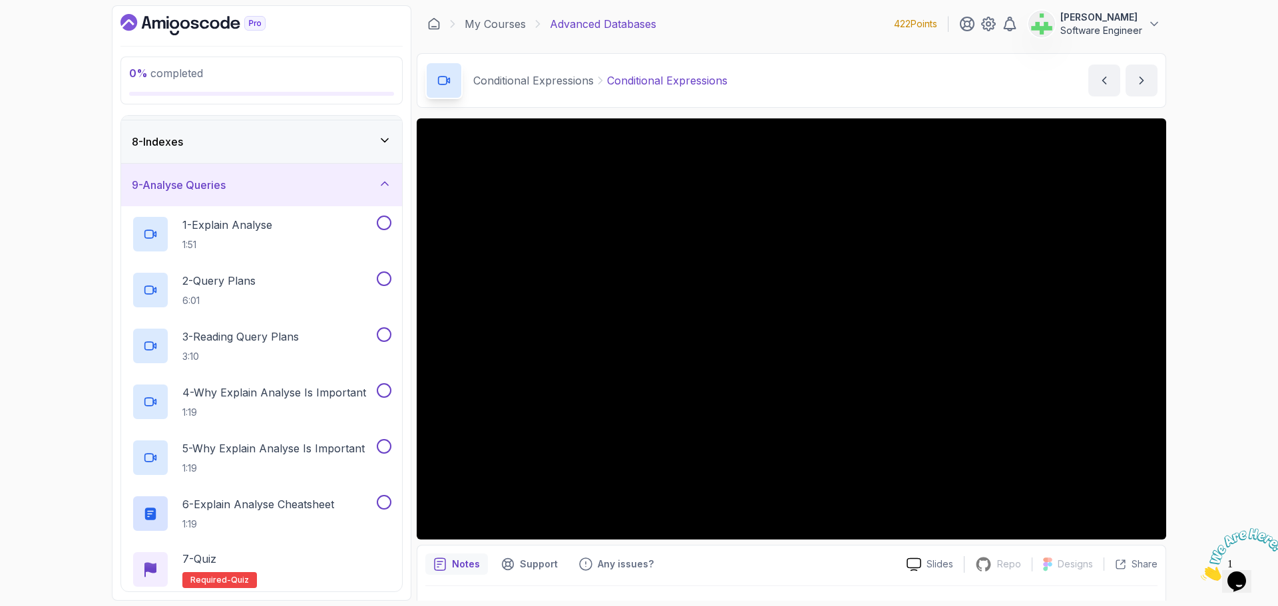
click at [272, 186] on div "9 - Analyse Queries" at bounding box center [262, 185] width 260 height 16
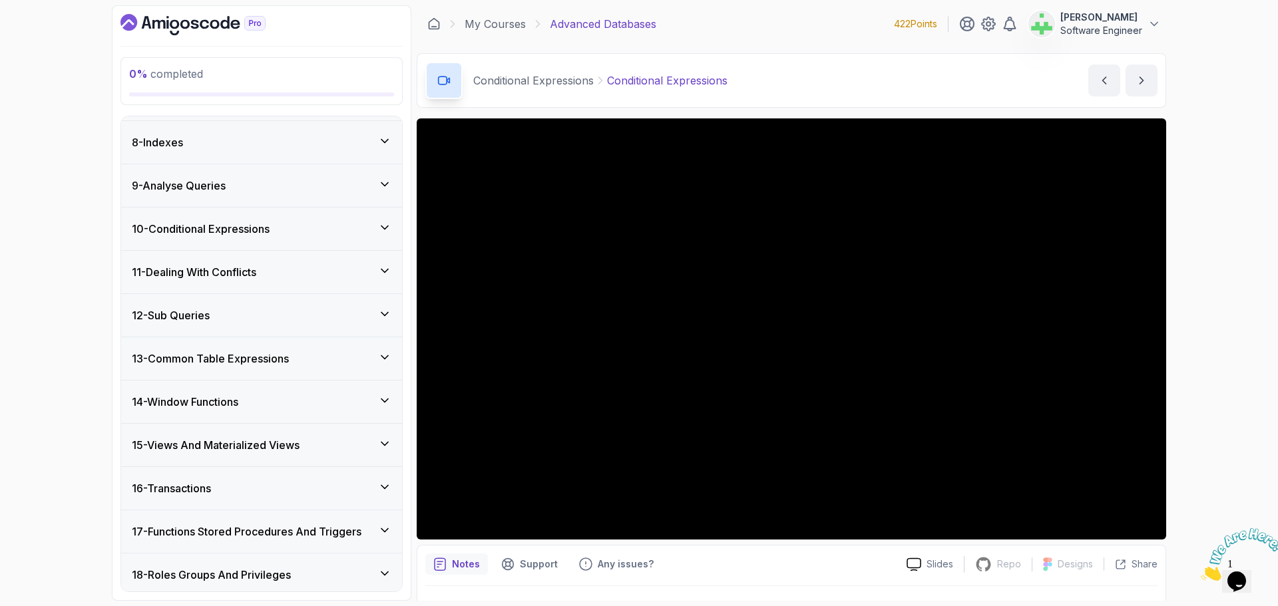
click at [290, 228] on div "10 - Conditional Expressions" at bounding box center [262, 229] width 260 height 16
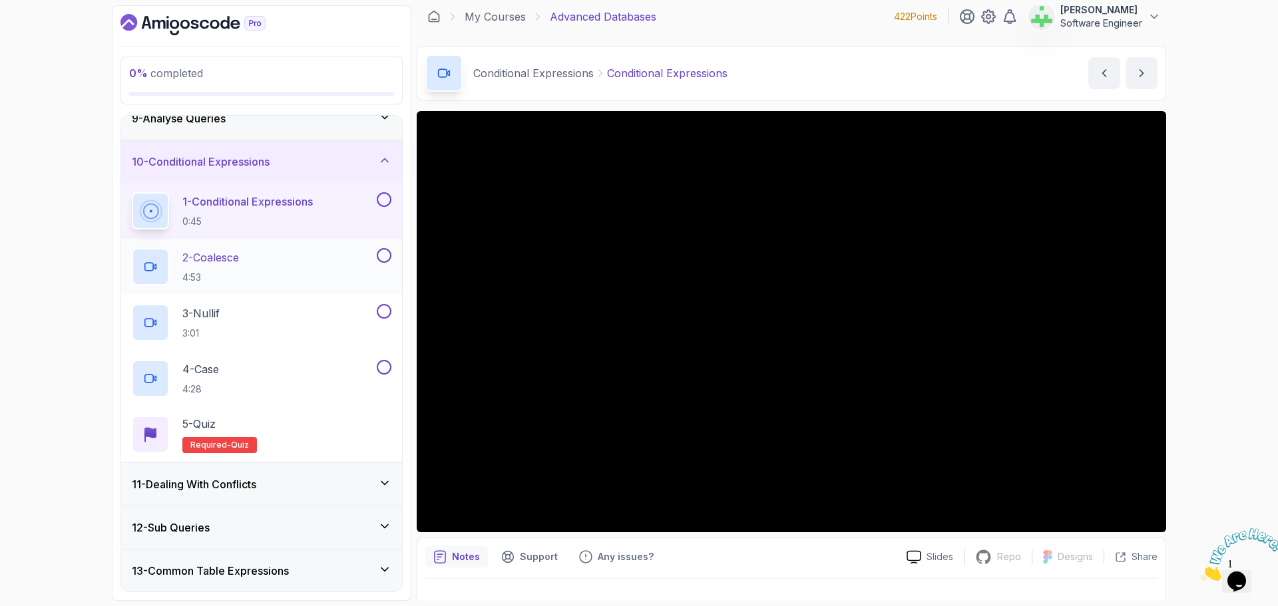
scroll to position [0, 0]
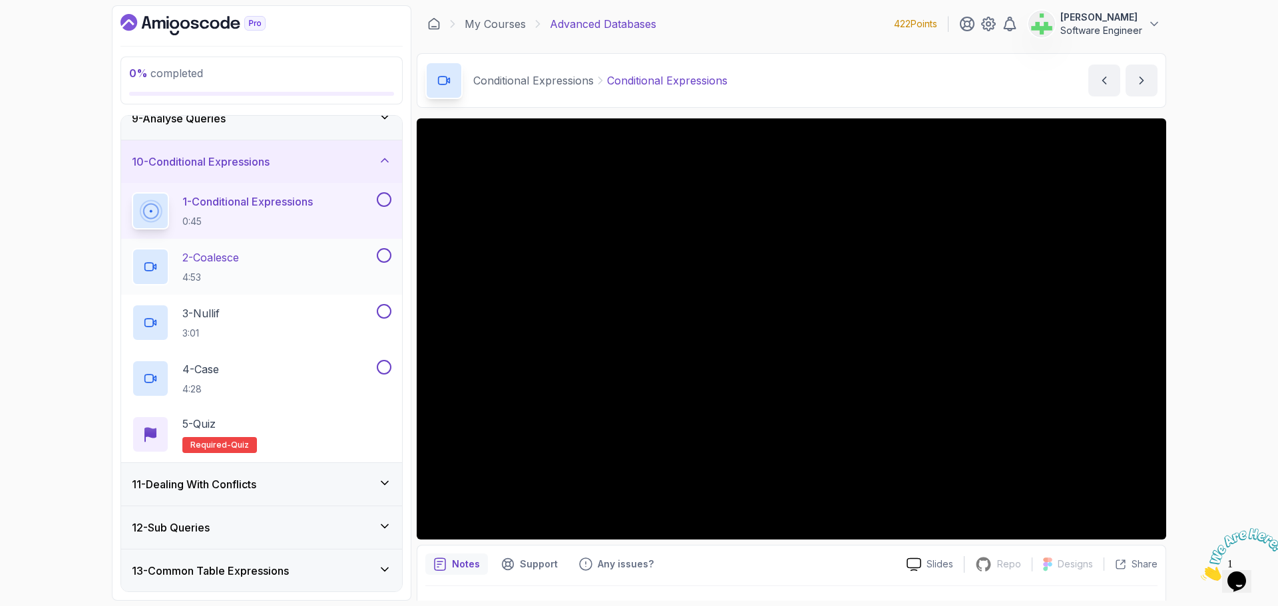
click at [228, 257] on p "2 - Coalesce" at bounding box center [210, 258] width 57 height 16
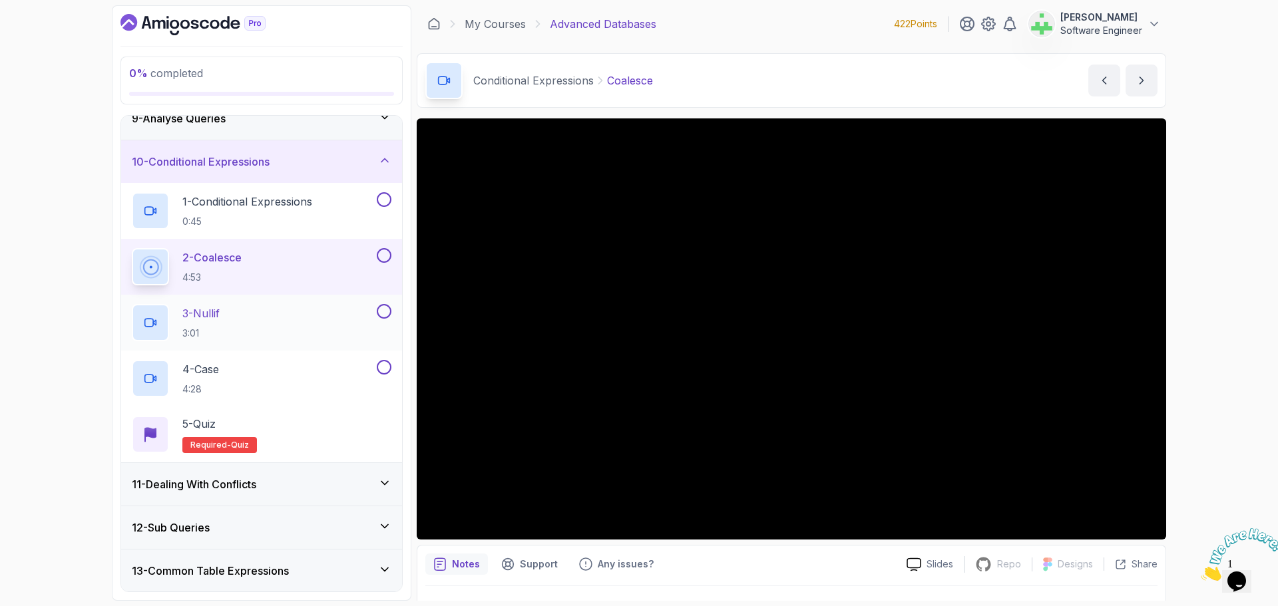
click at [220, 314] on p "3 - Nullif" at bounding box center [200, 314] width 37 height 16
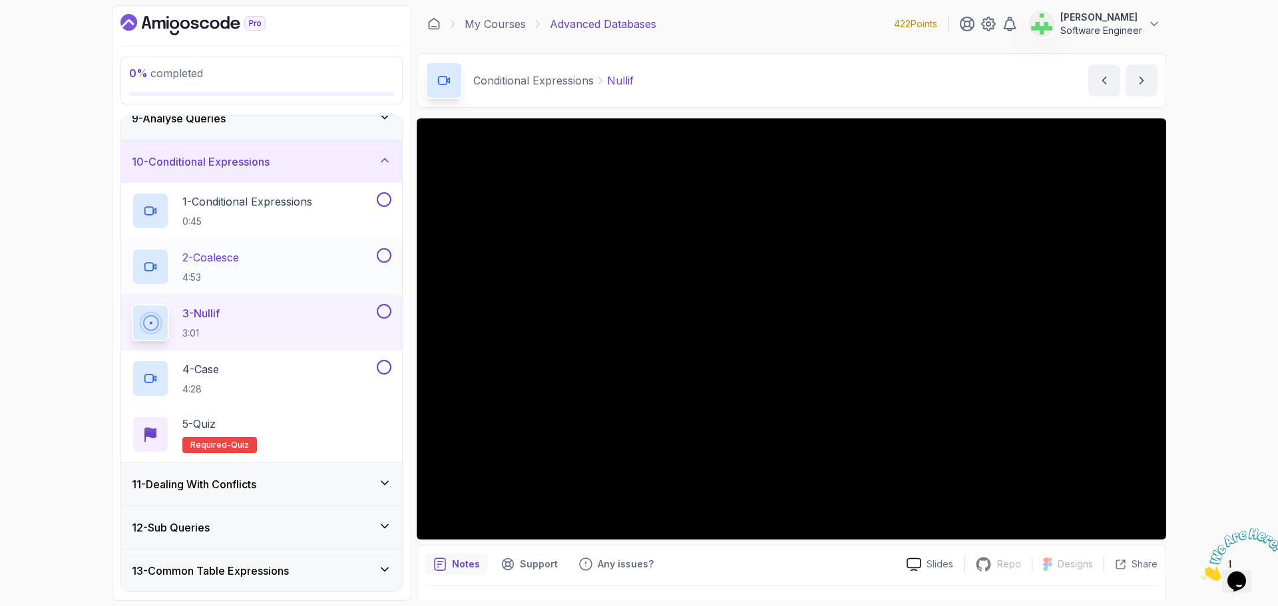
click at [264, 259] on div "2 - Coalesce 4:53" at bounding box center [253, 266] width 242 height 37
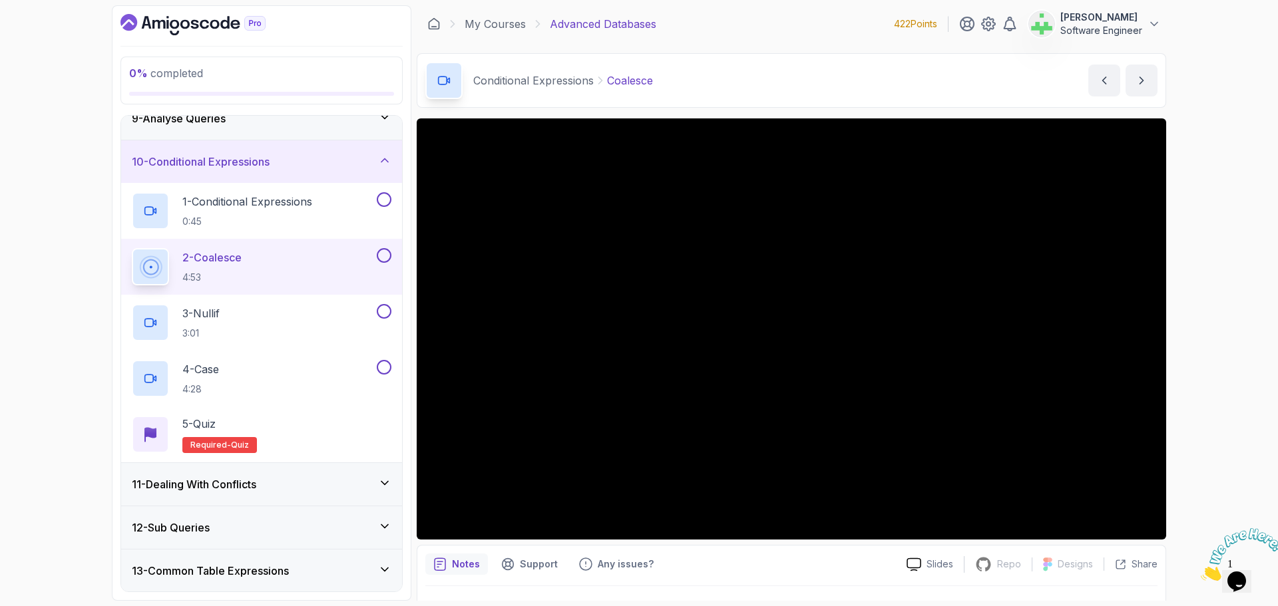
click at [641, 79] on p "Coalesce" at bounding box center [630, 81] width 46 height 16
copy p "Coalesce"
click at [685, 75] on div "Conditional Expressions Coalesce Coalesce by [PERSON_NAME]" at bounding box center [791, 80] width 749 height 55
click at [317, 313] on div "3 - Nullif 3:01" at bounding box center [253, 322] width 242 height 37
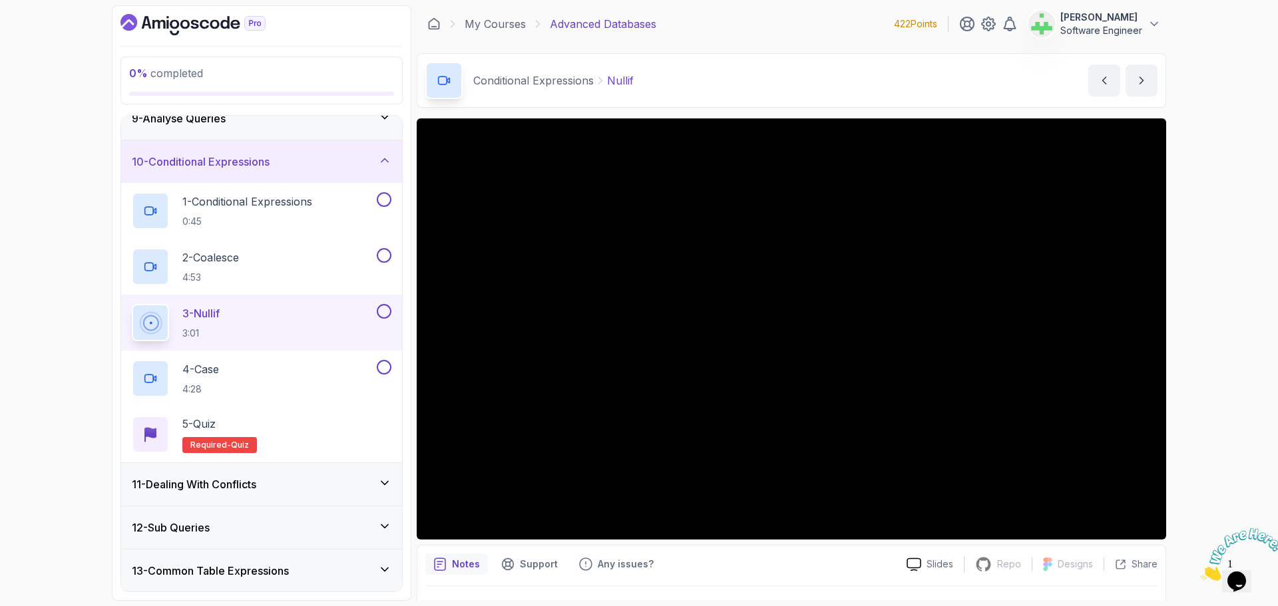
click at [626, 81] on p "Nullif" at bounding box center [620, 81] width 27 height 16
copy p "Nullif"
click at [671, 75] on div "Conditional Expressions Nullif Nullif by [PERSON_NAME]" at bounding box center [791, 80] width 749 height 55
click at [268, 369] on div "4 - Case 4:28" at bounding box center [253, 378] width 242 height 37
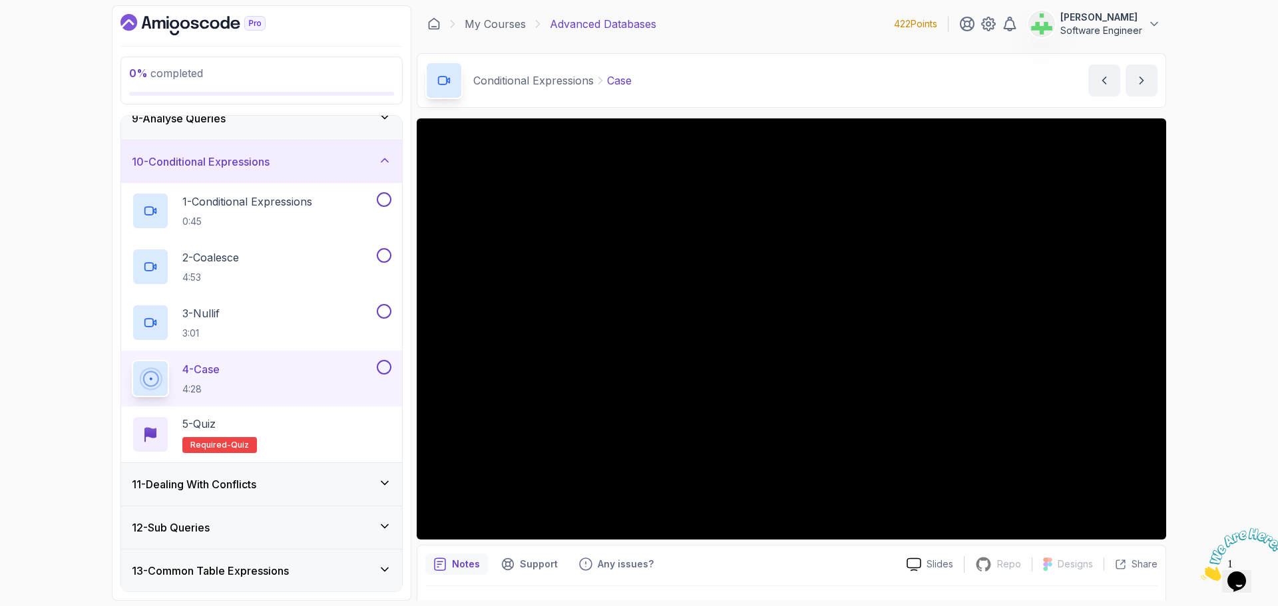
click at [622, 85] on p "Case" at bounding box center [619, 81] width 25 height 16
click at [620, 87] on p "Case" at bounding box center [619, 81] width 25 height 16
click at [618, 81] on p "Case" at bounding box center [619, 81] width 25 height 16
copy p "Case"
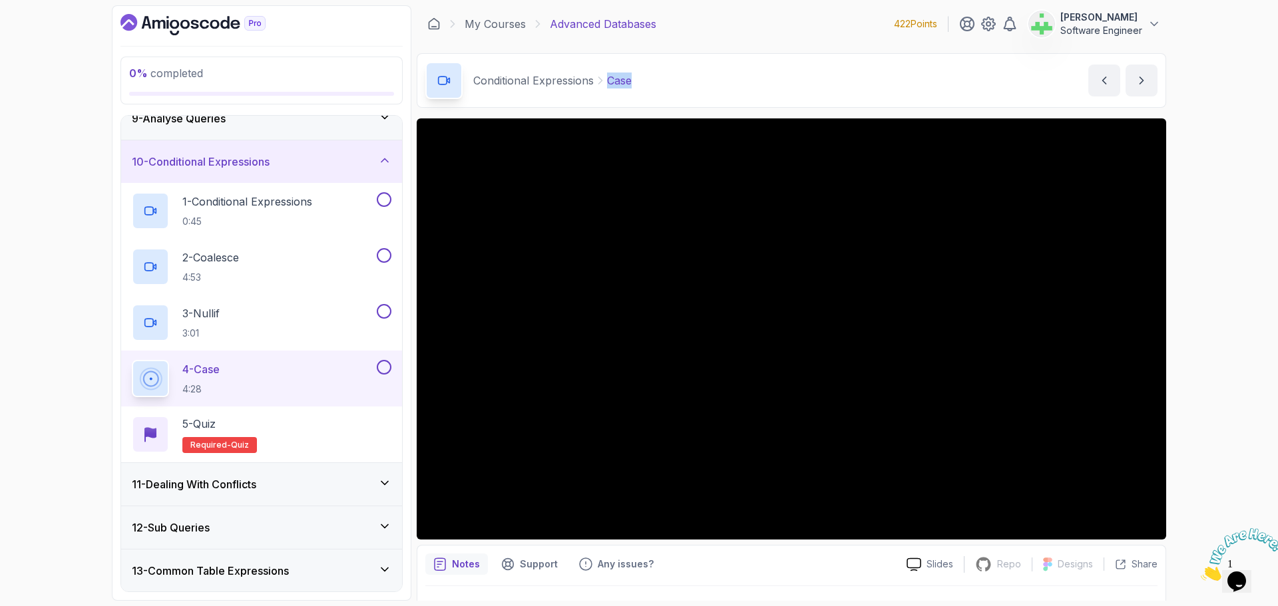
click at [736, 87] on div "Conditional Expressions Case Case by [PERSON_NAME]" at bounding box center [791, 80] width 749 height 55
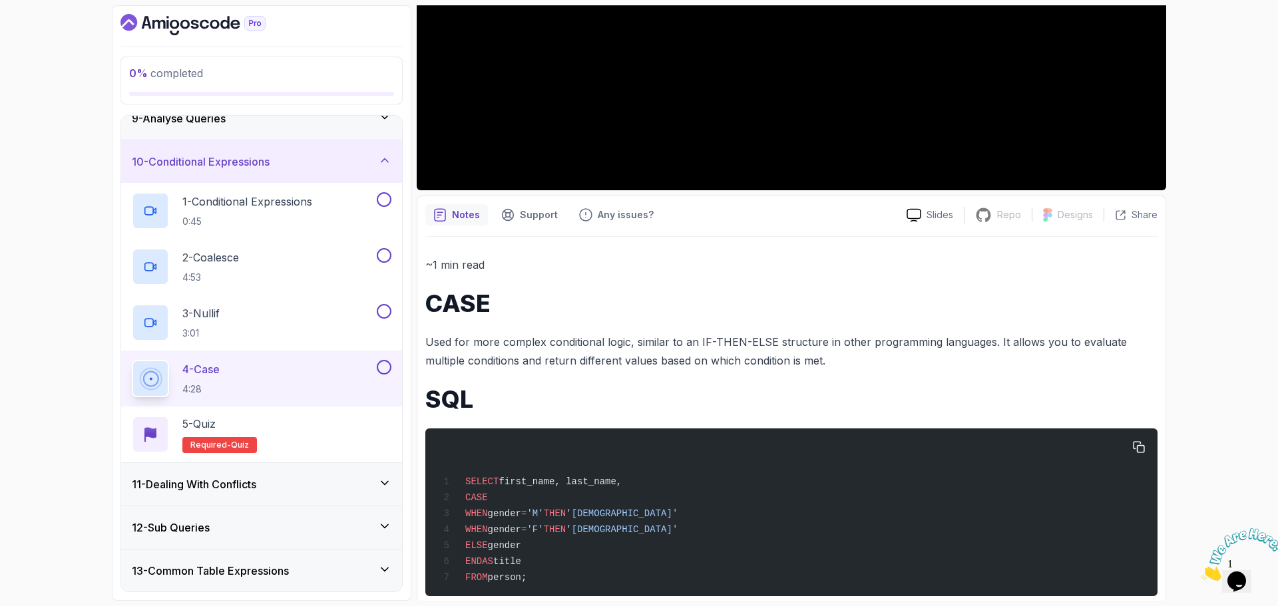
scroll to position [377, 0]
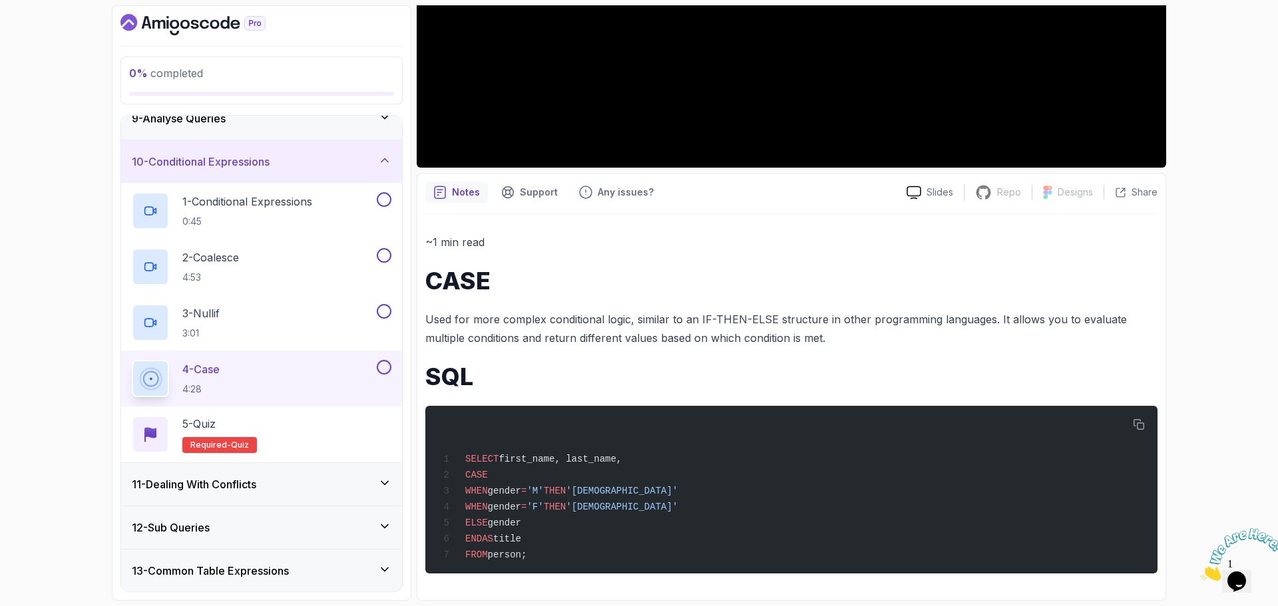
click at [306, 479] on div "11 - Dealing With Conflicts" at bounding box center [262, 485] width 260 height 16
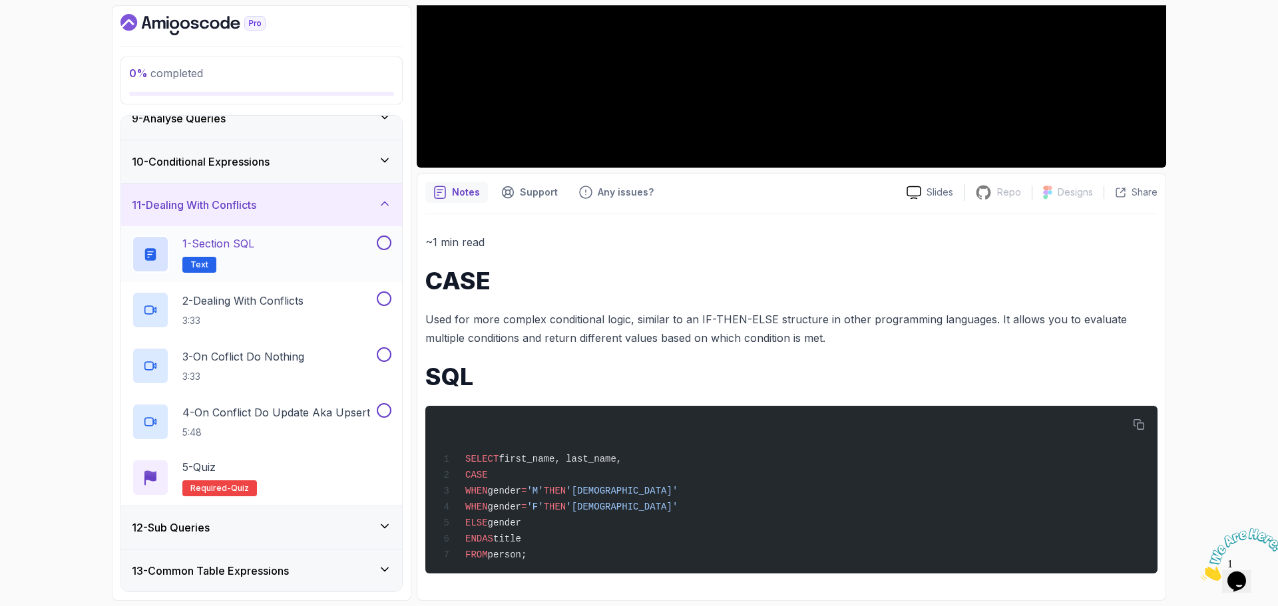
click at [266, 246] on div "1 - Section SQL Text" at bounding box center [253, 254] width 242 height 37
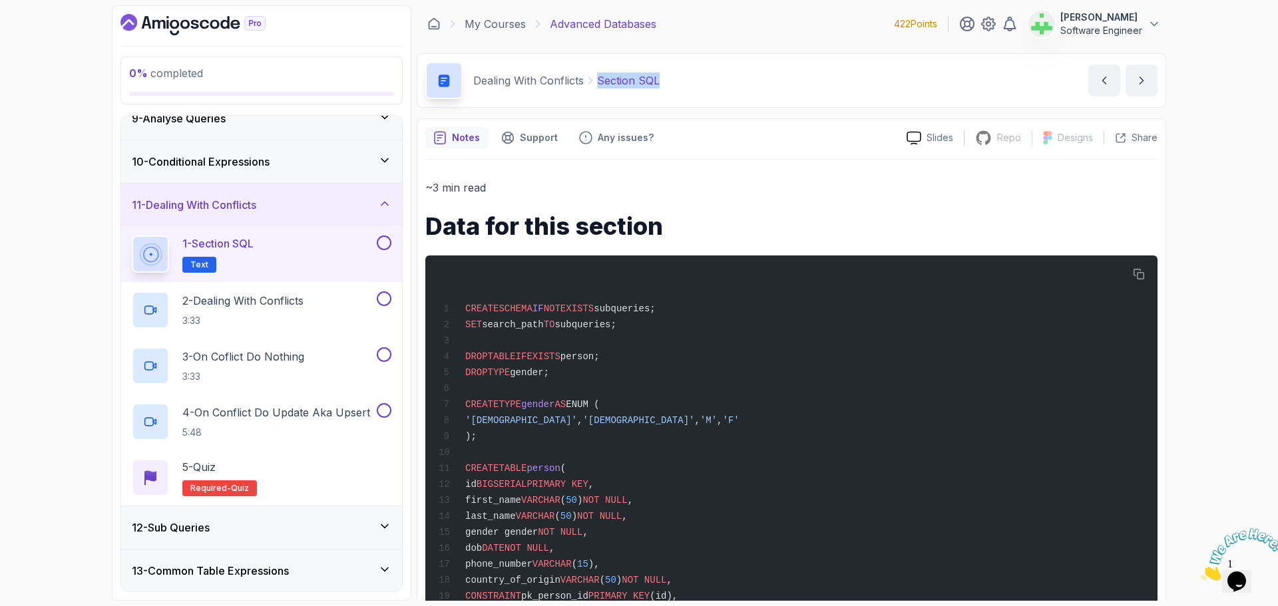
drag, startPoint x: 599, startPoint y: 81, endPoint x: 773, endPoint y: 83, distance: 173.7
click at [773, 83] on div "Dealing With Conflicts Section SQL Section SQL by [PERSON_NAME]" at bounding box center [791, 80] width 749 height 55
copy p "Section SQL"
click at [726, 78] on div "Dealing With Conflicts Section SQL Section SQL by [PERSON_NAME]" at bounding box center [791, 80] width 749 height 55
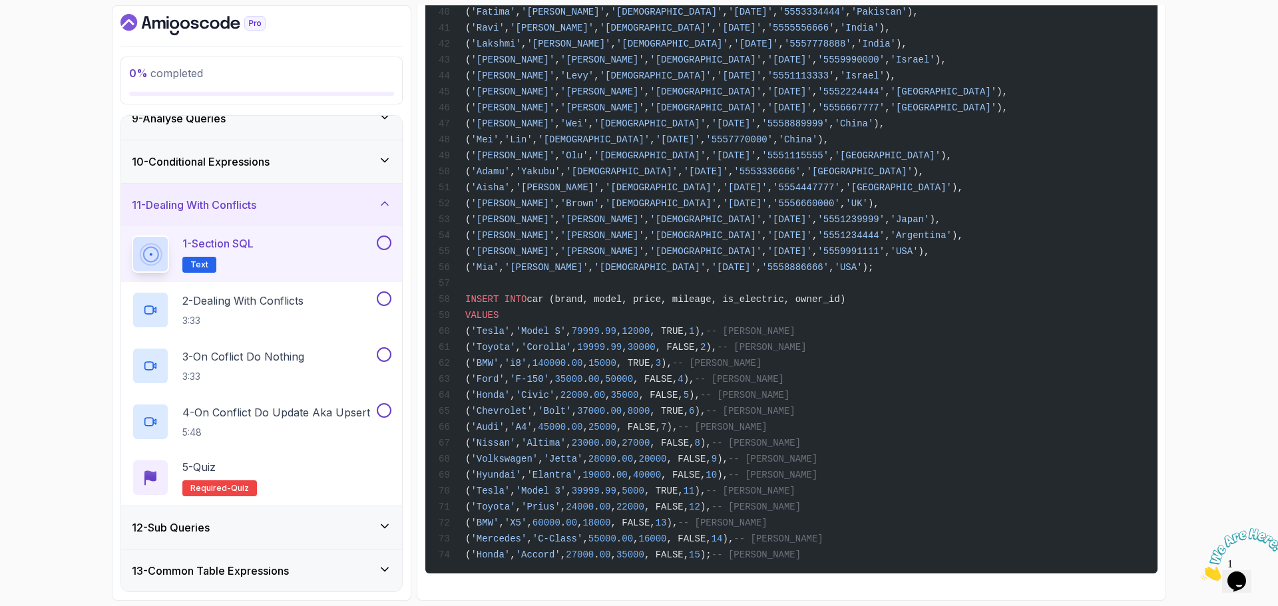
scroll to position [969, 0]
click at [228, 303] on p "2 - Dealing With Conflicts" at bounding box center [242, 301] width 121 height 16
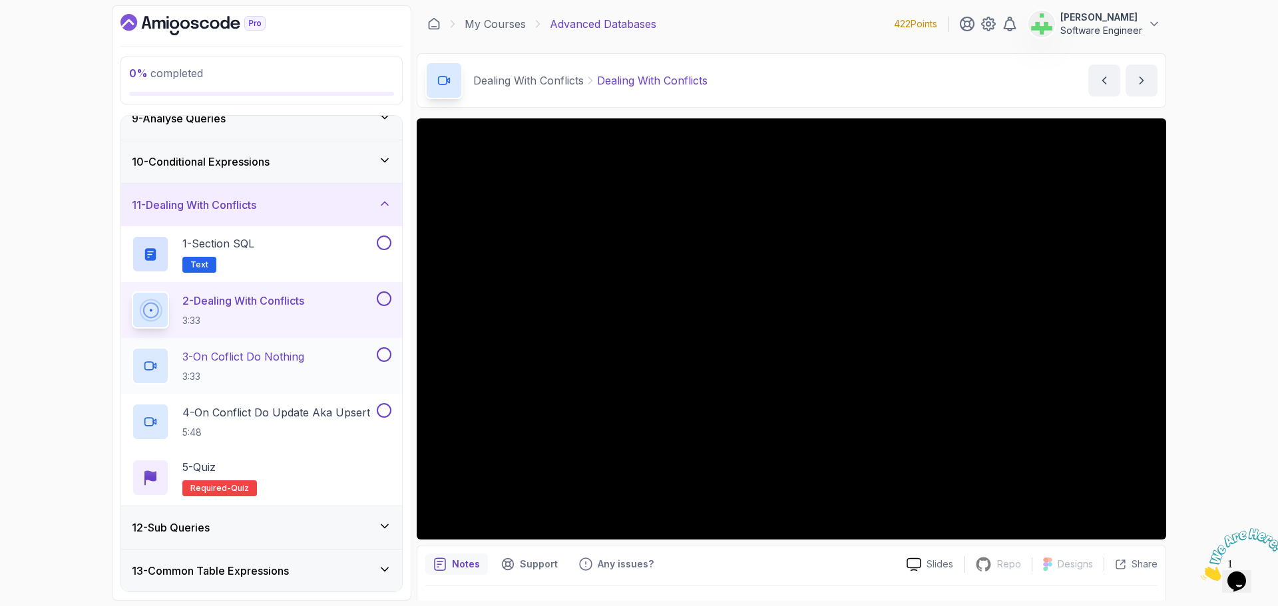
click at [291, 358] on p "3 - On Coflict Do Nothing" at bounding box center [243, 357] width 122 height 16
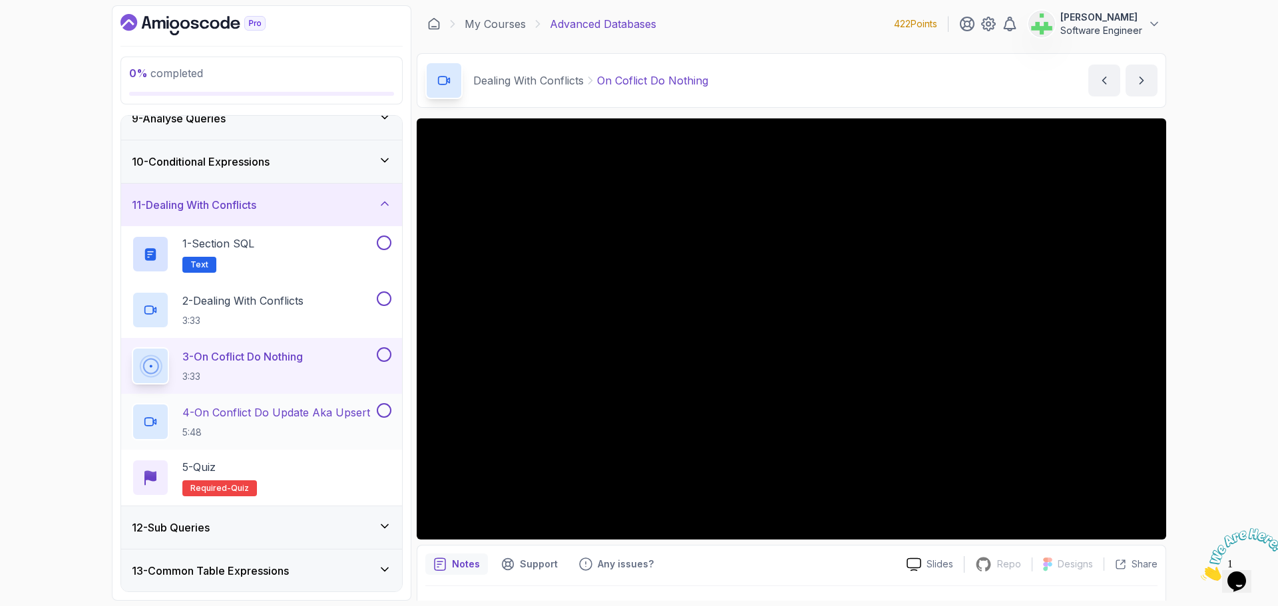
click at [301, 409] on p "4 - On Conflict Do Update Aka Upsert" at bounding box center [276, 413] width 188 height 16
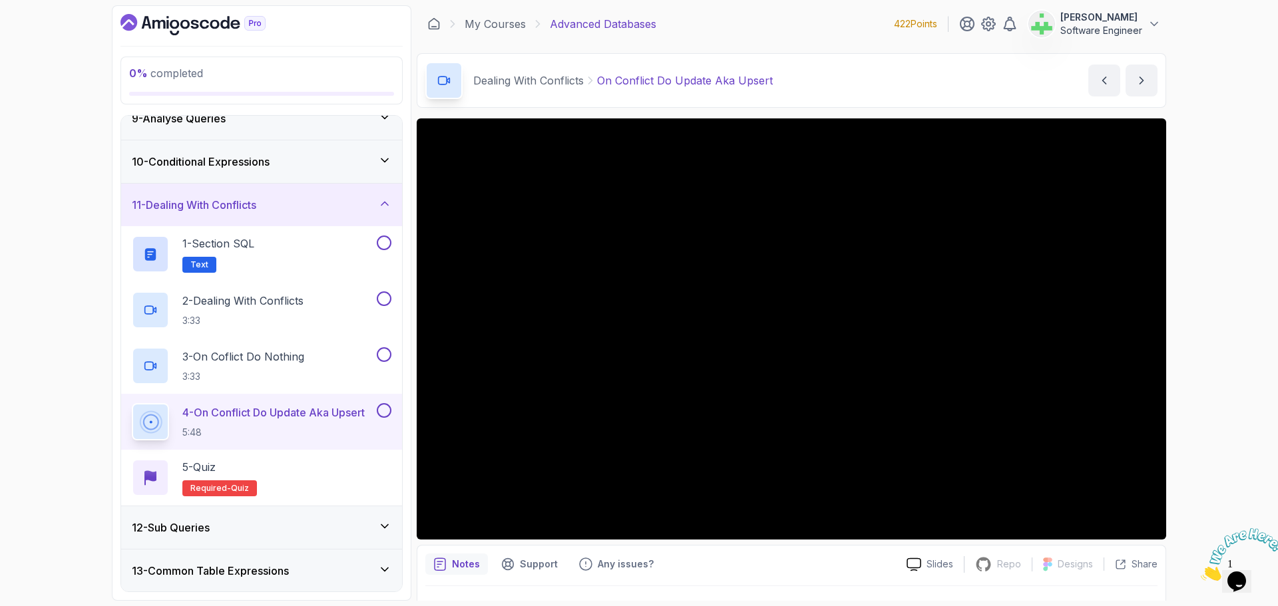
click at [294, 200] on div "11 - Dealing With Conflicts" at bounding box center [262, 205] width 260 height 16
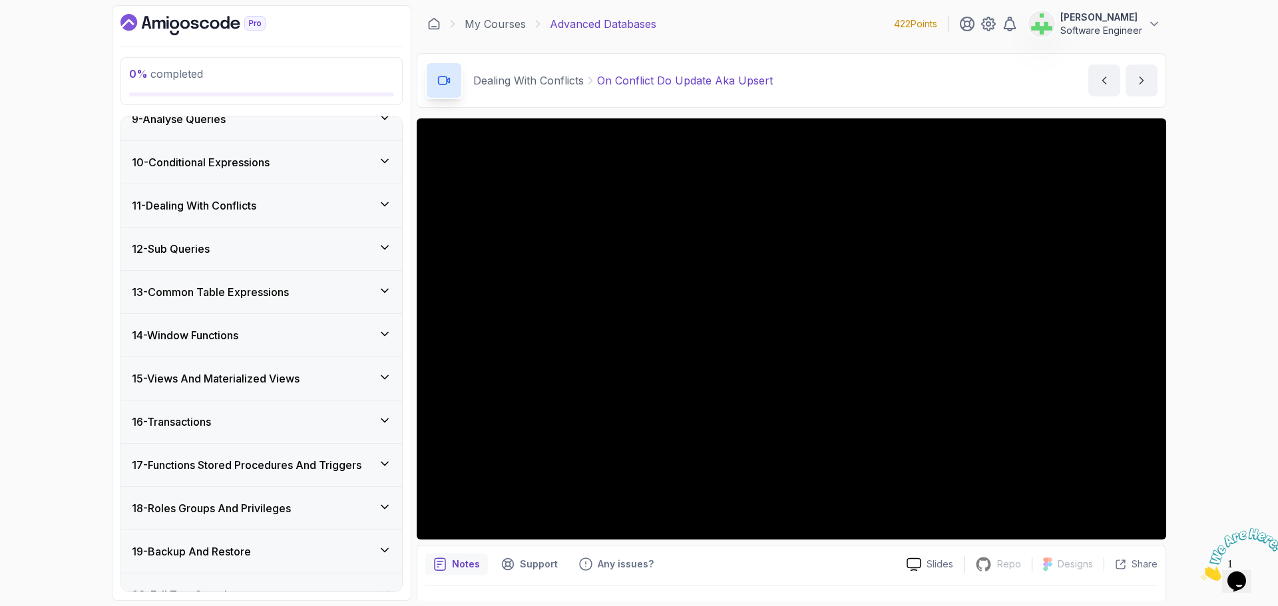
click at [285, 244] on div "12 - Sub Queries" at bounding box center [262, 249] width 260 height 16
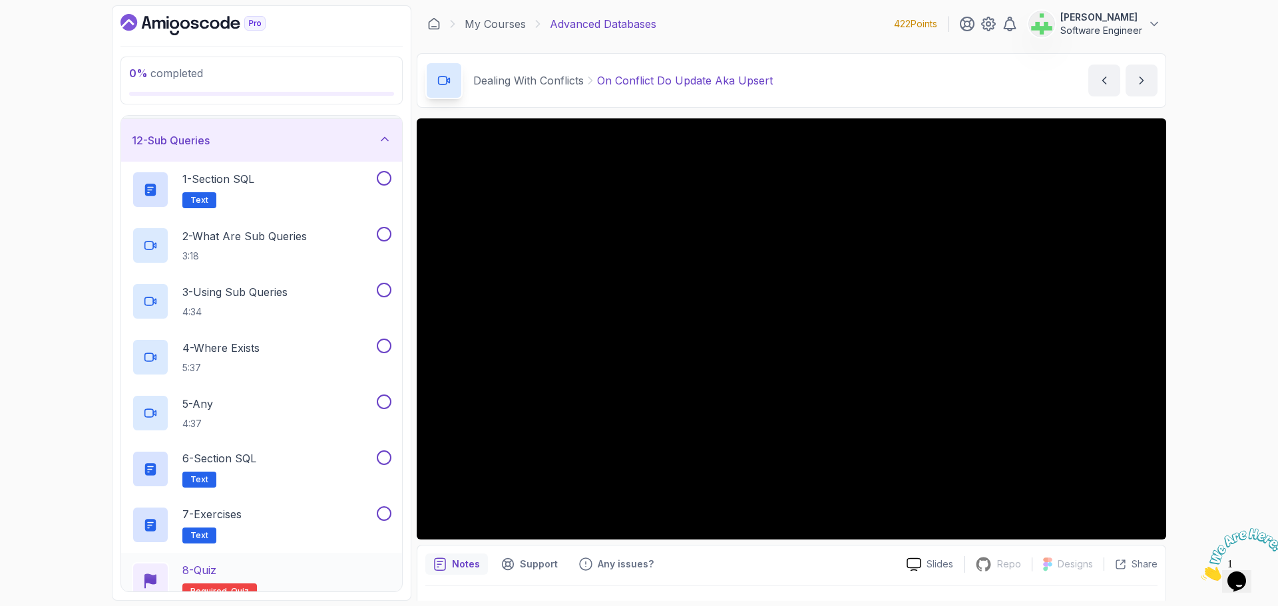
scroll to position [365, 0]
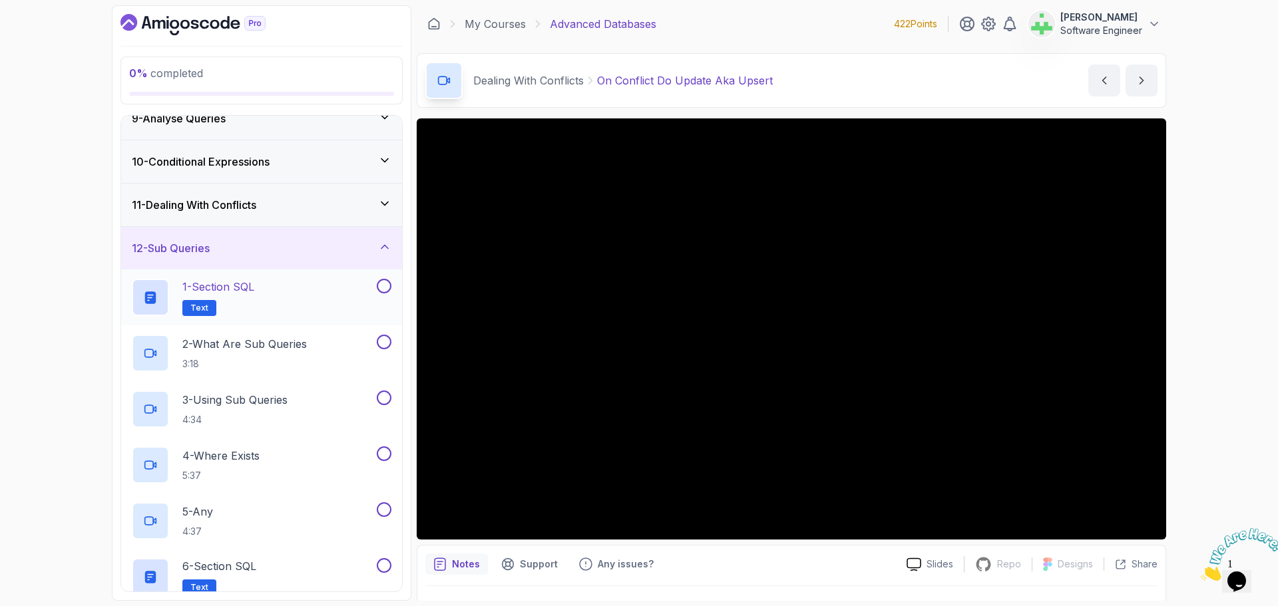
click at [270, 287] on div "1 - Section SQL Text" at bounding box center [253, 297] width 242 height 37
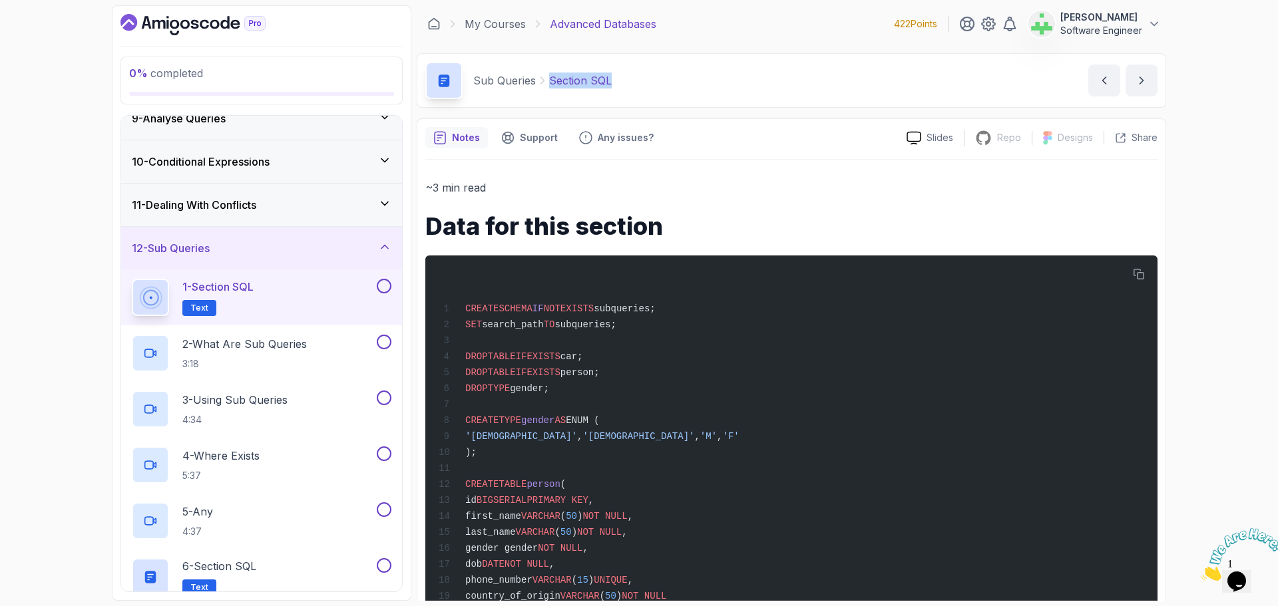
drag, startPoint x: 549, startPoint y: 78, endPoint x: 667, endPoint y: 85, distance: 118.0
click at [667, 85] on div "Sub Queries Section SQL Section SQL by [PERSON_NAME]" at bounding box center [791, 80] width 749 height 55
copy p "Section SQL"
click at [667, 85] on div "Sub Queries Section SQL Section SQL by [PERSON_NAME]" at bounding box center [791, 80] width 749 height 55
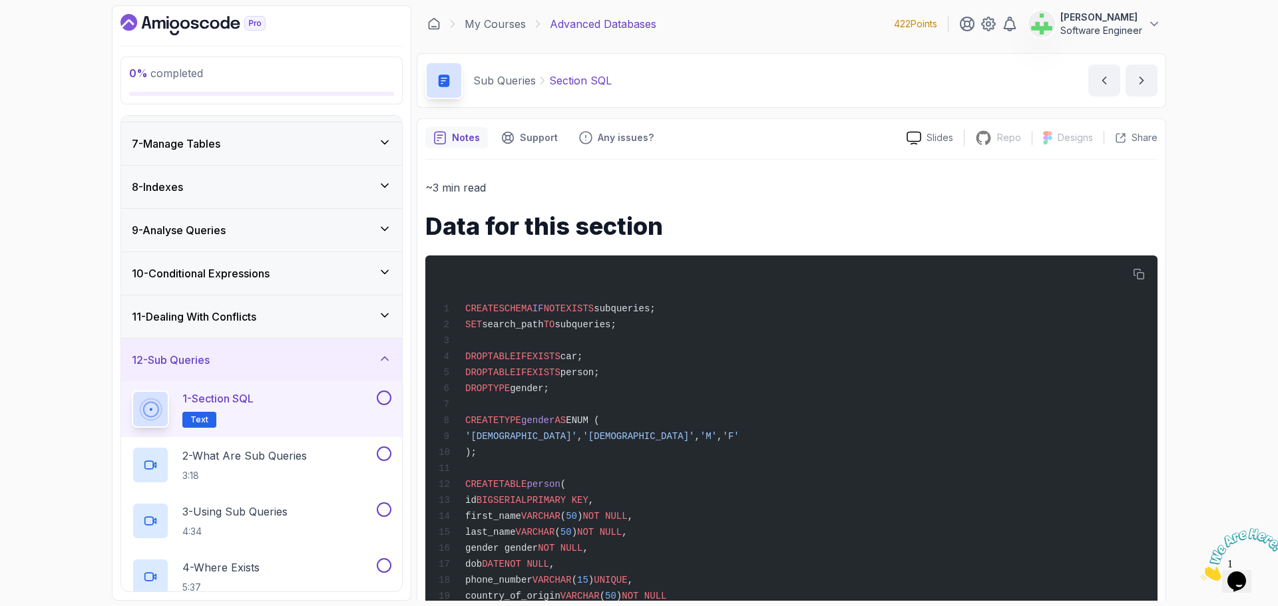
scroll to position [232, 0]
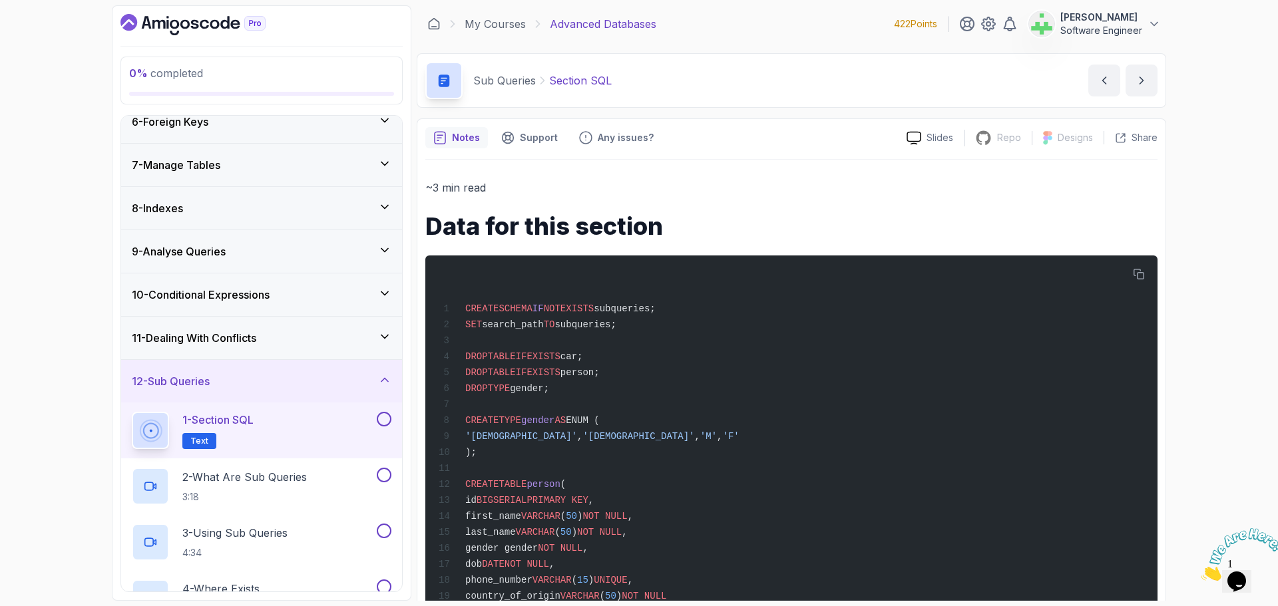
click at [302, 292] on div "10 - Conditional Expressions" at bounding box center [262, 295] width 260 height 16
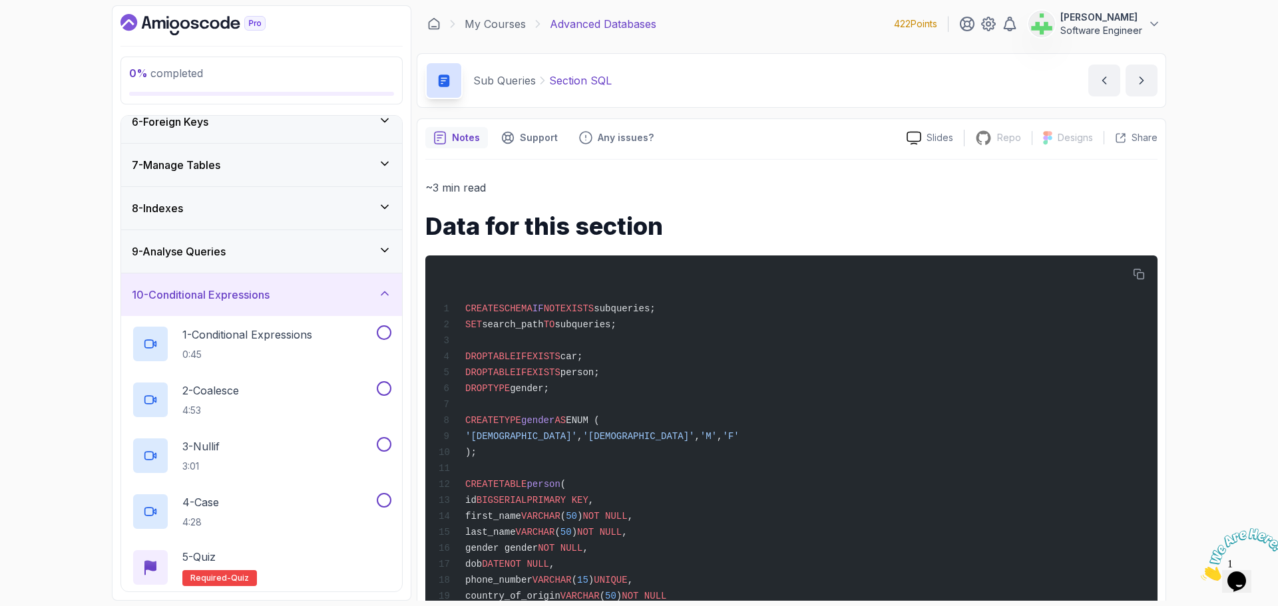
click at [306, 254] on div "9 - Analyse Queries" at bounding box center [262, 252] width 260 height 16
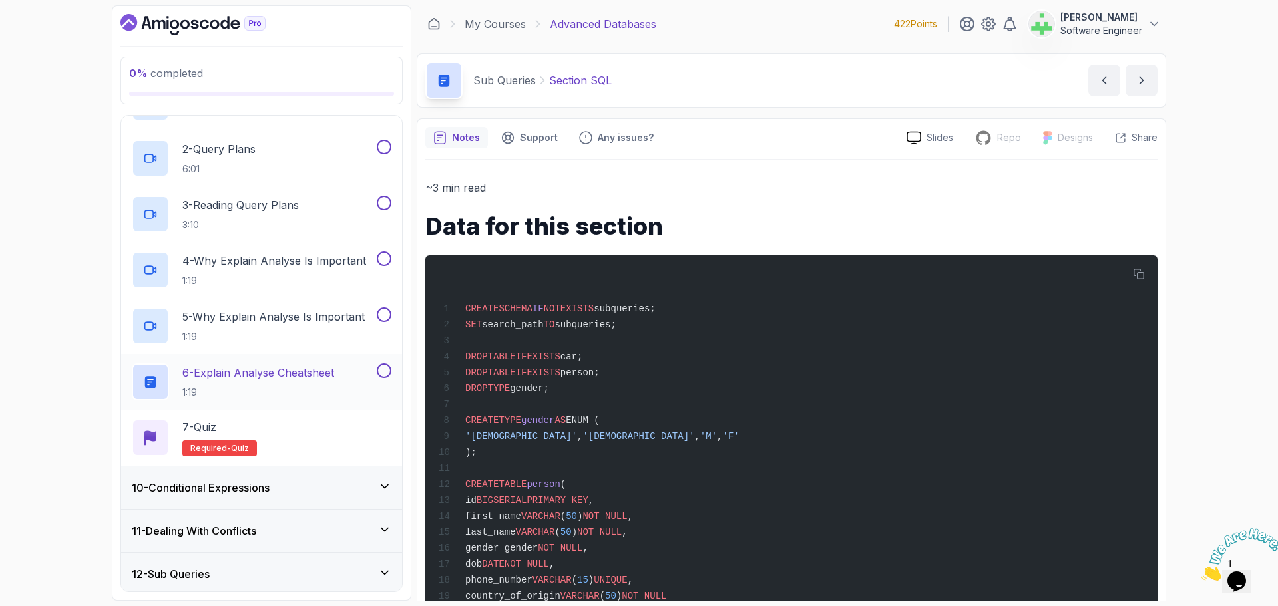
scroll to position [431, 0]
click at [313, 372] on p "6 - Explain Analyse Cheatsheet" at bounding box center [258, 371] width 152 height 16
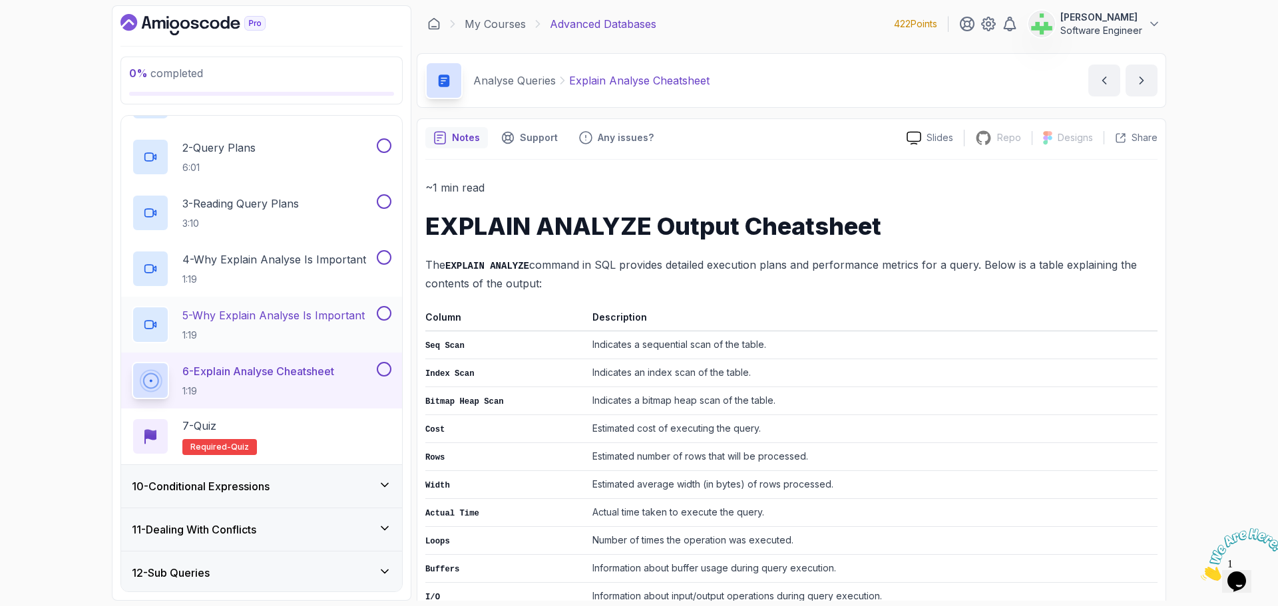
click at [318, 324] on h2 "5 - Why Explain Analyse Is Important 1:19" at bounding box center [273, 325] width 182 height 35
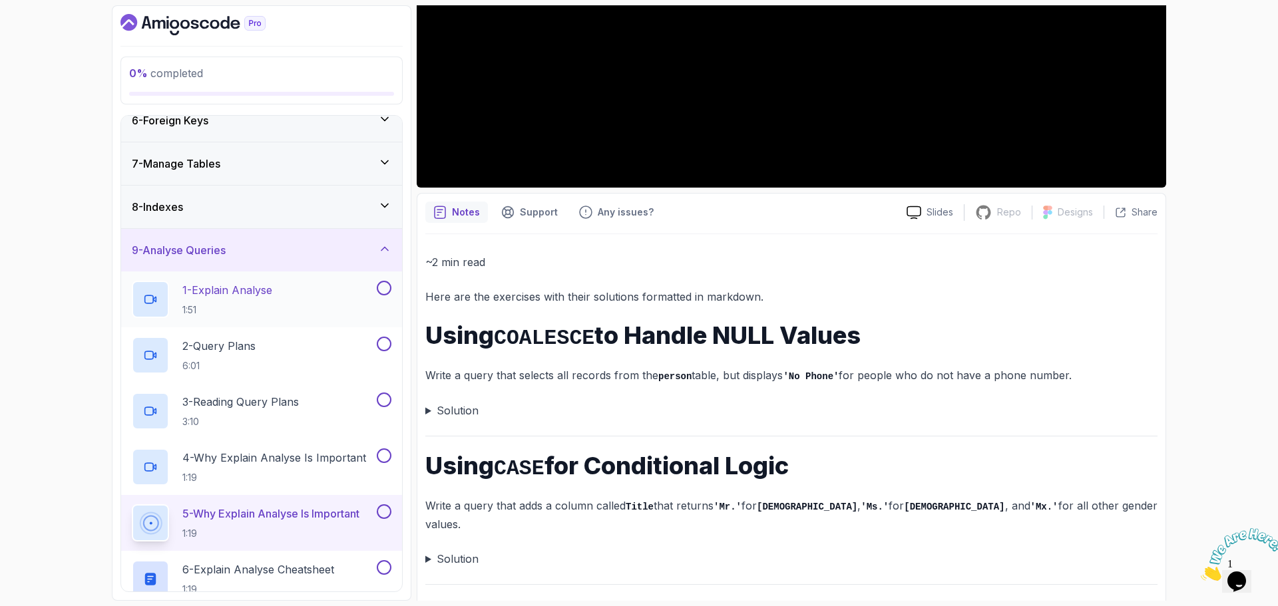
scroll to position [232, 0]
click at [300, 258] on div "9 - Analyse Queries" at bounding box center [262, 252] width 260 height 16
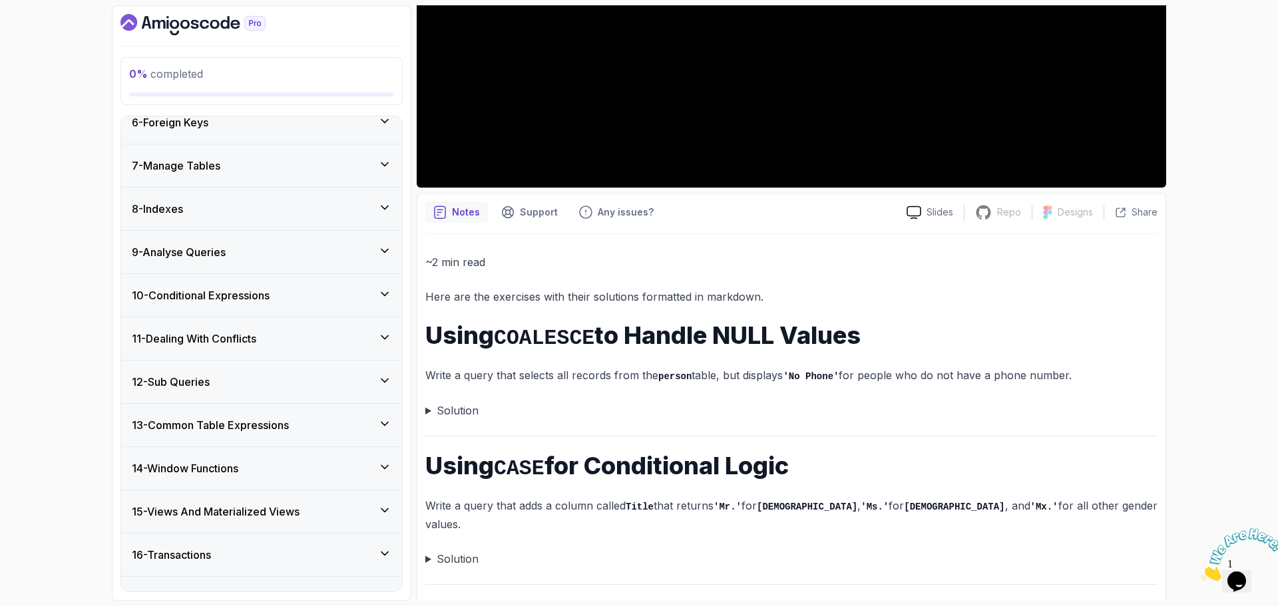
click at [244, 379] on div "12 - Sub Queries" at bounding box center [262, 382] width 260 height 16
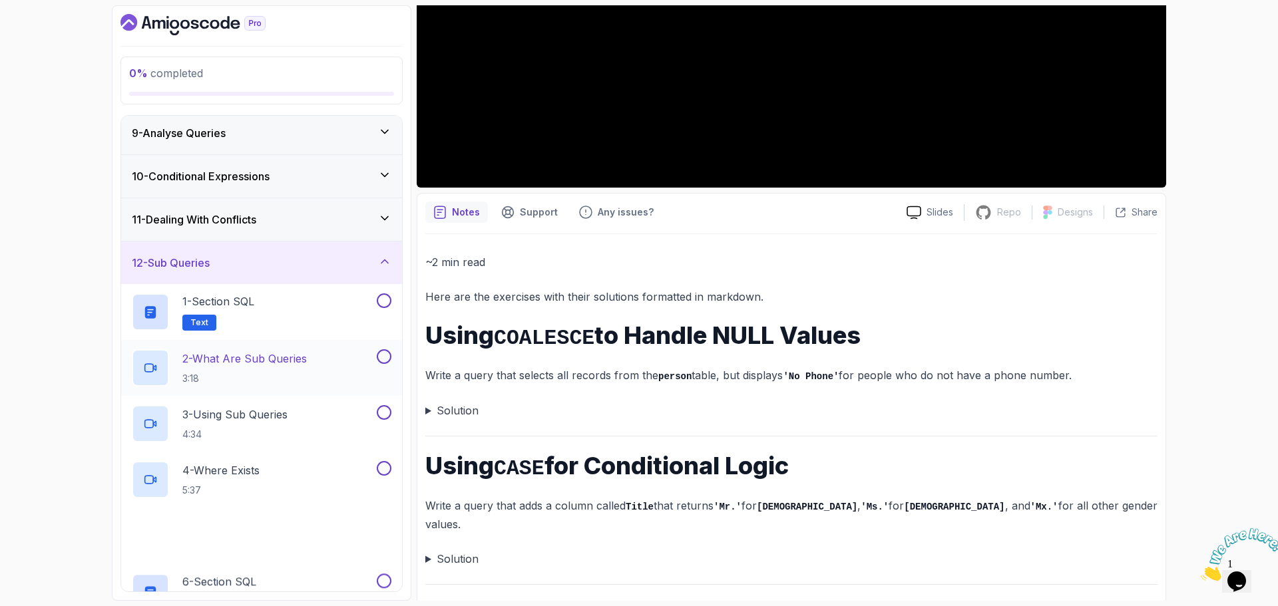
scroll to position [365, 0]
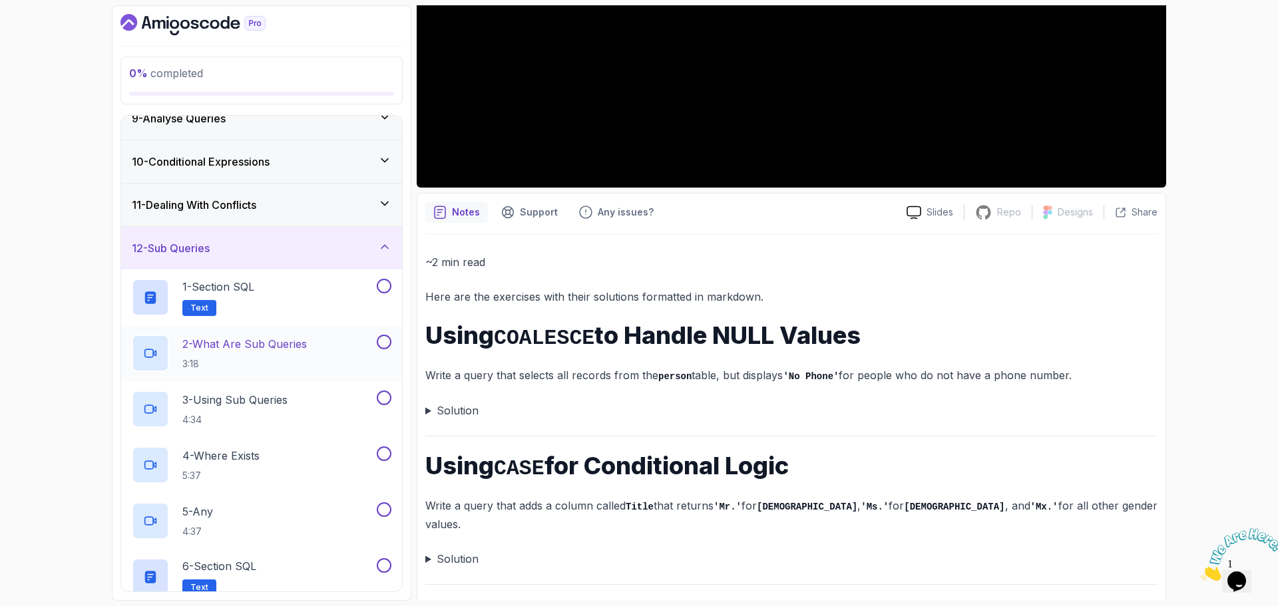
click at [255, 348] on p "2 - What Are Sub Queries" at bounding box center [244, 344] width 124 height 16
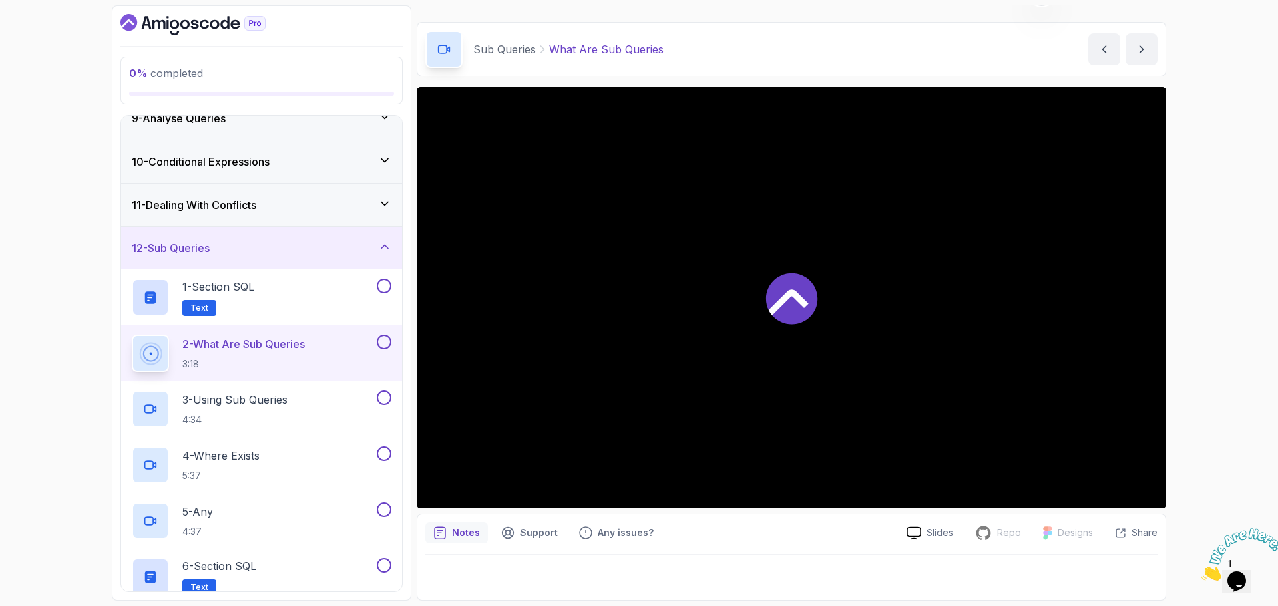
scroll to position [31, 0]
click at [278, 401] on p "3 - Using Sub Queries" at bounding box center [234, 400] width 105 height 16
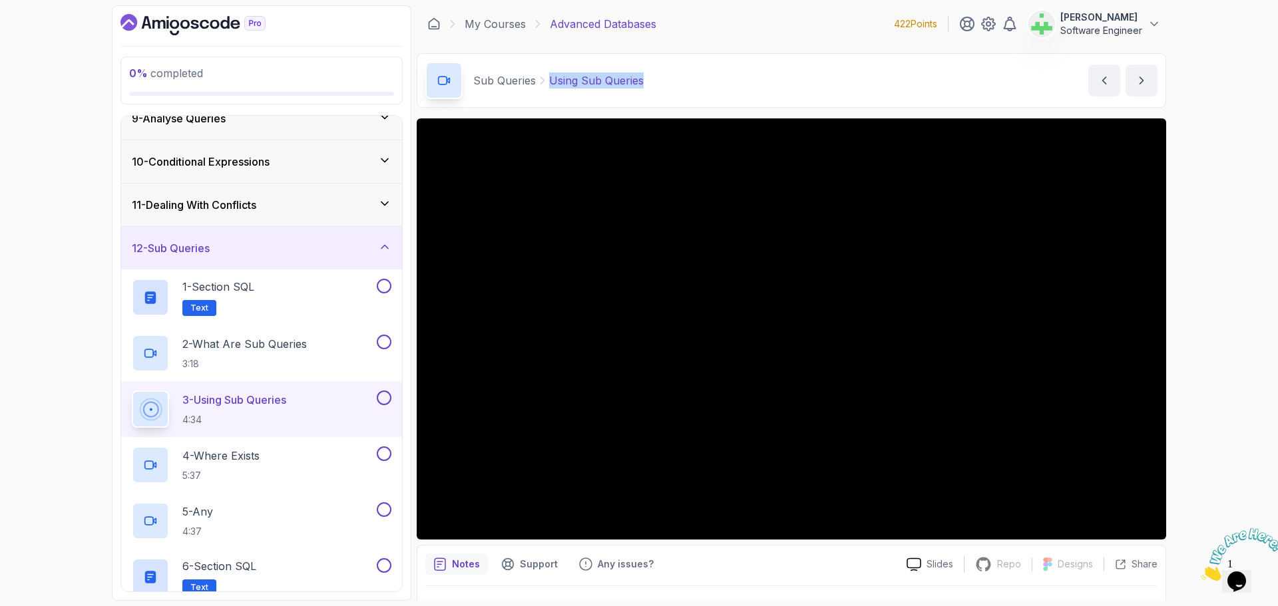
drag, startPoint x: 551, startPoint y: 81, endPoint x: 706, endPoint y: 83, distance: 154.4
click at [706, 83] on div "Sub Queries Using Sub Queries Using Sub Queries by [PERSON_NAME]" at bounding box center [791, 80] width 749 height 55
copy p "Using Sub Queries"
click at [706, 83] on div "Sub Queries Using Sub Queries Using Sub Queries by [PERSON_NAME]" at bounding box center [791, 80] width 749 height 55
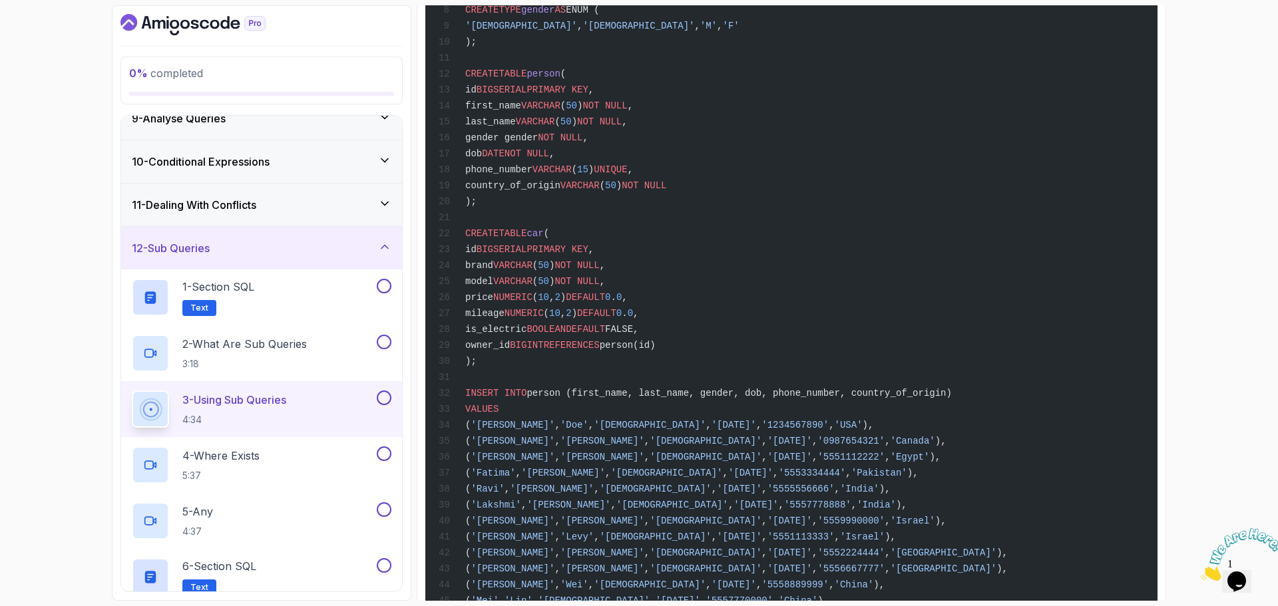
scroll to position [865, 0]
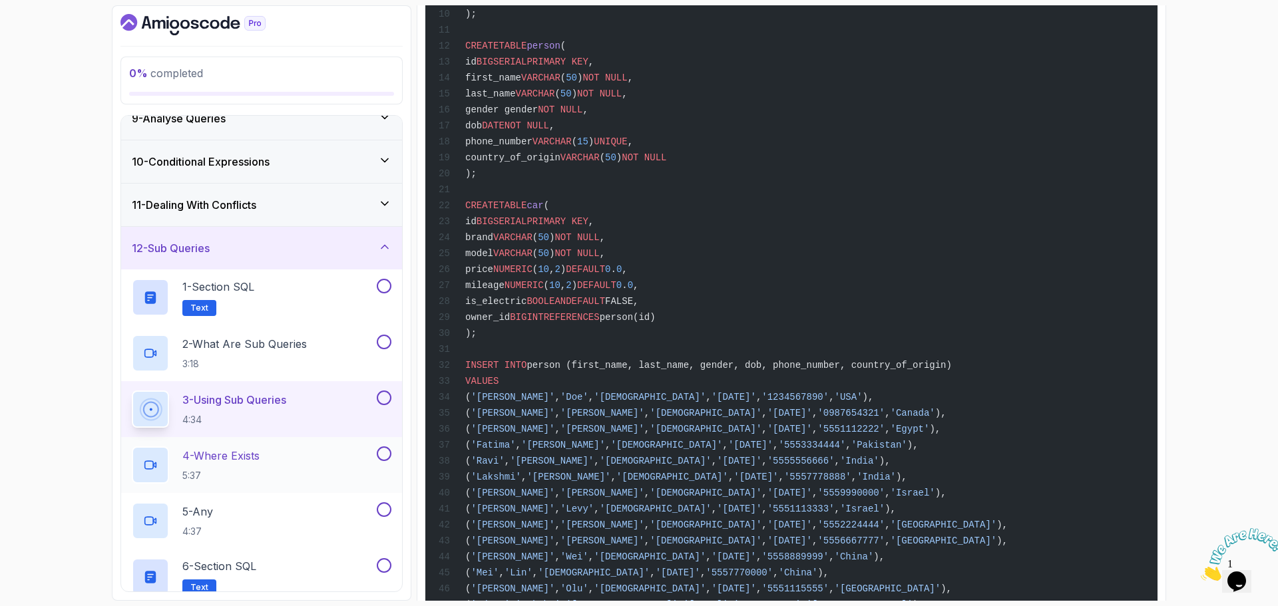
click at [269, 456] on div "4 - Where Exists 5:37" at bounding box center [253, 465] width 242 height 37
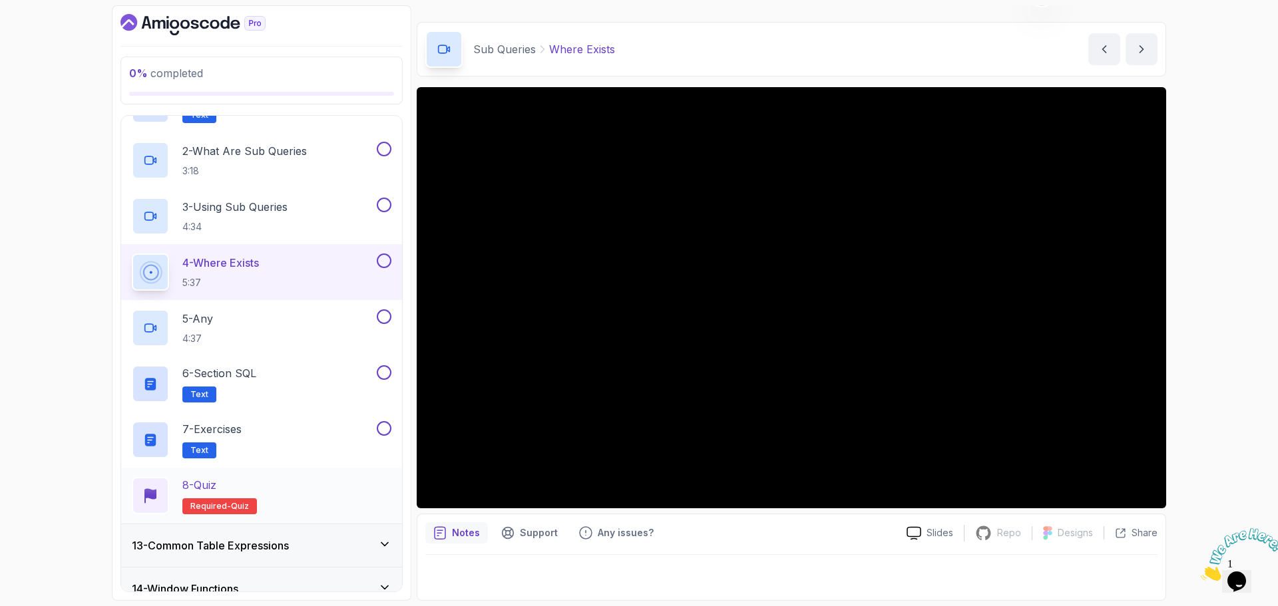
scroll to position [631, 0]
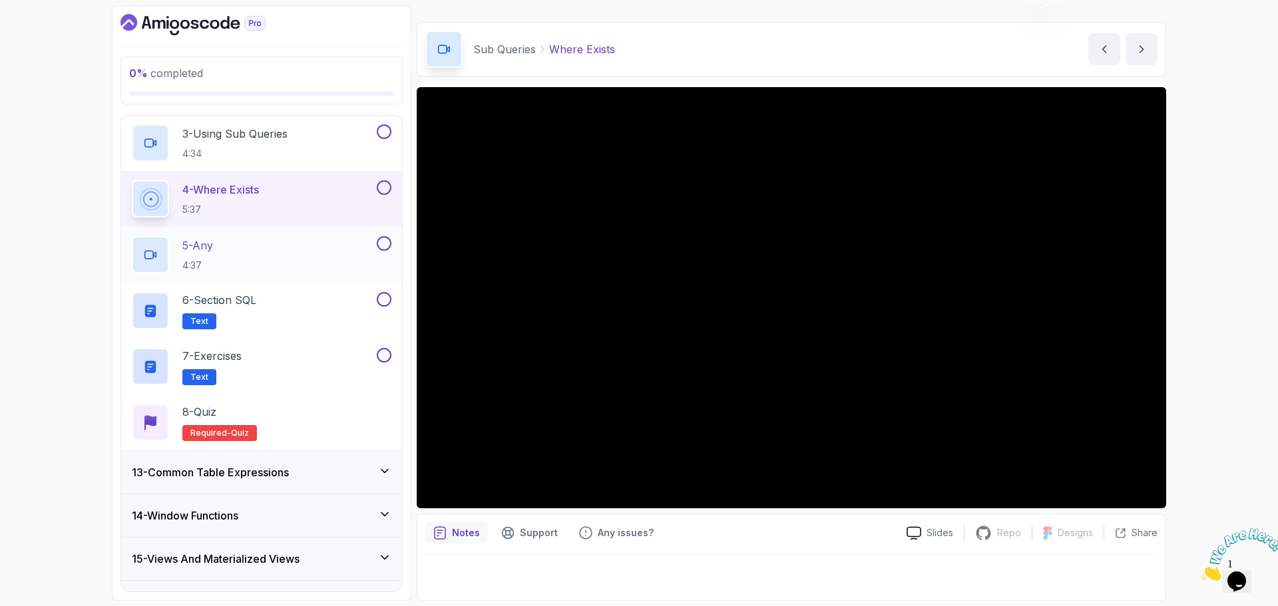
click at [220, 244] on div "5 - Any 4:37" at bounding box center [253, 254] width 242 height 37
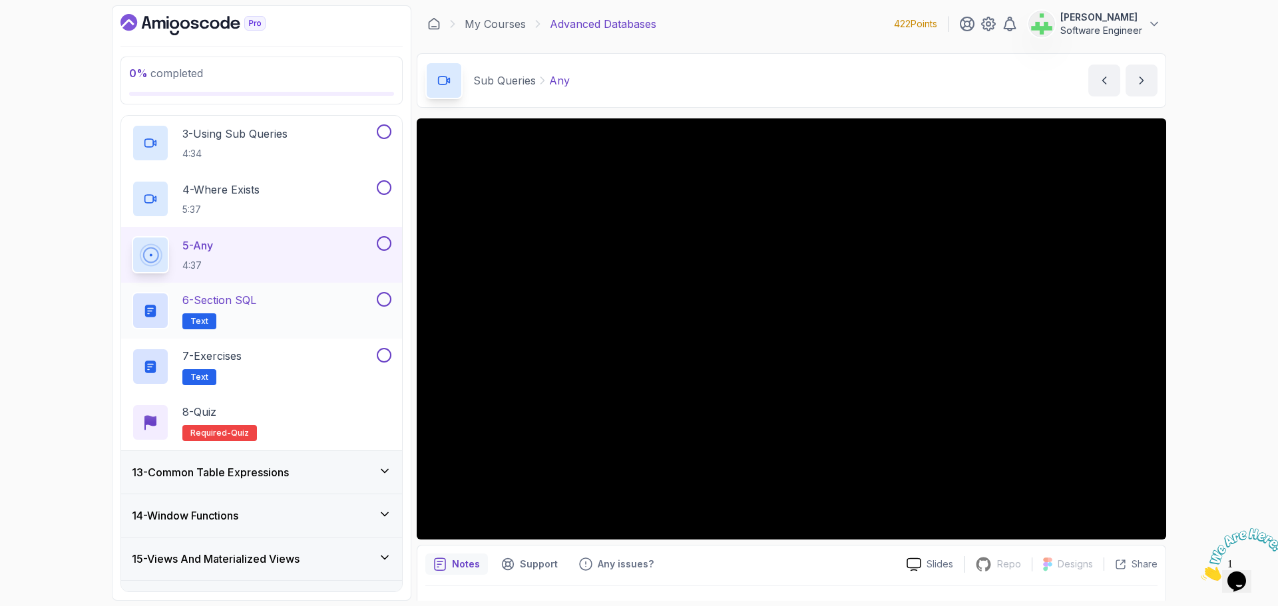
click at [279, 300] on div "6 - Section SQL Text" at bounding box center [253, 310] width 242 height 37
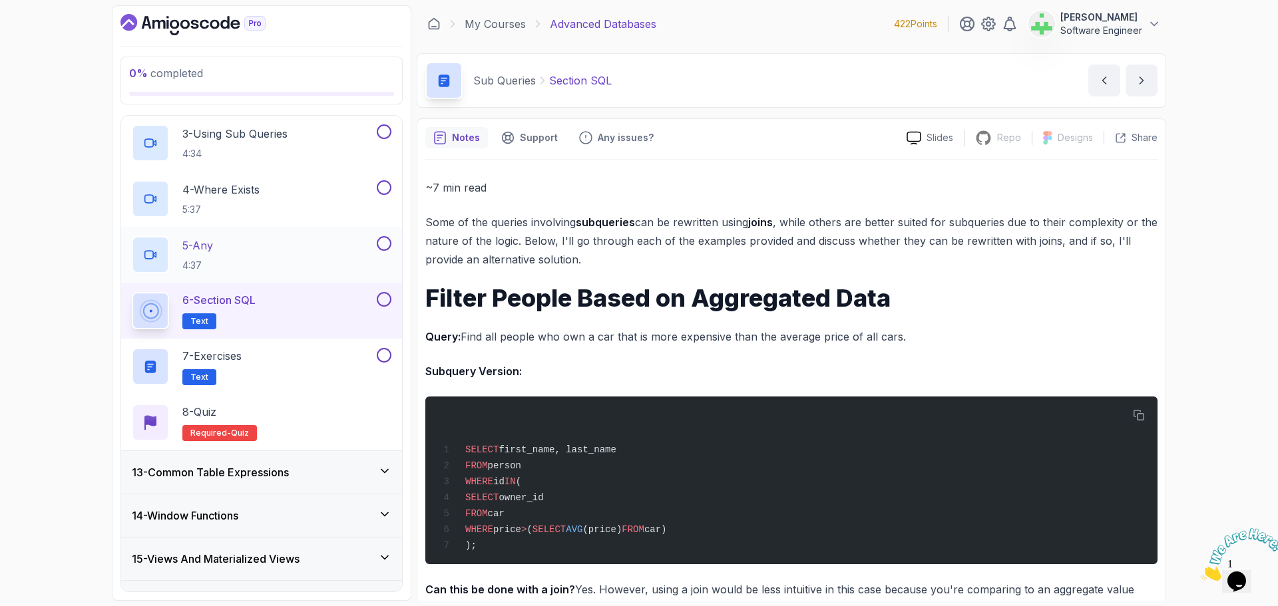
click at [275, 251] on div "5 - Any 4:37" at bounding box center [253, 254] width 242 height 37
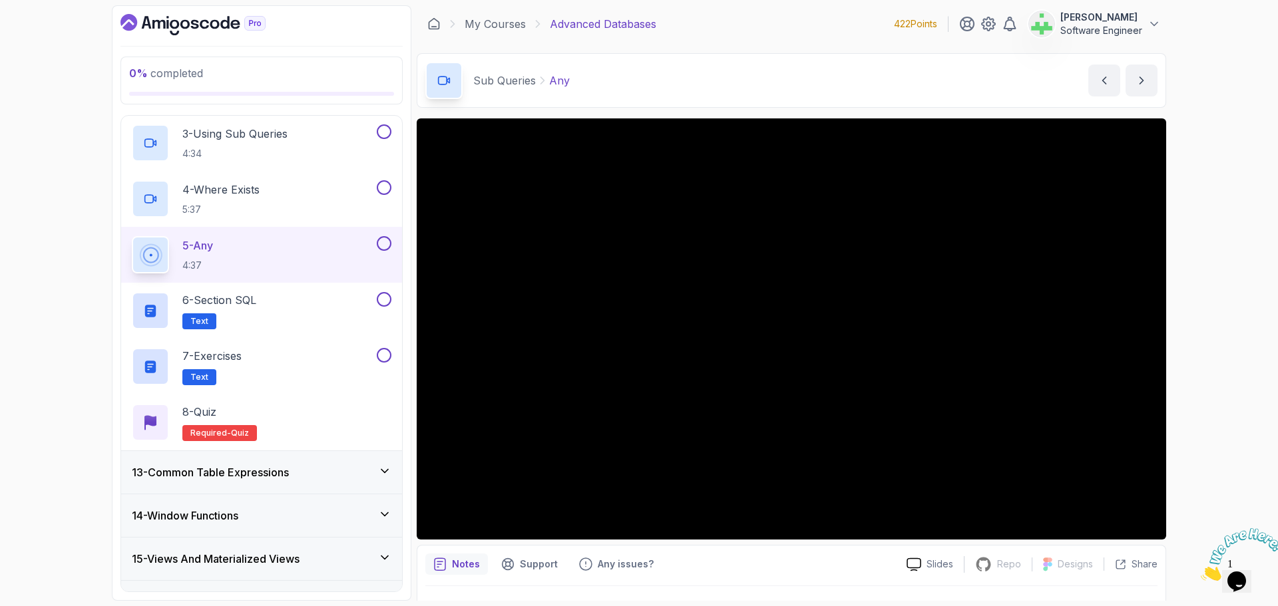
click at [560, 84] on p "Any" at bounding box center [559, 81] width 21 height 16
drag, startPoint x: 560, startPoint y: 84, endPoint x: 552, endPoint y: 88, distance: 9.5
click at [561, 85] on p "Any" at bounding box center [559, 81] width 21 height 16
copy p "Any"
click at [660, 72] on div "Sub Queries Any Any by [PERSON_NAME]" at bounding box center [791, 80] width 749 height 55
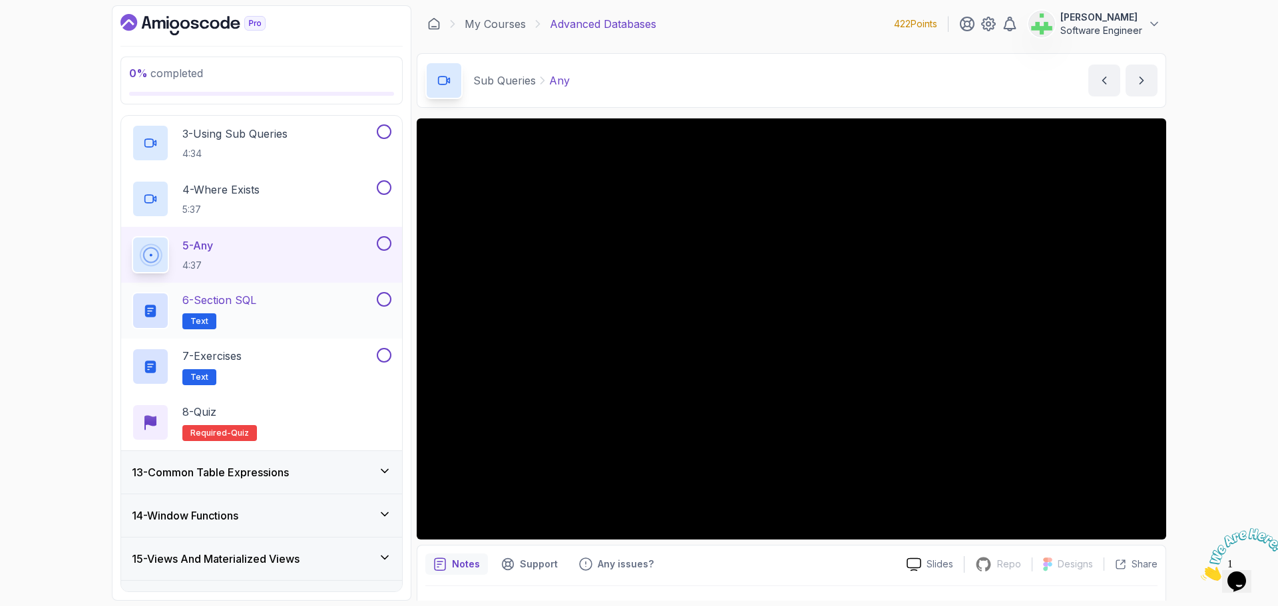
click at [254, 298] on p "6 - Section SQL" at bounding box center [219, 300] width 74 height 16
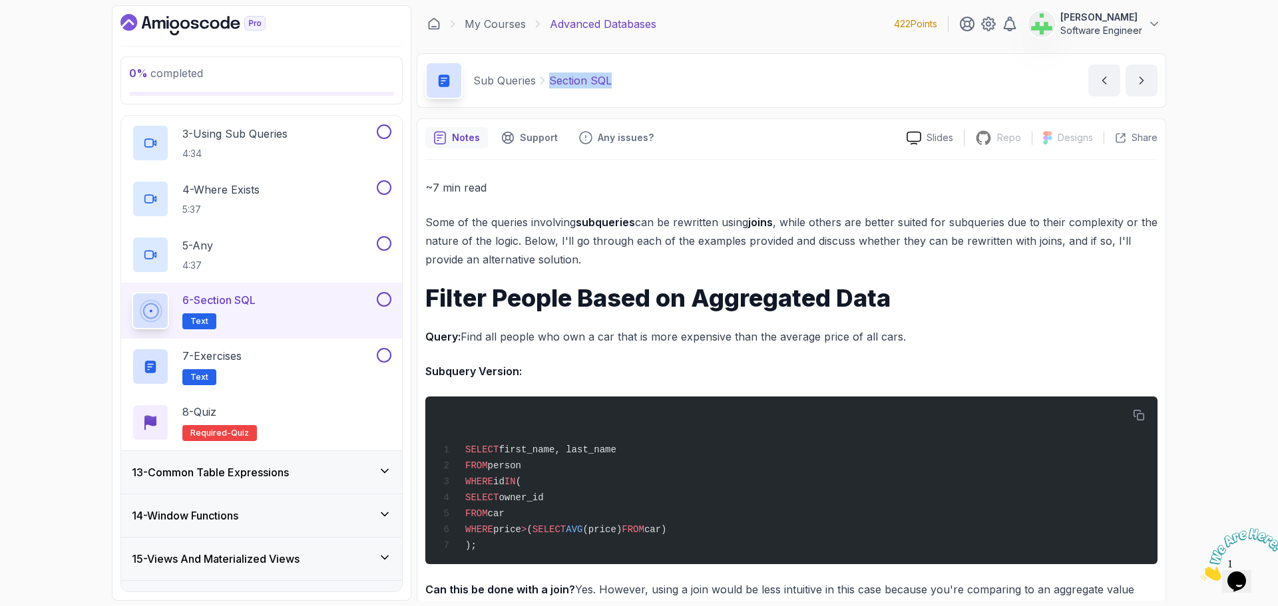
drag, startPoint x: 546, startPoint y: 81, endPoint x: 763, endPoint y: 84, distance: 217.7
click at [763, 84] on div "Sub Queries Section SQL Section SQL by [PERSON_NAME]" at bounding box center [791, 80] width 749 height 55
copy p "Section SQL"
click at [665, 91] on div "Sub Queries Section SQL Section SQL by [PERSON_NAME]" at bounding box center [791, 80] width 749 height 55
click at [311, 353] on div "7 - Exercises Text" at bounding box center [253, 366] width 242 height 37
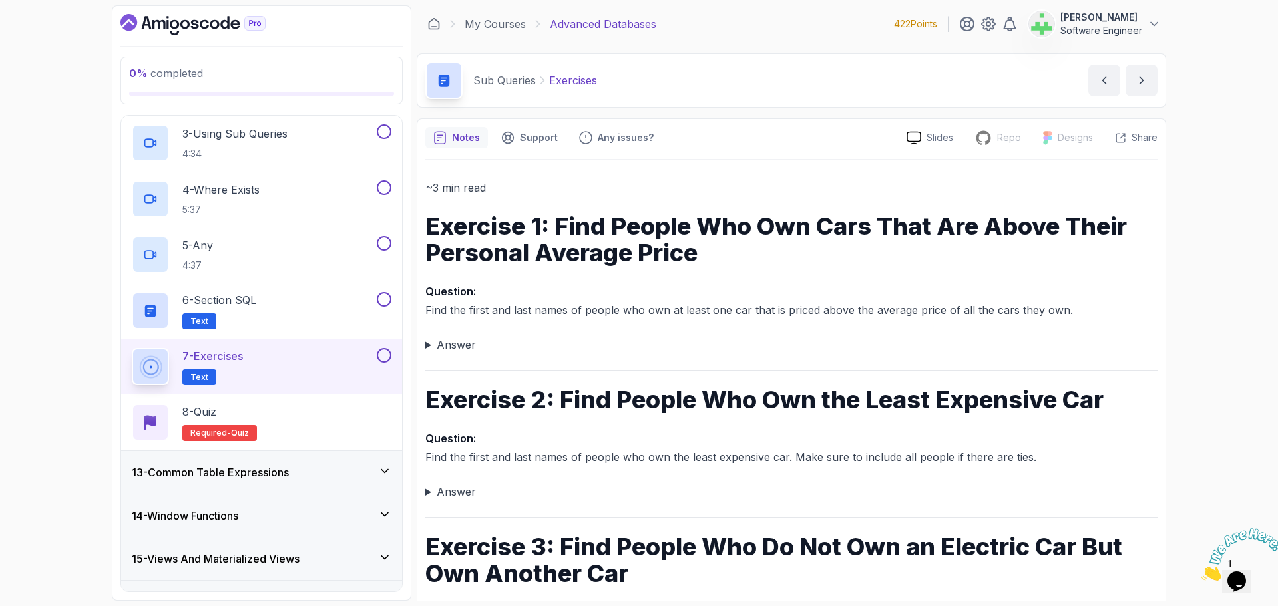
click at [564, 81] on p "Exercises" at bounding box center [573, 81] width 48 height 16
click at [708, 91] on div "Sub Queries Exercises Exercises by [PERSON_NAME]" at bounding box center [791, 80] width 749 height 55
click at [425, 346] on summary "Answer" at bounding box center [791, 344] width 732 height 19
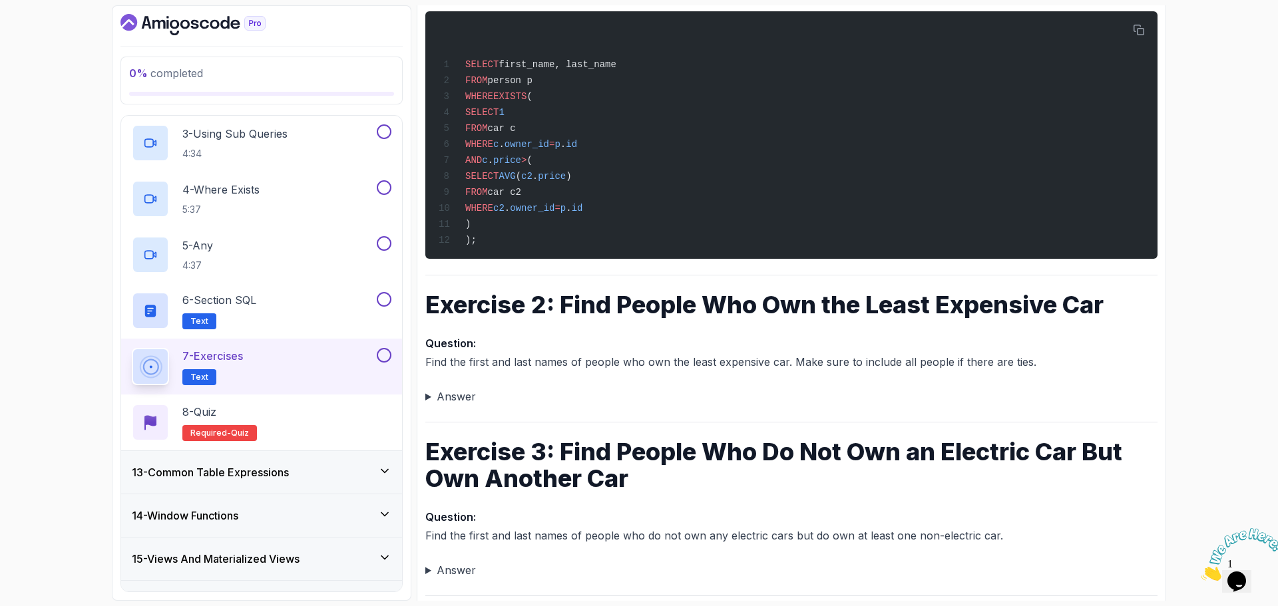
scroll to position [333, 0]
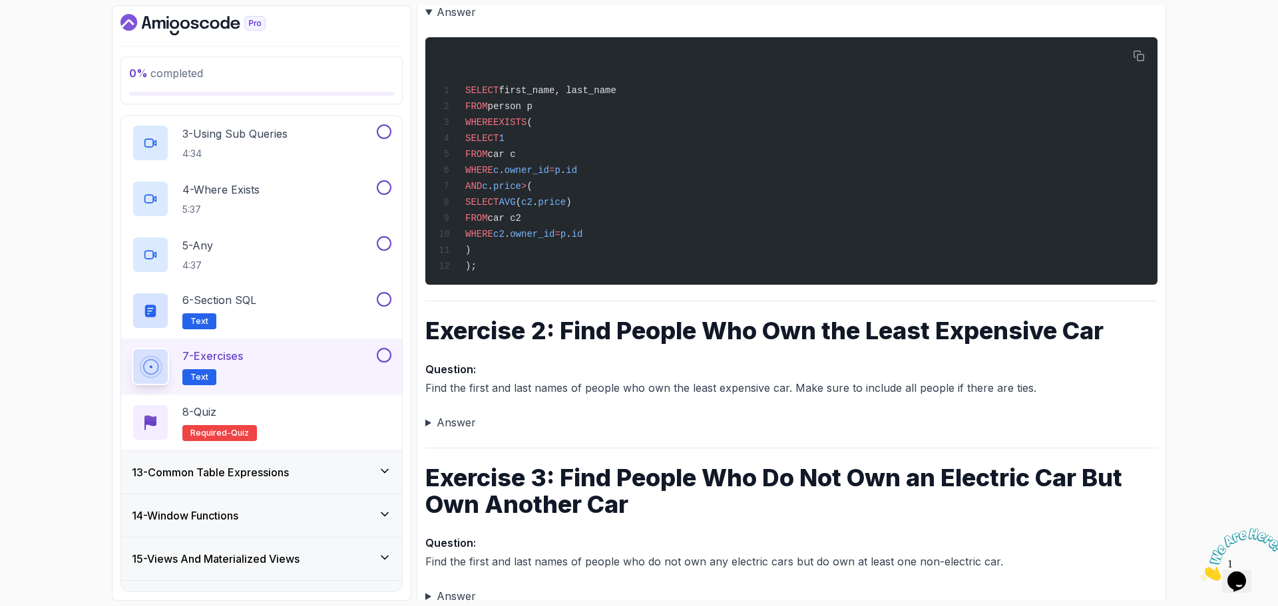
click at [426, 429] on summary "Answer" at bounding box center [791, 422] width 732 height 19
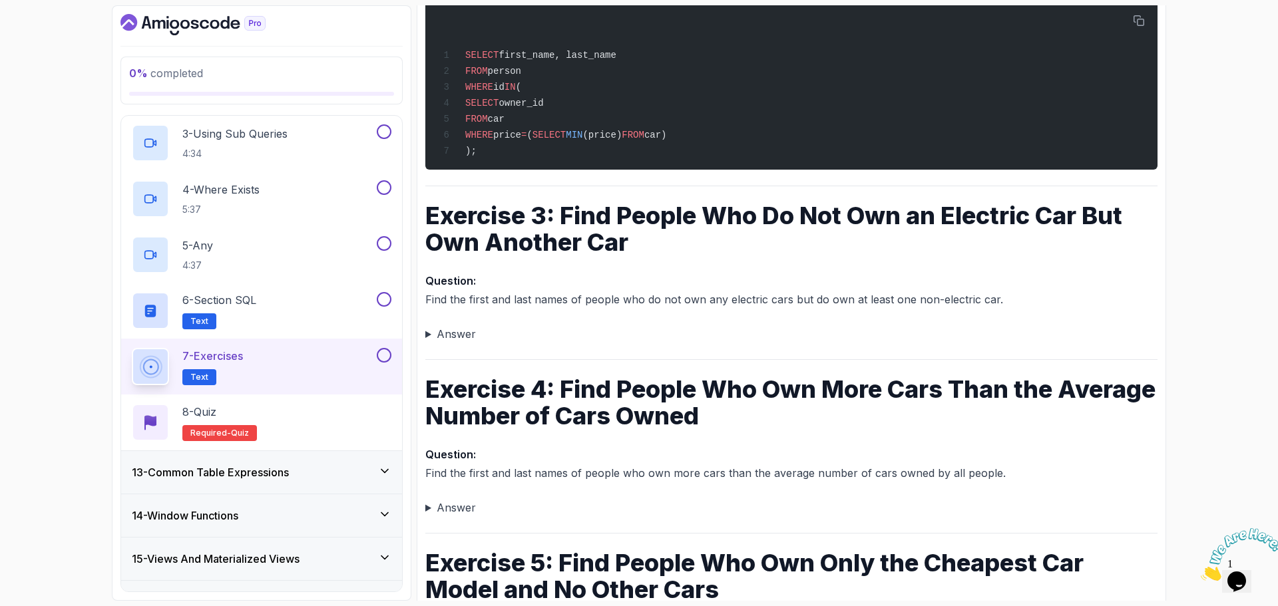
scroll to position [799, 0]
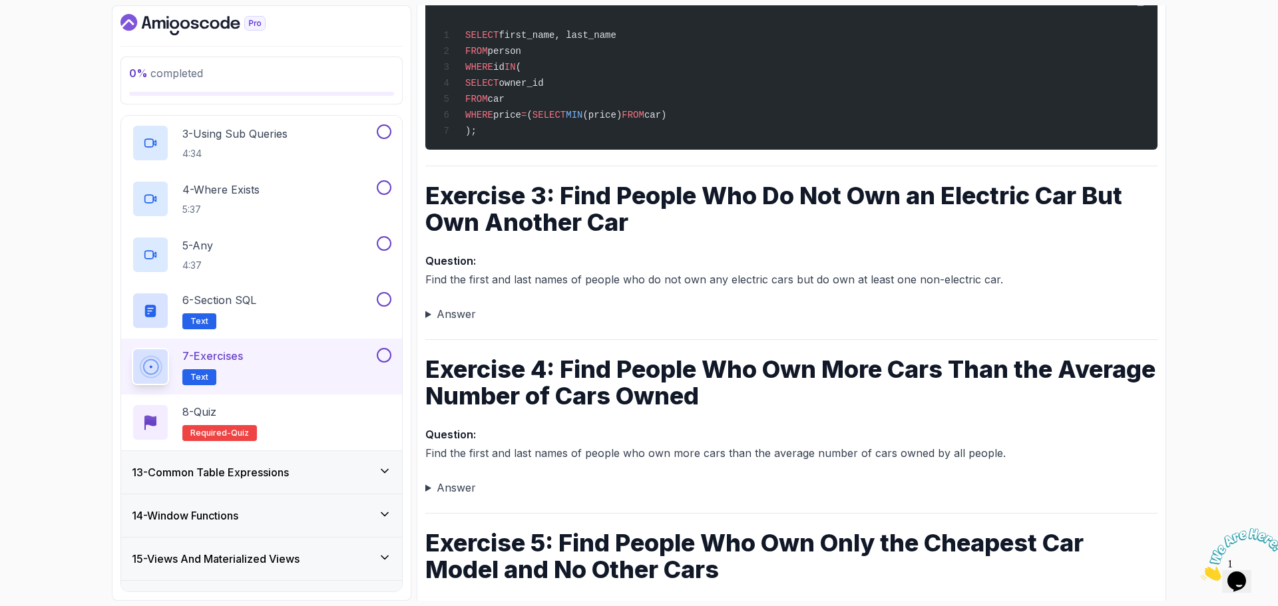
click at [428, 323] on summary "Answer" at bounding box center [791, 314] width 732 height 19
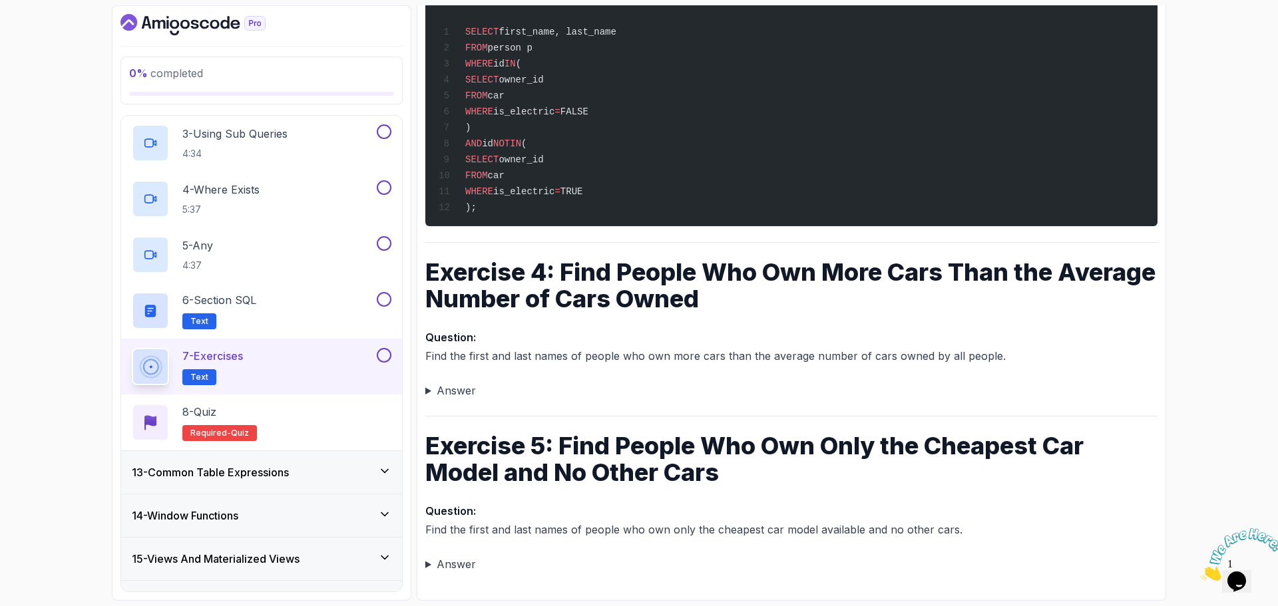
scroll to position [1180, 0]
click at [428, 390] on summary "Answer" at bounding box center [791, 390] width 732 height 19
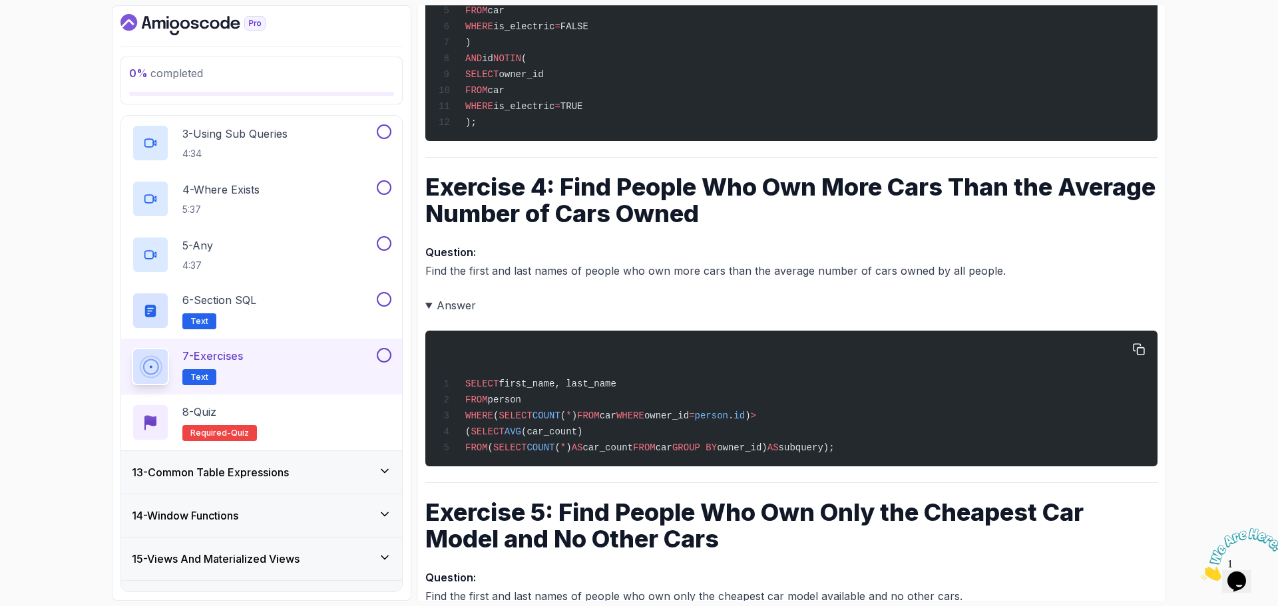
scroll to position [1335, 0]
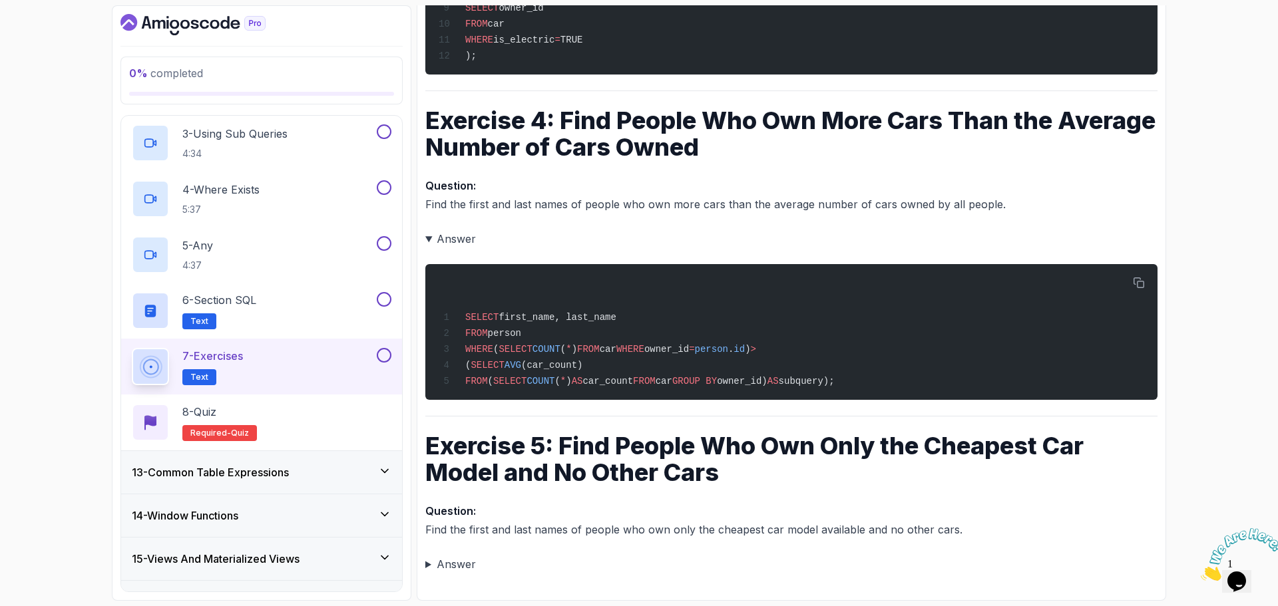
click at [427, 562] on summary "Answer" at bounding box center [791, 564] width 732 height 19
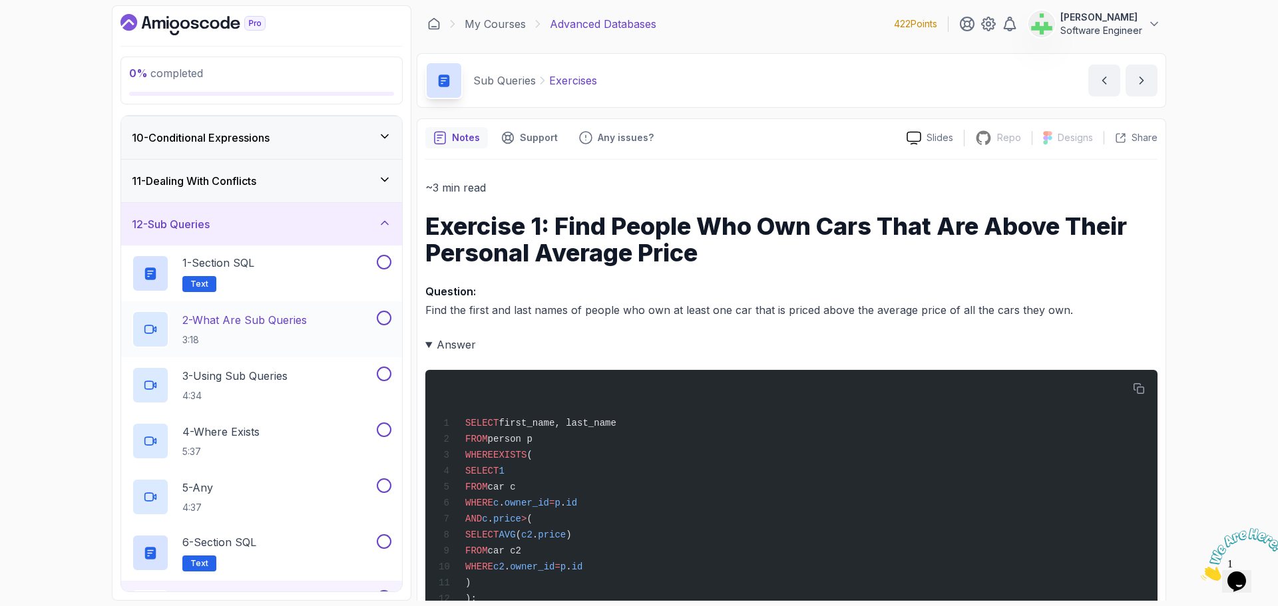
scroll to position [365, 0]
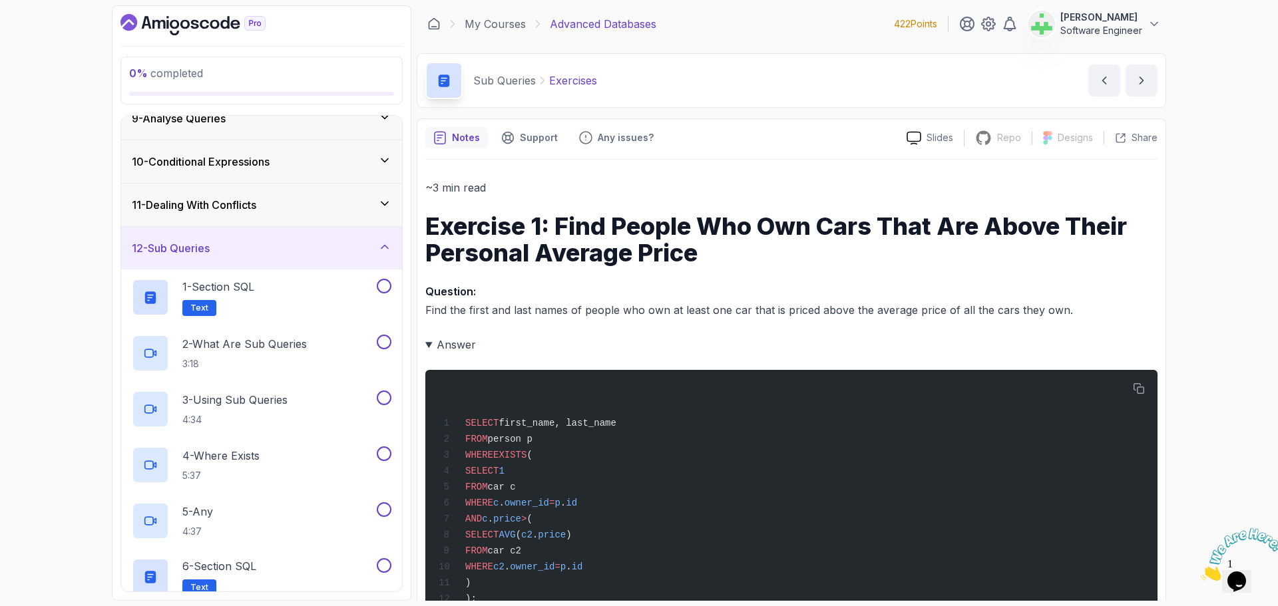
click at [292, 252] on div "12 - Sub Queries" at bounding box center [262, 248] width 260 height 16
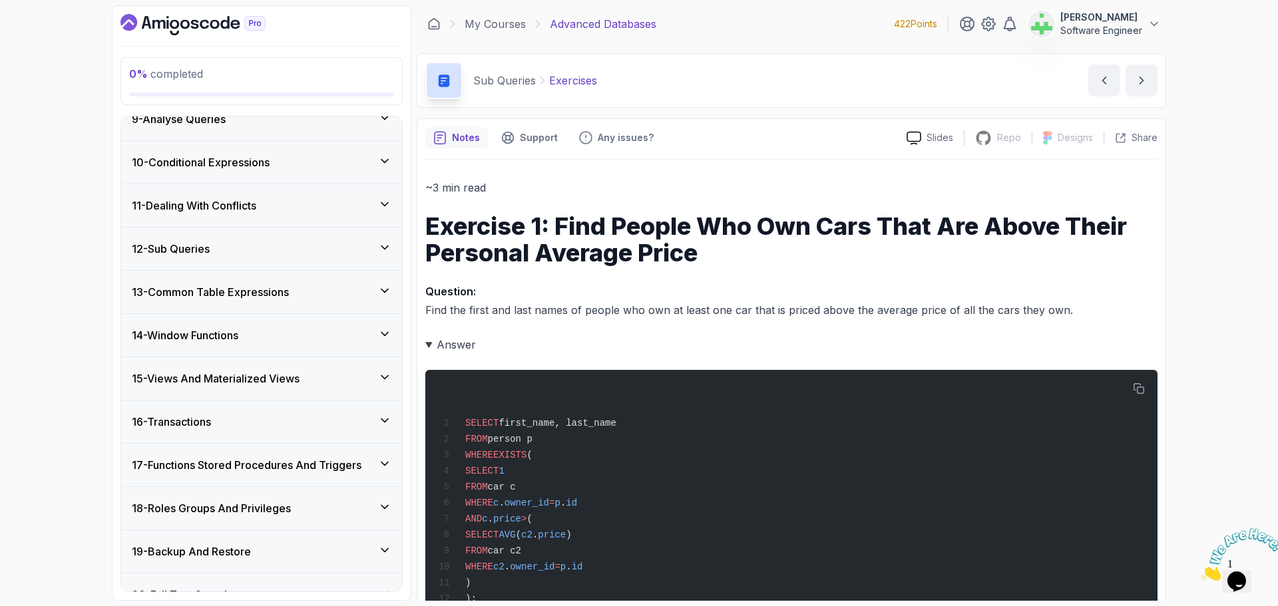
click at [289, 295] on h3 "13 - Common Table Expressions" at bounding box center [210, 292] width 157 height 16
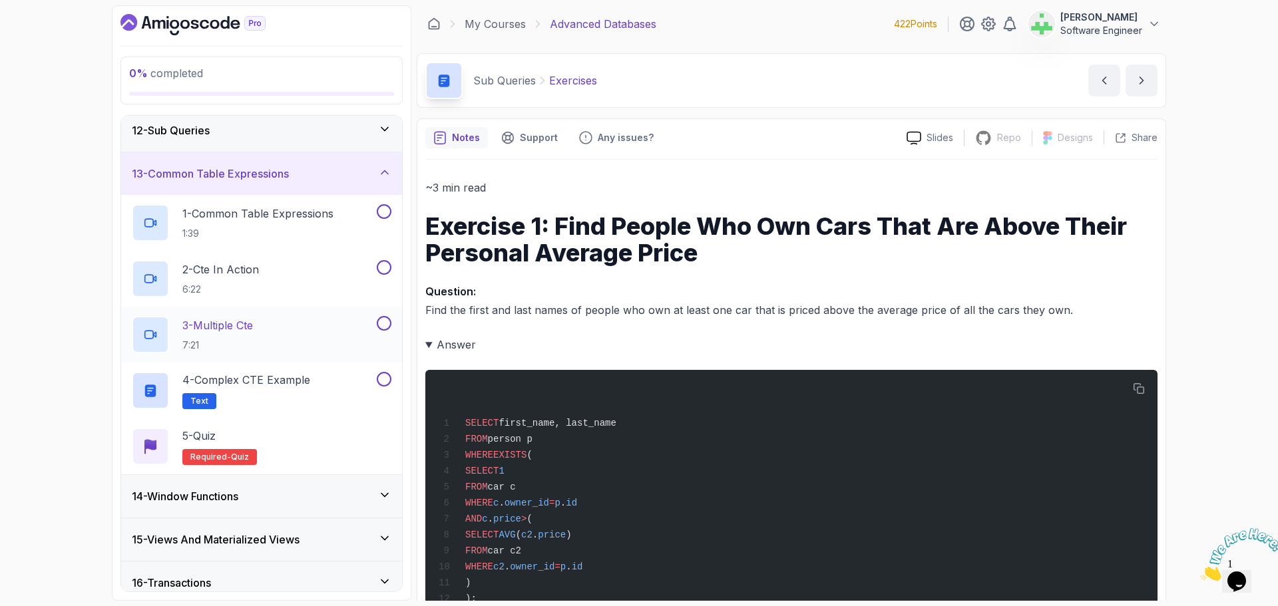
scroll to position [498, 0]
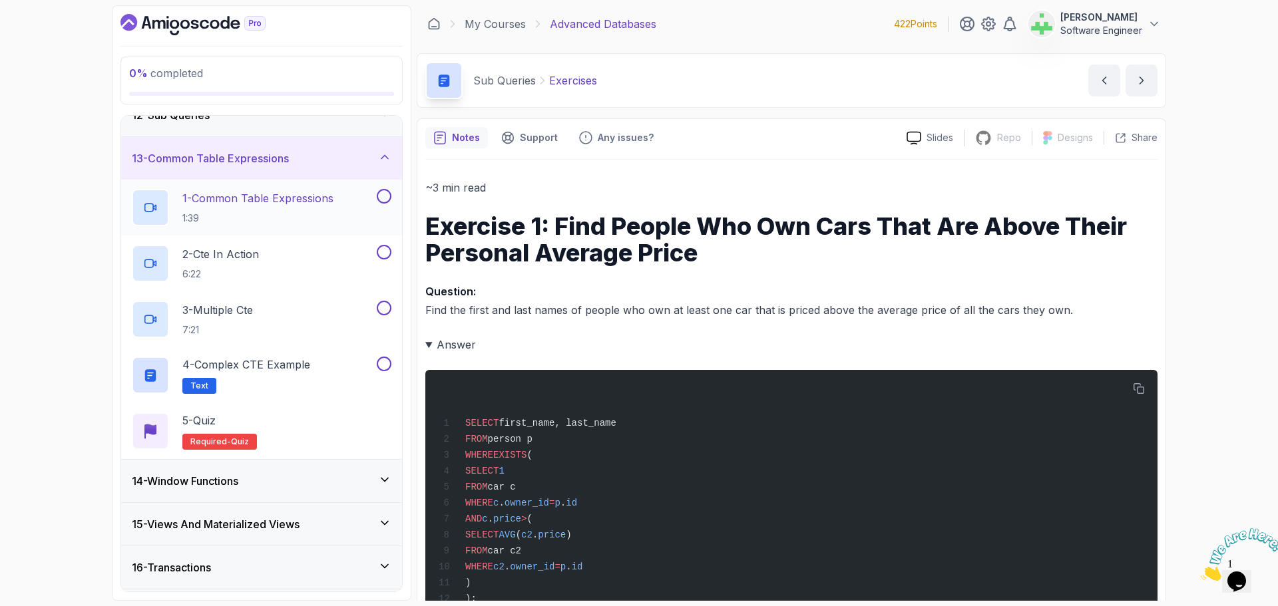
click at [303, 199] on p "1 - Common Table Expressions" at bounding box center [257, 198] width 151 height 16
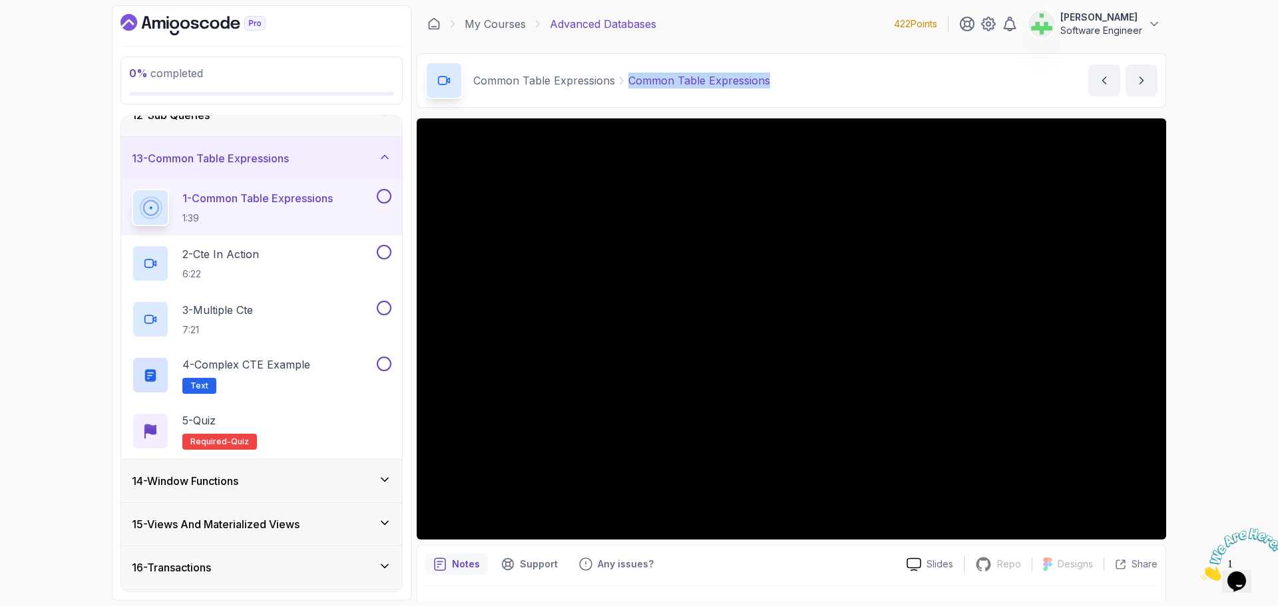
drag, startPoint x: 628, startPoint y: 84, endPoint x: 801, endPoint y: 82, distance: 173.1
click at [801, 82] on div "Common Table Expressions Common Table Expressions Common Table Expressions by […" at bounding box center [791, 80] width 749 height 55
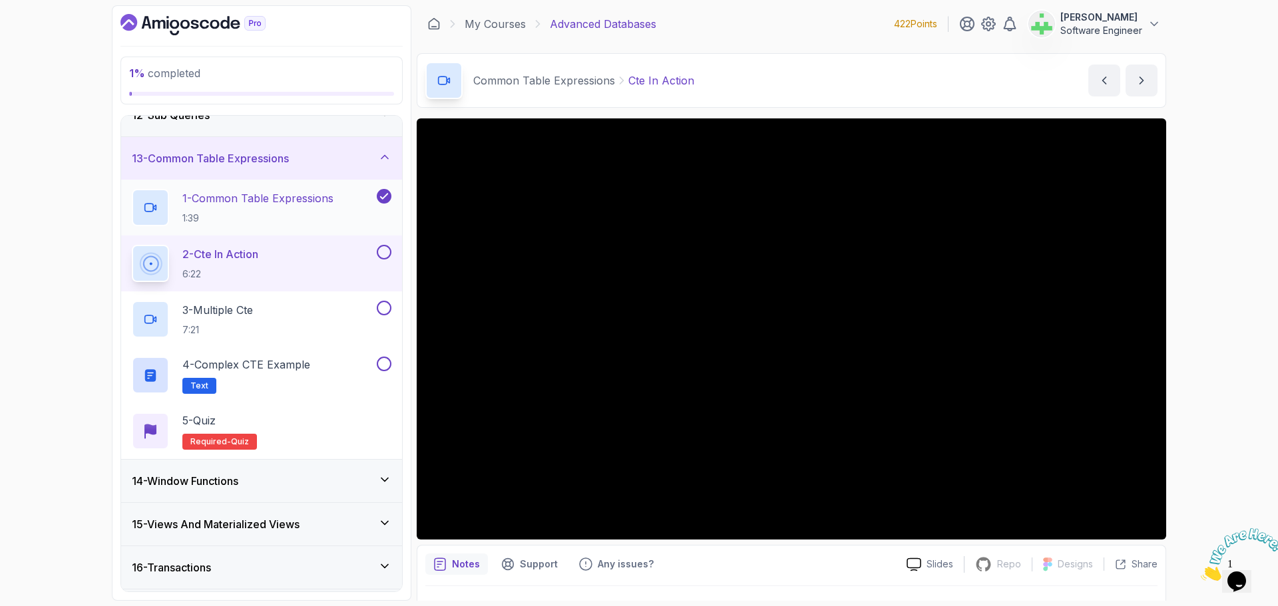
click at [385, 198] on icon at bounding box center [384, 196] width 12 height 13
drag, startPoint x: 624, startPoint y: 79, endPoint x: 718, endPoint y: 81, distance: 93.9
click at [718, 81] on div "Common Table Expressions Cte In Action Cte In Action by [PERSON_NAME]" at bounding box center [791, 80] width 749 height 55
click at [253, 314] on p "3 - Multiple Cte" at bounding box center [217, 310] width 71 height 16
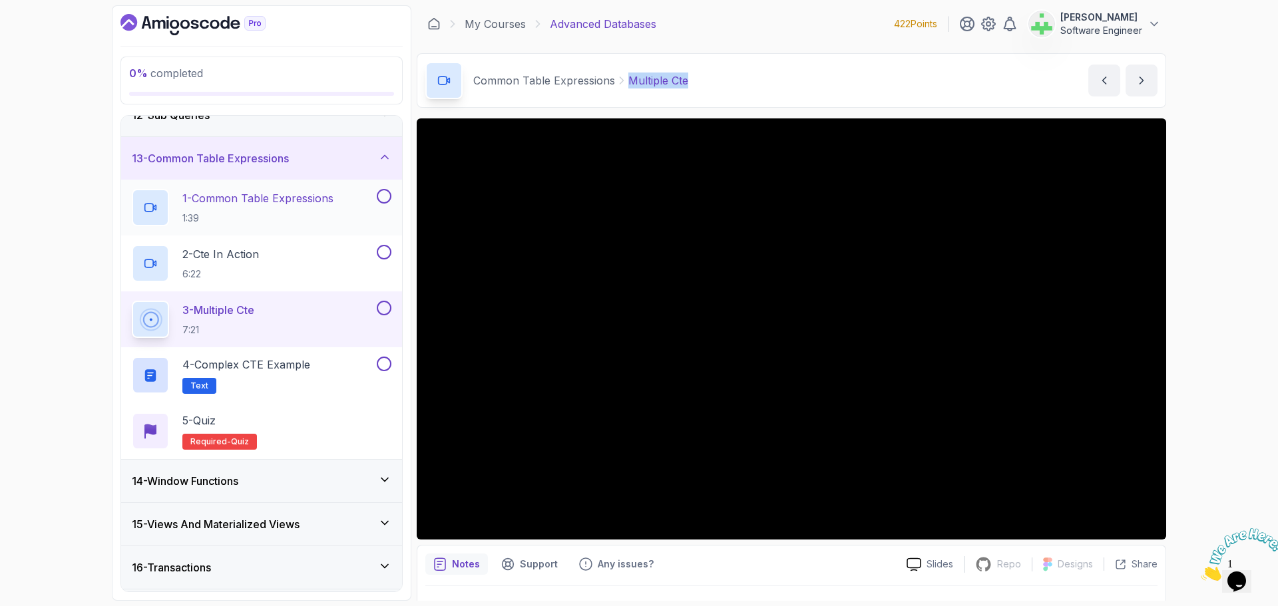
drag, startPoint x: 626, startPoint y: 81, endPoint x: 735, endPoint y: 79, distance: 109.2
click at [735, 79] on div "Common Table Expressions Multiple Cte Multiple Cte by [PERSON_NAME]" at bounding box center [791, 80] width 749 height 55
click at [736, 79] on div "Common Table Expressions Multiple Cte Multiple Cte by [PERSON_NAME]" at bounding box center [791, 80] width 749 height 55
click at [646, 85] on p "Multiple Cte" at bounding box center [658, 81] width 60 height 16
click at [646, 81] on p "Multiple Cte" at bounding box center [658, 81] width 60 height 16
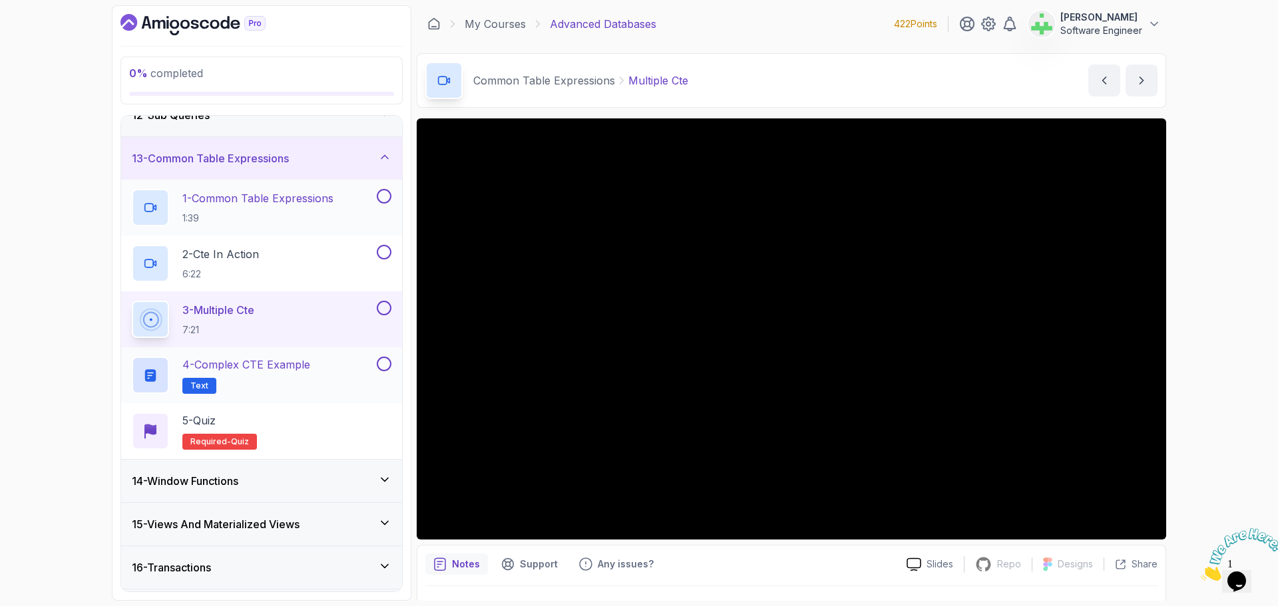
click at [274, 369] on p "4 - Complex CTE Example" at bounding box center [246, 365] width 128 height 16
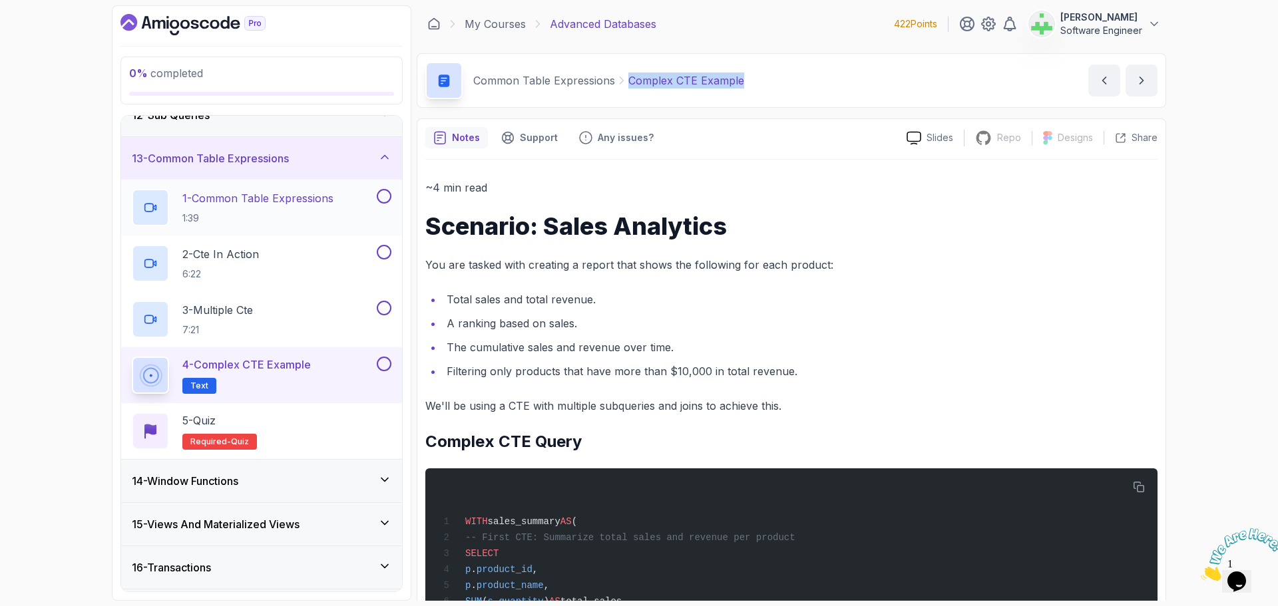
drag, startPoint x: 628, startPoint y: 83, endPoint x: 744, endPoint y: 76, distance: 116.7
click at [744, 76] on div "Common Table Expressions Complex CTE Example Complex CTE Example by [PERSON_NAM…" at bounding box center [791, 80] width 749 height 55
click at [759, 94] on div "Common Table Expressions Complex CTE Example Complex CTE Example by [PERSON_NAM…" at bounding box center [791, 80] width 749 height 55
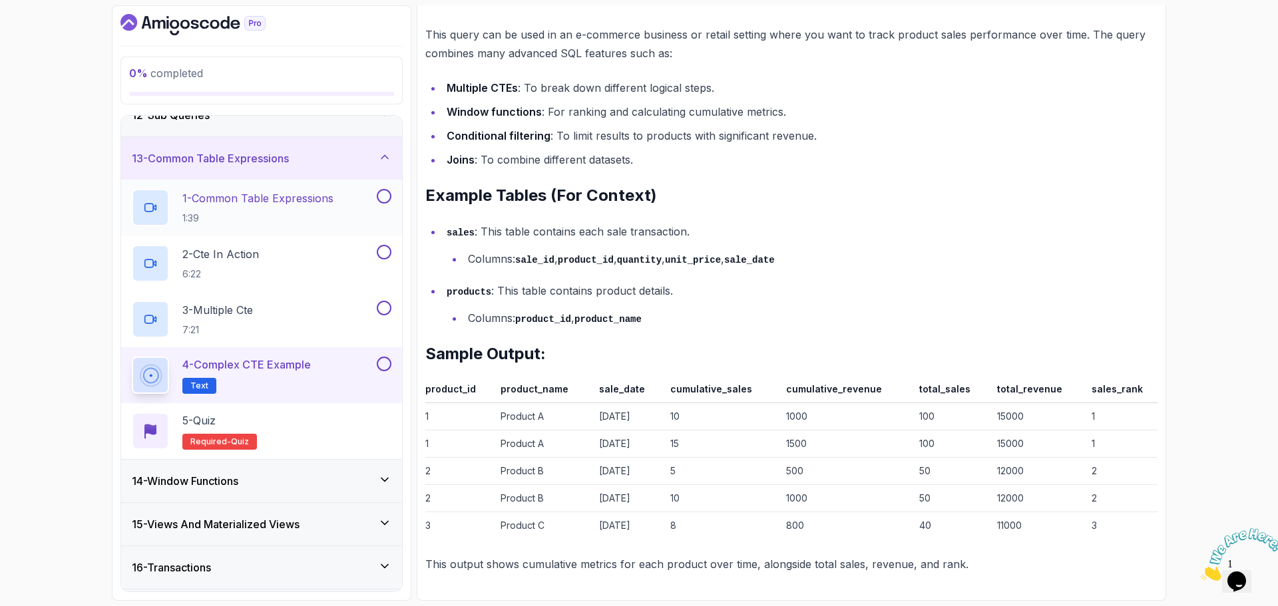
scroll to position [2204, 0]
click at [296, 480] on div "14 - Window Functions" at bounding box center [262, 481] width 260 height 16
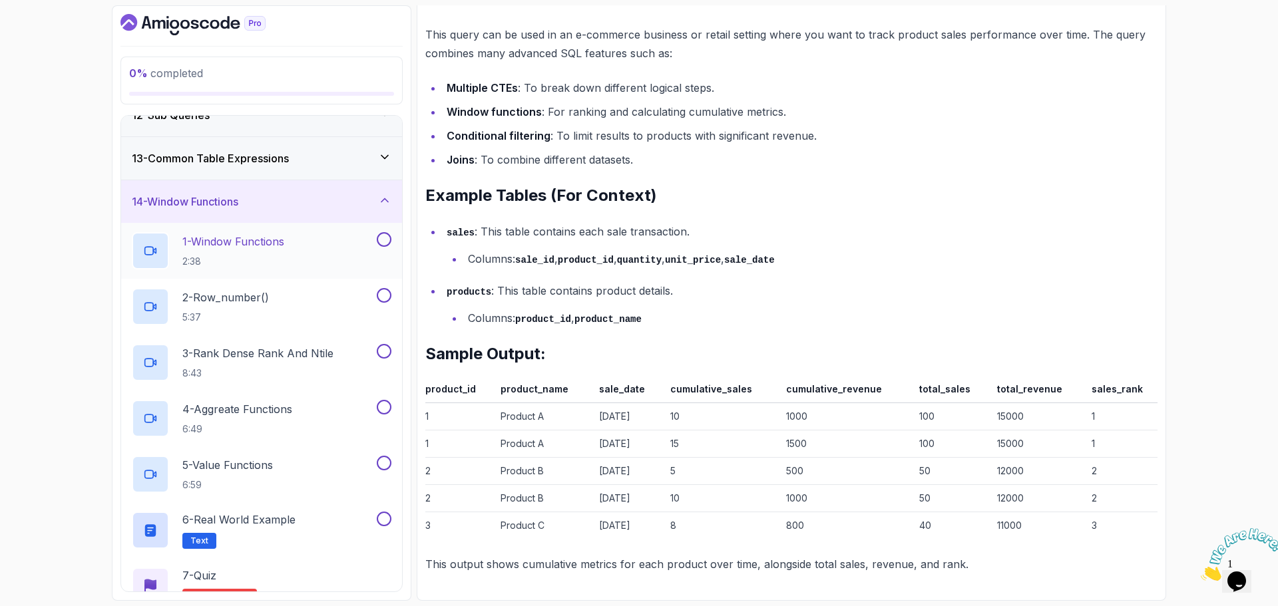
click at [279, 244] on p "1 - Window Functions" at bounding box center [233, 242] width 102 height 16
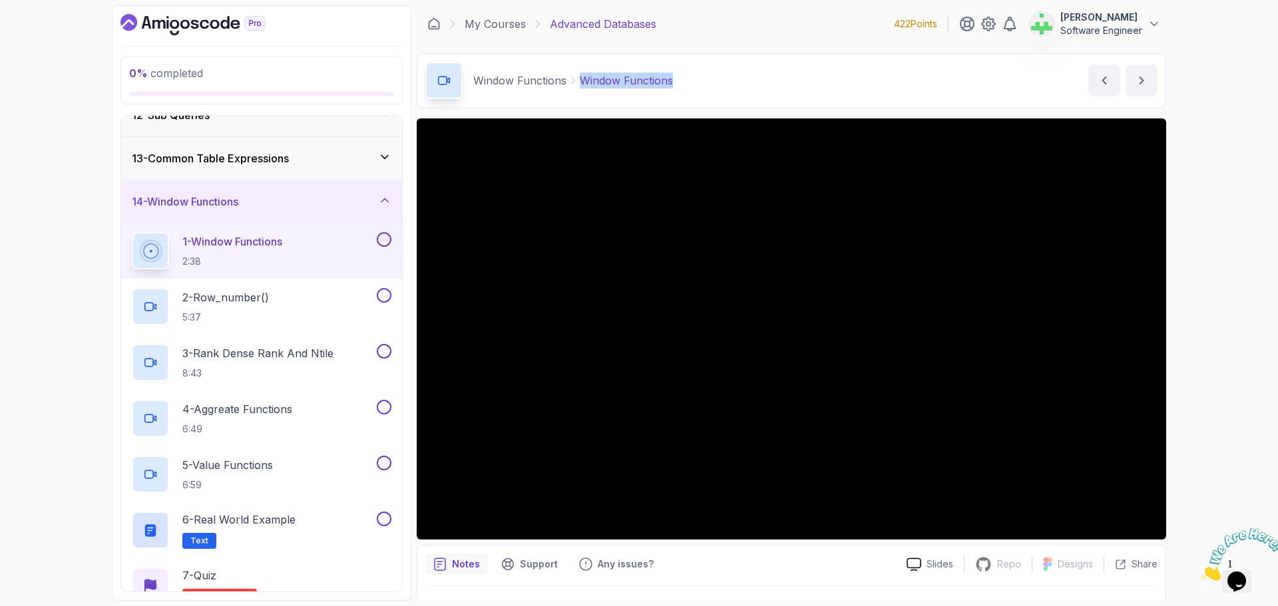
drag, startPoint x: 601, startPoint y: 84, endPoint x: 713, endPoint y: 81, distance: 111.9
click at [713, 81] on div "Window Functions Window Functions Window Functions by [PERSON_NAME]" at bounding box center [791, 80] width 749 height 55
click at [300, 286] on div "2 - Row_number() 5:37" at bounding box center [261, 307] width 281 height 56
click at [242, 299] on p "2 - Row_number()" at bounding box center [225, 298] width 87 height 16
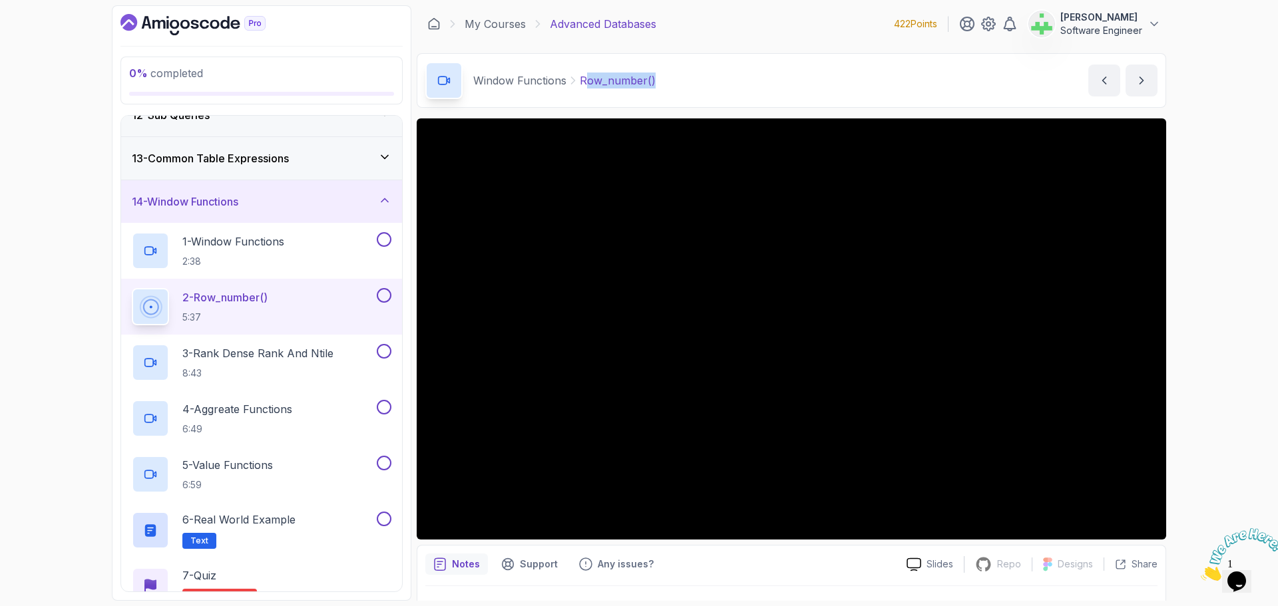
drag, startPoint x: 583, startPoint y: 83, endPoint x: 736, endPoint y: 87, distance: 152.5
click at [736, 87] on div "Window Functions Row_number() Row_number() by [PERSON_NAME]" at bounding box center [791, 80] width 749 height 55
drag, startPoint x: 580, startPoint y: 83, endPoint x: 712, endPoint y: 81, distance: 131.8
click at [712, 81] on div "Window Functions Row_number() Row_number() by [PERSON_NAME]" at bounding box center [791, 80] width 749 height 55
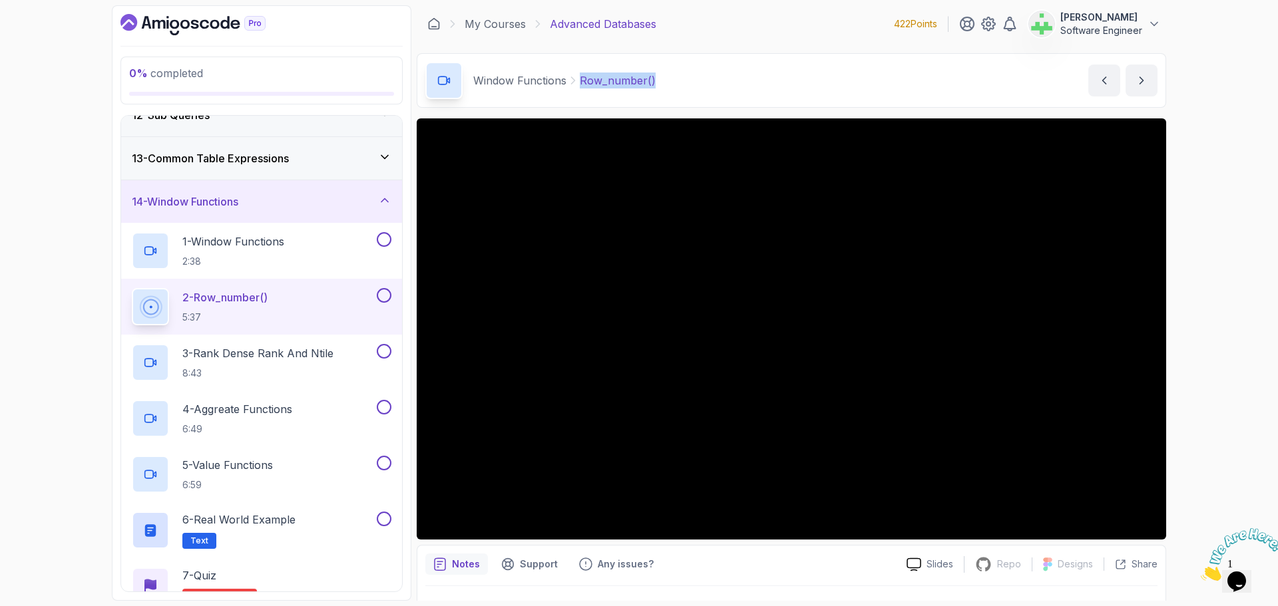
click at [712, 81] on div "Window Functions Row_number() Row_number() by [PERSON_NAME]" at bounding box center [791, 80] width 749 height 55
click at [256, 354] on p "3 - Rank Dense Rank And Ntile" at bounding box center [257, 353] width 151 height 16
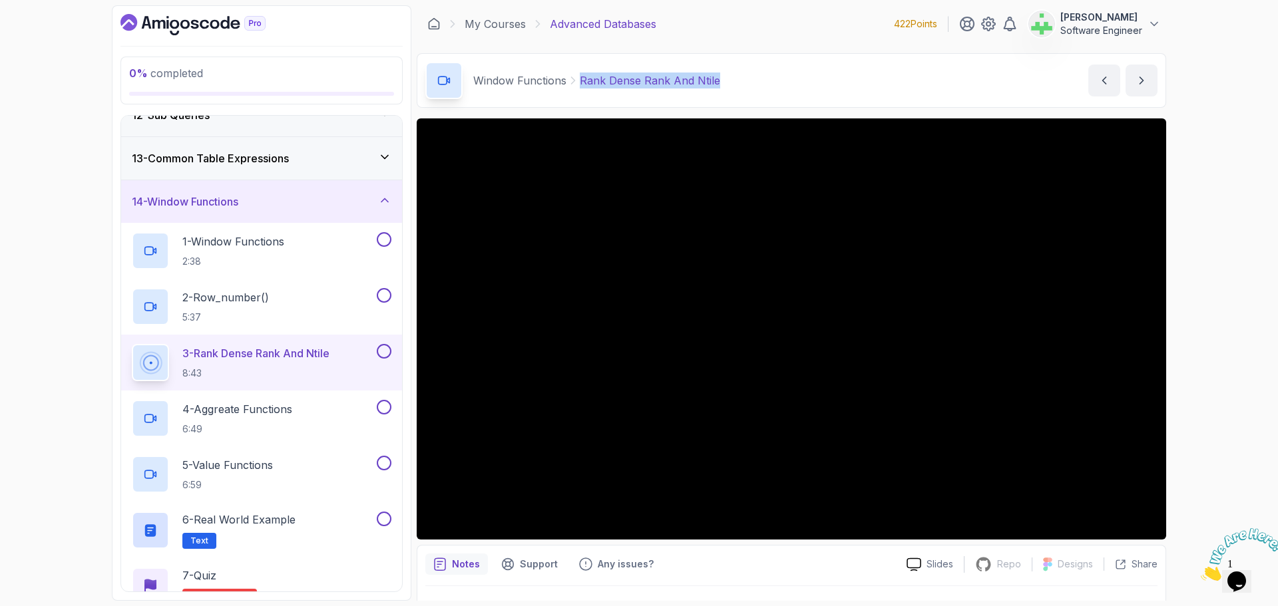
drag, startPoint x: 576, startPoint y: 82, endPoint x: 779, endPoint y: 80, distance: 203.0
click at [779, 80] on div "Window Functions Rank Dense Rank And Ntile Rank Dense Rank And Ntile by [PERSON…" at bounding box center [791, 80] width 749 height 55
click at [780, 80] on div "Window Functions Rank Dense Rank And Ntile Rank Dense Rank And Ntile by [PERSON…" at bounding box center [791, 80] width 749 height 55
click at [698, 84] on p "Rank Dense Rank And Ntile" at bounding box center [650, 81] width 140 height 16
click at [272, 409] on p "4 - Aggreate Functions" at bounding box center [237, 409] width 110 height 16
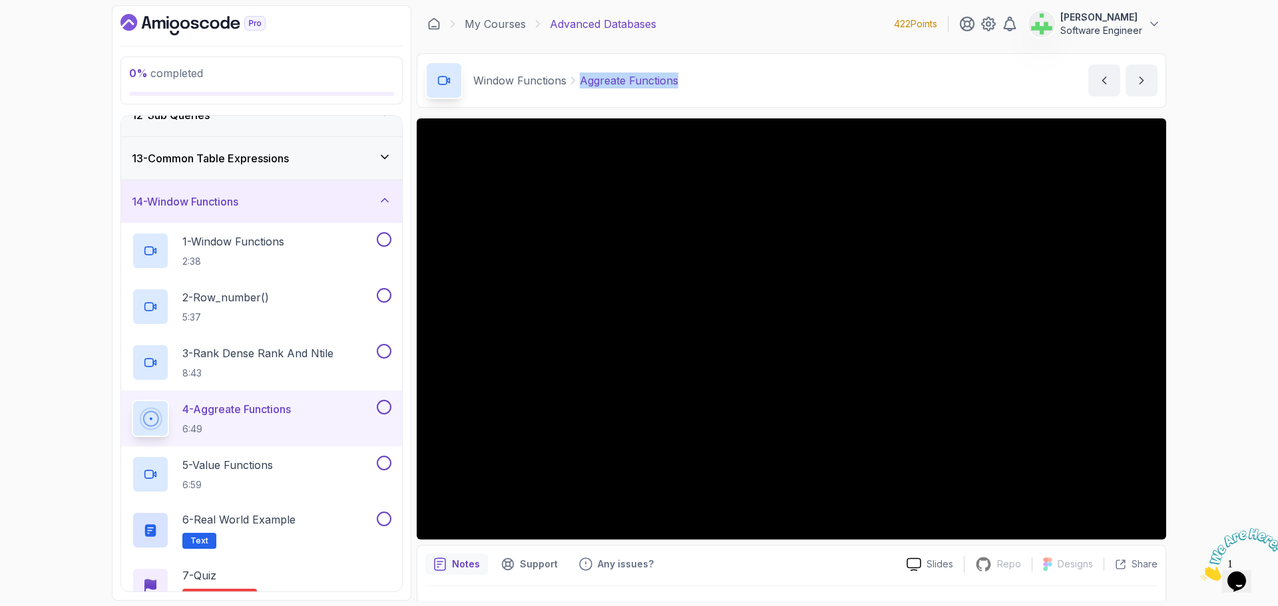
drag, startPoint x: 580, startPoint y: 78, endPoint x: 743, endPoint y: 77, distance: 163.1
click at [743, 77] on div "Window Functions Aggreate Functions Aggreate Functions by [PERSON_NAME]" at bounding box center [791, 80] width 749 height 55
click at [254, 467] on p "5 - Value Functions" at bounding box center [227, 465] width 91 height 16
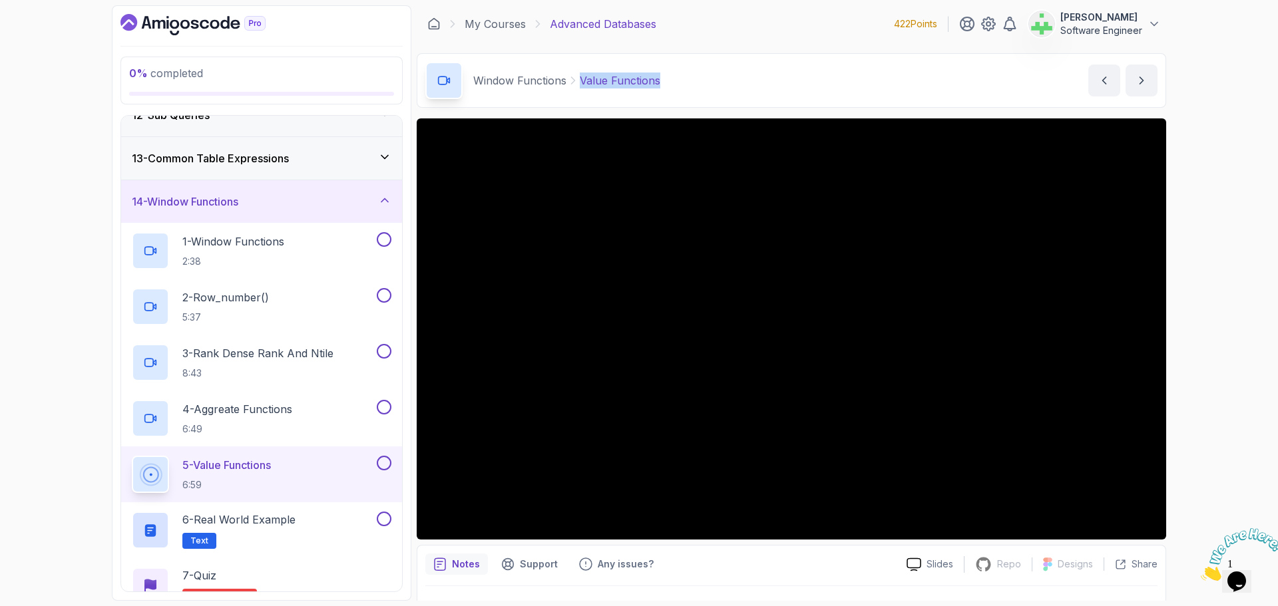
drag, startPoint x: 580, startPoint y: 81, endPoint x: 738, endPoint y: 81, distance: 157.1
click at [738, 81] on div "Window Functions Value Functions Value Functions by [PERSON_NAME]" at bounding box center [791, 80] width 749 height 55
click at [734, 81] on div "Window Functions Value Functions Value Functions by [PERSON_NAME]" at bounding box center [791, 80] width 749 height 55
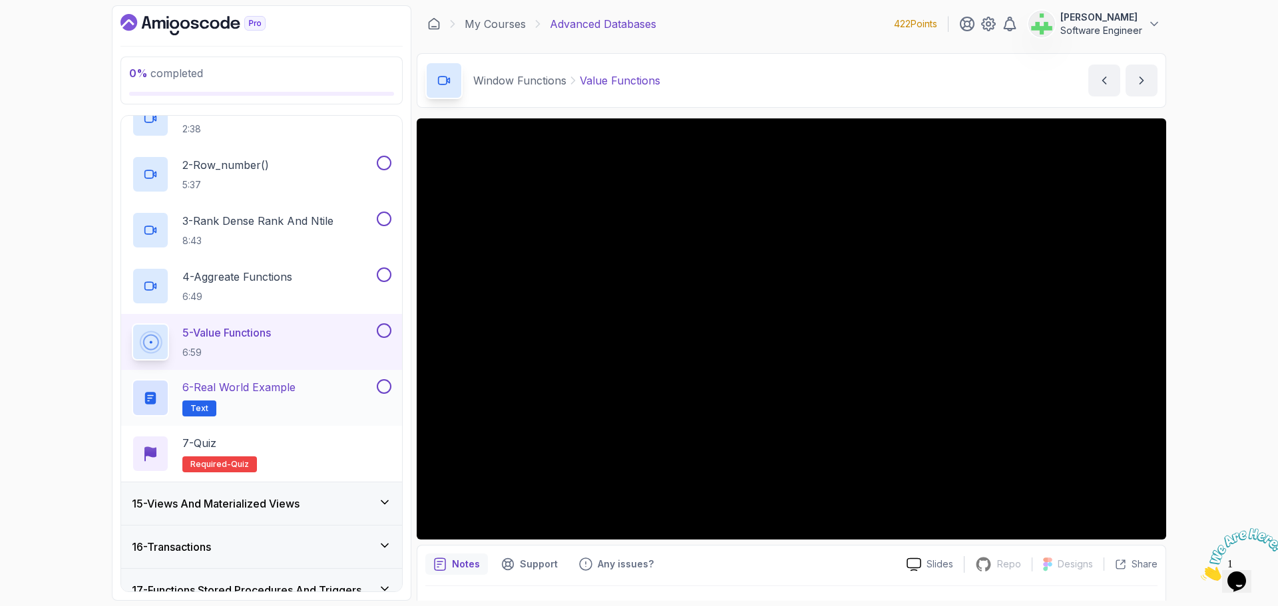
scroll to position [631, 0]
click at [273, 385] on p "6 - Real World Example" at bounding box center [238, 387] width 113 height 16
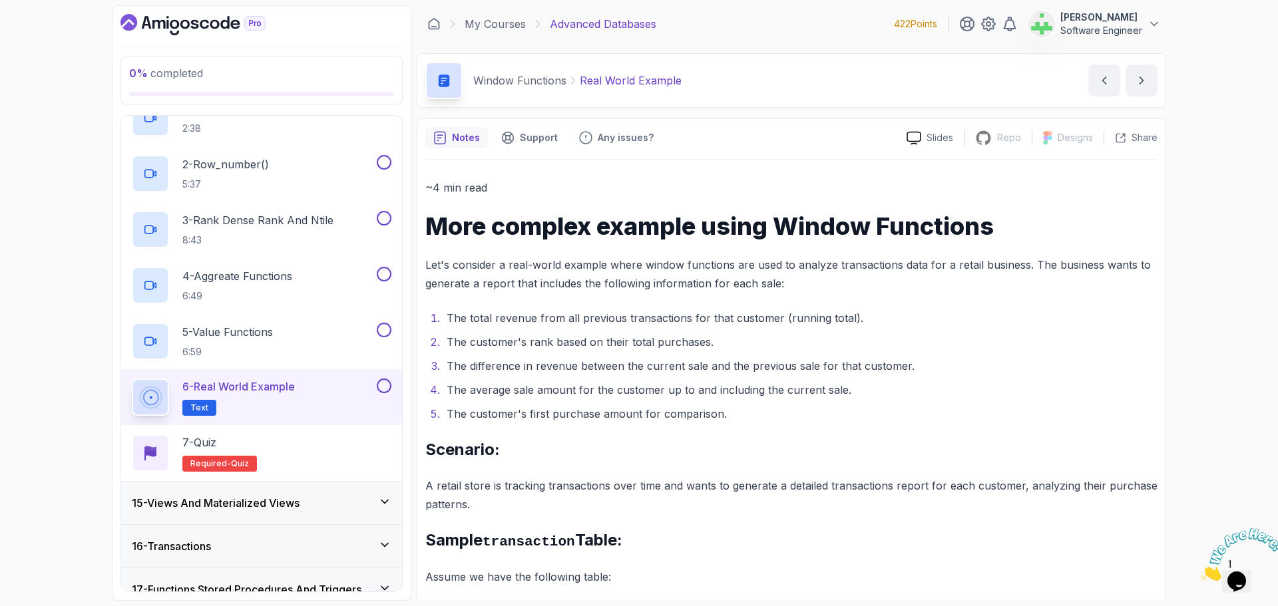
click at [586, 75] on p "Real World Example" at bounding box center [631, 81] width 102 height 16
drag, startPoint x: 581, startPoint y: 80, endPoint x: 771, endPoint y: 83, distance: 189.7
click at [771, 83] on div "Window Functions Real World Example Real World Example by [PERSON_NAME]" at bounding box center [791, 80] width 749 height 55
click at [767, 83] on div "Window Functions Real World Example Real World Example by [PERSON_NAME]" at bounding box center [791, 80] width 749 height 55
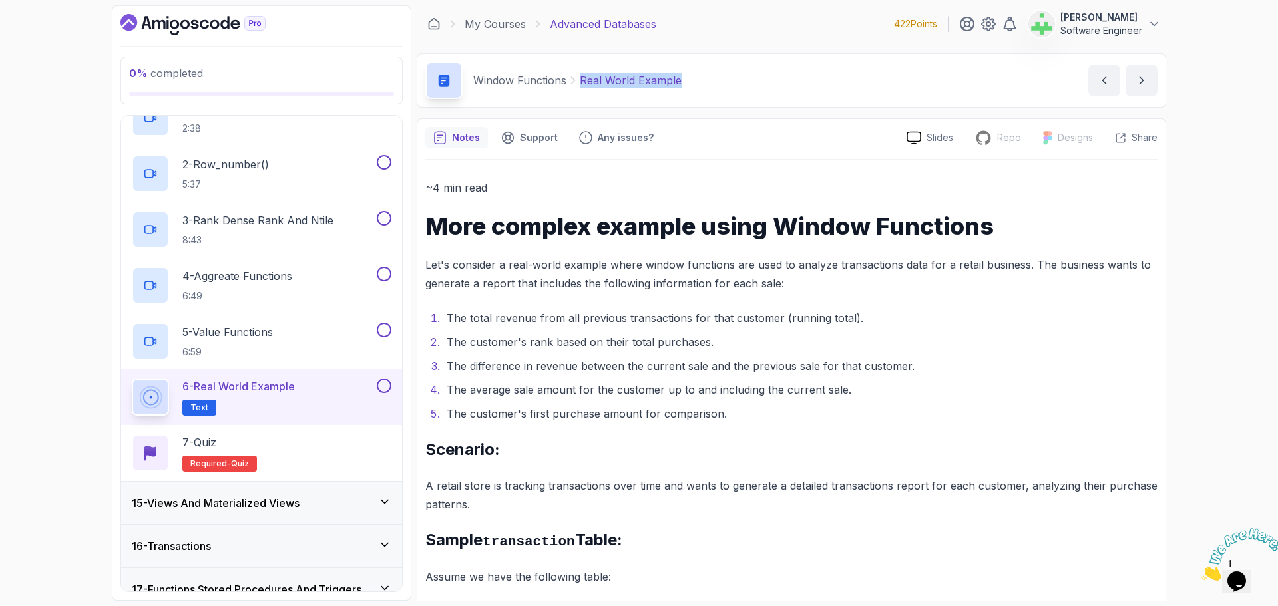
click at [656, 81] on p "Real World Example" at bounding box center [631, 81] width 102 height 16
click at [696, 360] on li "The difference in revenue between the current sale and the previous sale for th…" at bounding box center [800, 366] width 715 height 19
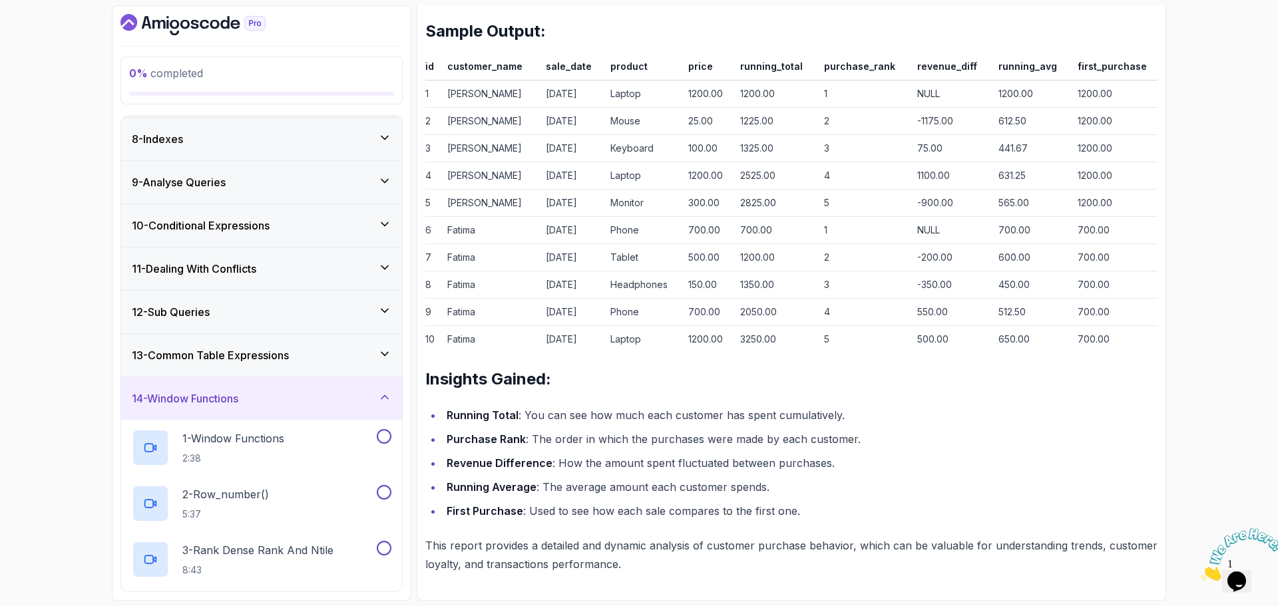
scroll to position [298, 0]
click at [337, 399] on div "14 - Window Functions" at bounding box center [262, 401] width 260 height 16
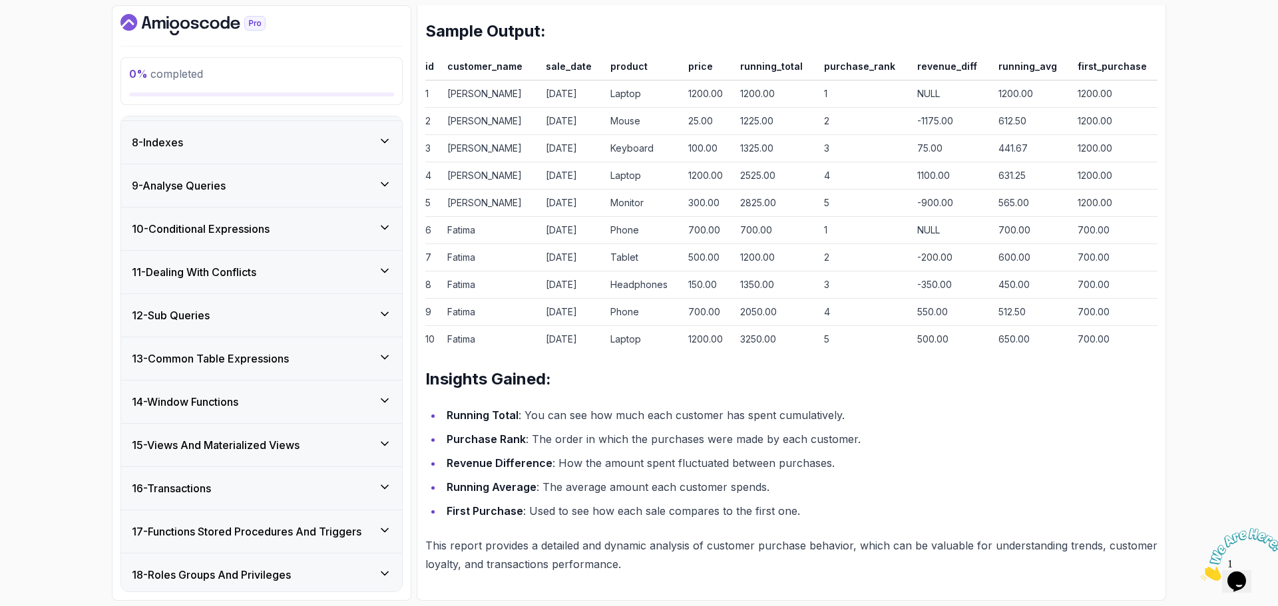
click at [327, 442] on div "15 - Views And Materialized Views" at bounding box center [262, 445] width 260 height 16
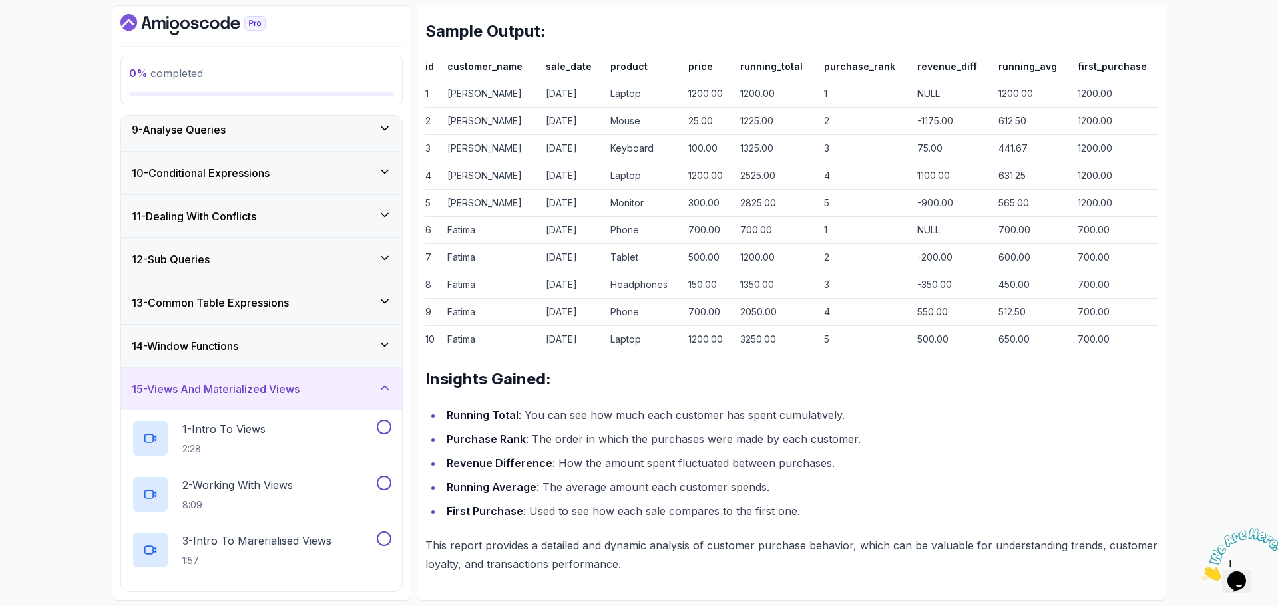
scroll to position [498, 0]
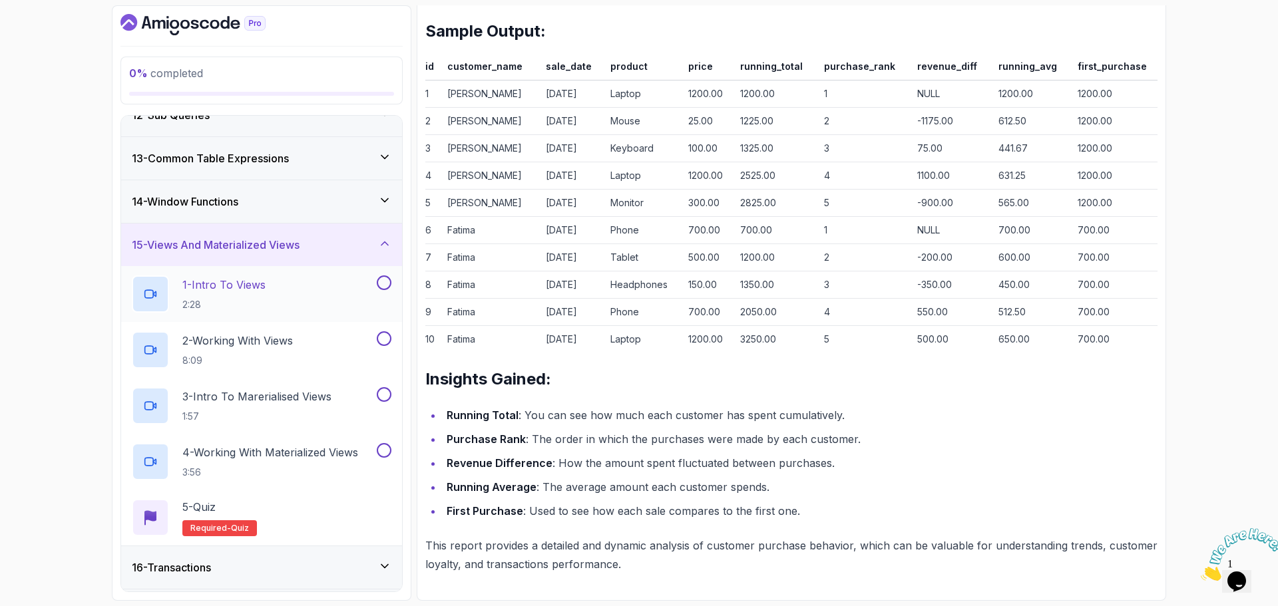
click at [288, 284] on div "1 - Intro To Views 2:28" at bounding box center [253, 294] width 242 height 37
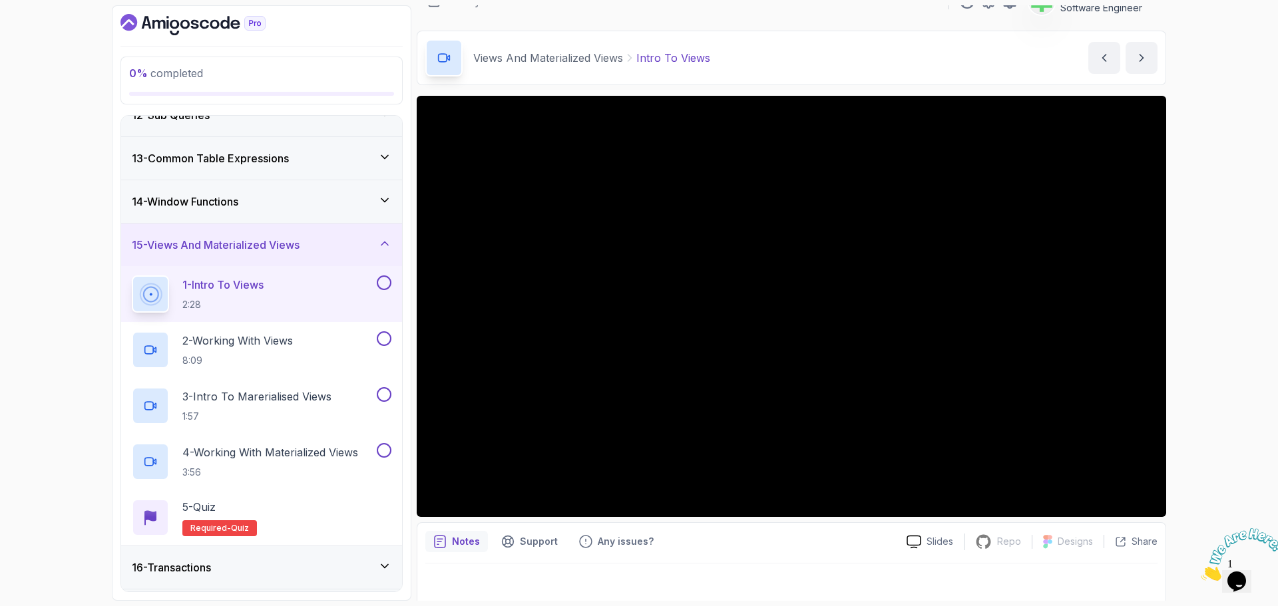
scroll to position [31, 0]
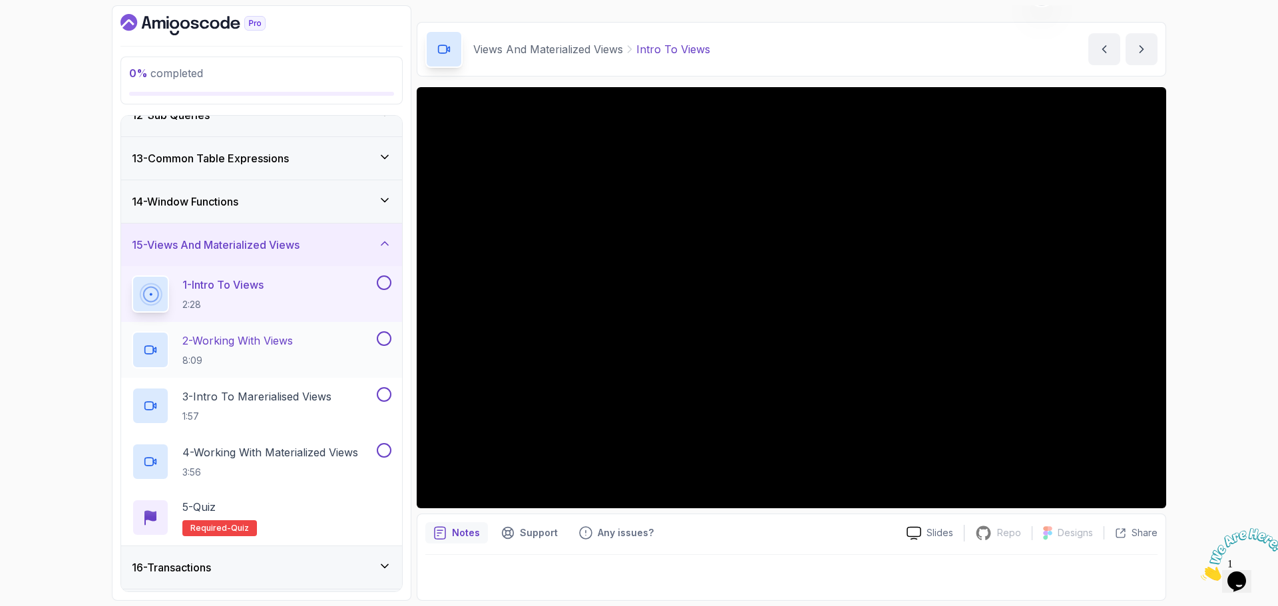
click at [262, 341] on p "2 - Working With Views" at bounding box center [237, 341] width 110 height 16
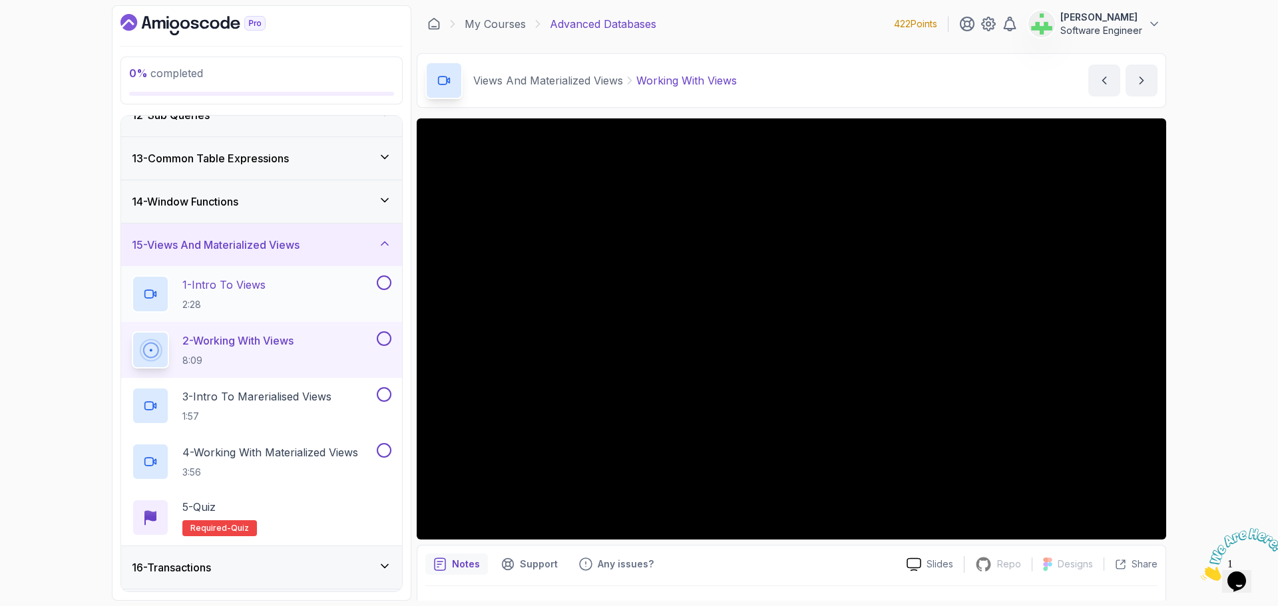
click at [235, 285] on p "1 - Intro To Views" at bounding box center [223, 285] width 83 height 16
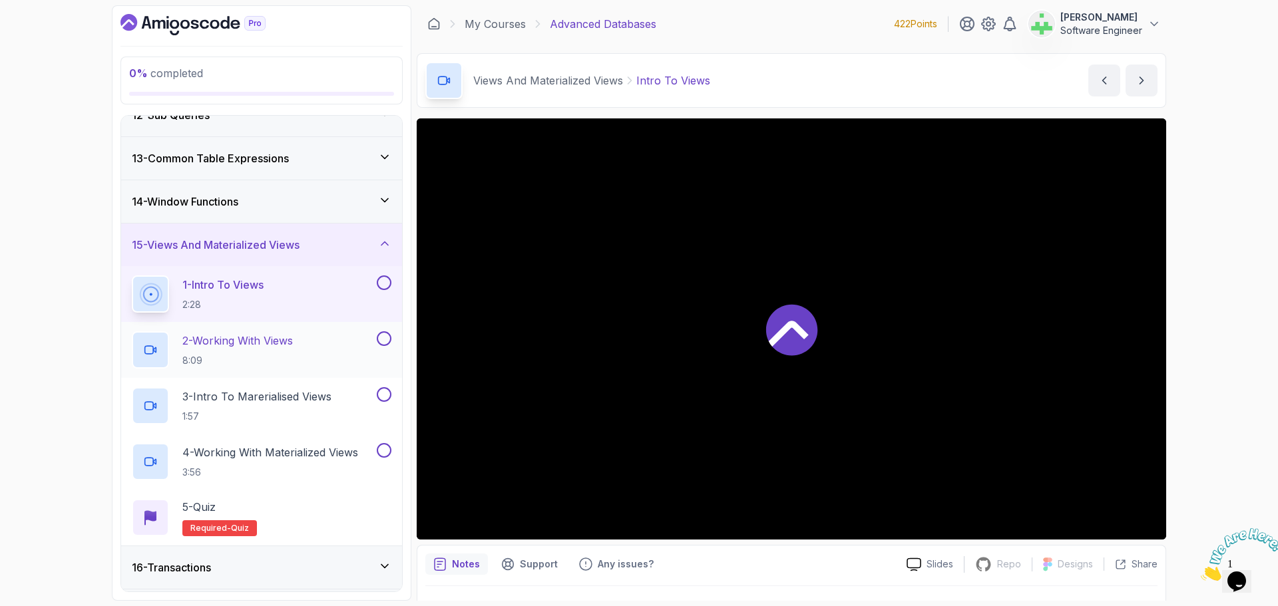
click at [283, 341] on p "2 - Working With Views" at bounding box center [237, 341] width 110 height 16
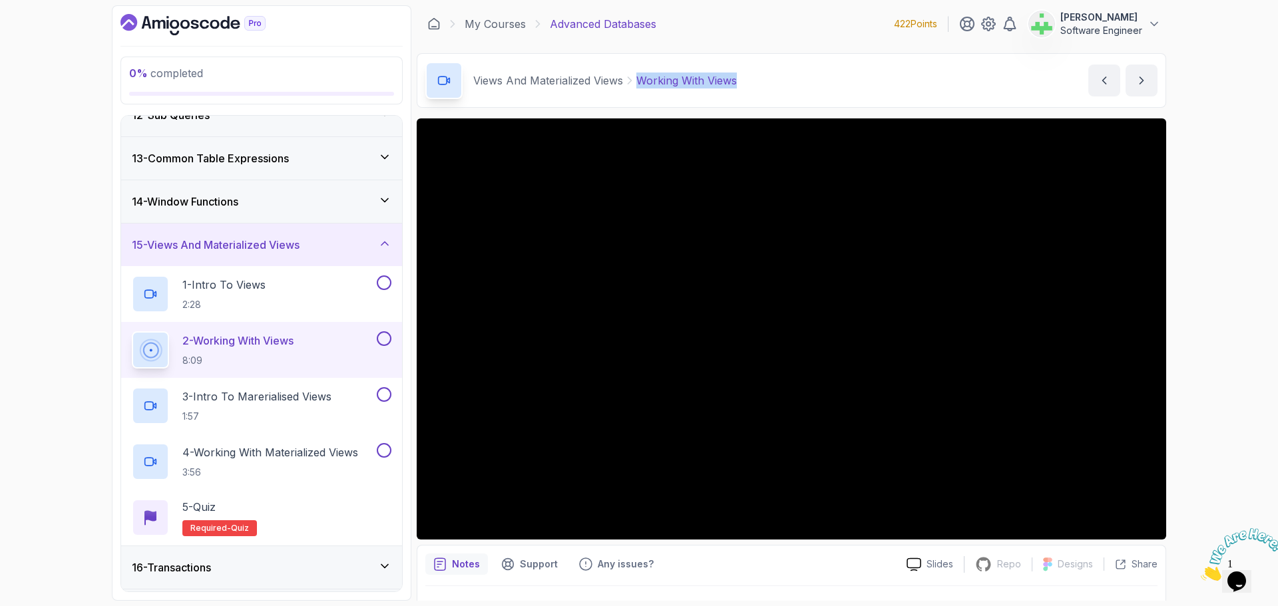
drag, startPoint x: 640, startPoint y: 81, endPoint x: 796, endPoint y: 81, distance: 155.8
click at [796, 81] on div "Views And Materialized Views Working With Views Working With Views by [PERSON_N…" at bounding box center [791, 80] width 749 height 55
click at [797, 81] on div "Views And Materialized Views Working With Views Working With Views by [PERSON_N…" at bounding box center [791, 80] width 749 height 55
click at [780, 78] on div "Views And Materialized Views Working With Views Working With Views by [PERSON_N…" at bounding box center [791, 80] width 749 height 55
click at [303, 401] on p "3 - Intro To Marerialised Views" at bounding box center [256, 397] width 149 height 16
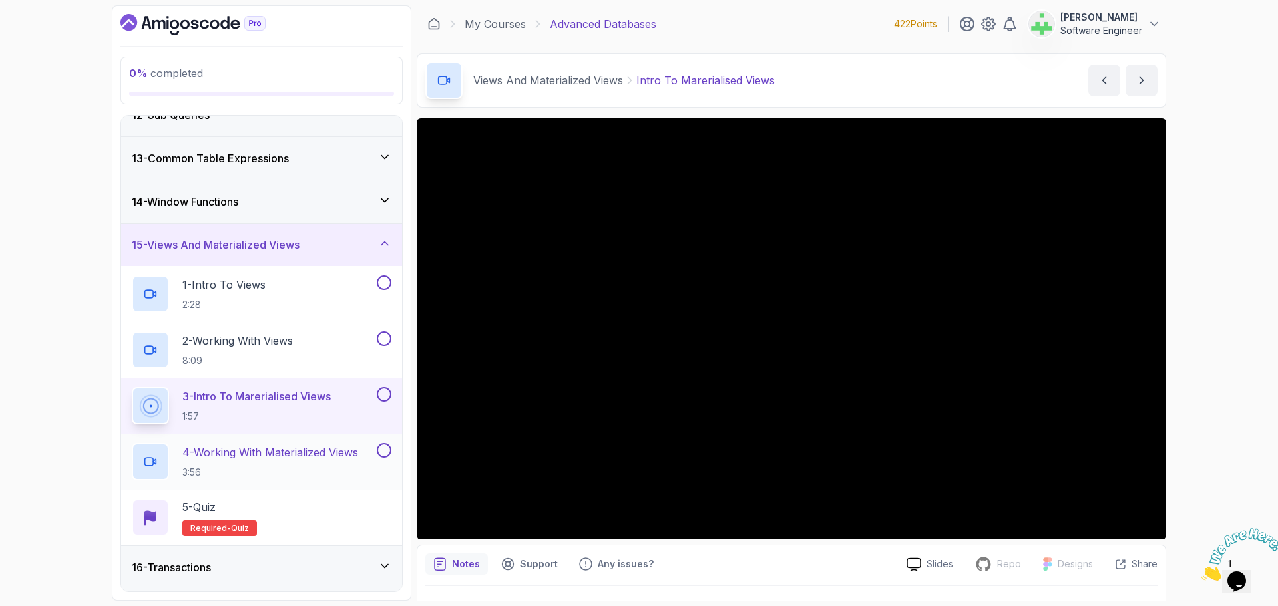
click at [328, 453] on p "4 - Working With Materialized Views" at bounding box center [270, 453] width 176 height 16
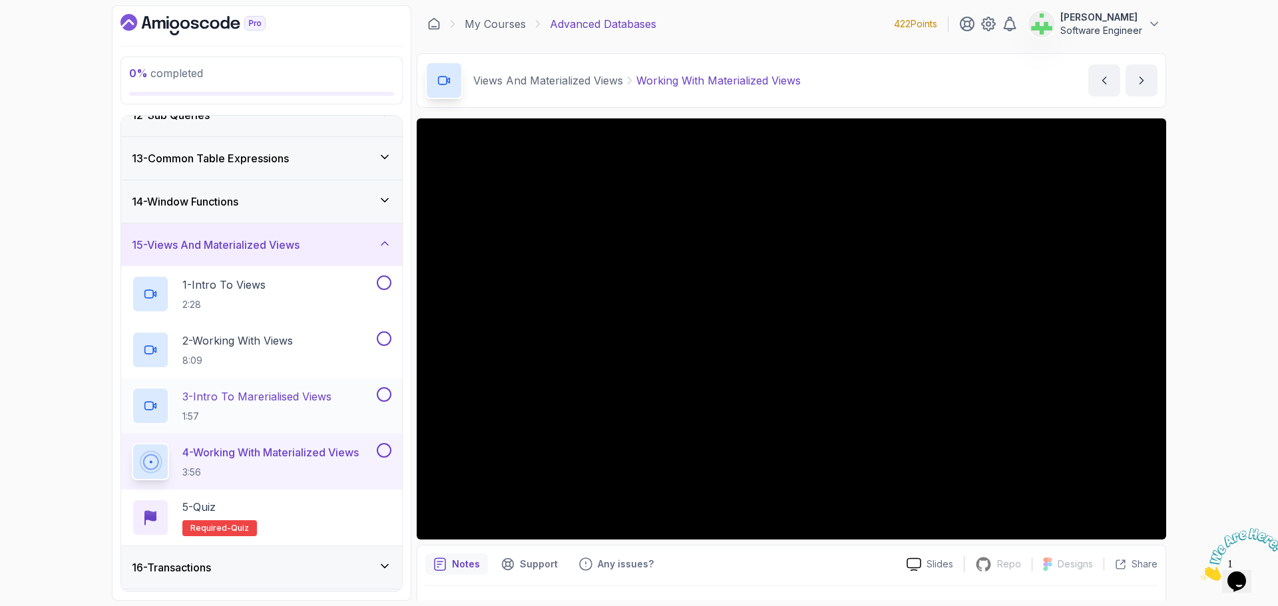
click at [312, 395] on p "3 - Intro To Marerialised Views" at bounding box center [256, 397] width 149 height 16
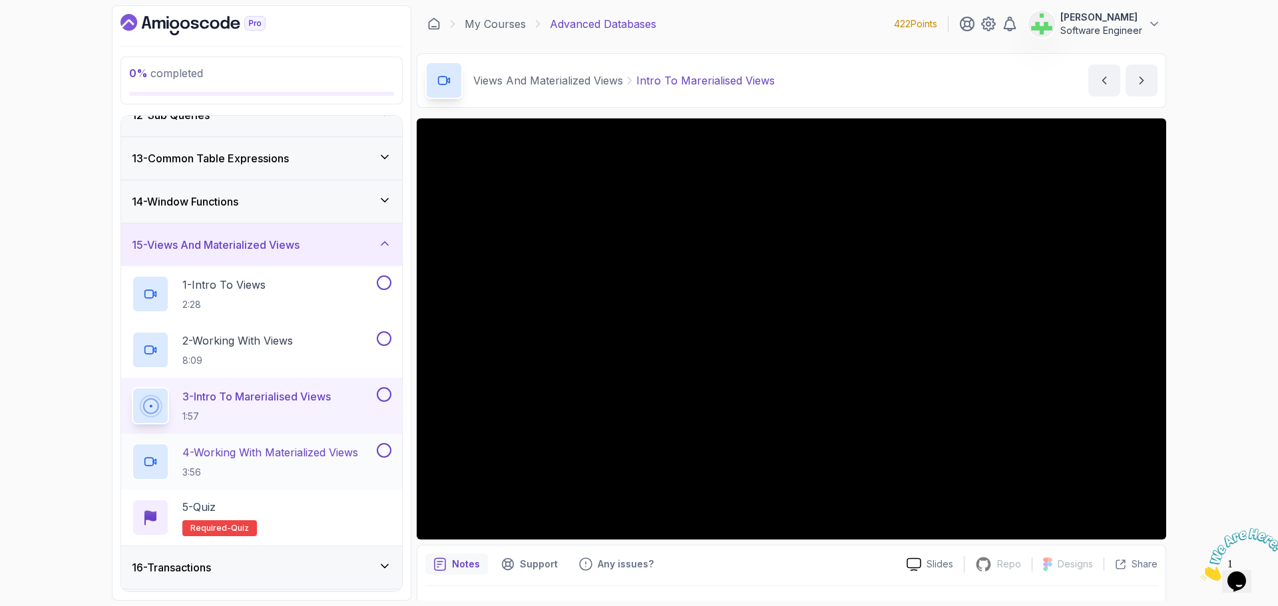
click at [327, 456] on p "4 - Working With Materialized Views" at bounding box center [270, 453] width 176 height 16
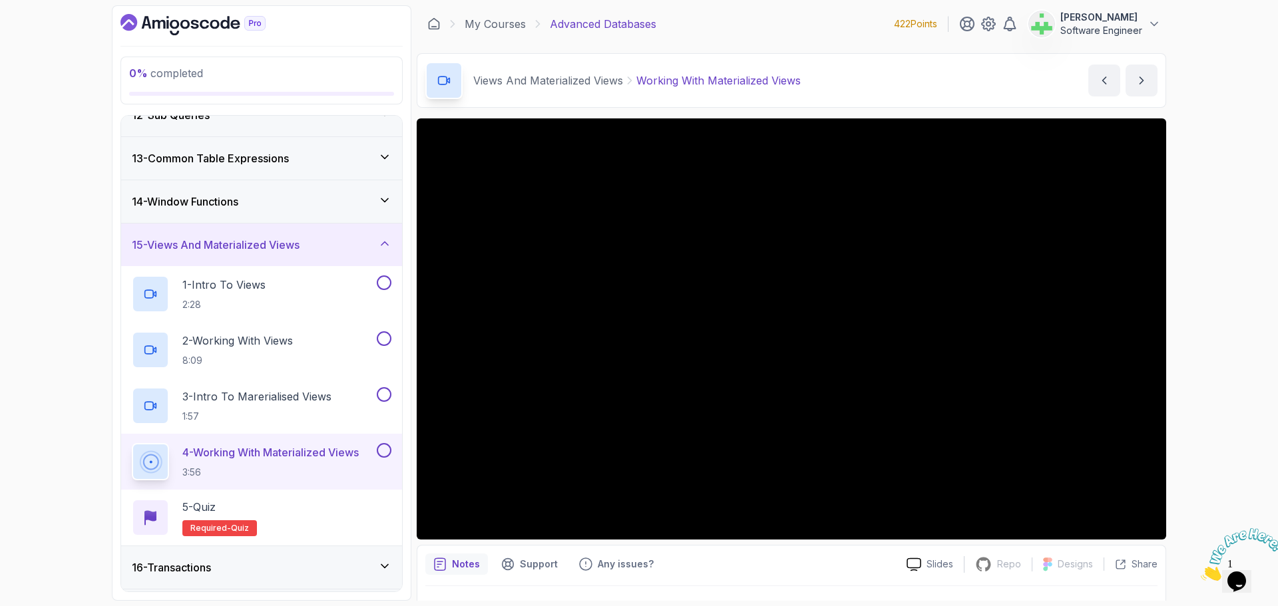
click at [313, 245] on div "15 - Views And Materialized Views" at bounding box center [262, 245] width 260 height 16
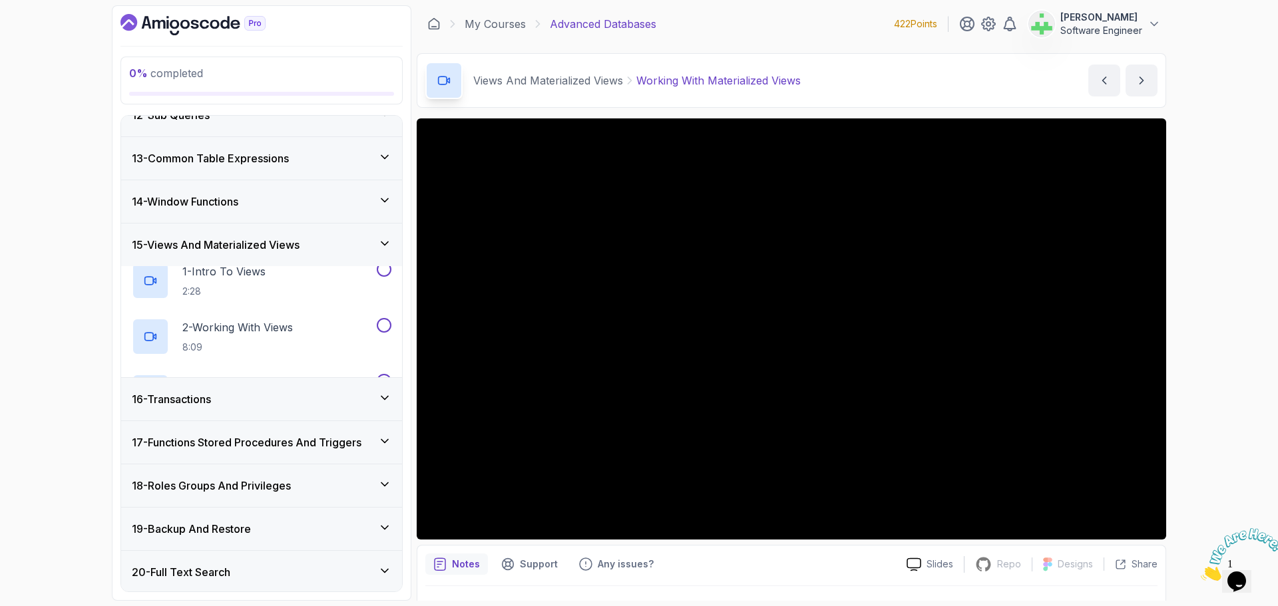
scroll to position [475, 0]
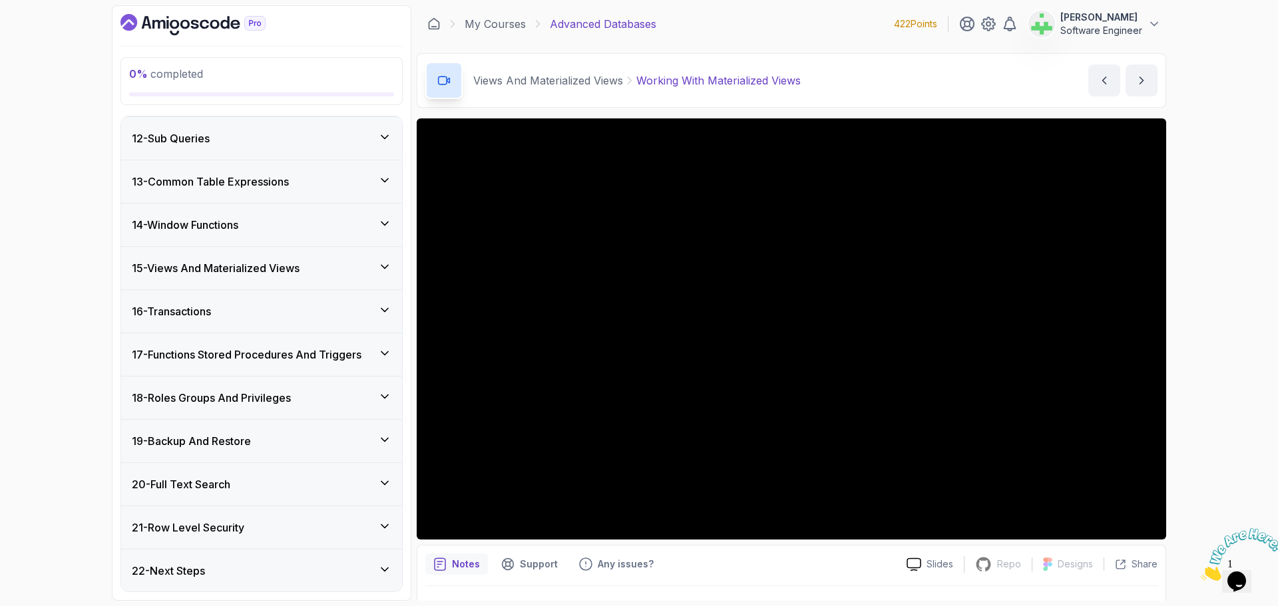
click at [315, 316] on div "16 - Transactions" at bounding box center [262, 312] width 260 height 16
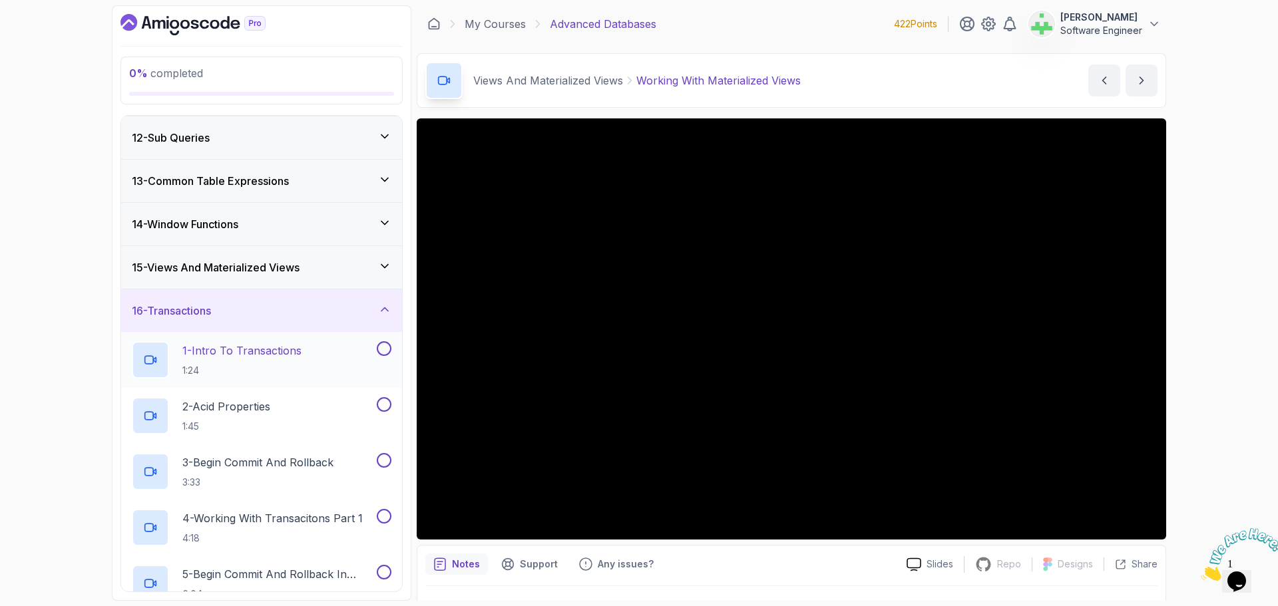
click at [302, 349] on p "1 - Intro To Transactions" at bounding box center [241, 351] width 119 height 16
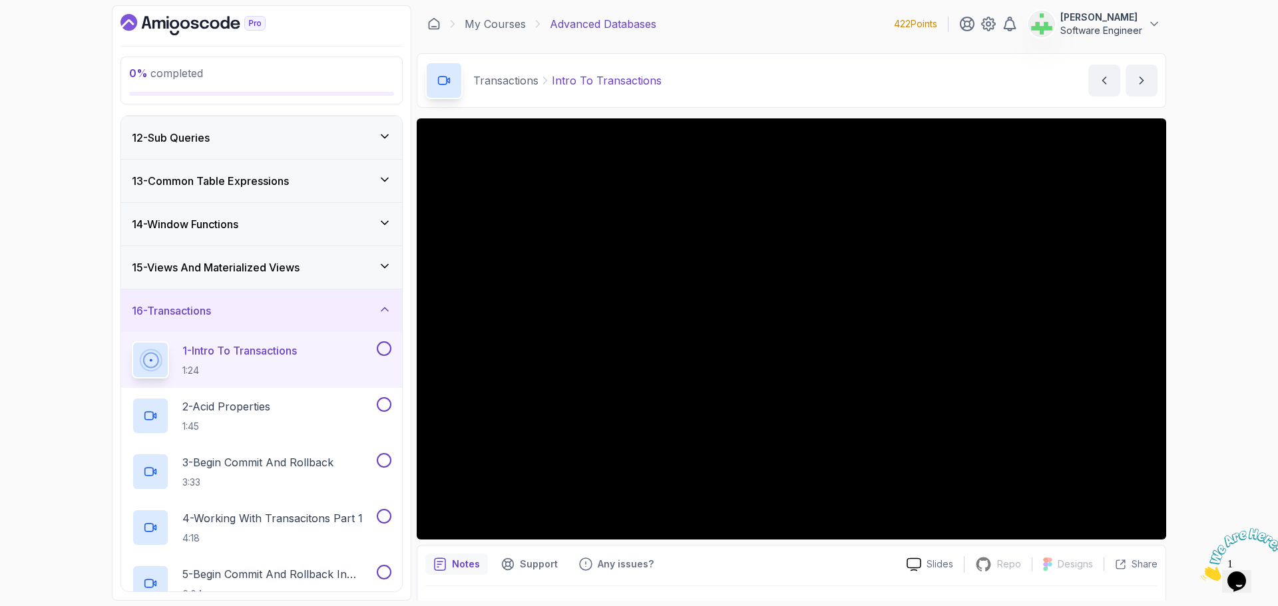
scroll to position [31, 0]
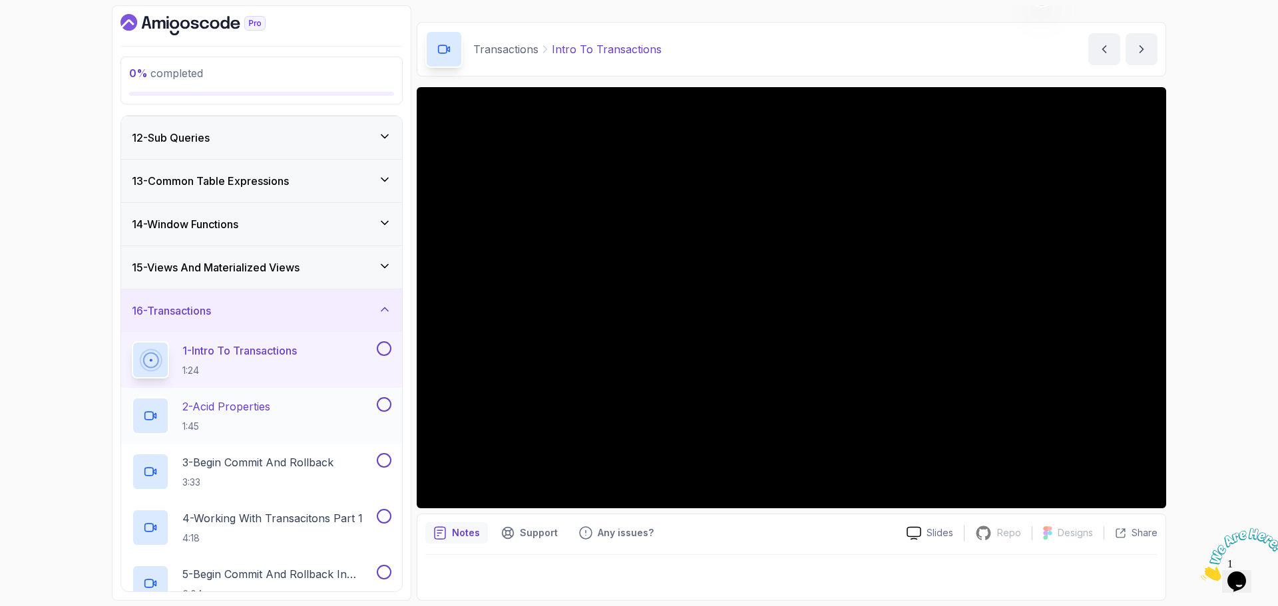
click at [270, 405] on p "2 - Acid Properties" at bounding box center [226, 407] width 88 height 16
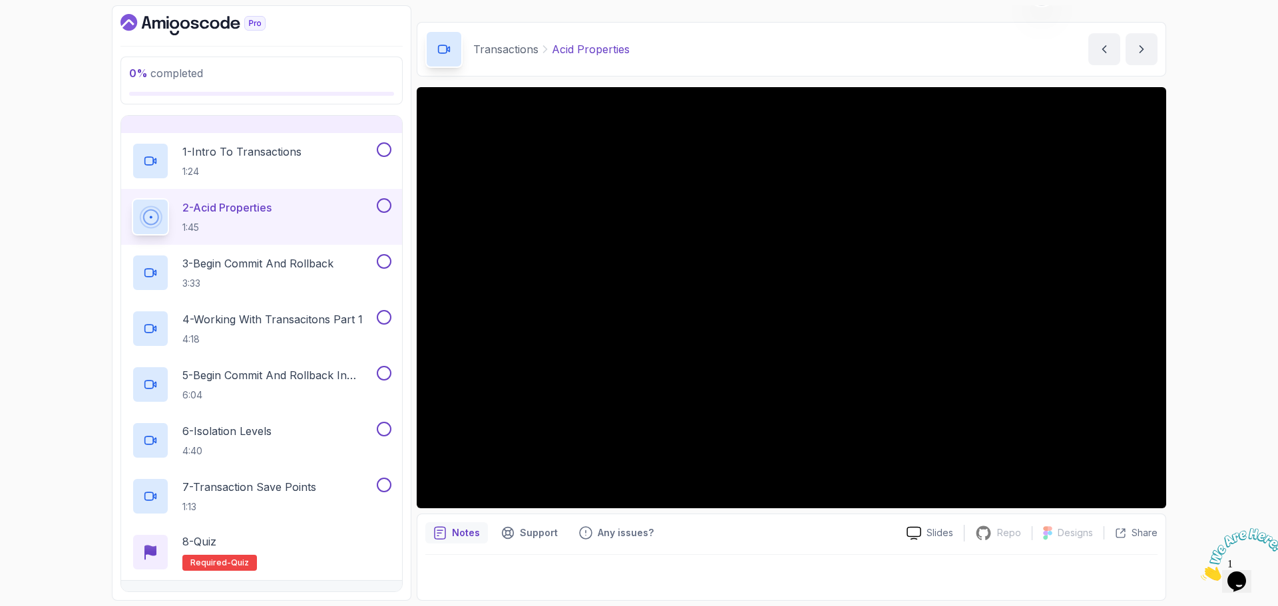
scroll to position [675, 0]
click at [280, 268] on p "3 - Begin Commit And Rollback" at bounding box center [257, 263] width 151 height 16
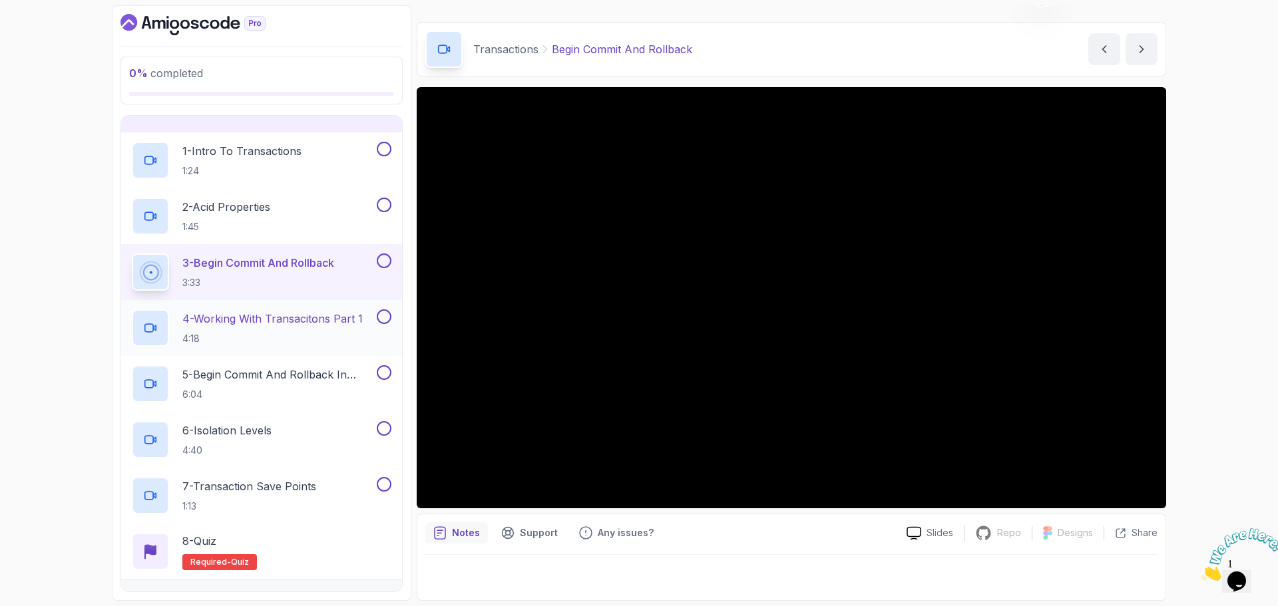
click at [312, 314] on p "4 - Working With Transacitons Part 1" at bounding box center [272, 319] width 180 height 16
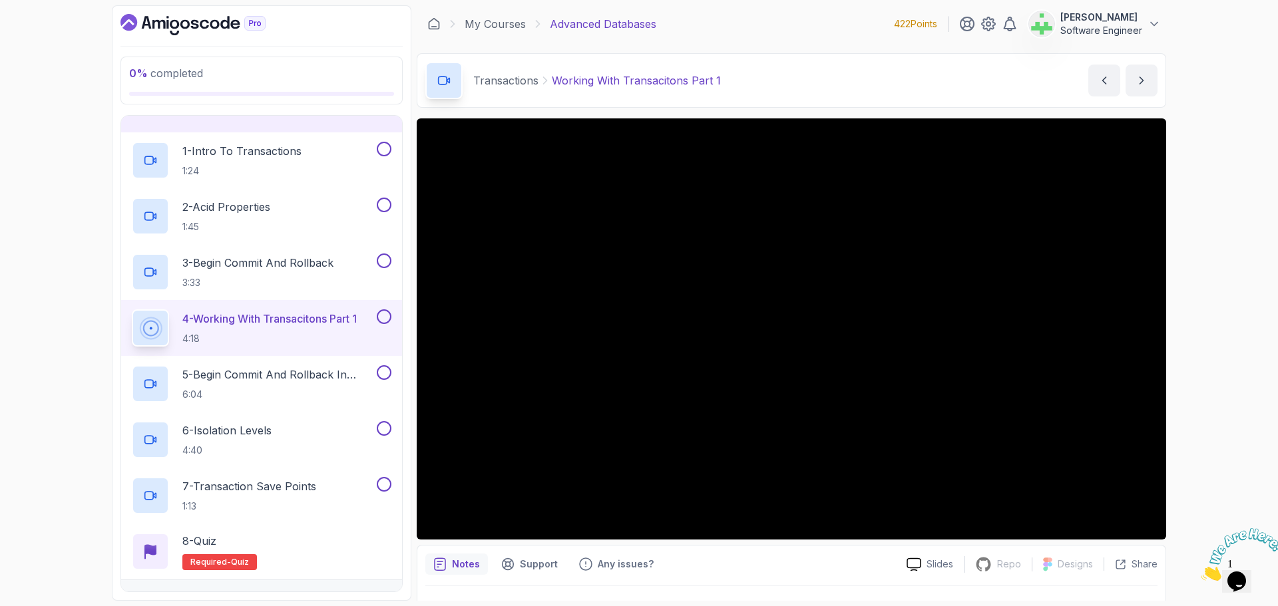
scroll to position [31, 0]
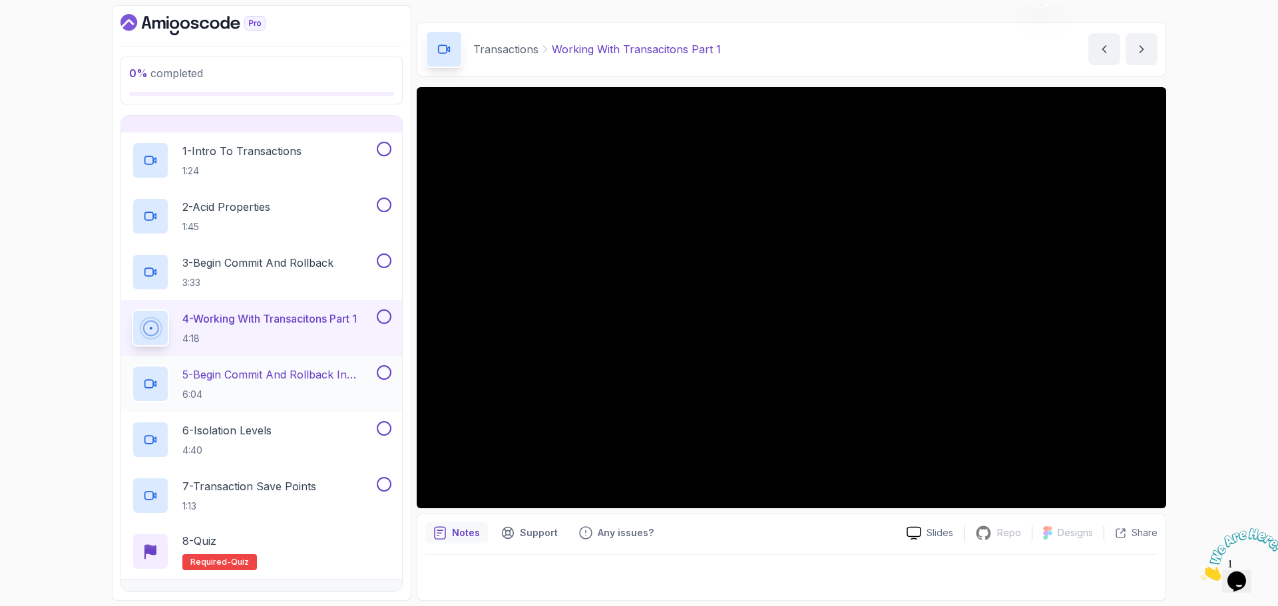
click at [284, 369] on p "5 - Begin Commit And Rollback In Action" at bounding box center [278, 375] width 192 height 16
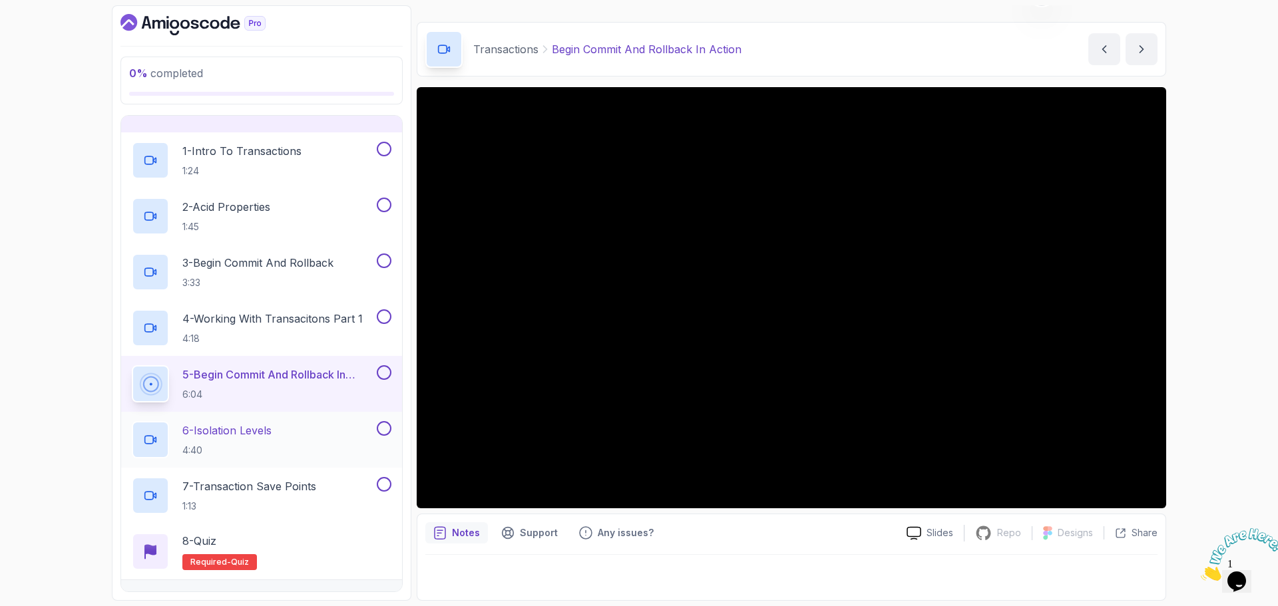
click at [269, 429] on p "6 - Isolation Levels" at bounding box center [226, 431] width 89 height 16
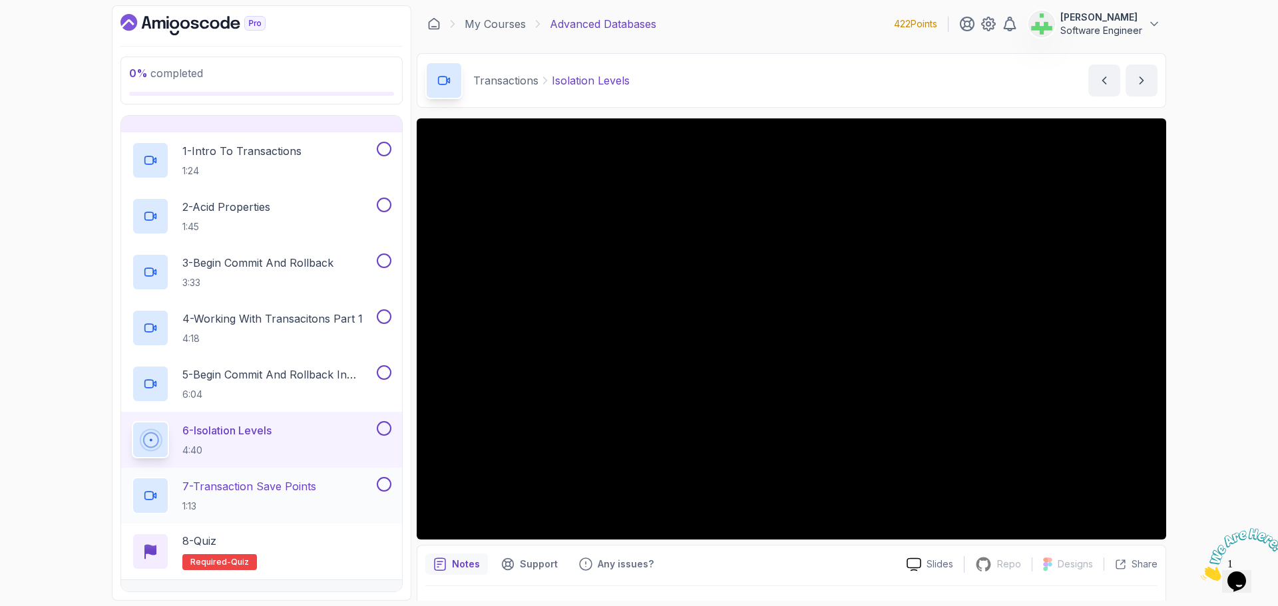
click at [284, 486] on p "7 - Transaction Save Points" at bounding box center [249, 487] width 134 height 16
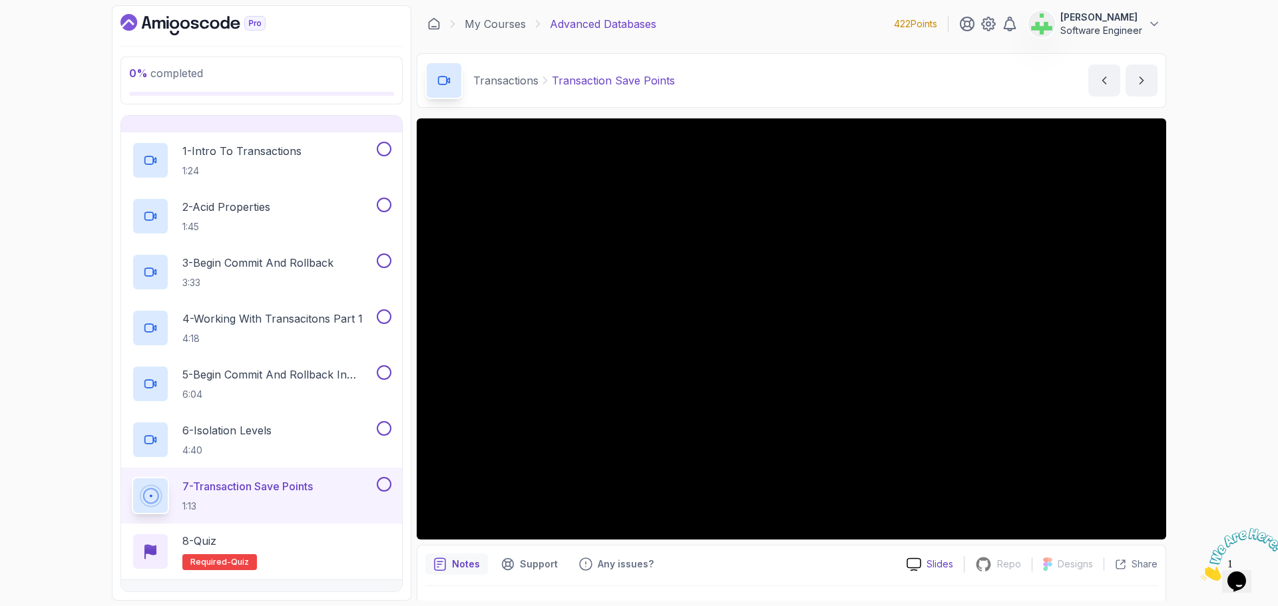
click at [935, 563] on p "Slides" at bounding box center [940, 564] width 27 height 13
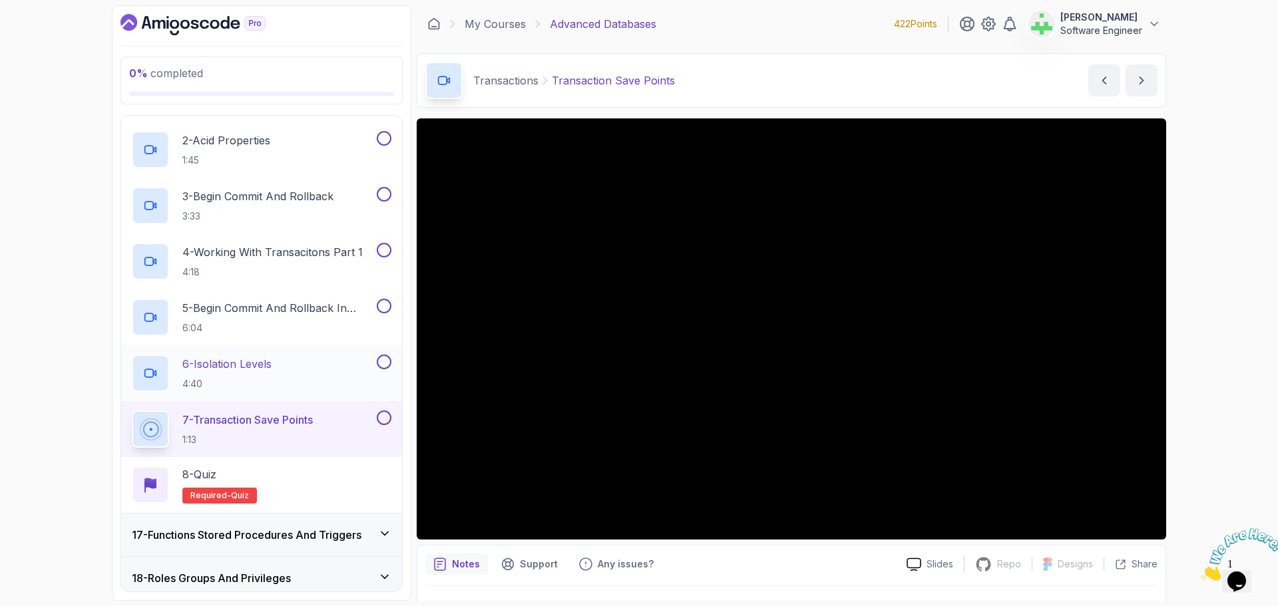
scroll to position [608, 0]
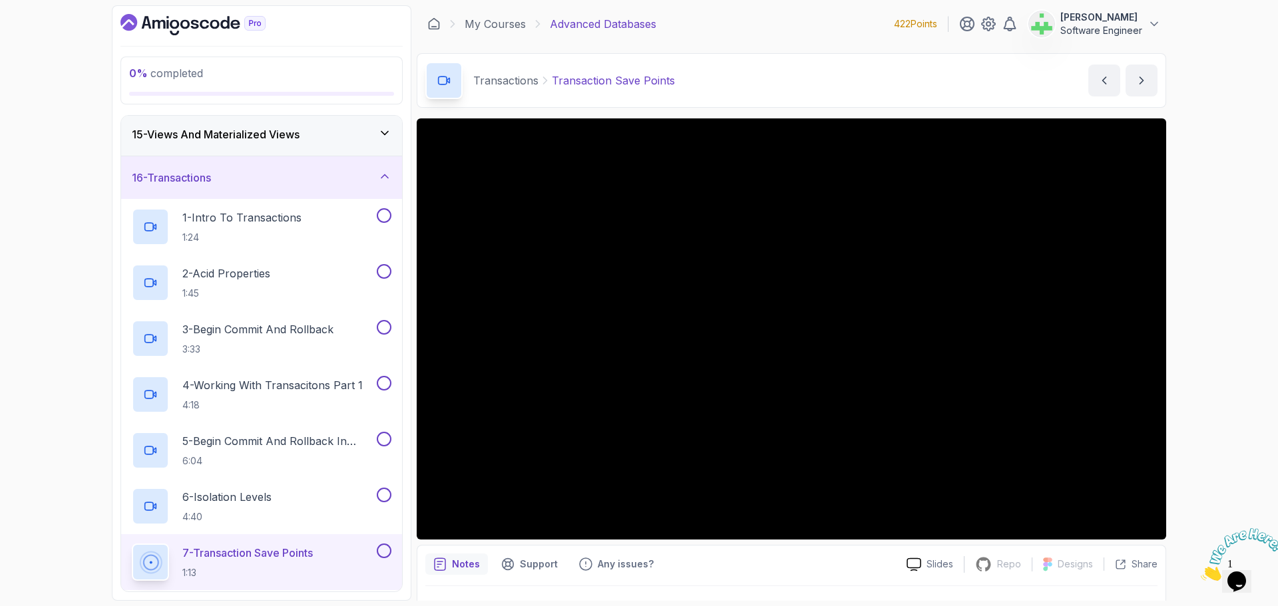
click at [301, 170] on div "16 - Transactions" at bounding box center [262, 178] width 260 height 16
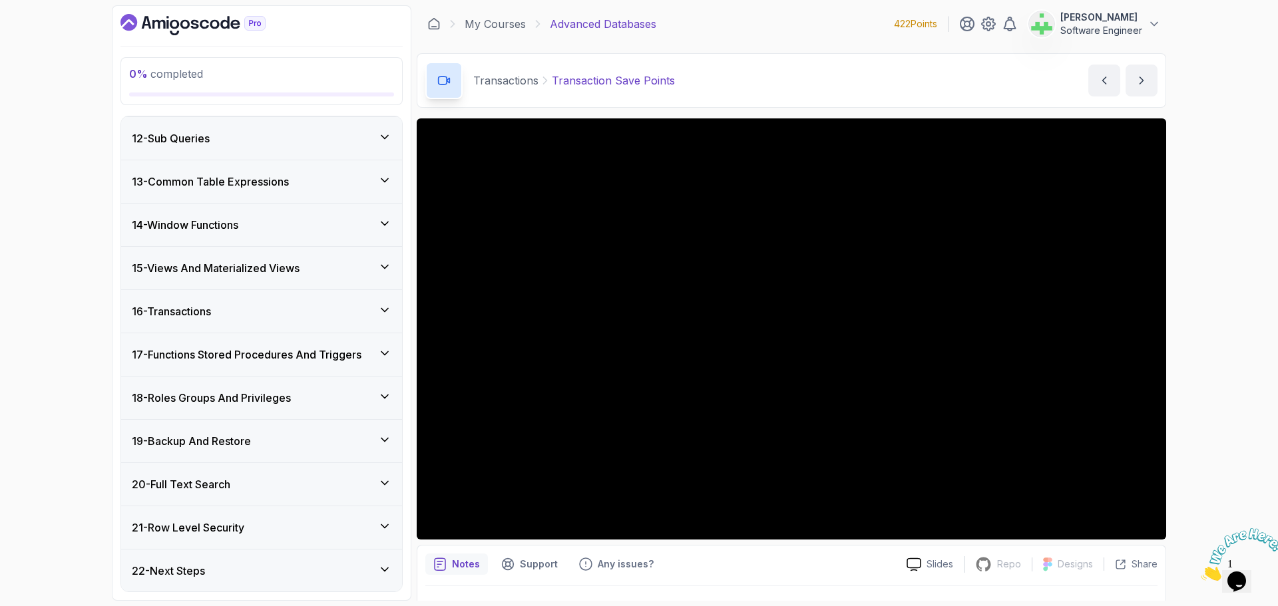
scroll to position [475, 0]
click at [214, 353] on h3 "17 - Functions Stored Procedures And Triggers" at bounding box center [247, 355] width 230 height 16
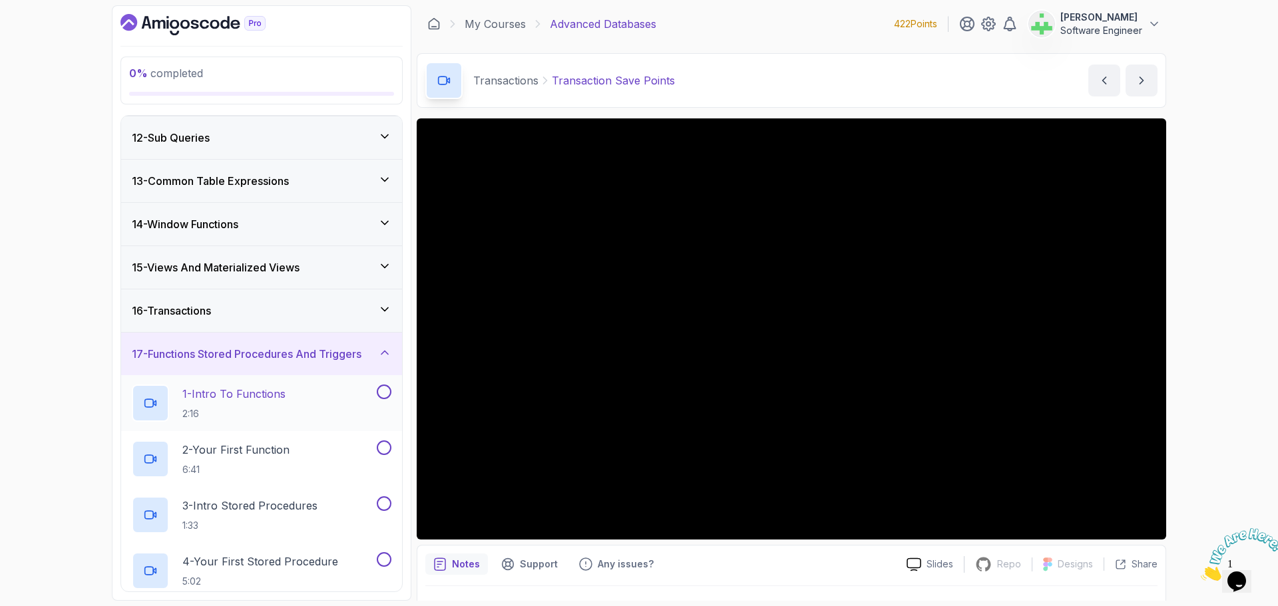
click at [258, 394] on p "1 - Intro To Functions" at bounding box center [233, 394] width 103 height 16
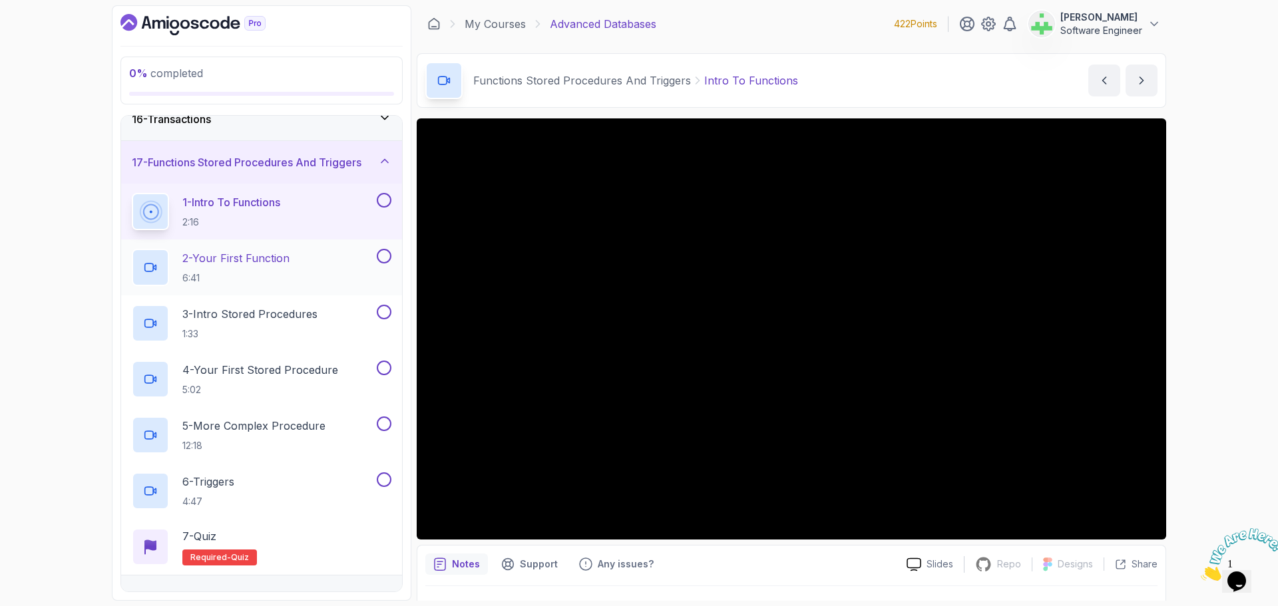
click at [269, 262] on p "2 - Your First Function" at bounding box center [235, 258] width 107 height 16
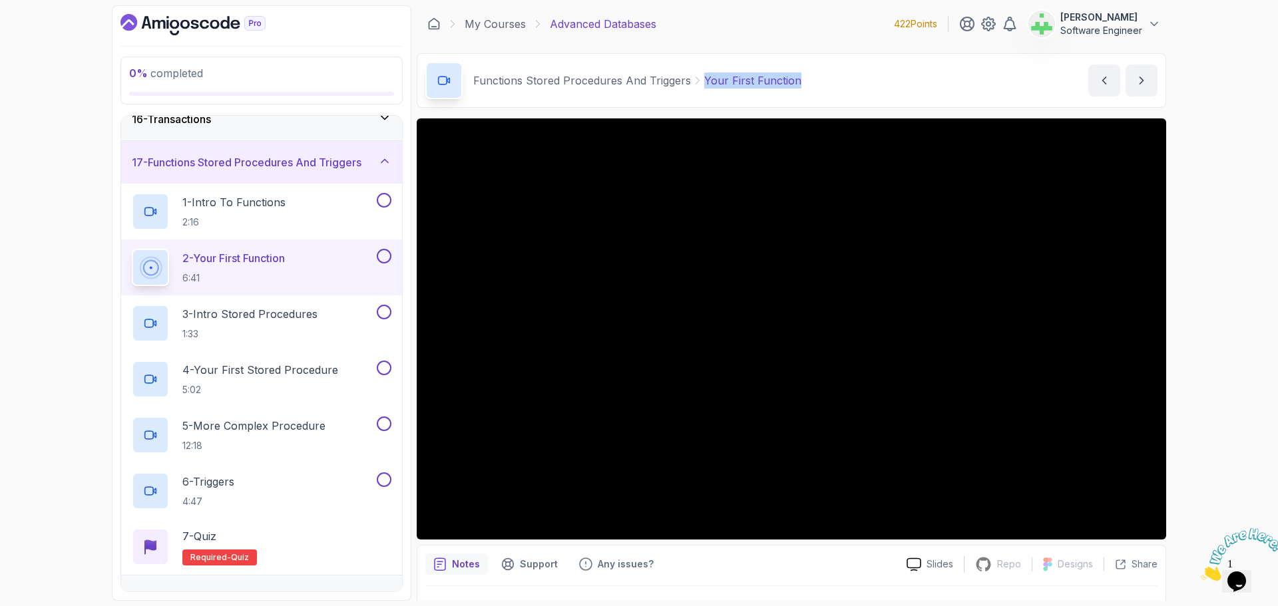
drag, startPoint x: 700, startPoint y: 82, endPoint x: 852, endPoint y: 86, distance: 151.8
click at [852, 86] on div "Functions Stored Procedures And Triggers Your First Function Your First Functio…" at bounding box center [791, 80] width 749 height 55
click at [851, 85] on div "Functions Stored Procedures And Triggers Your First Function Your First Functio…" at bounding box center [791, 80] width 749 height 55
click at [310, 316] on p "3 - Intro Stored Procedures" at bounding box center [249, 314] width 135 height 16
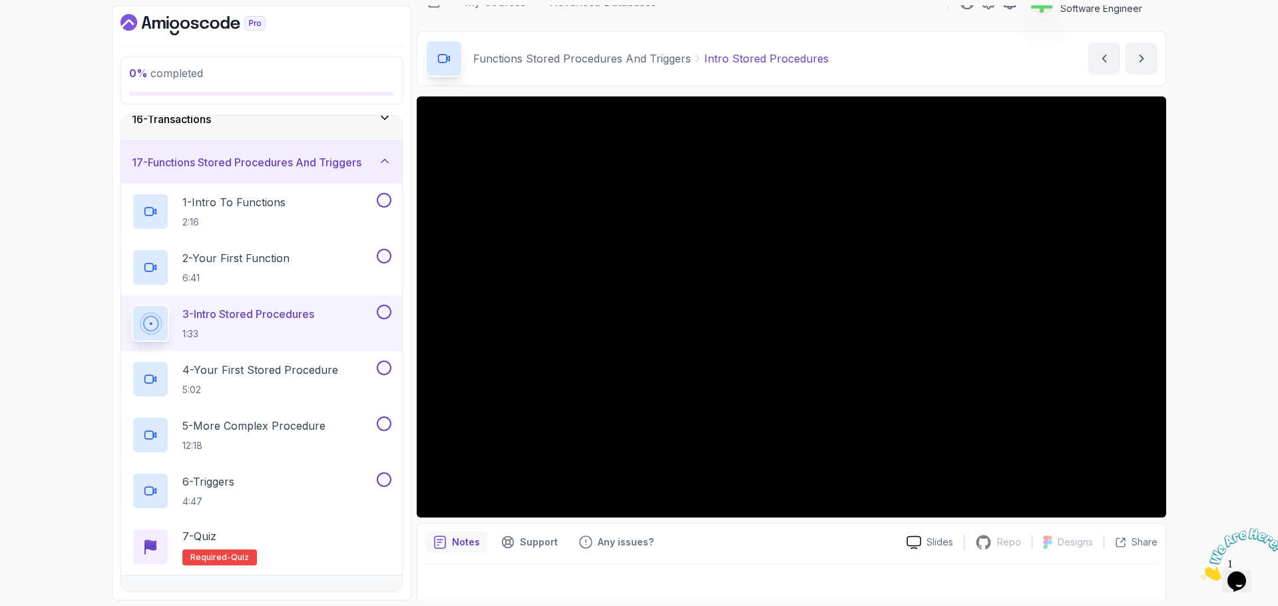
scroll to position [31, 0]
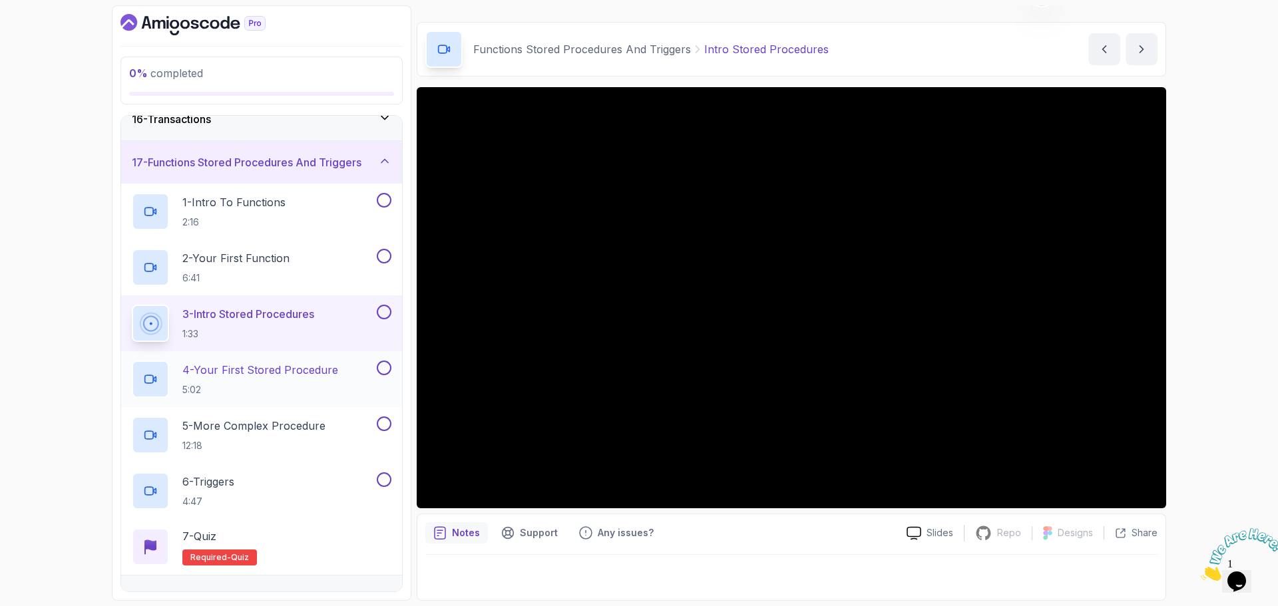
click at [306, 367] on p "4 - Your First Stored Procedure" at bounding box center [260, 370] width 156 height 16
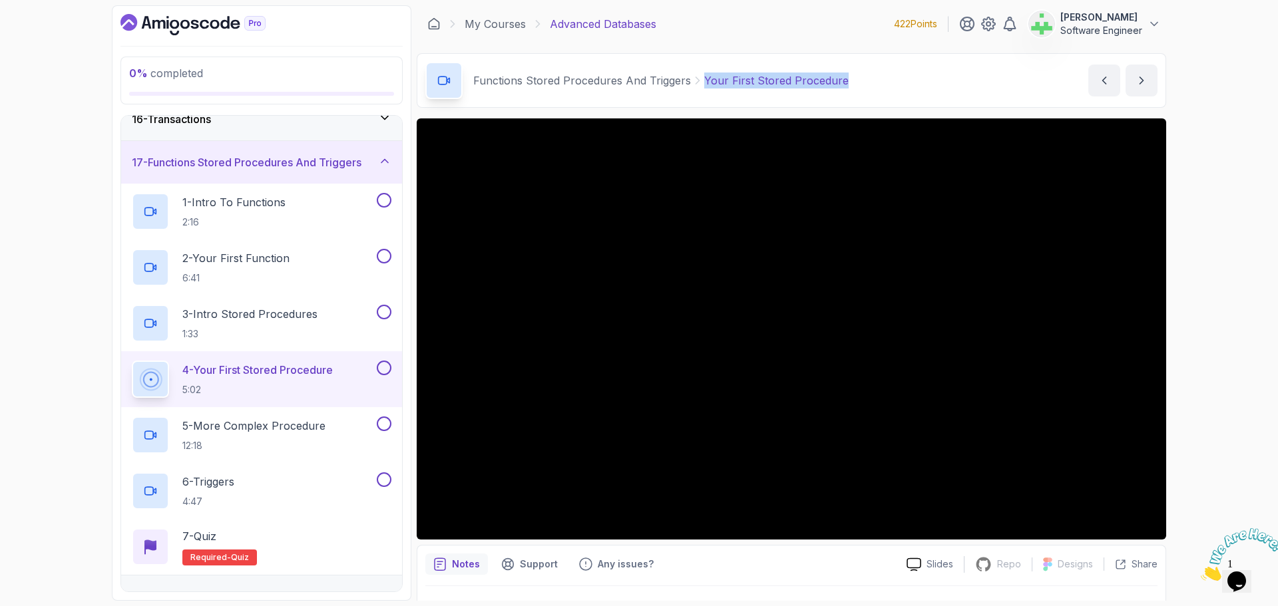
drag, startPoint x: 703, startPoint y: 81, endPoint x: 856, endPoint y: 79, distance: 153.1
click at [856, 79] on div "Functions Stored Procedures And Triggers Your First Stored Procedure Your First…" at bounding box center [791, 80] width 749 height 55
click at [855, 79] on div "Functions Stored Procedures And Triggers Your First Stored Procedure Your First…" at bounding box center [791, 80] width 749 height 55
click at [272, 427] on p "5 - More Complex Procedure" at bounding box center [253, 426] width 143 height 16
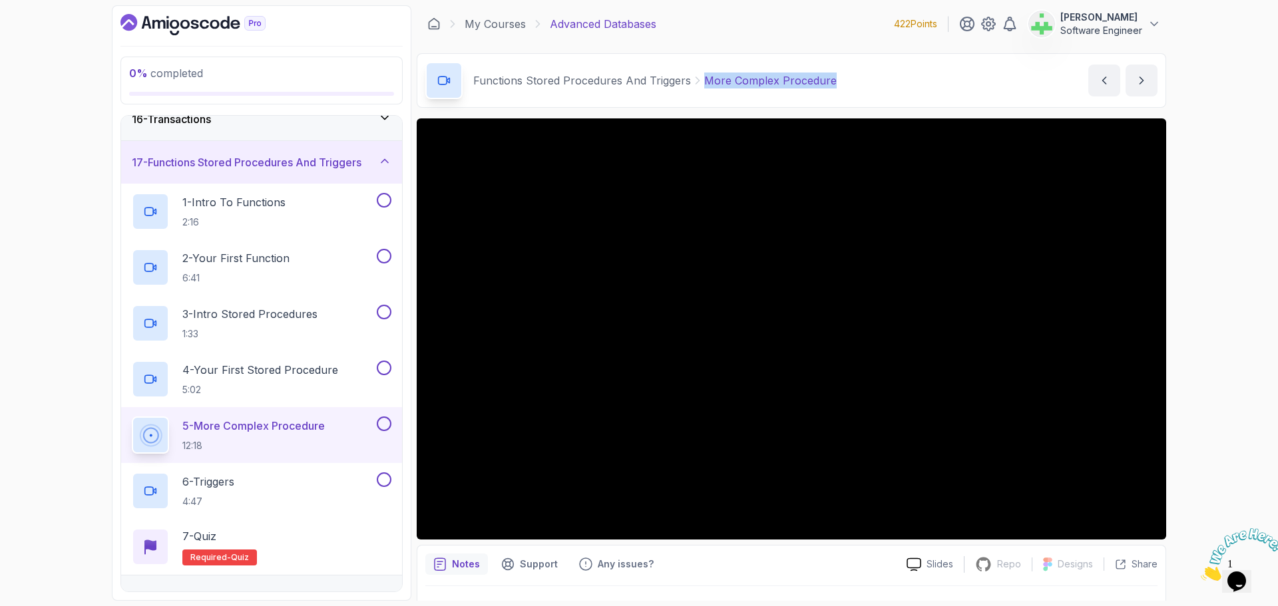
drag, startPoint x: 700, startPoint y: 85, endPoint x: 911, endPoint y: 73, distance: 210.7
click at [911, 73] on div "Functions Stored Procedures And Triggers More Complex Procedure More Complex Pr…" at bounding box center [791, 80] width 749 height 55
click at [288, 482] on div "6 - Triggers 4:47" at bounding box center [253, 491] width 242 height 37
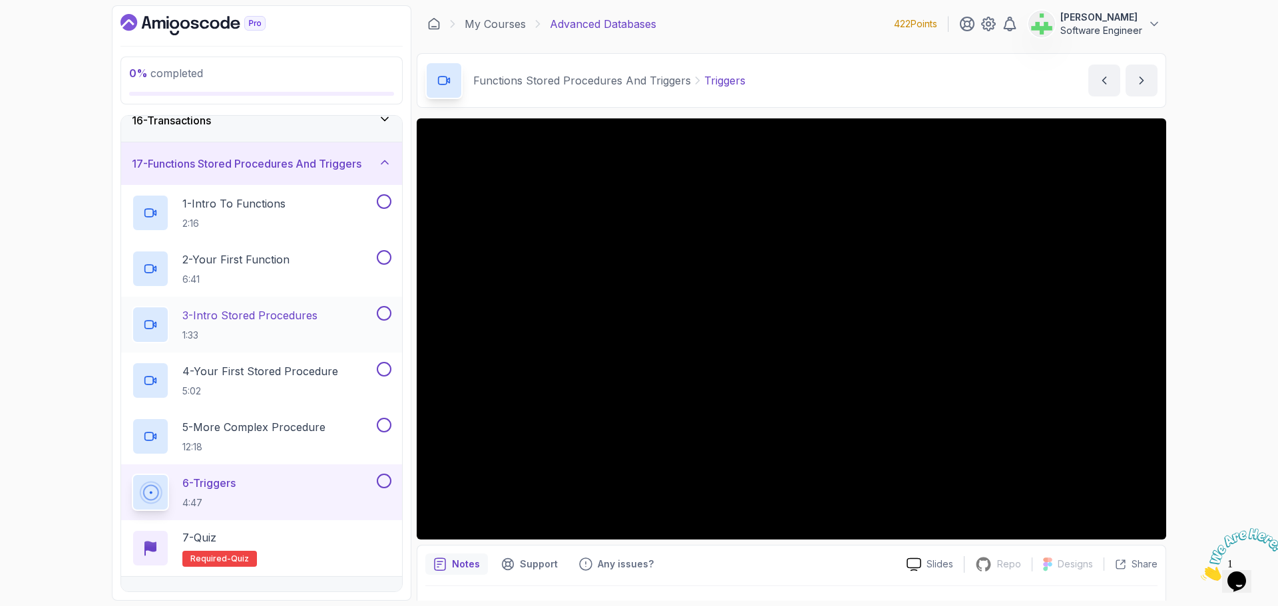
scroll to position [600, 0]
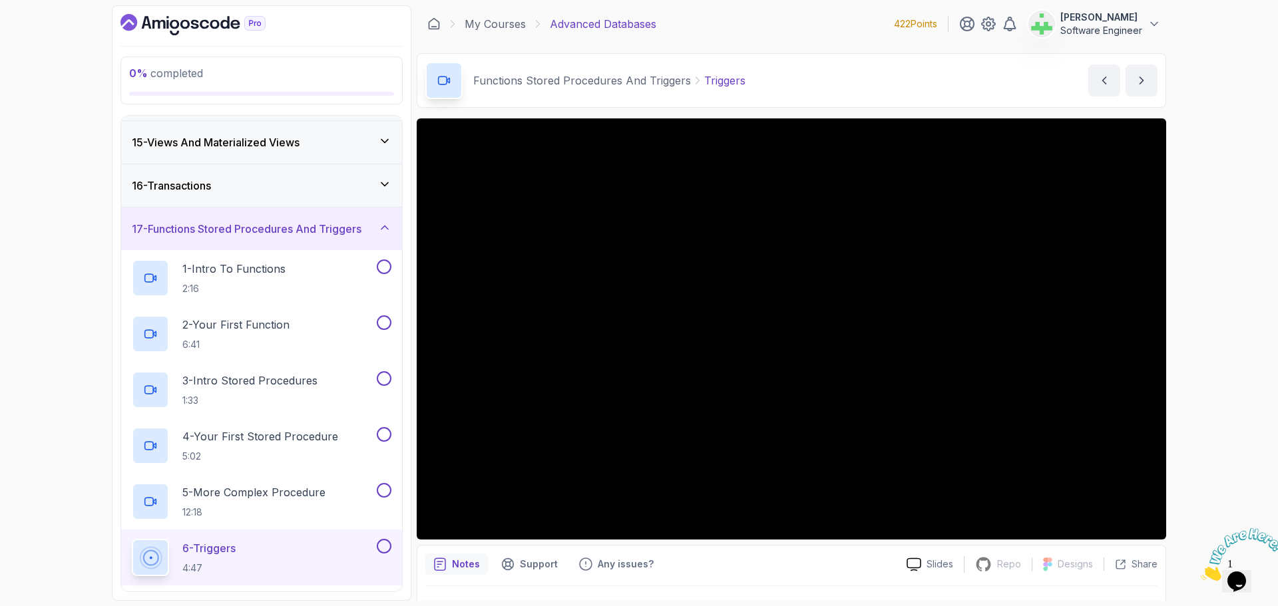
click at [330, 225] on h3 "17 - Functions Stored Procedures And Triggers" at bounding box center [247, 229] width 230 height 16
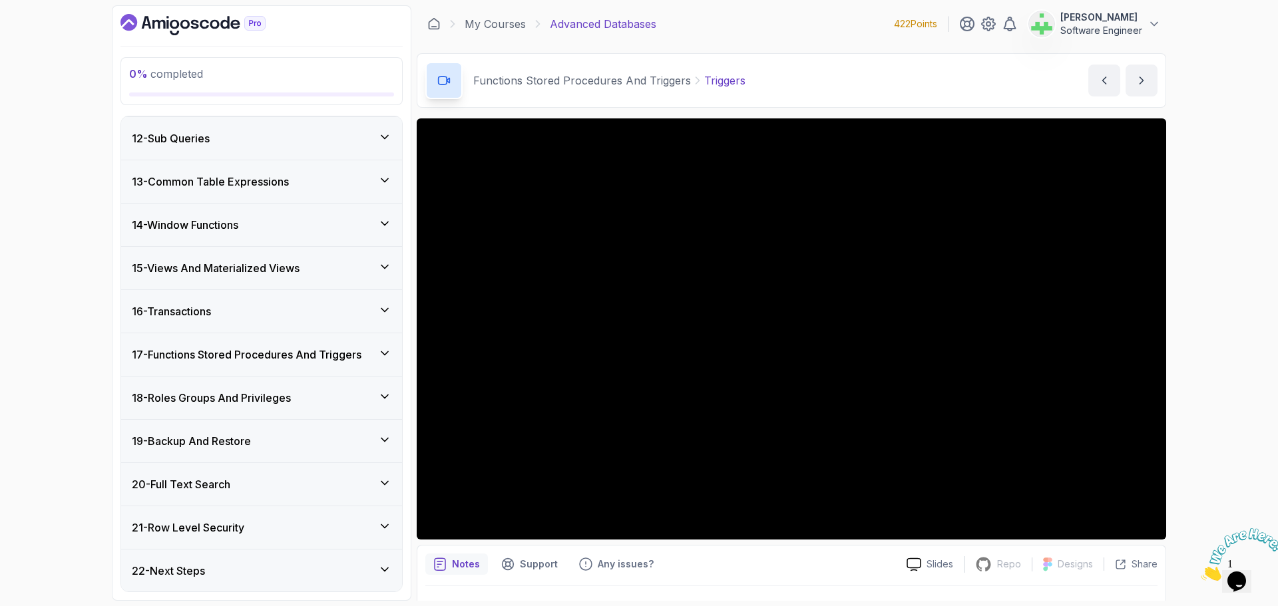
scroll to position [475, 0]
click at [287, 401] on h3 "18 - Roles Groups And Privileges" at bounding box center [211, 398] width 159 height 16
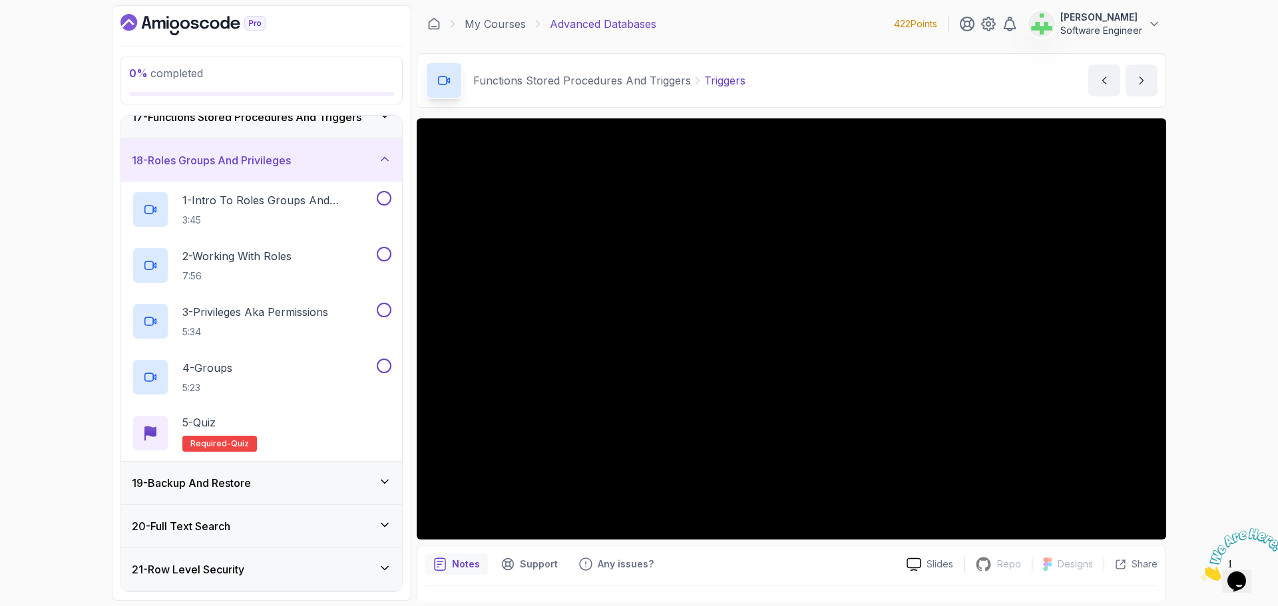
scroll to position [688, 0]
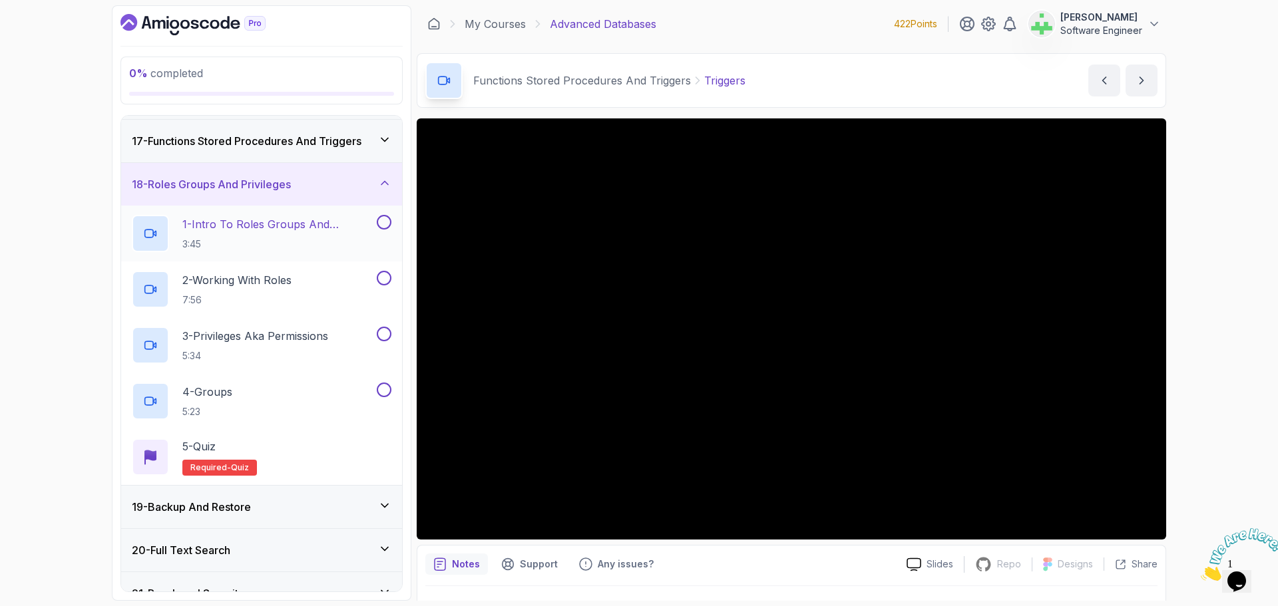
click at [301, 222] on p "1 - Intro To Roles Groups And Privileges" at bounding box center [278, 224] width 192 height 16
click at [314, 286] on div "2 - Working With Roles 7:56" at bounding box center [253, 289] width 242 height 37
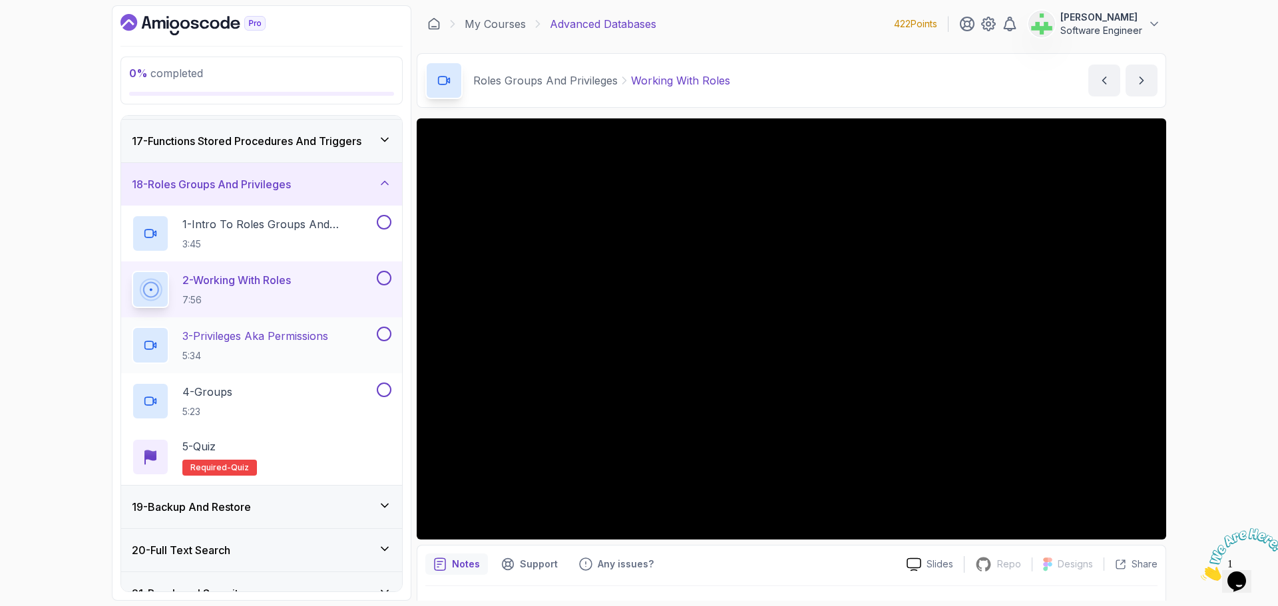
click at [308, 337] on p "3 - Privileges Aka Permissions" at bounding box center [255, 336] width 146 height 16
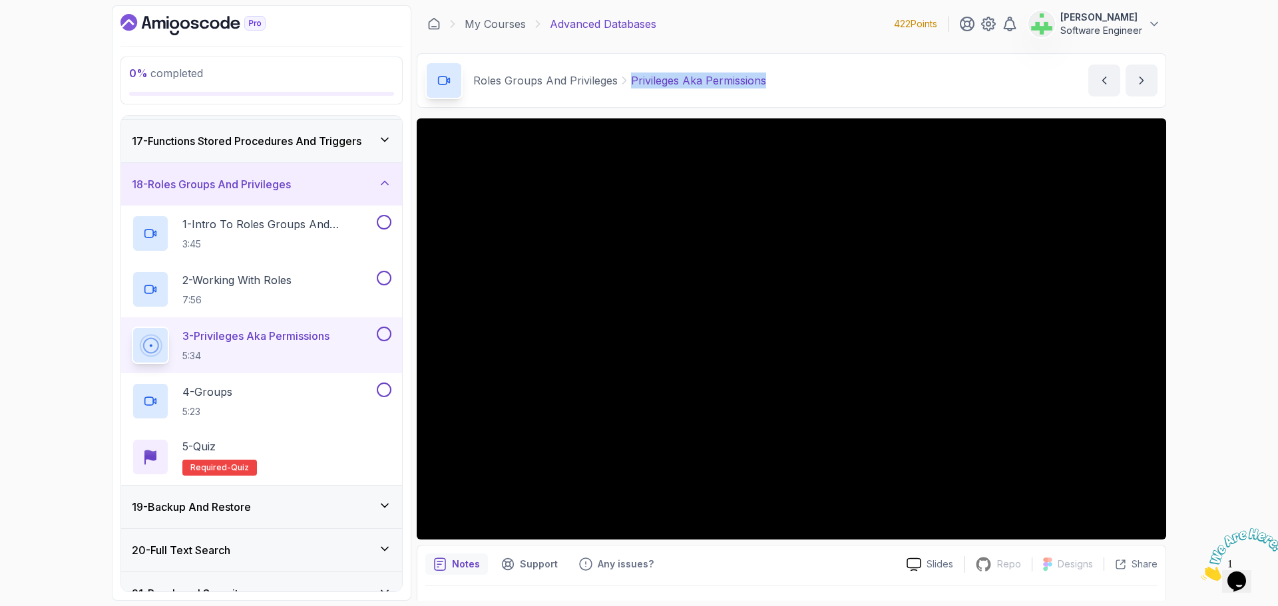
drag, startPoint x: 631, startPoint y: 82, endPoint x: 823, endPoint y: 83, distance: 192.4
click at [823, 83] on div "Roles Groups And Privileges Privileges Aka Permissions Privileges Aka Permissio…" at bounding box center [791, 80] width 749 height 55
copy p "Privileges Aka Permissions"
click at [823, 83] on div "Roles Groups And Privileges Privileges Aka Permissions Privileges Aka Permissio…" at bounding box center [791, 80] width 749 height 55
click at [1247, 226] on div "0 % completed 1 - Intro 2 - Schemas 3 - Advanced Data Types 4 - Working With Da…" at bounding box center [639, 303] width 1278 height 606
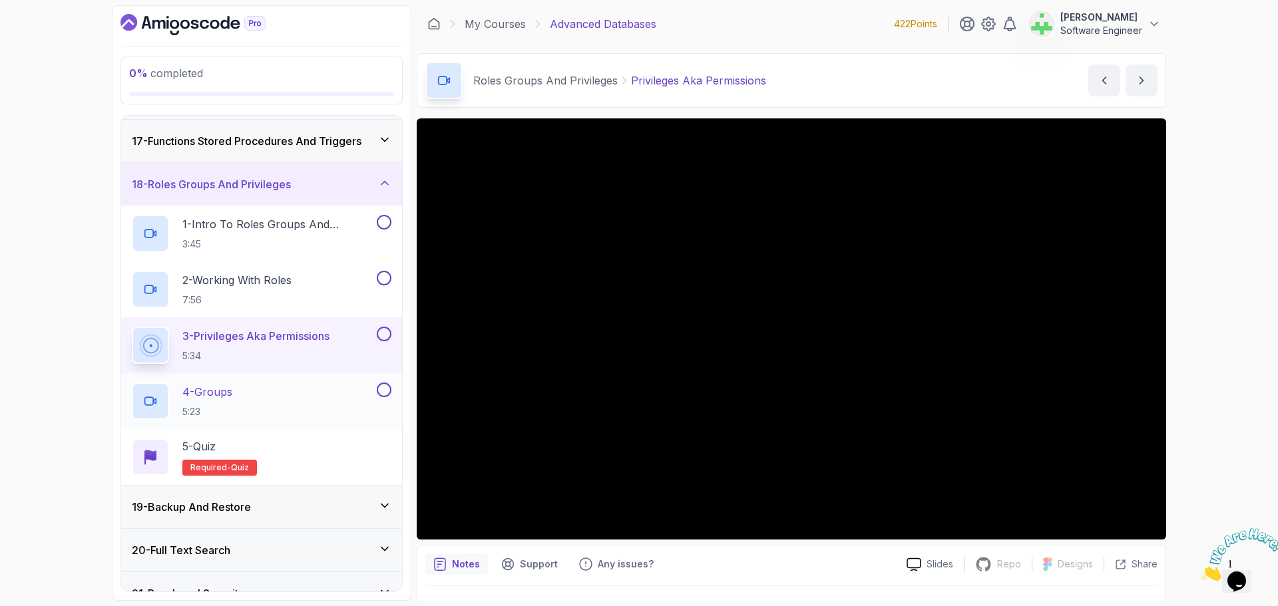
click at [232, 393] on p "4 - Groups" at bounding box center [207, 392] width 50 height 16
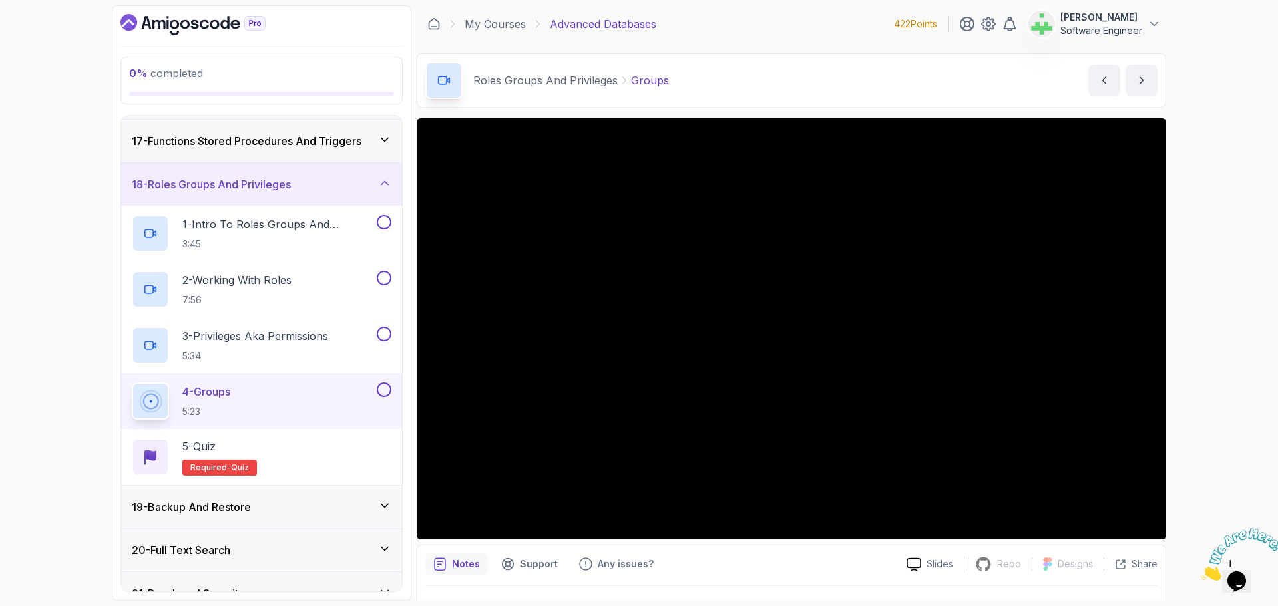
click at [284, 502] on div "19 - Backup And Restore" at bounding box center [262, 507] width 260 height 16
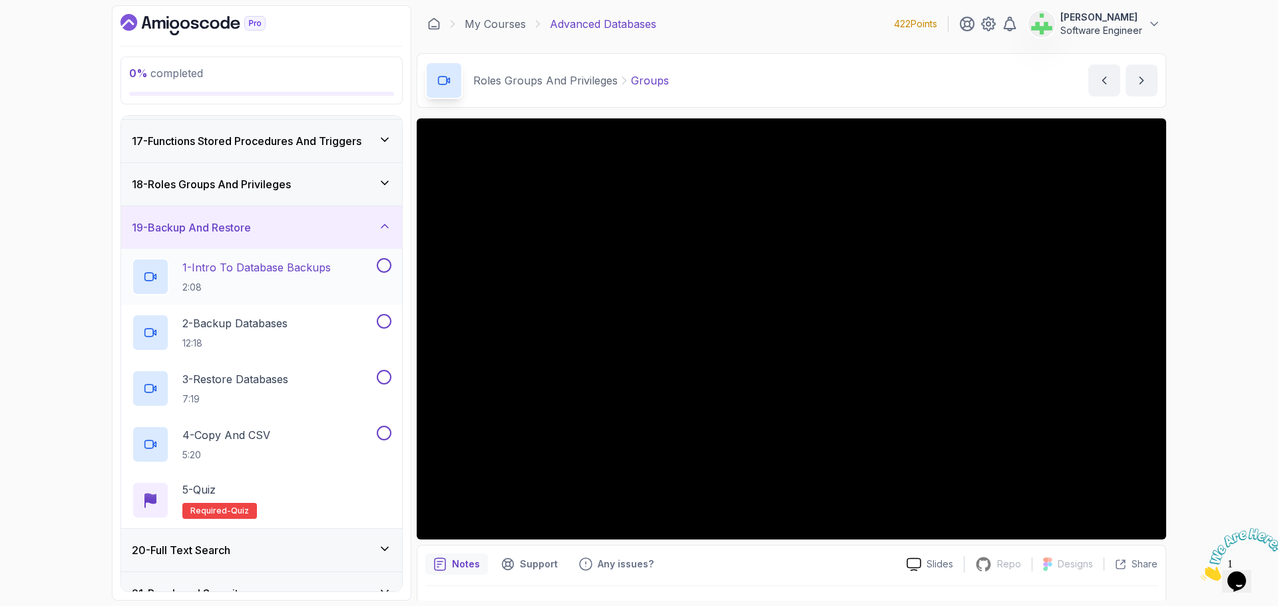
click at [263, 267] on p "1 - Intro To Database Backups" at bounding box center [256, 268] width 148 height 16
click at [296, 319] on div "2 - Backup Databases 12:18" at bounding box center [253, 332] width 242 height 37
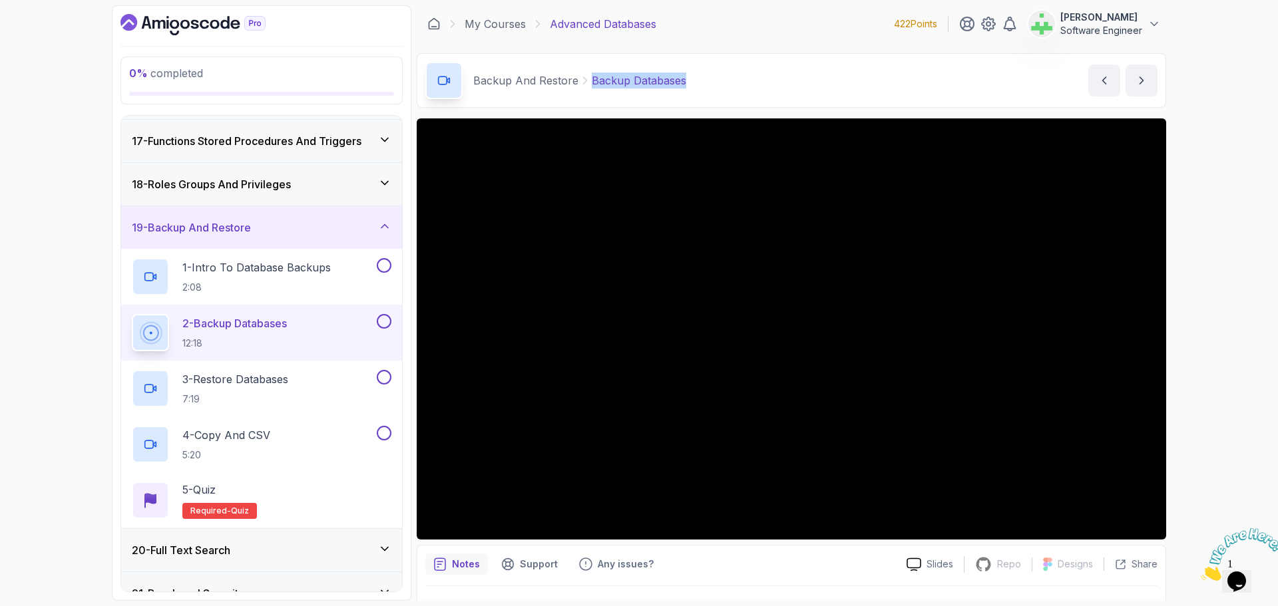
drag, startPoint x: 591, startPoint y: 83, endPoint x: 794, endPoint y: 89, distance: 203.1
click at [794, 89] on div "Backup And Restore Backup Databases Backup Databases by nelson" at bounding box center [791, 80] width 749 height 55
copy p "Backup Databases"
click at [794, 89] on div "Backup And Restore Backup Databases Backup Databases by nelson" at bounding box center [791, 80] width 749 height 55
click at [266, 384] on p "3 - Restore Databases" at bounding box center [235, 379] width 106 height 16
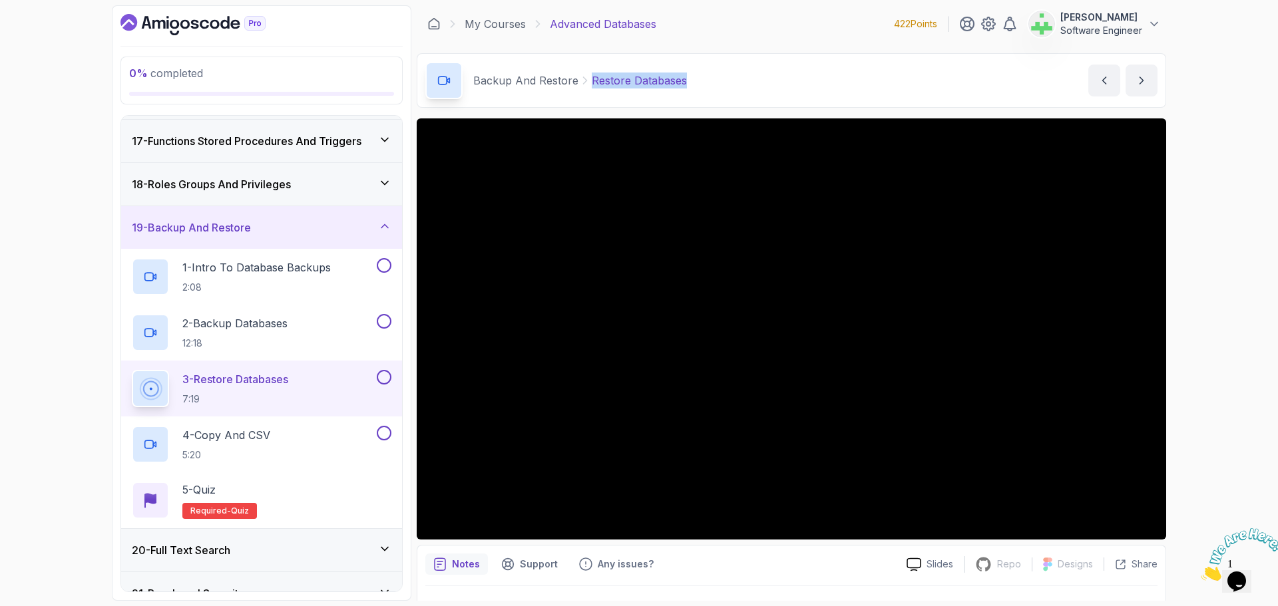
drag, startPoint x: 589, startPoint y: 81, endPoint x: 734, endPoint y: 80, distance: 144.4
click at [734, 80] on div "Backup And Restore Restore Databases Restore Databases by nelson" at bounding box center [791, 80] width 749 height 55
copy p "Restore Databases"
click at [734, 80] on div "Backup And Restore Restore Databases Restore Databases by nelson" at bounding box center [791, 80] width 749 height 55
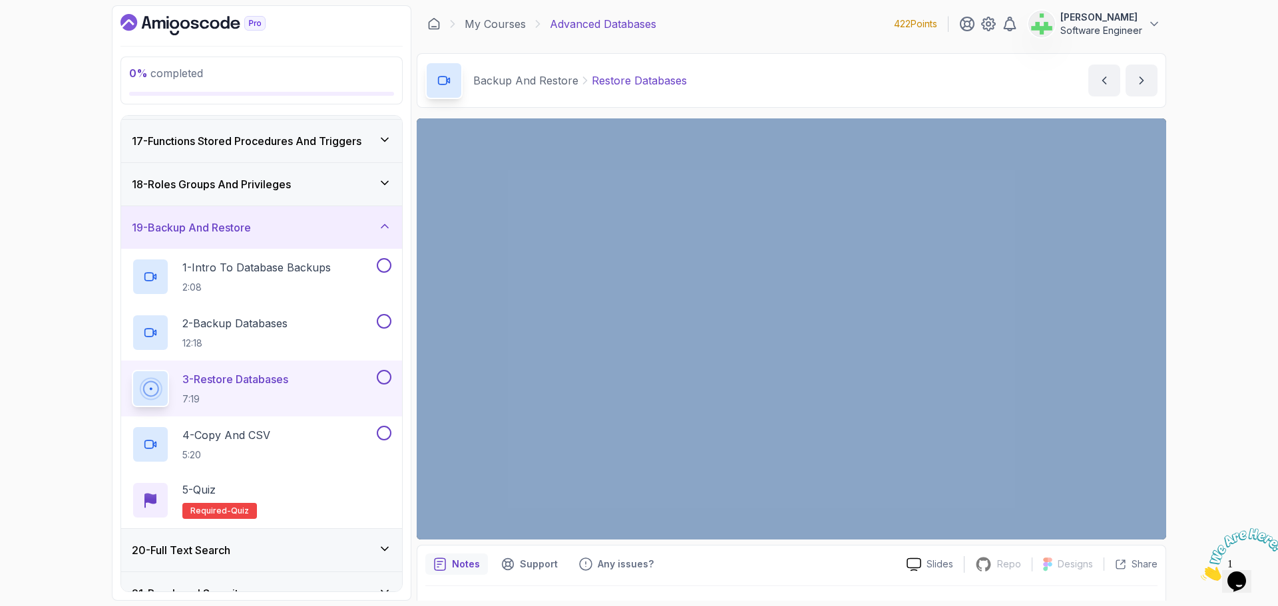
click at [734, 80] on div "Backup And Restore Restore Databases Restore Databases by nelson" at bounding box center [791, 80] width 749 height 55
click at [290, 439] on div "4 - Copy And CSV 5:20" at bounding box center [253, 444] width 242 height 37
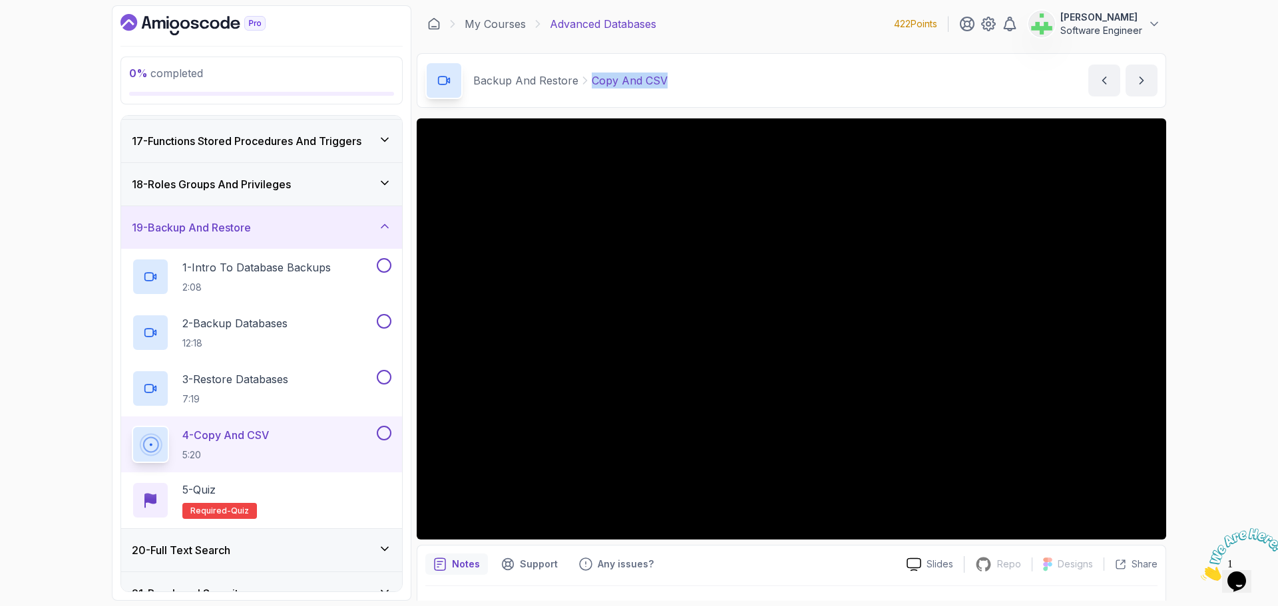
click at [886, 62] on div "Backup And Restore Copy And CSV Copy And CSV by nelson" at bounding box center [791, 80] width 749 height 55
drag, startPoint x: 590, startPoint y: 84, endPoint x: 731, endPoint y: 80, distance: 141.2
click at [731, 80] on div "Backup And Restore Copy And CSV Copy And CSV by nelson" at bounding box center [791, 80] width 749 height 55
drag, startPoint x: 592, startPoint y: 82, endPoint x: 698, endPoint y: 81, distance: 105.8
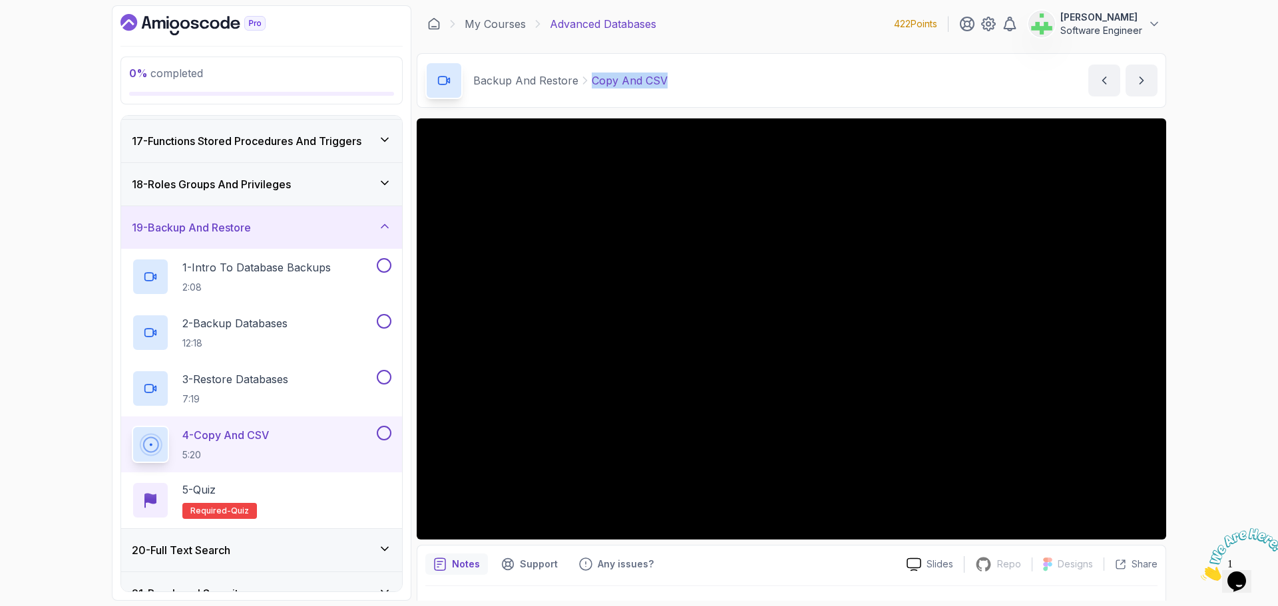
click at [698, 81] on div "Backup And Restore Copy And CSV Copy And CSV by nelson" at bounding box center [791, 80] width 749 height 55
copy p "Copy And CSV"
click at [693, 83] on div "Backup And Restore Copy And CSV Copy And CSV by nelson" at bounding box center [791, 80] width 749 height 55
click at [295, 546] on div "20 - Full Text Search" at bounding box center [262, 550] width 260 height 16
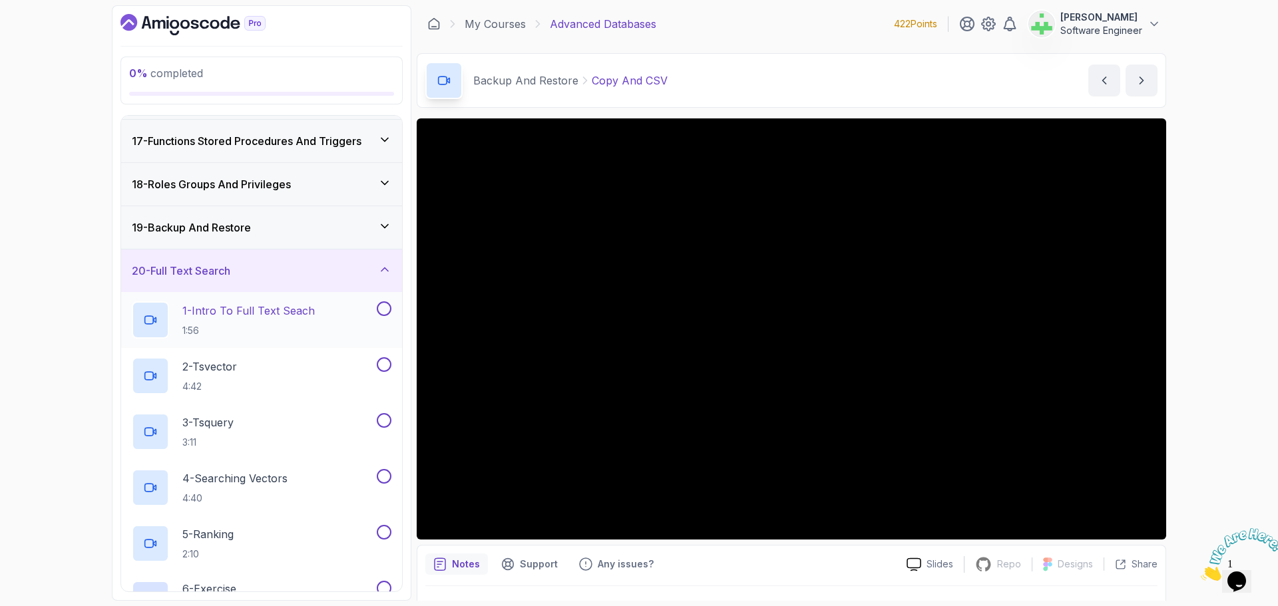
click at [273, 312] on p "1 - Intro To Full Text Seach" at bounding box center [248, 311] width 132 height 16
click at [270, 313] on p "1 - Intro To Full Text Seach" at bounding box center [248, 311] width 132 height 16
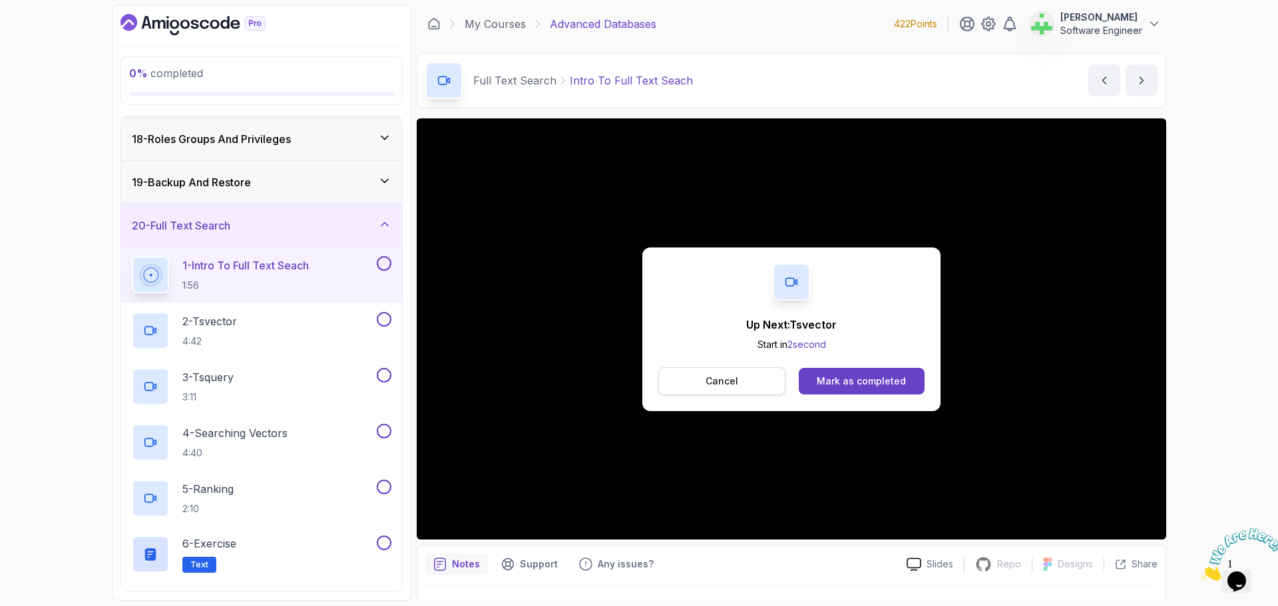
click at [734, 383] on p "Cancel" at bounding box center [722, 381] width 33 height 13
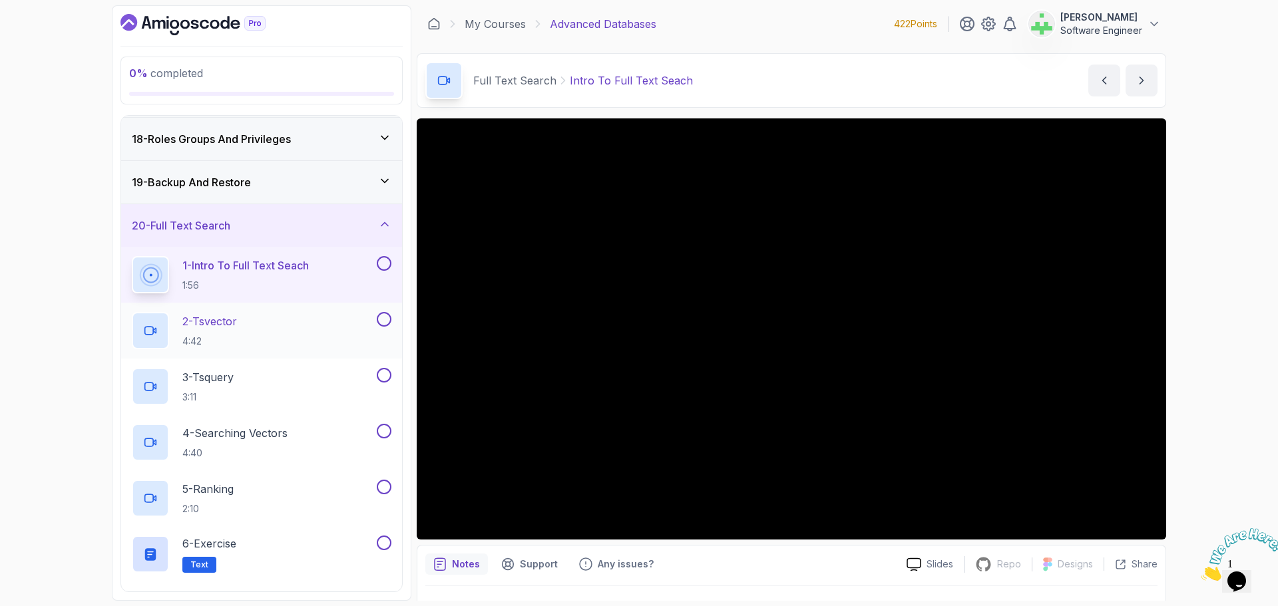
click at [258, 316] on div "2 - Tsvector 4:42" at bounding box center [253, 330] width 242 height 37
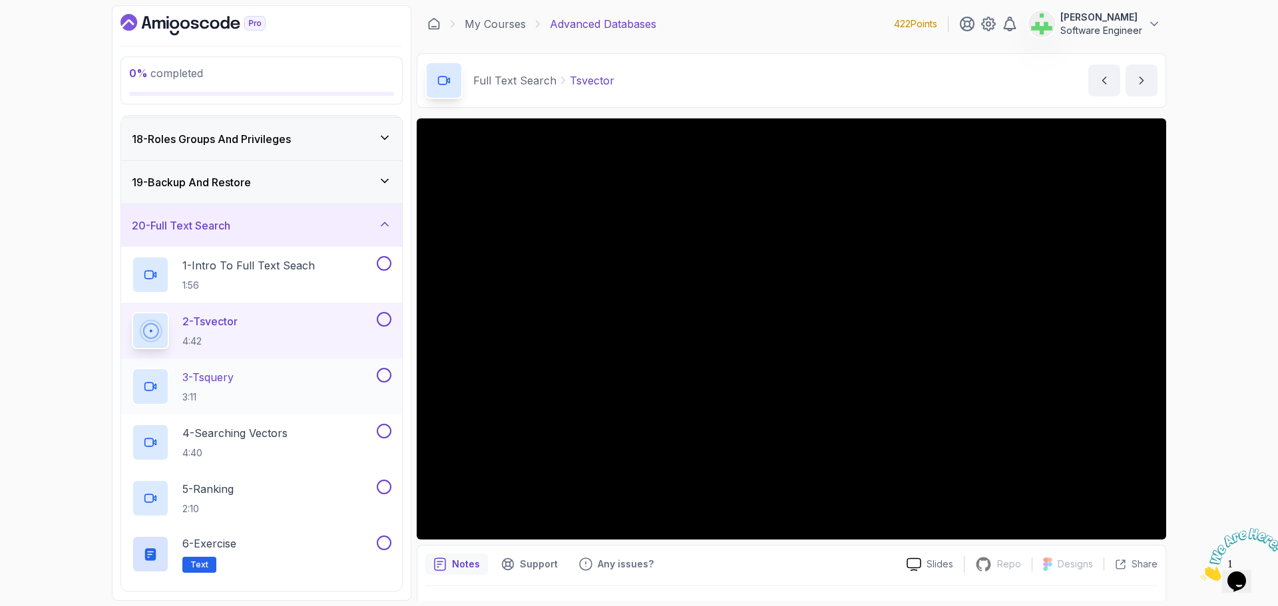
click at [255, 379] on div "3 - Tsquery 3:11" at bounding box center [253, 386] width 242 height 37
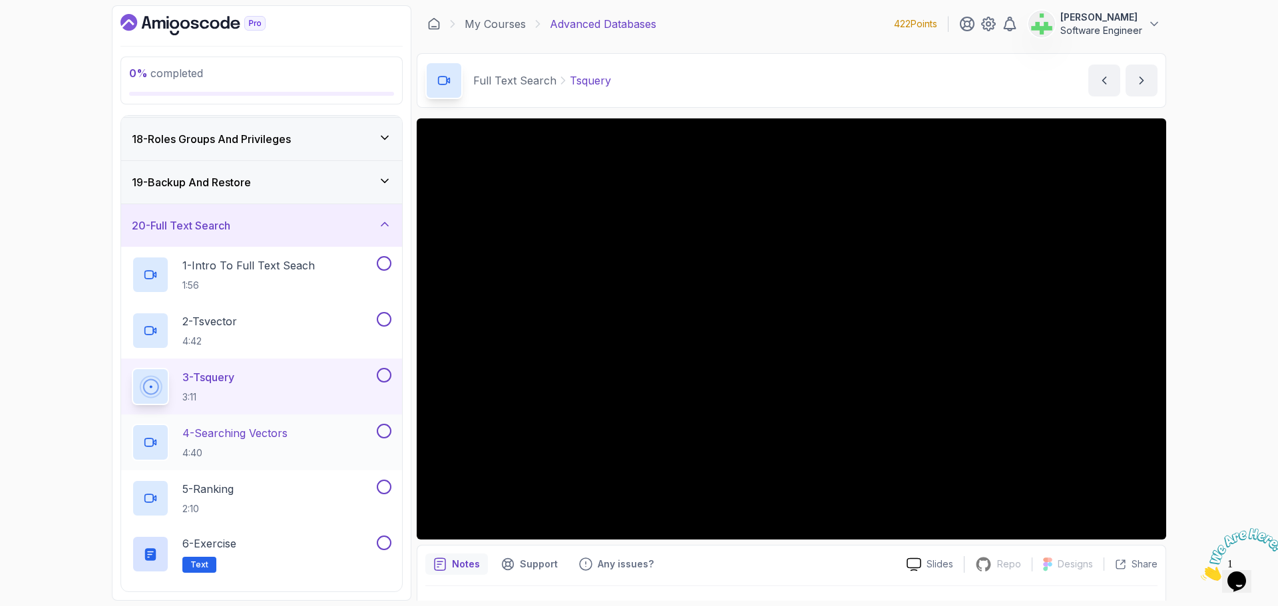
click at [283, 435] on p "4 - Searching Vectors" at bounding box center [234, 433] width 105 height 16
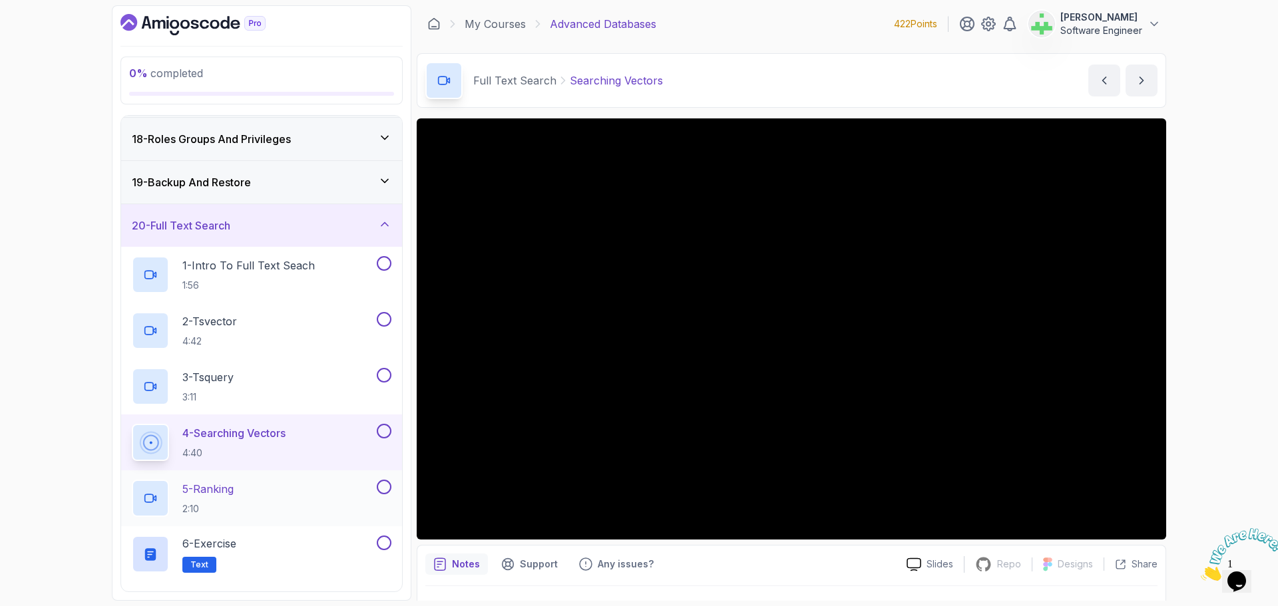
click at [254, 484] on div "5 - Ranking 2:10" at bounding box center [253, 498] width 242 height 37
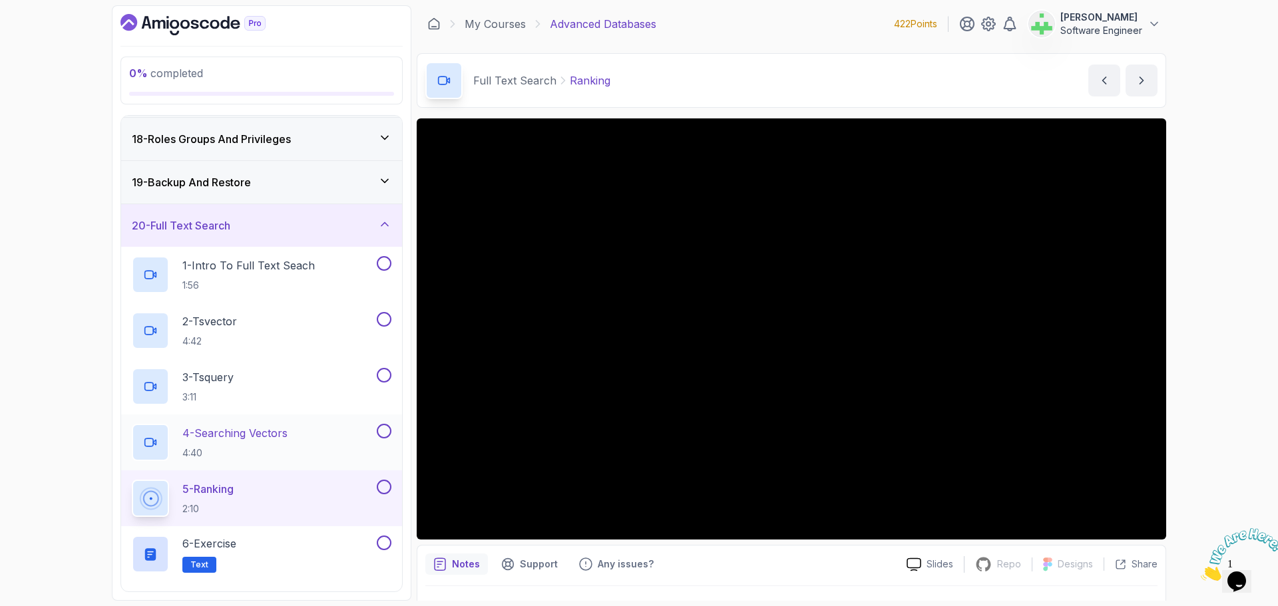
click at [270, 440] on p "4 - Searching Vectors" at bounding box center [234, 433] width 105 height 16
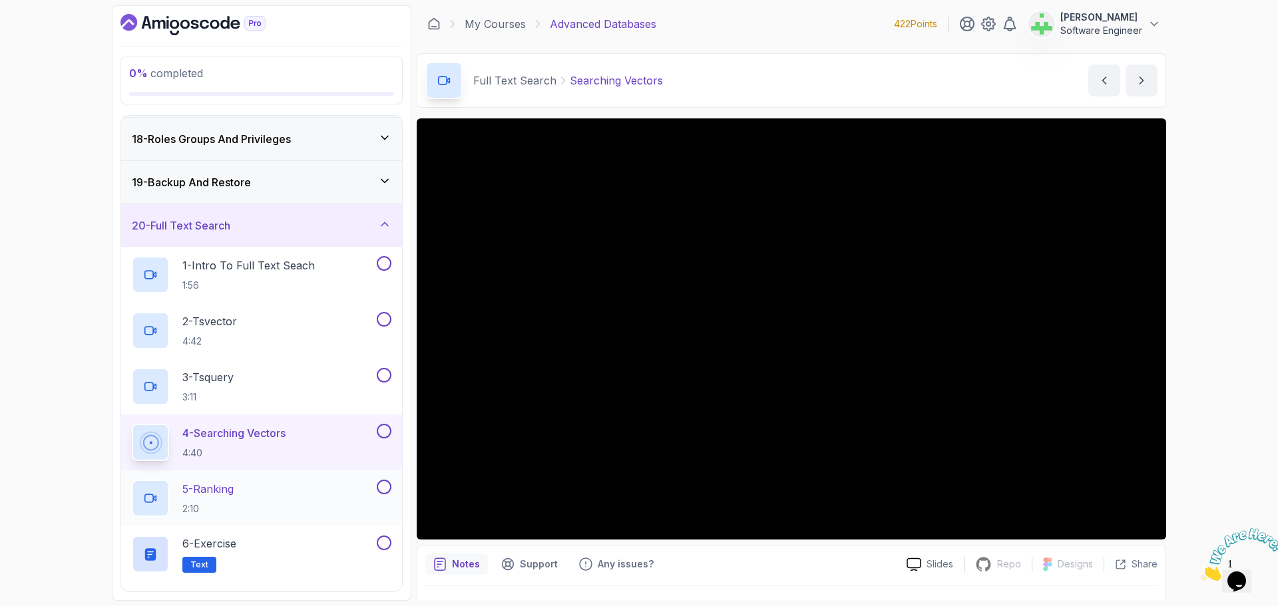
click at [258, 490] on div "5 - Ranking 2:10" at bounding box center [253, 498] width 242 height 37
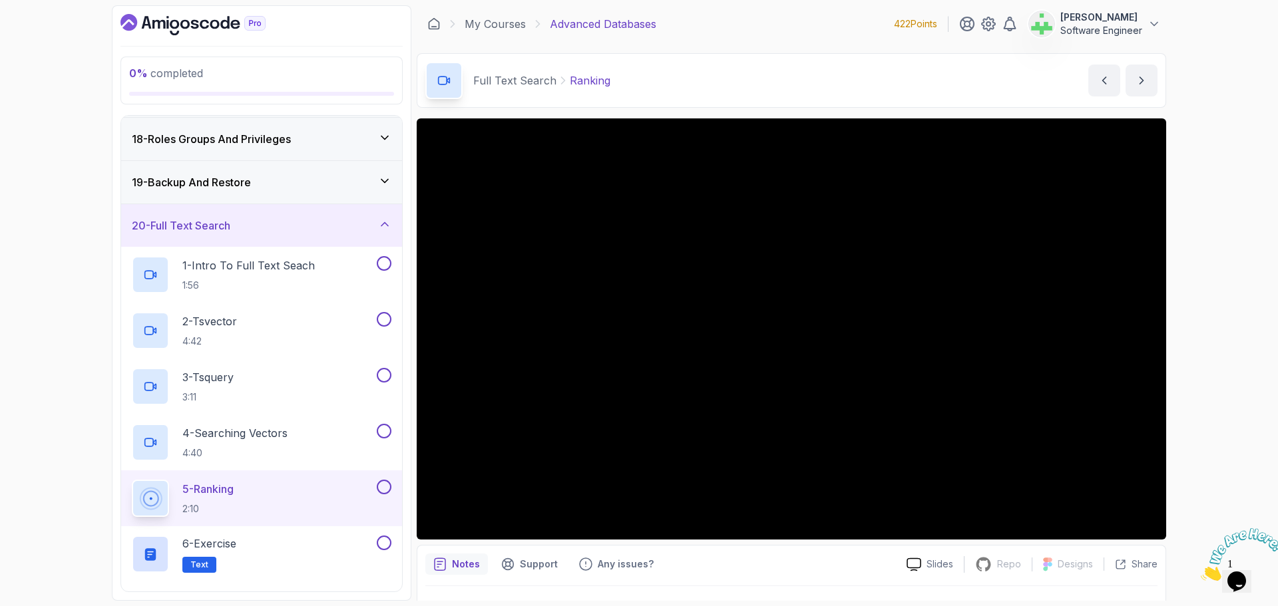
click at [352, 234] on div "20 - Full Text Search" at bounding box center [262, 226] width 260 height 16
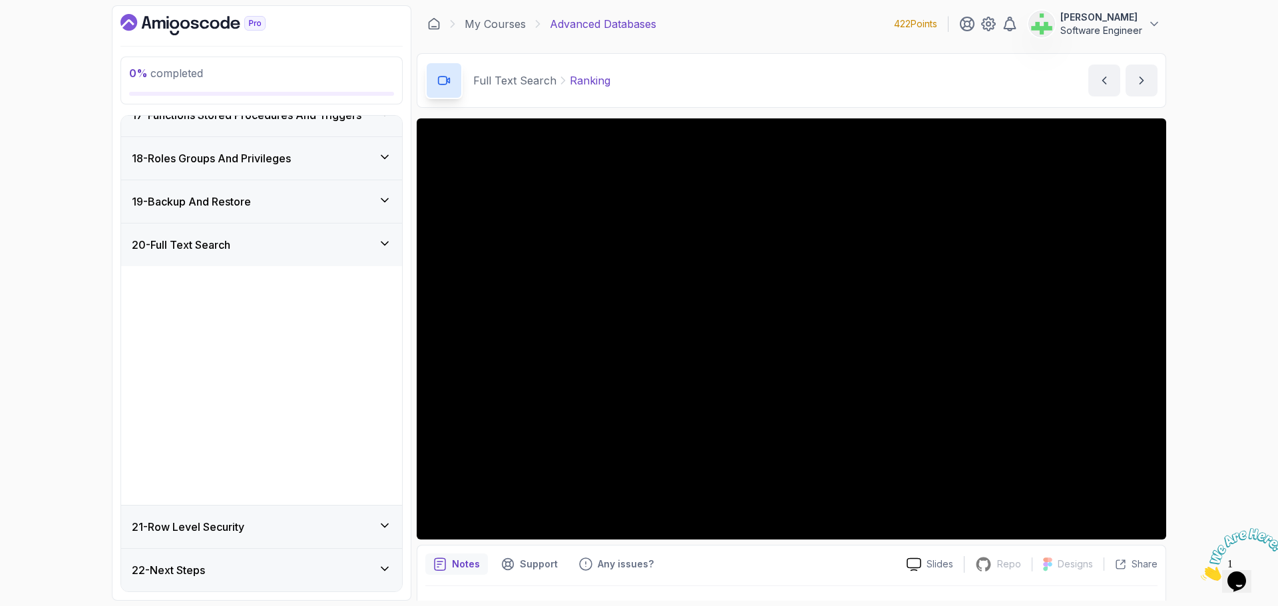
scroll to position [475, 0]
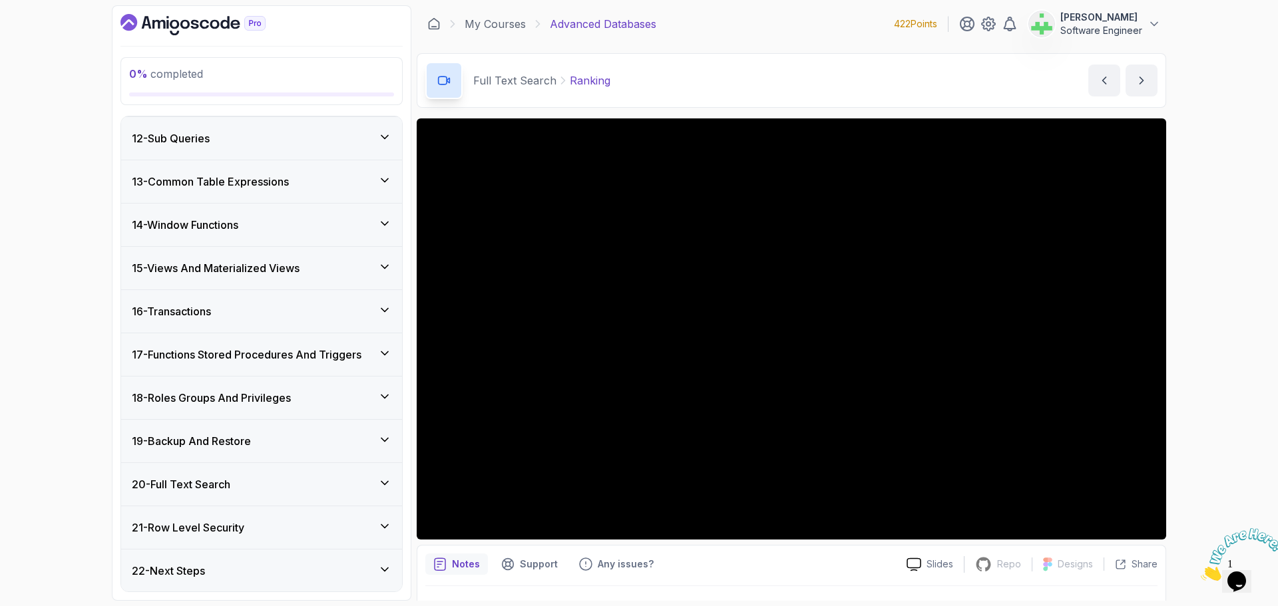
click at [261, 524] on div "21 - Row Level Security" at bounding box center [262, 528] width 260 height 16
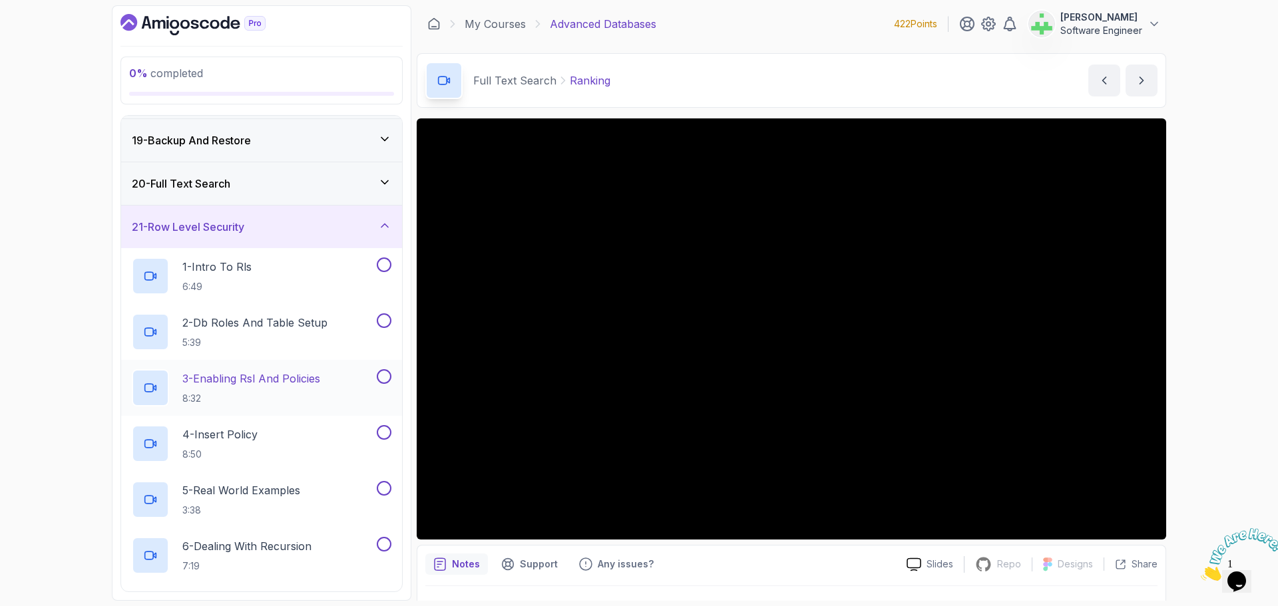
scroll to position [808, 0]
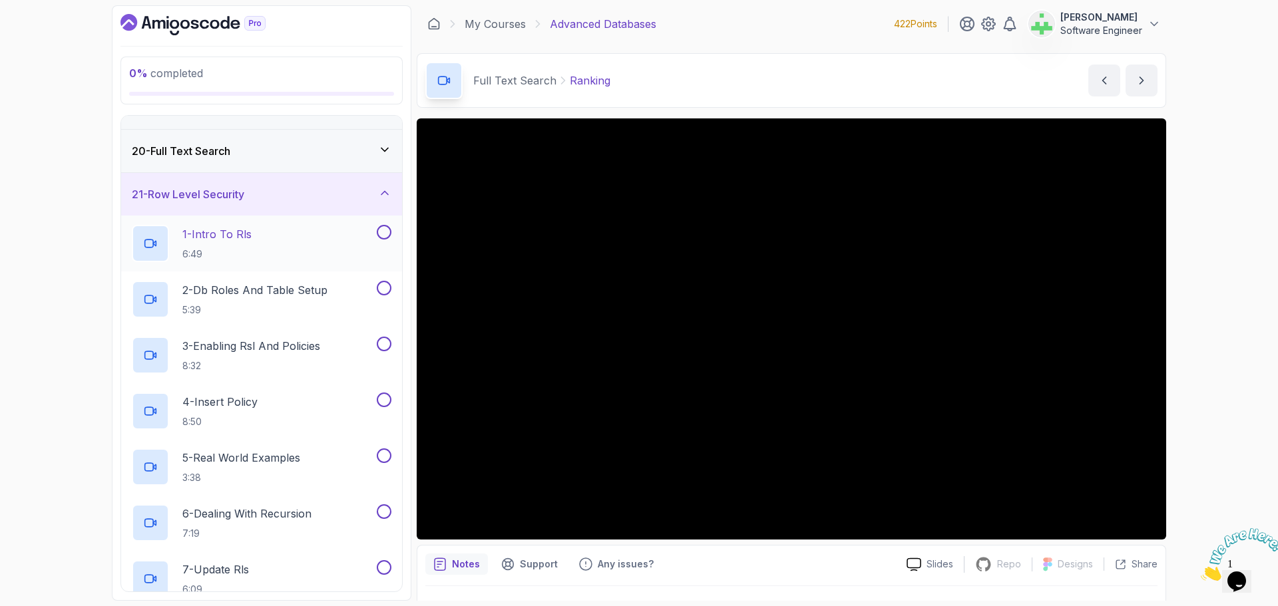
click at [268, 228] on div "1 - Intro To Rls 6:49" at bounding box center [253, 243] width 242 height 37
click at [286, 154] on div "20 - Full Text Search" at bounding box center [262, 151] width 260 height 16
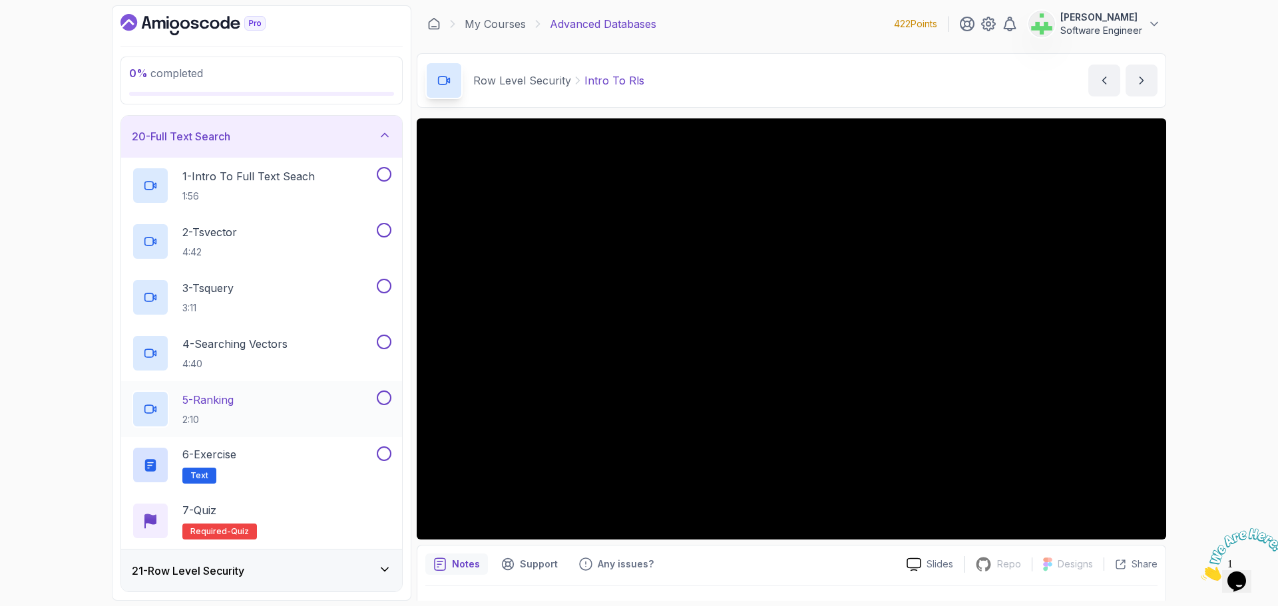
scroll to position [867, 0]
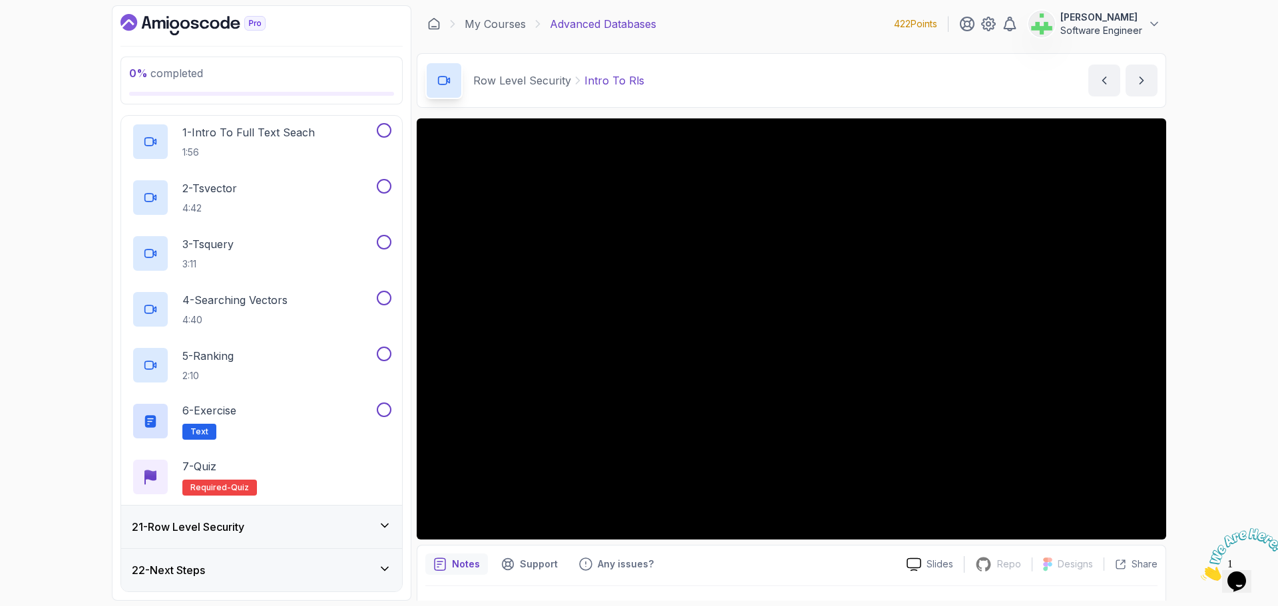
click at [287, 527] on div "21 - Row Level Security" at bounding box center [262, 527] width 260 height 16
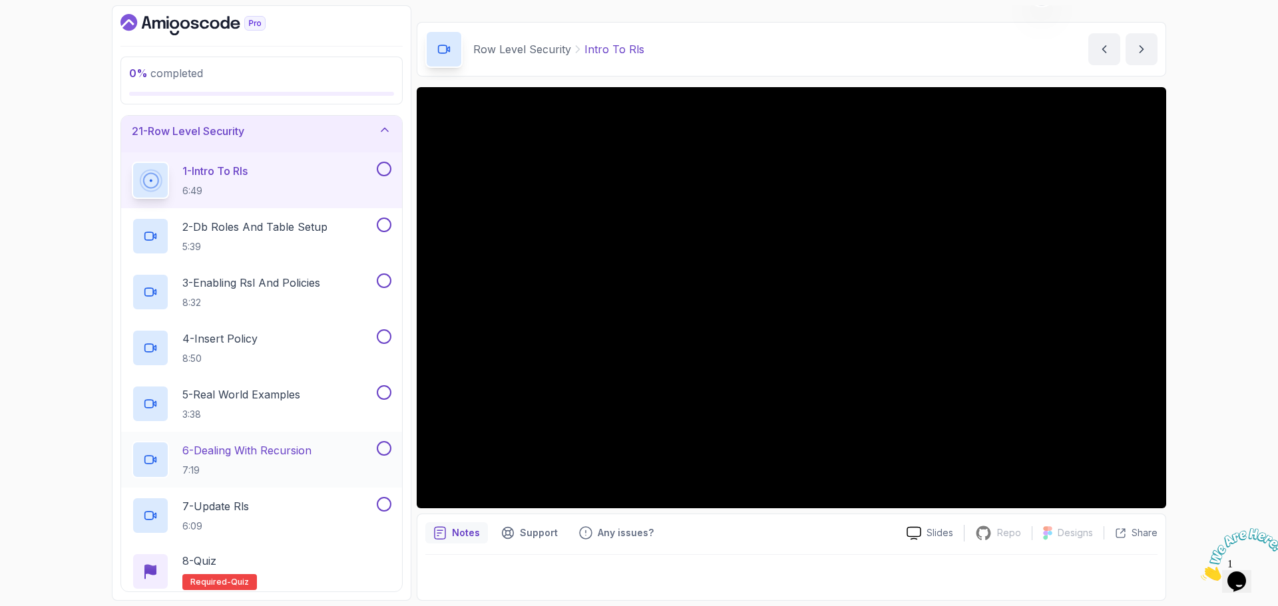
scroll to position [875, 0]
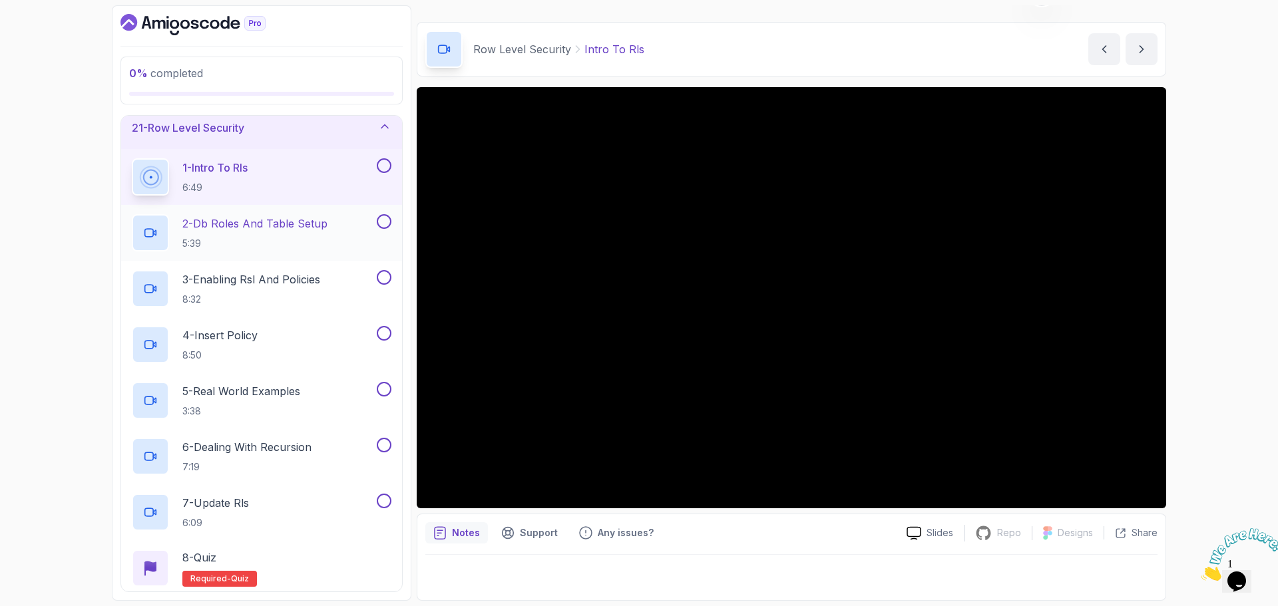
click at [268, 222] on p "2 - Db Roles And Table Setup" at bounding box center [254, 224] width 145 height 16
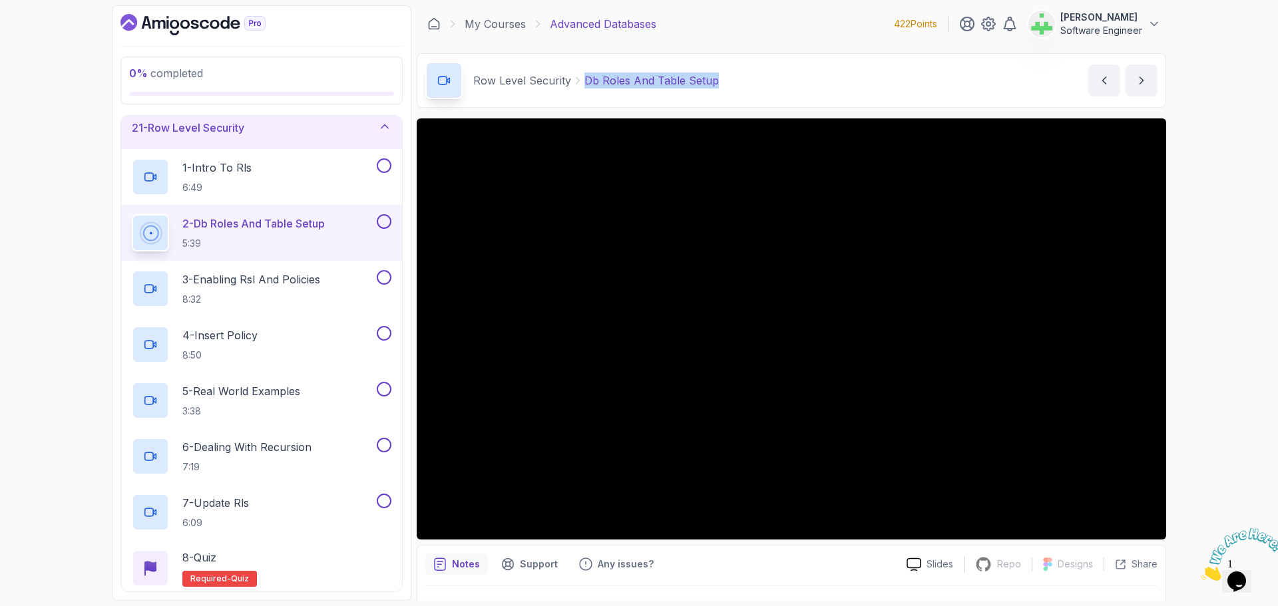
drag, startPoint x: 583, startPoint y: 82, endPoint x: 761, endPoint y: 85, distance: 178.4
click at [761, 85] on div "Row Level Security Db Roles And Table Setup Db Roles And Table Setup by nelson" at bounding box center [791, 80] width 749 height 55
copy p "Db Roles And Table Setup"
click at [761, 85] on div "Row Level Security Db Roles And Table Setup Db Roles And Table Setup by nelson" at bounding box center [791, 80] width 749 height 55
click at [250, 278] on p "3 - Enabling Rsl And Policies" at bounding box center [251, 280] width 138 height 16
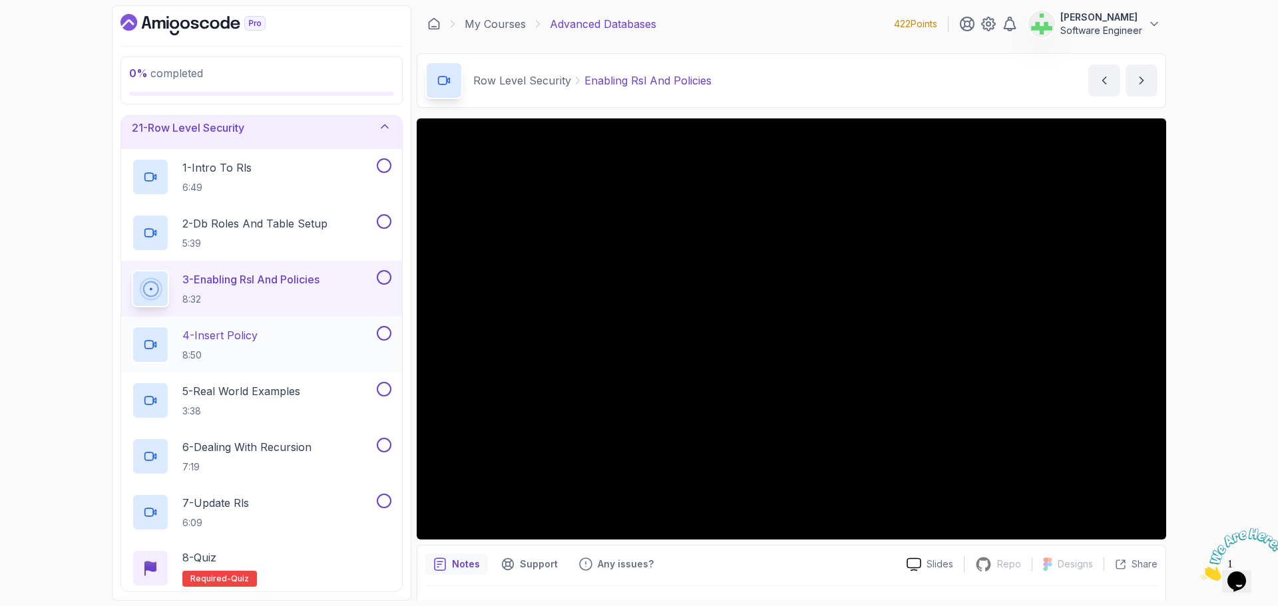
click at [234, 340] on p "4 - Insert Policy" at bounding box center [219, 335] width 75 height 16
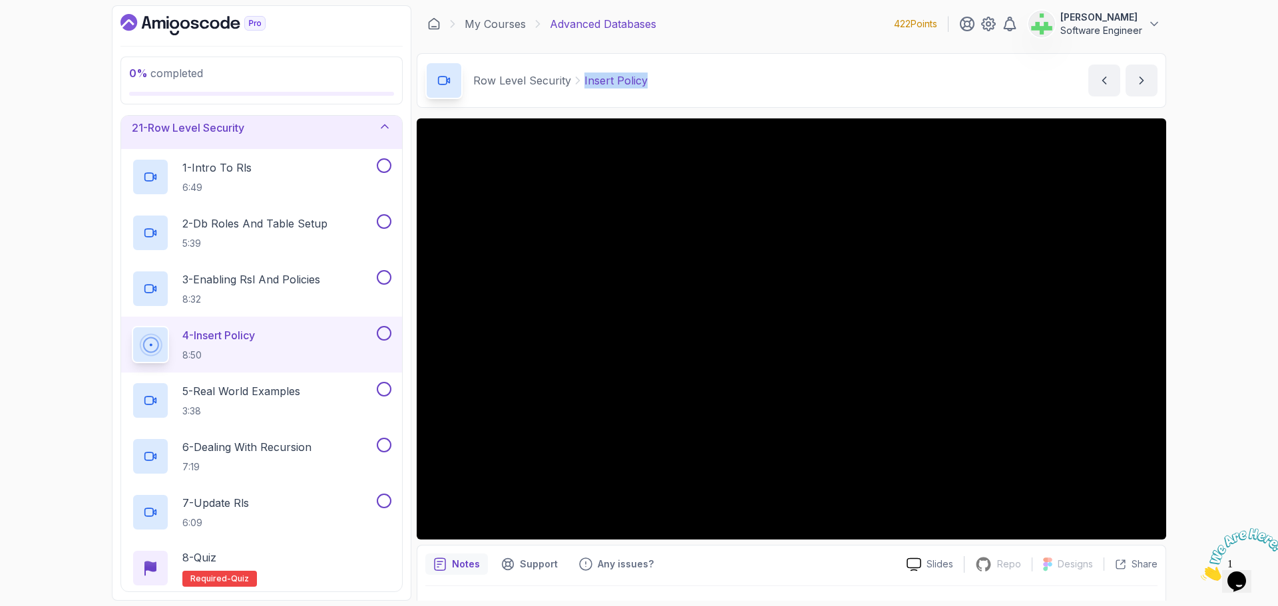
drag, startPoint x: 582, startPoint y: 81, endPoint x: 695, endPoint y: 80, distance: 113.2
click at [695, 80] on div "Row Level Security Insert Policy Insert Policy by nelson" at bounding box center [791, 80] width 749 height 55
copy p "Insert Policy"
click at [695, 80] on div "Row Level Security Insert Policy Insert Policy by nelson" at bounding box center [791, 80] width 749 height 55
click at [274, 393] on p "5 - Real World Examples" at bounding box center [241, 391] width 118 height 16
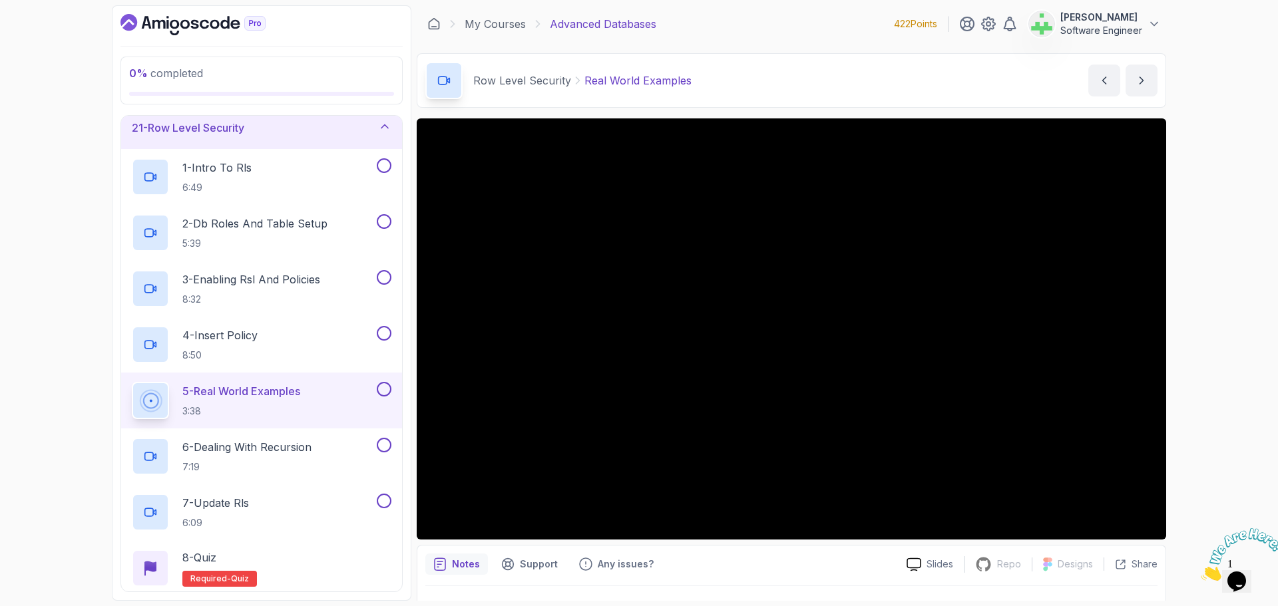
scroll to position [31, 0]
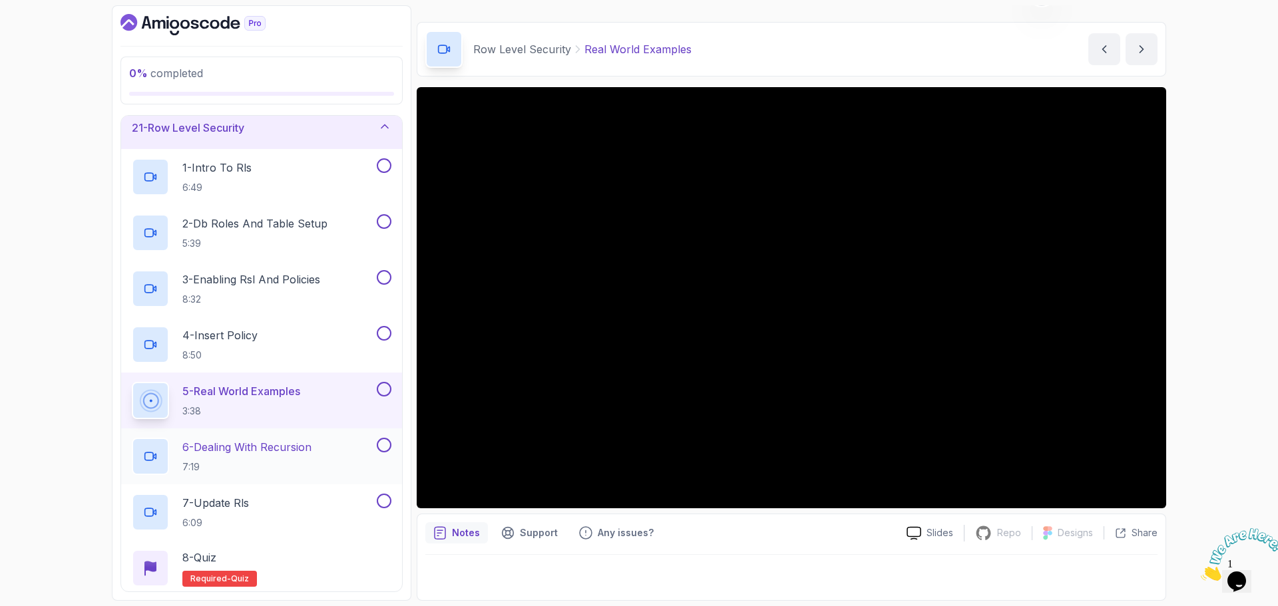
click at [283, 449] on p "6 - Dealing With Recursion" at bounding box center [246, 447] width 129 height 16
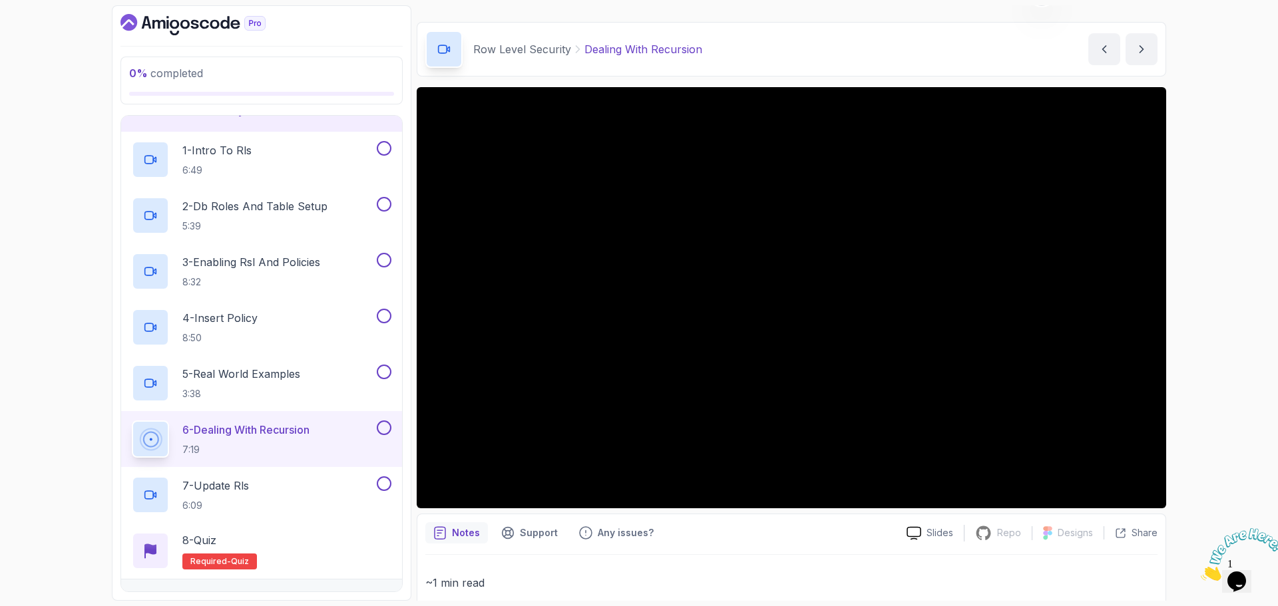
scroll to position [923, 0]
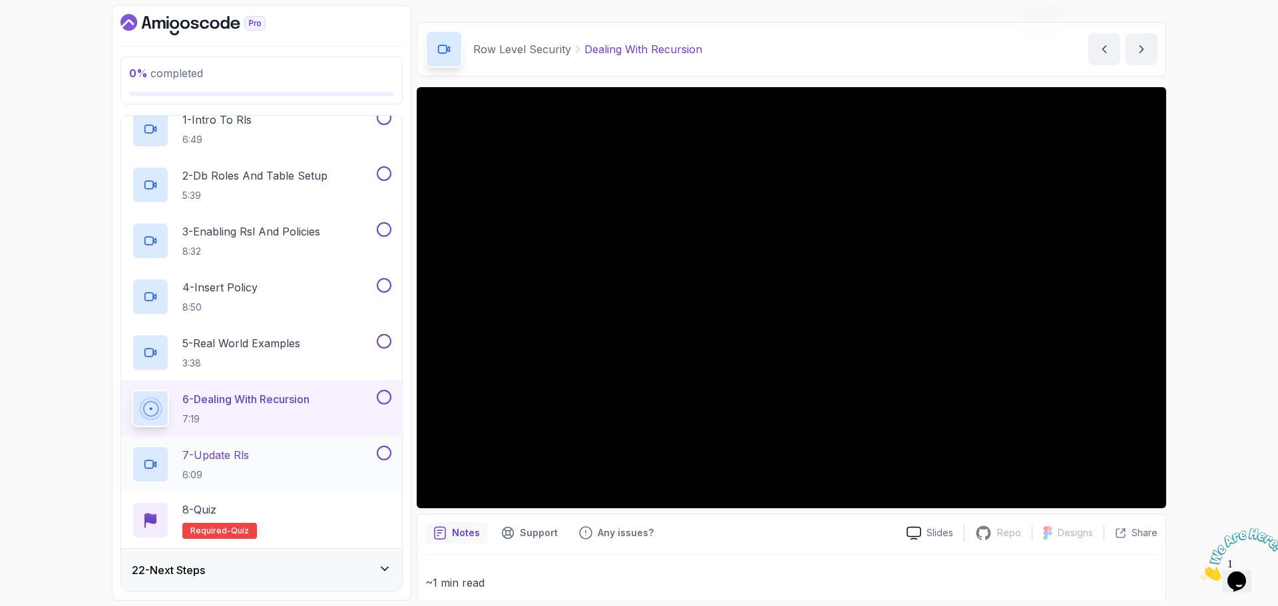
click at [292, 451] on div "7 - Update Rls 6:09" at bounding box center [253, 464] width 242 height 37
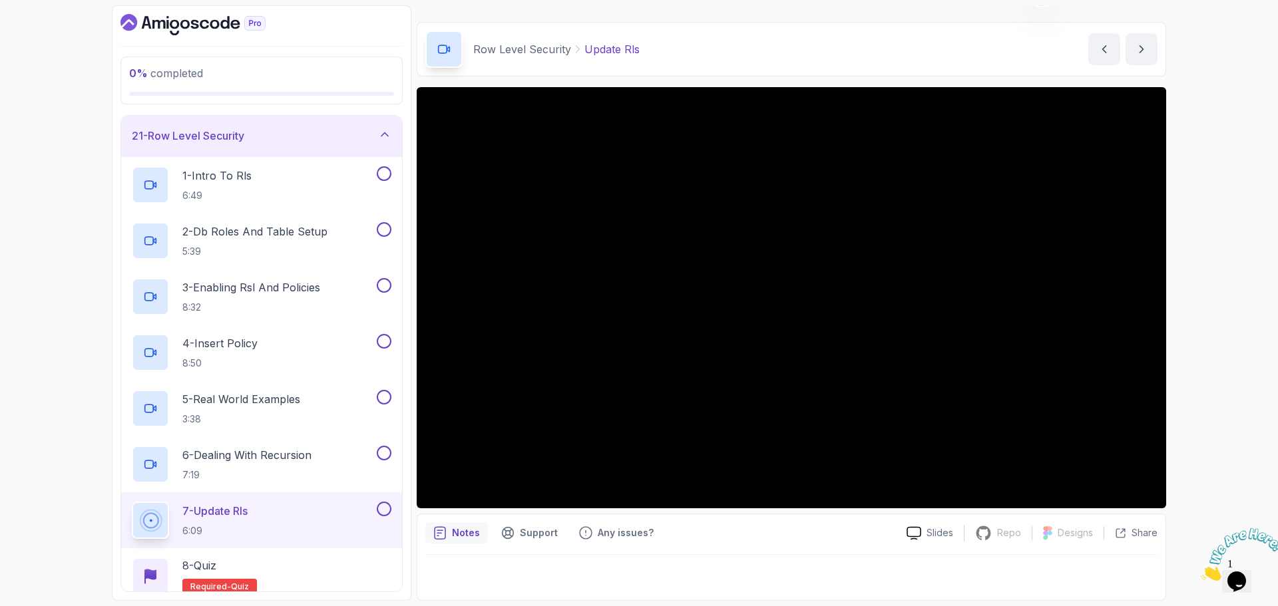
scroll to position [789, 0]
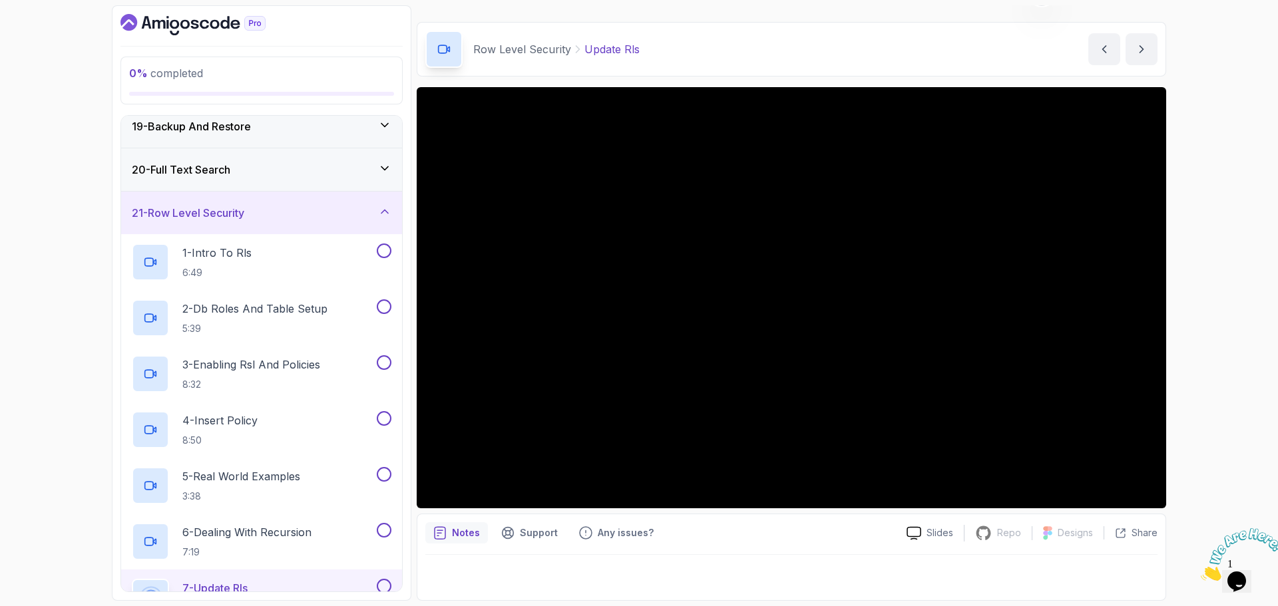
click at [341, 210] on div "21 - Row Level Security" at bounding box center [262, 213] width 260 height 16
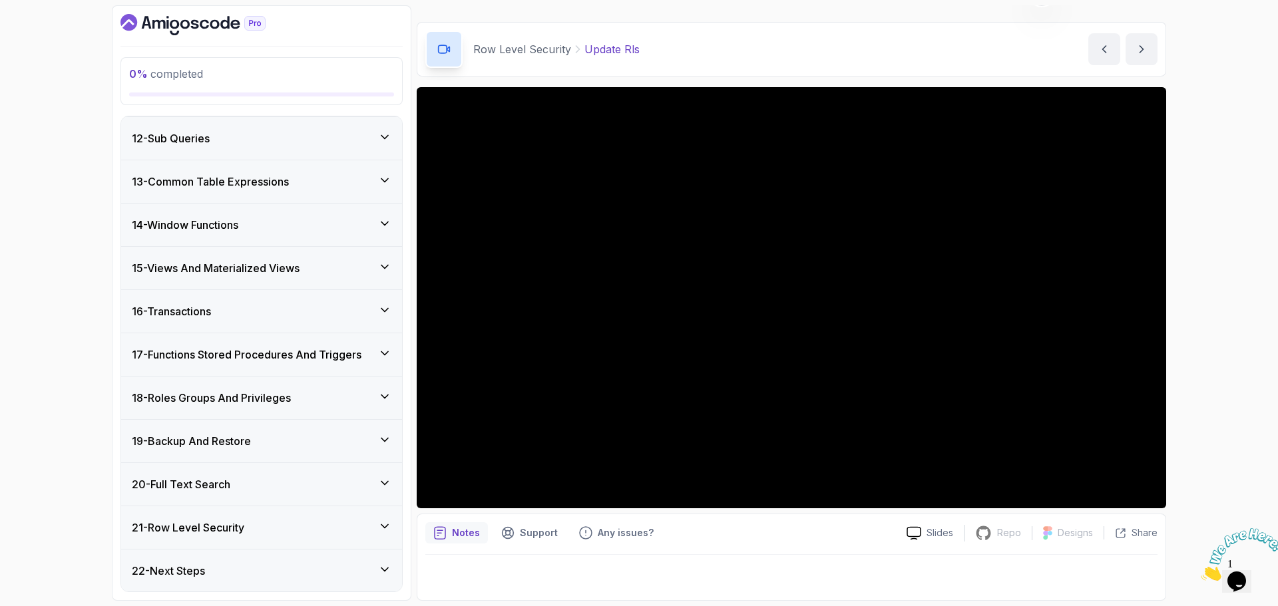
scroll to position [475, 0]
click at [312, 574] on div "22 - Next Steps" at bounding box center [262, 571] width 260 height 16
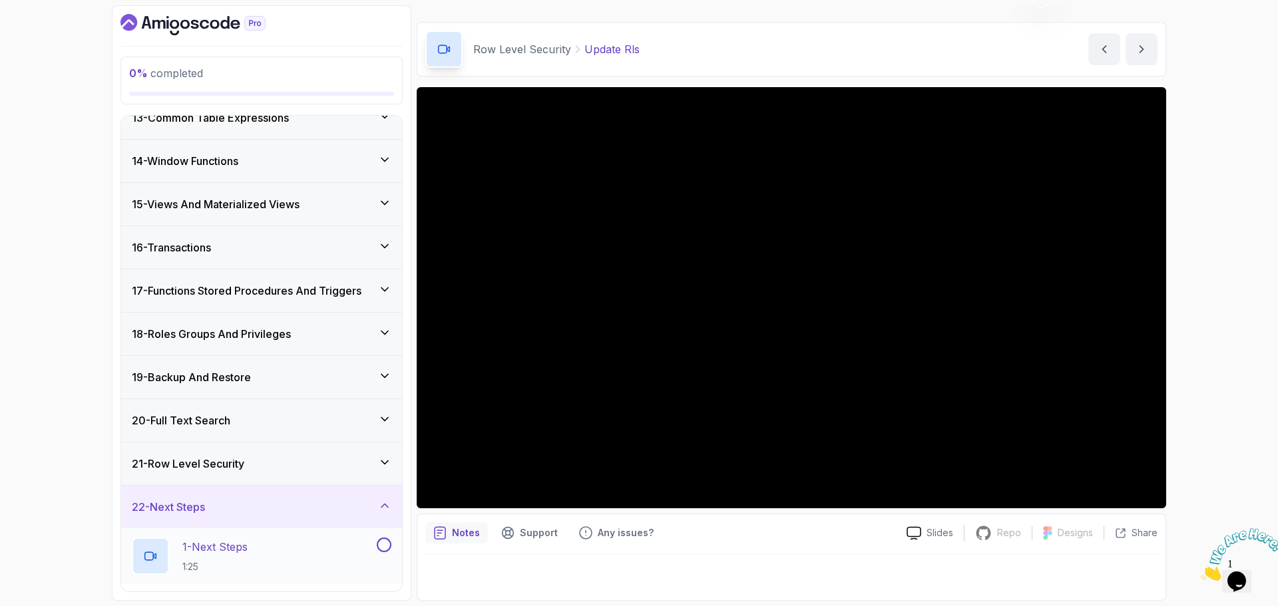
scroll to position [643, 0]
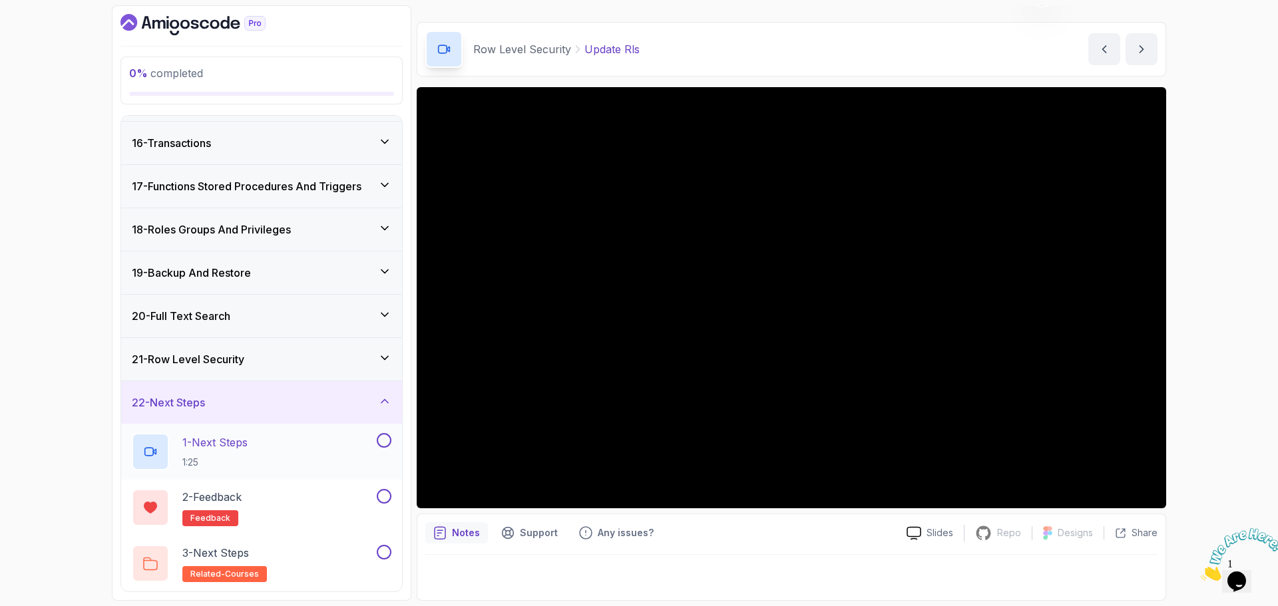
click at [266, 445] on div "1 - Next Steps 1:25" at bounding box center [253, 451] width 242 height 37
click at [292, 556] on div "3 - Next Steps related-courses" at bounding box center [253, 563] width 242 height 37
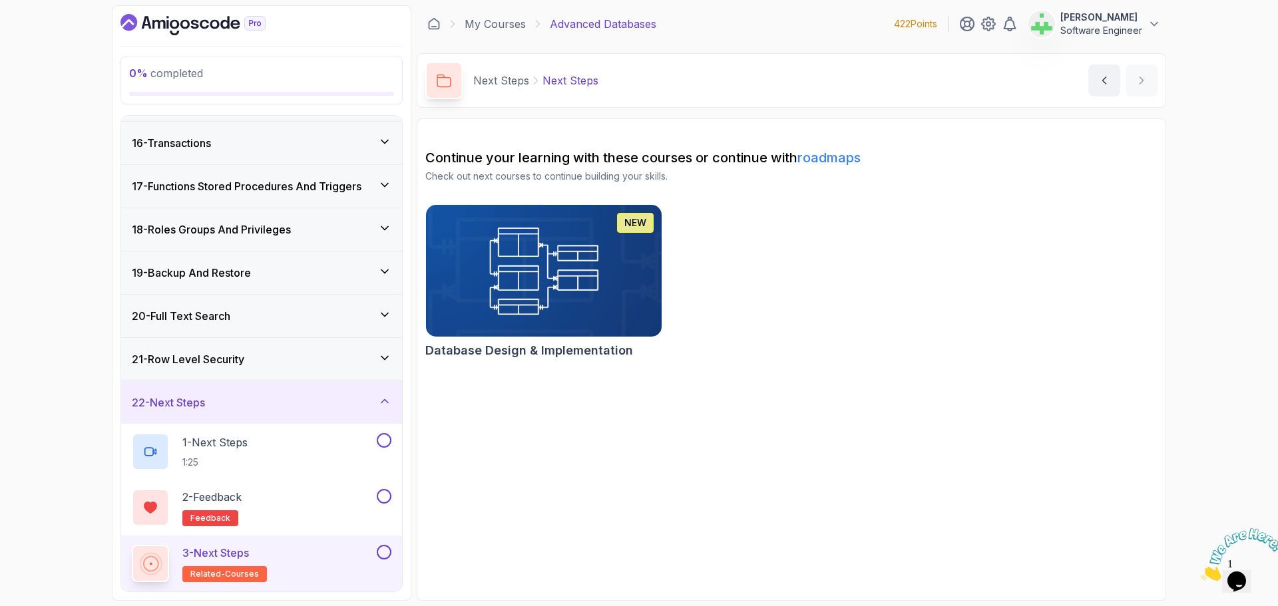
click at [329, 398] on div "22 - Next Steps" at bounding box center [262, 403] width 260 height 16
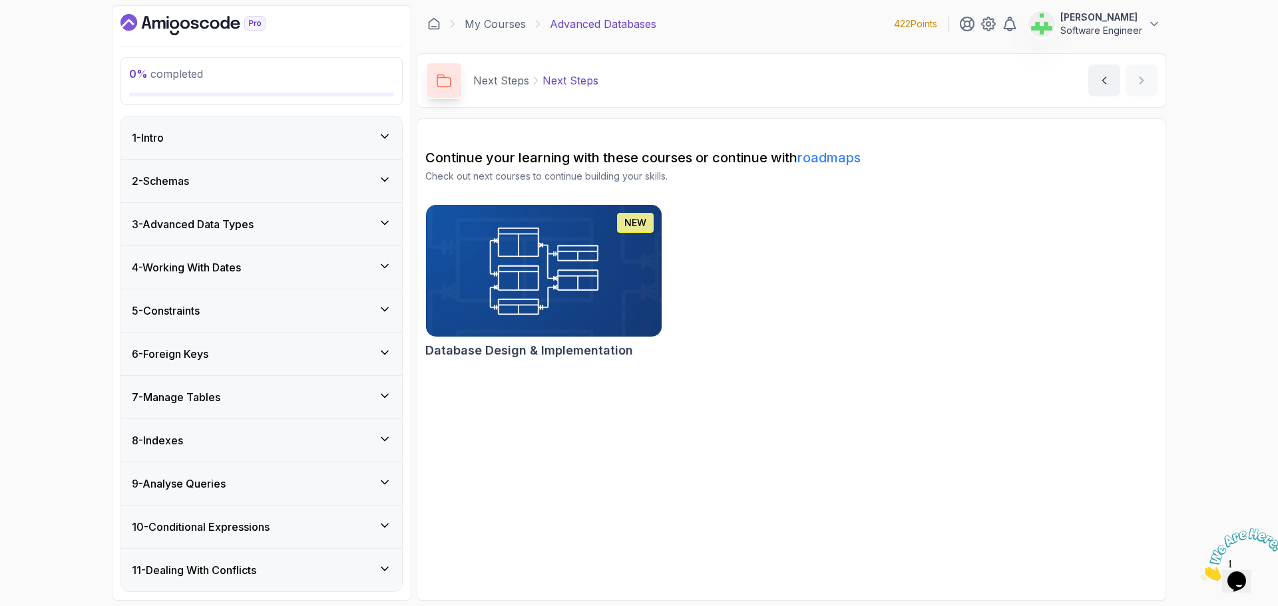
click at [674, 473] on section "Continue your learning with these courses or continue with roadmaps Check out n…" at bounding box center [791, 359] width 749 height 483
